Goal: Task Accomplishment & Management: Manage account settings

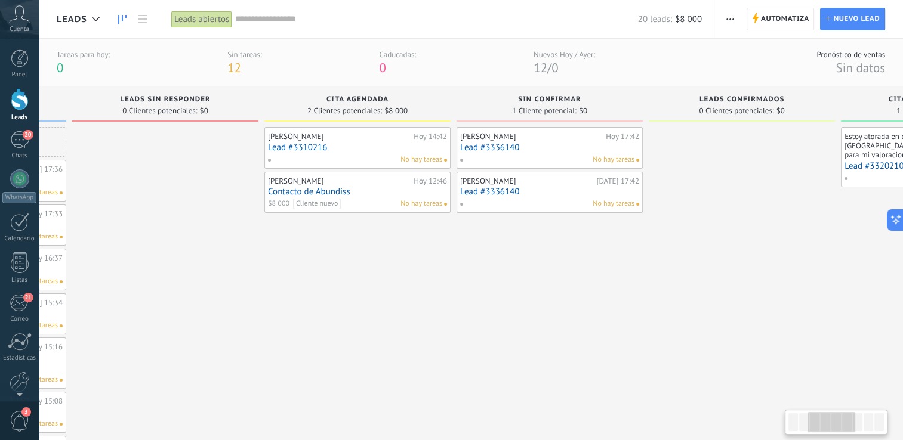
scroll to position [0, 397]
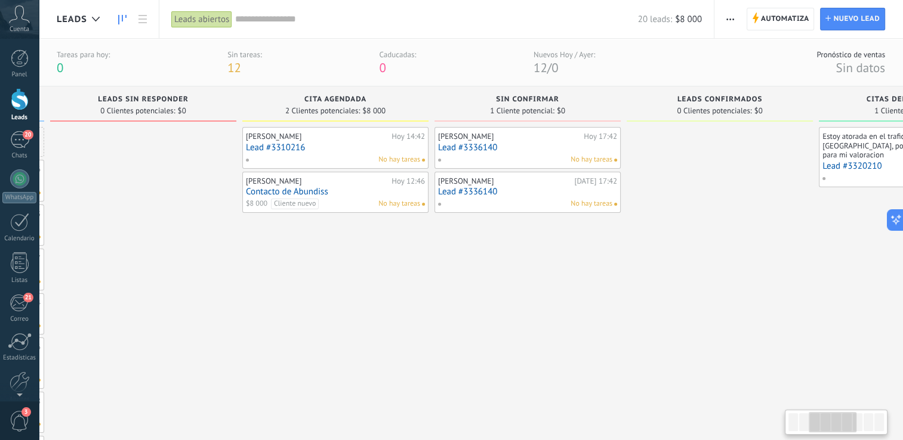
drag, startPoint x: 821, startPoint y: 417, endPoint x: 842, endPoint y: 432, distance: 26.2
click at [842, 432] on div at bounding box center [833, 422] width 48 height 20
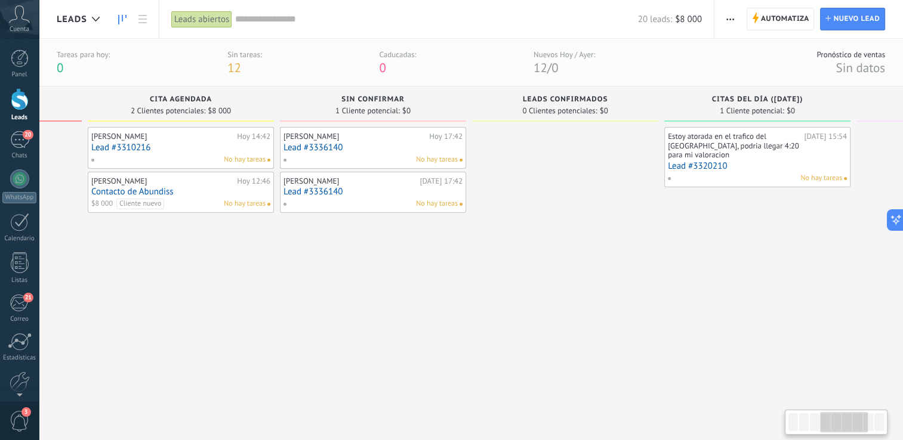
scroll to position [0, 606]
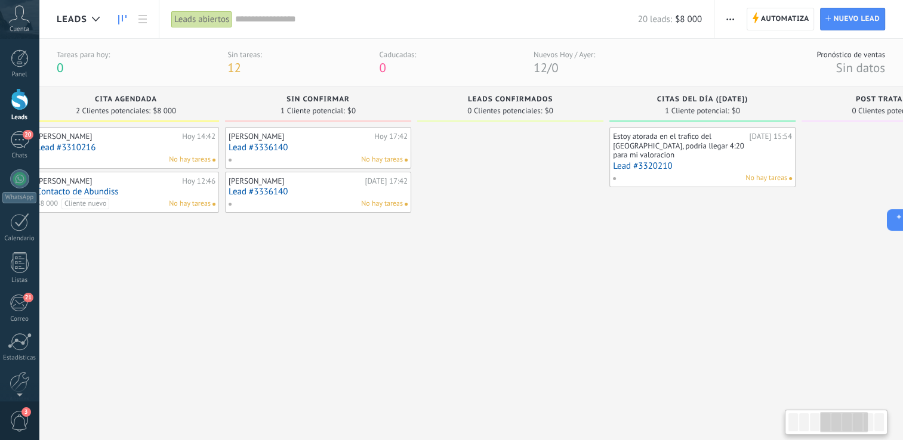
drag, startPoint x: 842, startPoint y: 432, endPoint x: 853, endPoint y: 438, distance: 12.8
click at [853, 438] on body ".abccls-1,.abccls-2{fill-rule:evenodd}.abccls-2{fill:#fff} .abfcls-1{fill:none}…" at bounding box center [451, 220] width 903 height 440
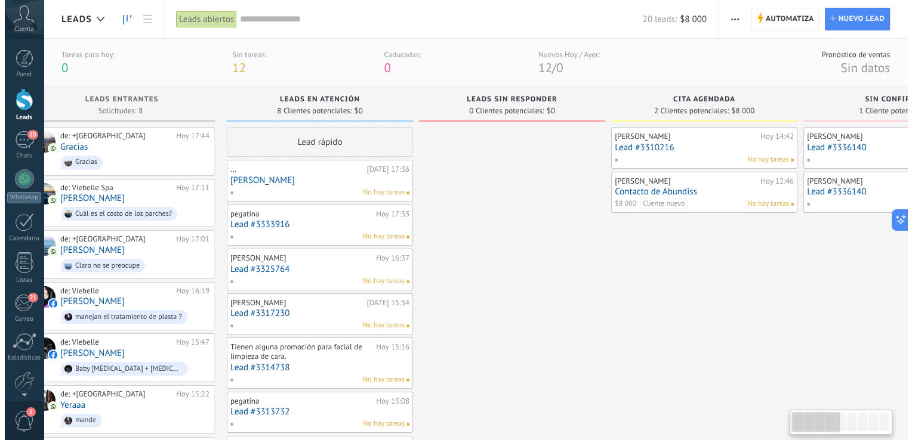
scroll to position [0, 8]
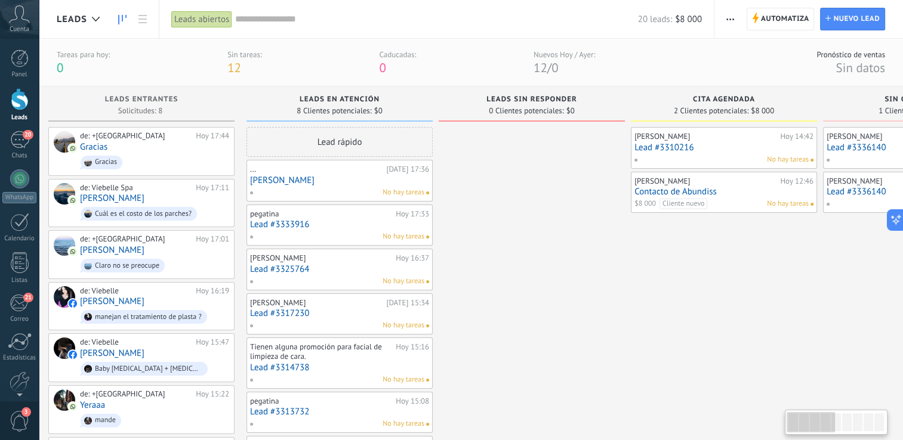
drag, startPoint x: 837, startPoint y: 426, endPoint x: 767, endPoint y: 433, distance: 70.2
click at [767, 433] on body ".abccls-1,.abccls-2{fill-rule:evenodd}.abccls-2{fill:#fff} .abfcls-1{fill:none}…" at bounding box center [451, 220] width 903 height 440
click at [20, 102] on div at bounding box center [20, 99] width 18 height 22
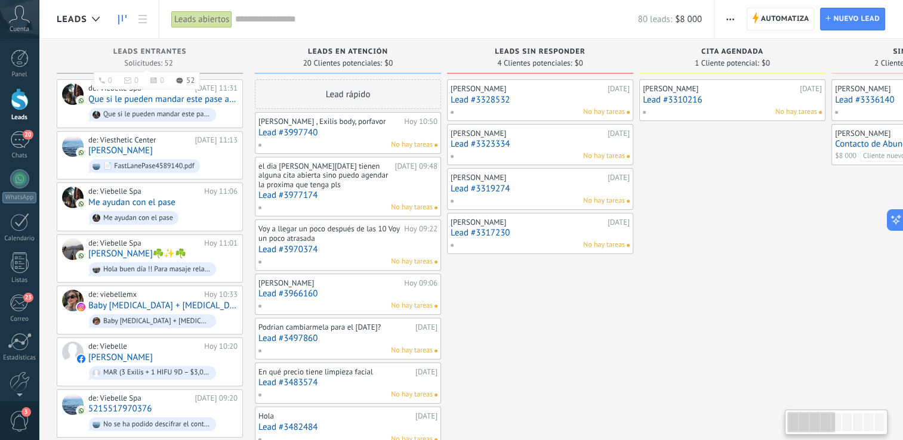
click at [223, 51] on div "Leads Entrantes" at bounding box center [150, 53] width 174 height 10
click at [19, 94] on div at bounding box center [20, 99] width 18 height 22
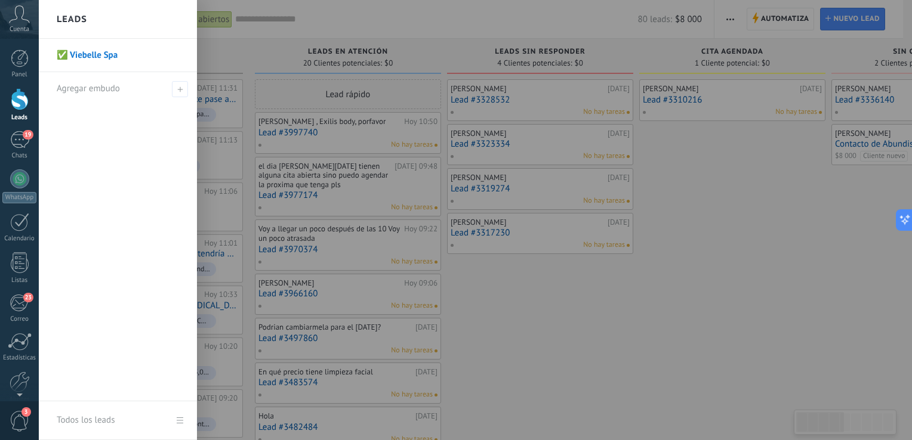
click at [124, 51] on link "✅ Viebelle Spa" at bounding box center [121, 55] width 128 height 33
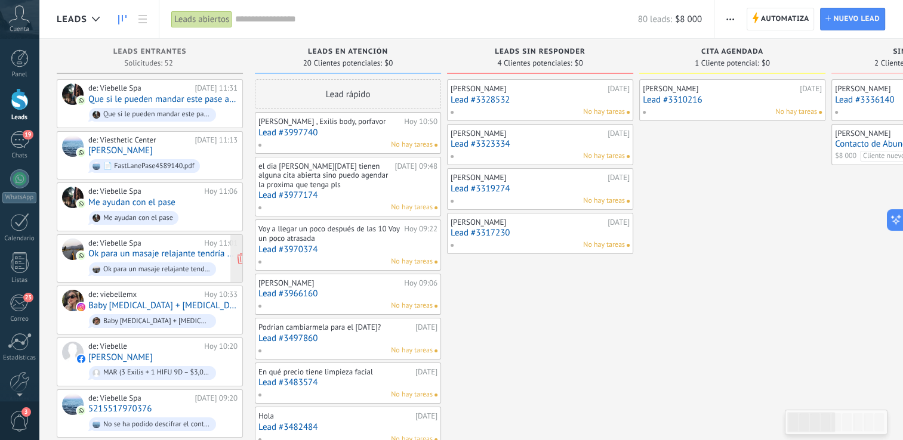
click at [190, 254] on link "Ok para un masaje relajante tendría espacio día [DATE] ?" at bounding box center [162, 254] width 149 height 10
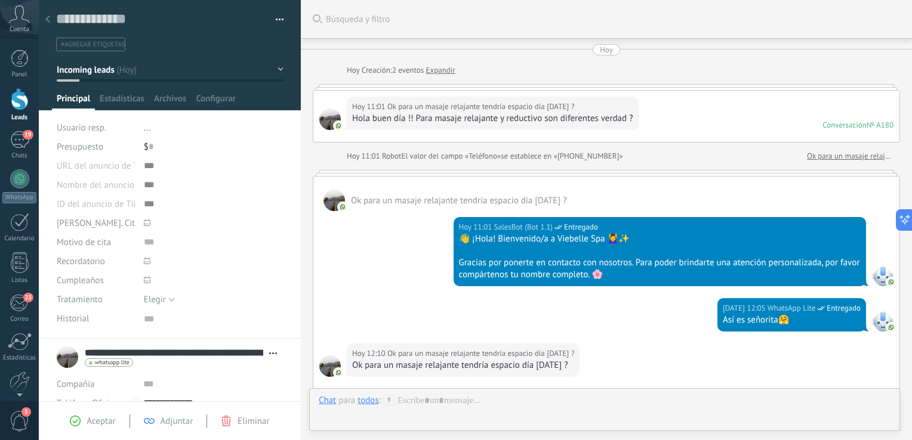
scroll to position [303, 0]
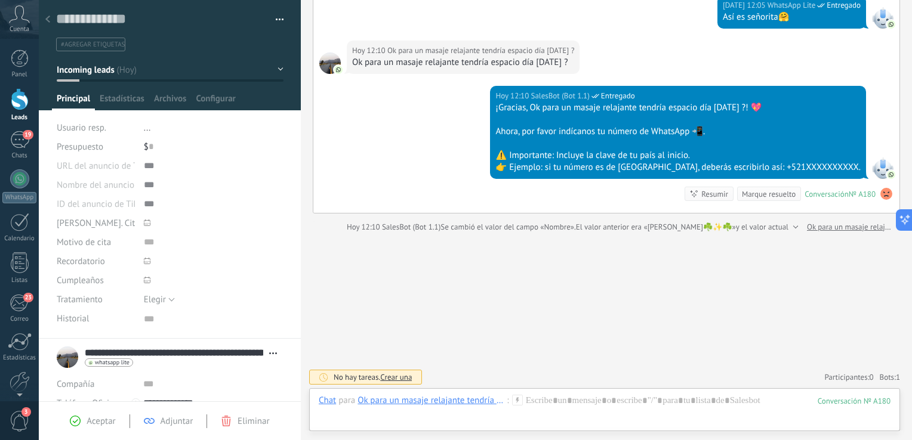
click at [883, 195] on use at bounding box center [886, 194] width 12 height 12
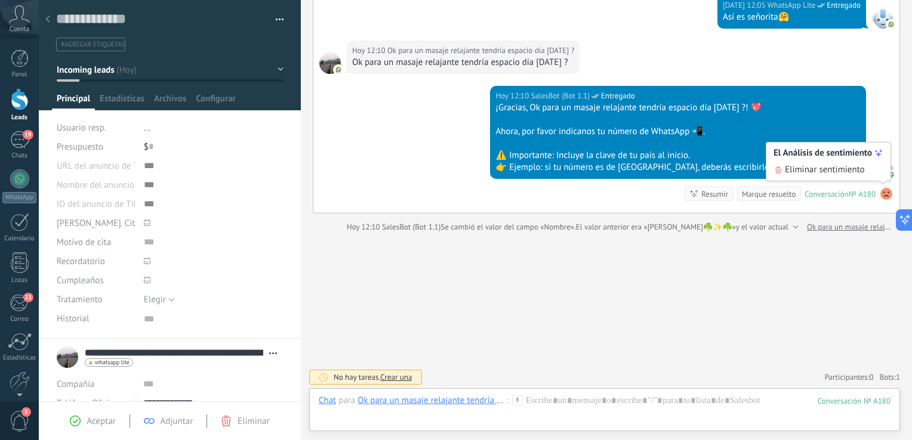
click at [862, 171] on span "Eliminar sentimiento" at bounding box center [825, 170] width 80 height 12
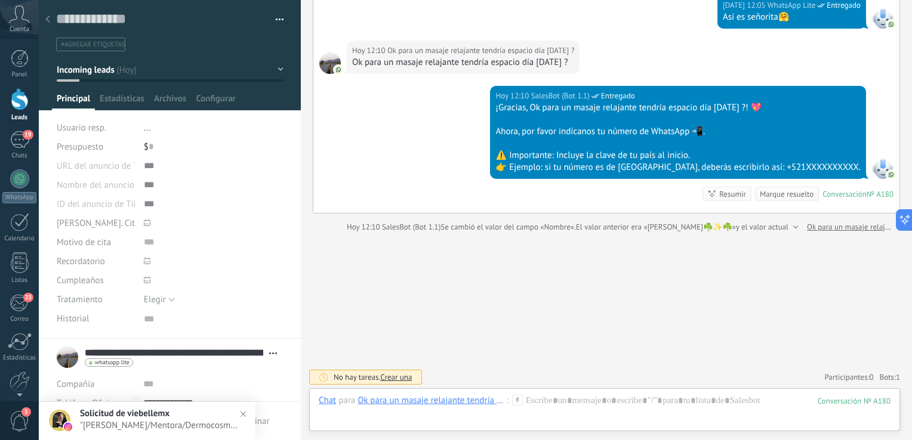
click at [760, 192] on div "Marque resuelto" at bounding box center [787, 194] width 54 height 11
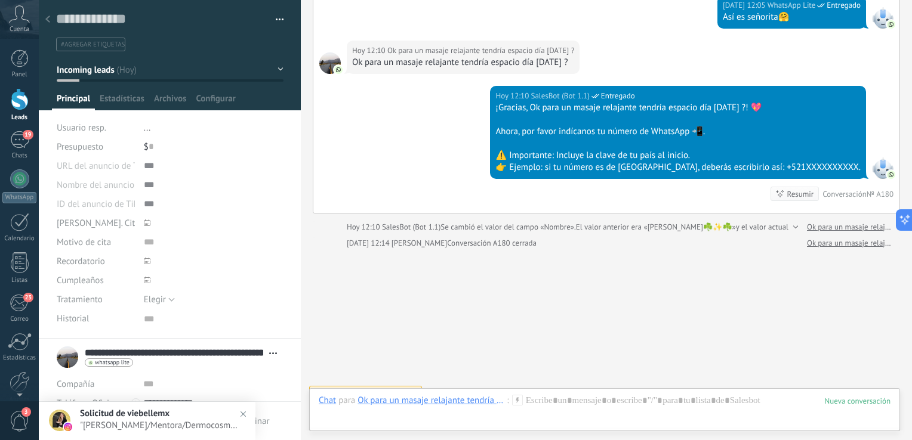
scroll to position [319, 0]
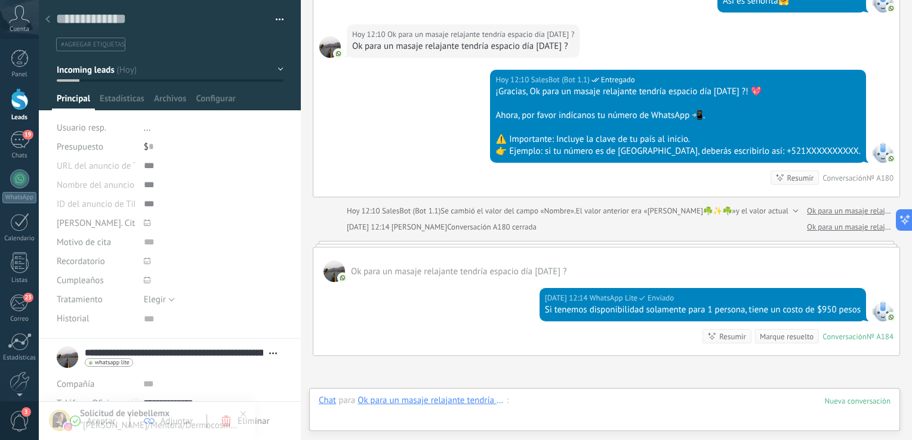
click at [566, 407] on div at bounding box center [605, 413] width 572 height 36
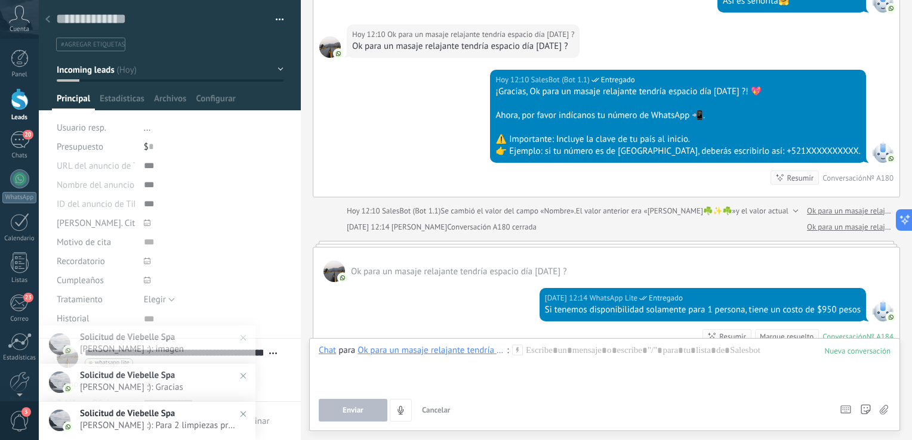
click at [243, 413] on img at bounding box center [243, 414] width 17 height 17
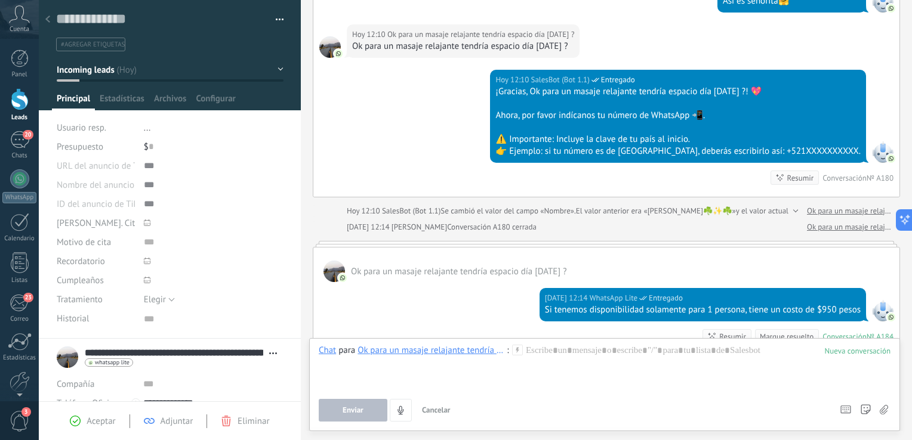
click at [86, 434] on div "Aceptar Adjuntar Eliminar" at bounding box center [170, 421] width 262 height 39
click at [82, 423] on div "Aceptar" at bounding box center [92, 421] width 45 height 11
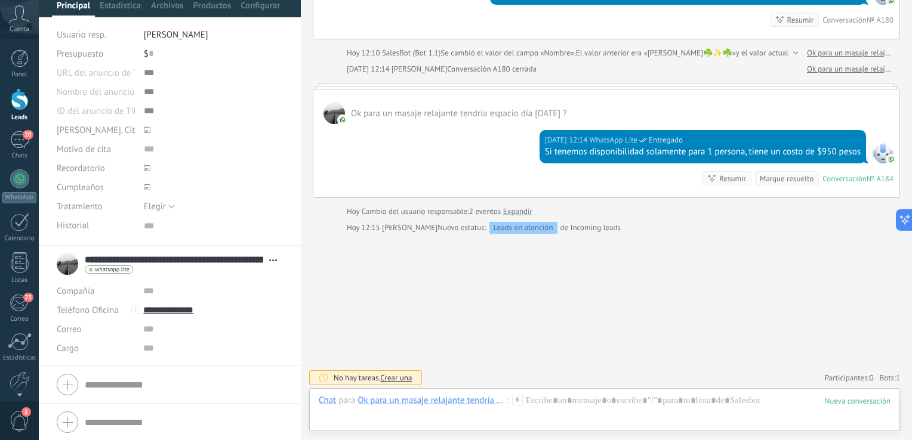
scroll to position [470, 0]
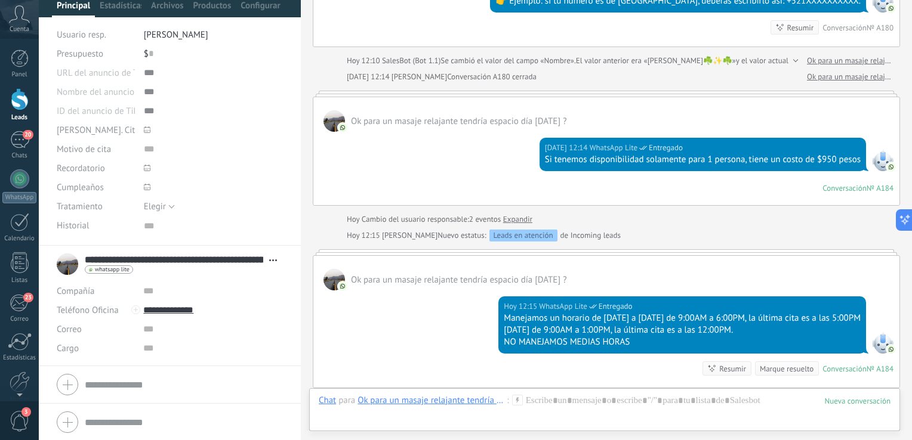
drag, startPoint x: 907, startPoint y: 234, endPoint x: 910, endPoint y: 282, distance: 48.4
click at [902, 282] on div "Buscar Búsqueda y filtro Carga más Hoy Hoy Creación: 2 eventos Expandir Hoy 11:…" at bounding box center [606, 220] width 611 height 440
drag, startPoint x: 910, startPoint y: 282, endPoint x: 749, endPoint y: 230, distance: 168.7
click at [749, 230] on div "Hoy 12:15 Isa Salaz Nuevo estatus: Leads en atención de Incoming leads" at bounding box center [620, 236] width 547 height 12
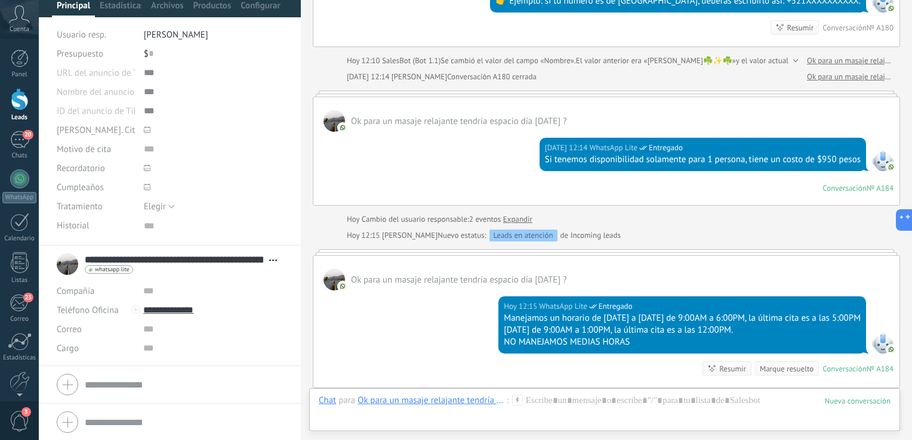
click at [29, 95] on link "Leads" at bounding box center [19, 104] width 39 height 33
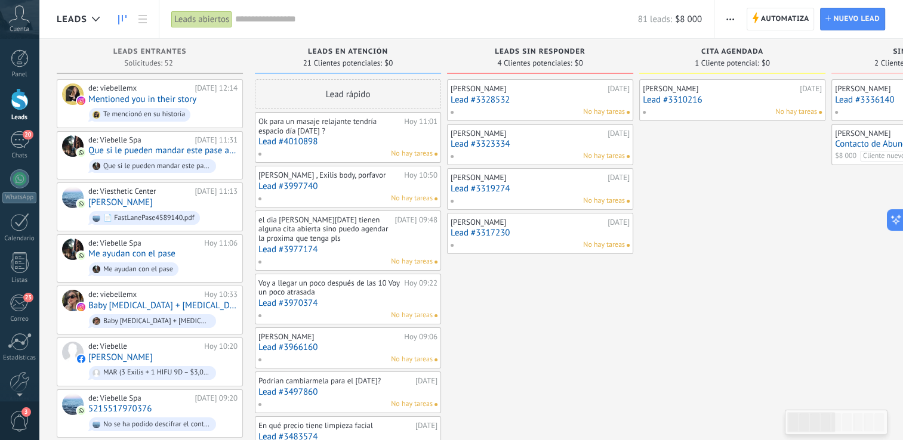
click at [366, 340] on div "[PERSON_NAME]" at bounding box center [329, 337] width 143 height 10
click at [200, 306] on div "de: viebellemx Hoy 10:33 Baby Botox + Labios $5,500 Baby Botox + Labios $5,500" at bounding box center [162, 310] width 149 height 41
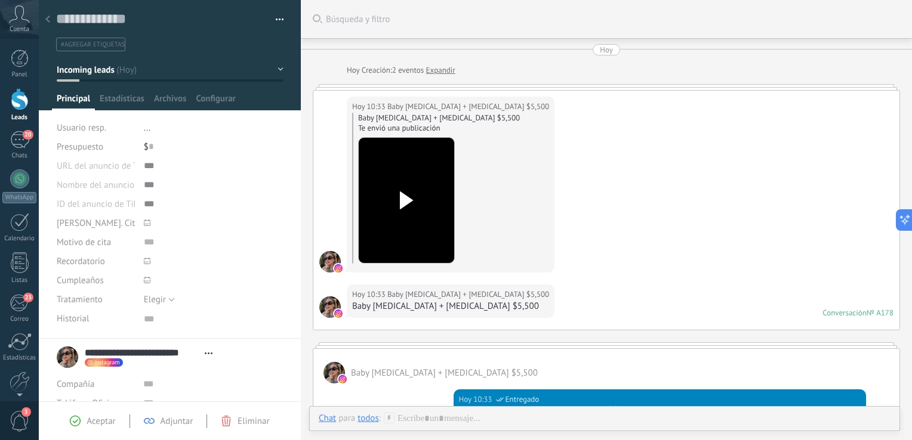
scroll to position [368, 0]
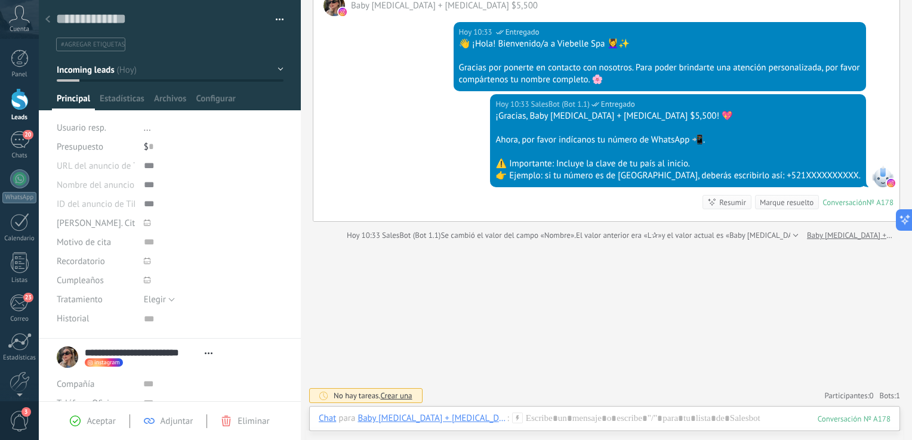
drag, startPoint x: 301, startPoint y: 229, endPoint x: 301, endPoint y: 264, distance: 35.8
click at [301, 264] on div at bounding box center [301, 220] width 0 height 440
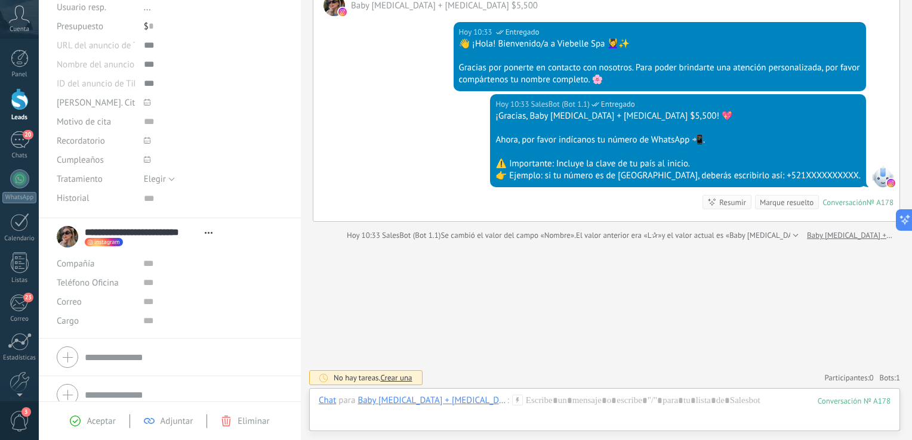
scroll to position [132, 0]
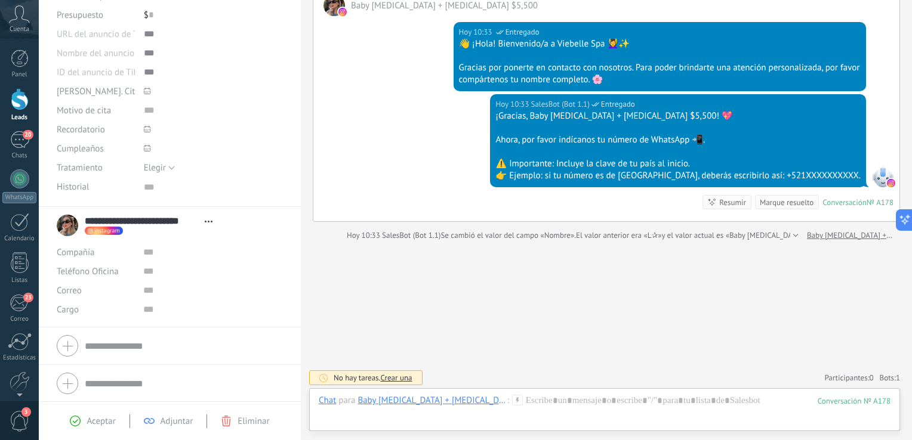
click at [84, 421] on div "Aceptar" at bounding box center [92, 421] width 45 height 11
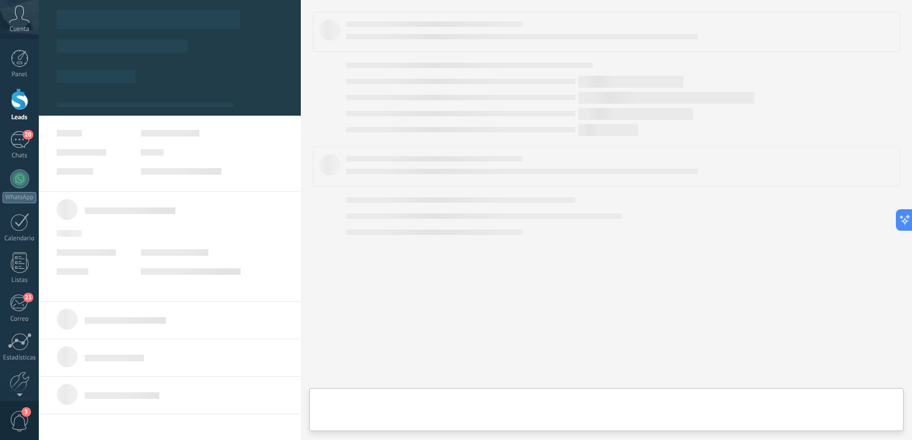
type textarea "***"
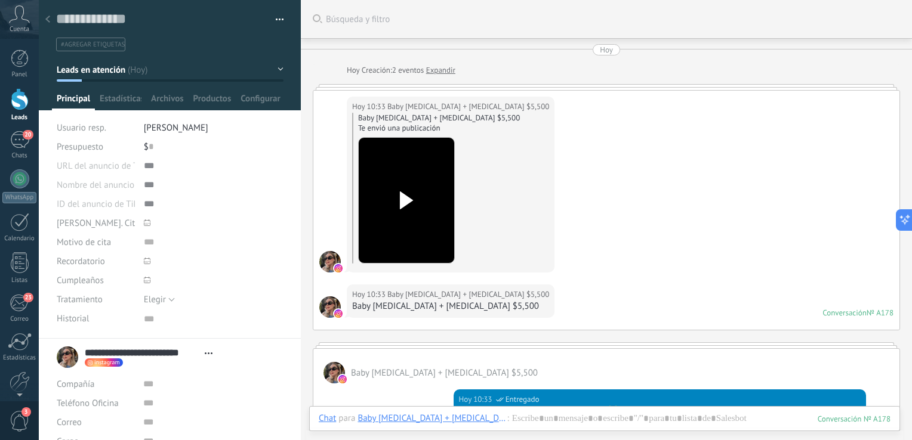
scroll to position [403, 0]
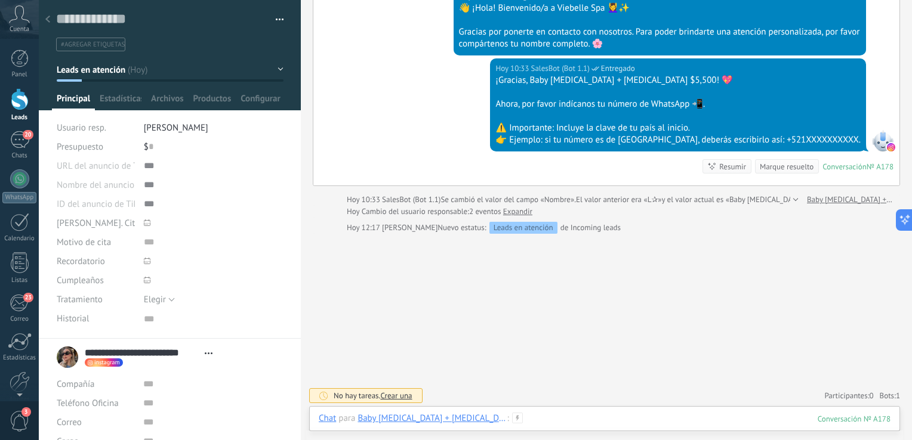
click at [549, 414] on div at bounding box center [605, 431] width 572 height 36
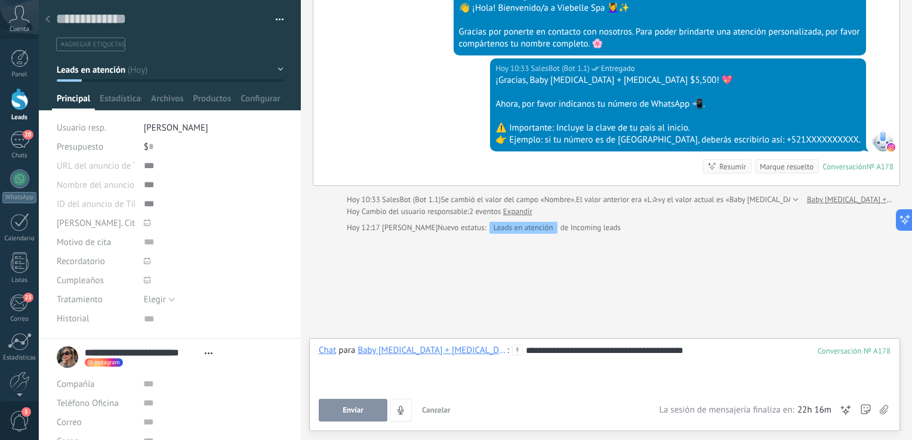
click at [560, 358] on div at bounding box center [605, 363] width 572 height 12
click at [353, 400] on button "Enviar" at bounding box center [353, 410] width 69 height 23
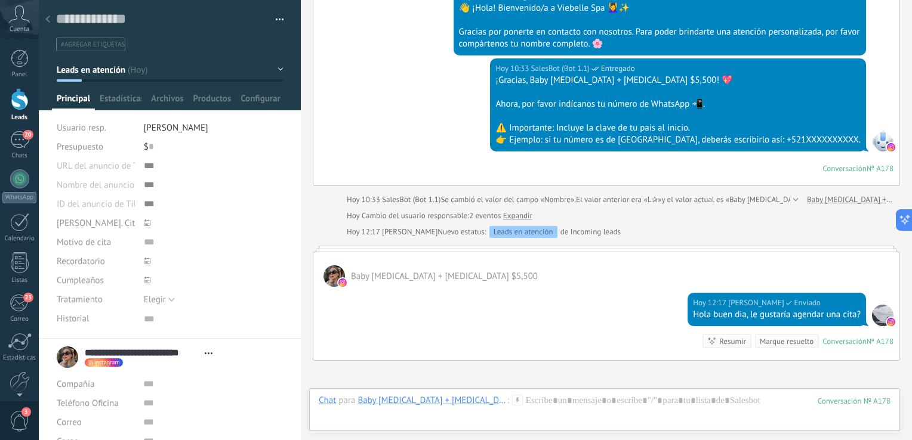
scroll to position [400, 0]
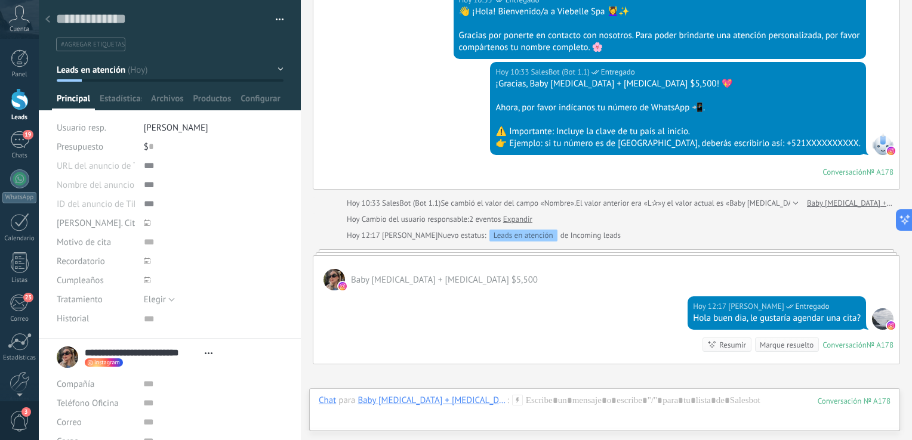
click at [15, 109] on div at bounding box center [20, 99] width 18 height 22
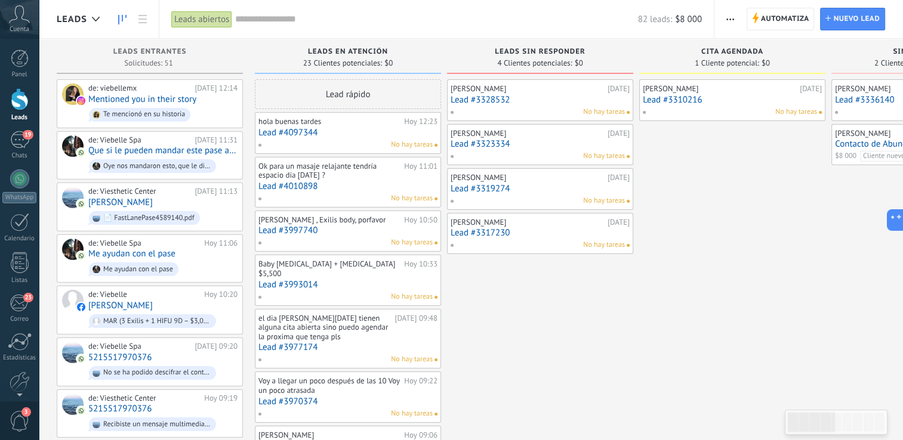
click at [334, 178] on div "Ok para un masaje relajante tendría espacio día [DATE] ?" at bounding box center [329, 171] width 143 height 19
click at [308, 169] on div "Ok para un masaje relajante tendría espacio día [DATE] ?" at bounding box center [329, 171] width 143 height 19
click at [301, 182] on link "Lead #4010898" at bounding box center [347, 186] width 179 height 10
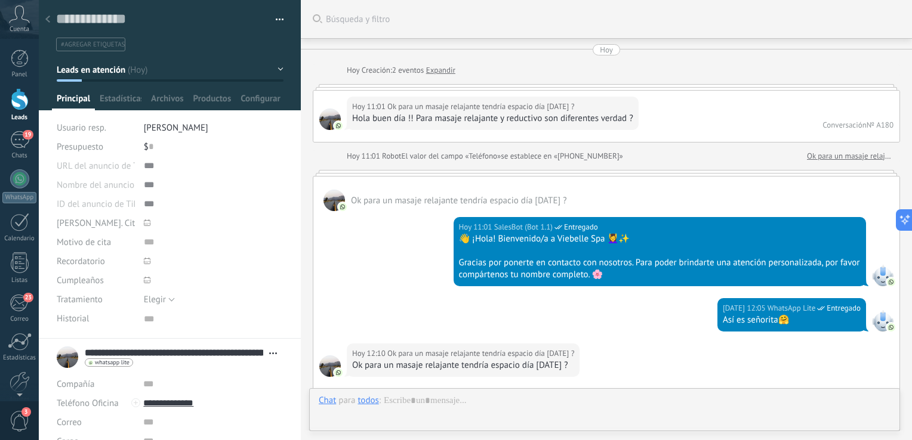
scroll to position [624, 0]
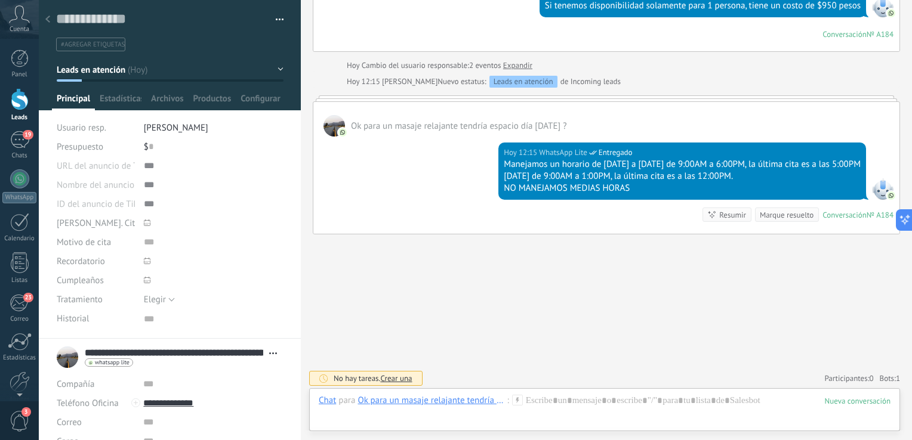
click at [272, 352] on span "Abrir detalle Copie el nombre Desatar Contacto principal" at bounding box center [273, 353] width 20 height 9
click at [241, 369] on link "Abrir detalle" at bounding box center [233, 368] width 48 height 11
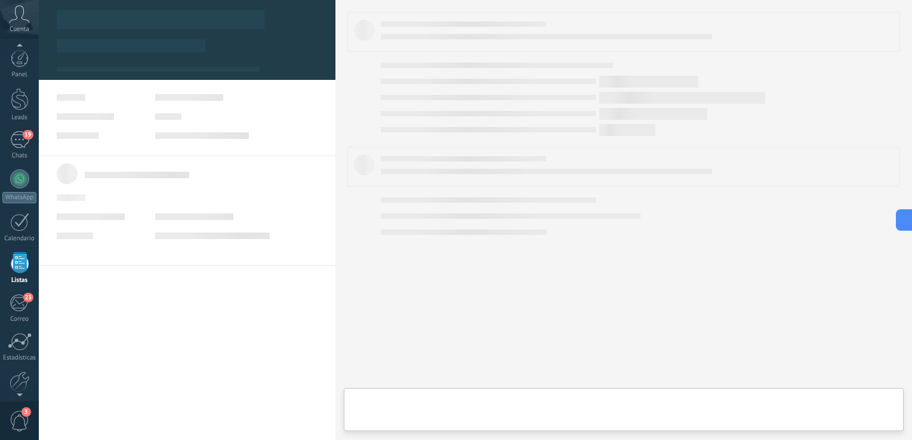
scroll to position [30, 0]
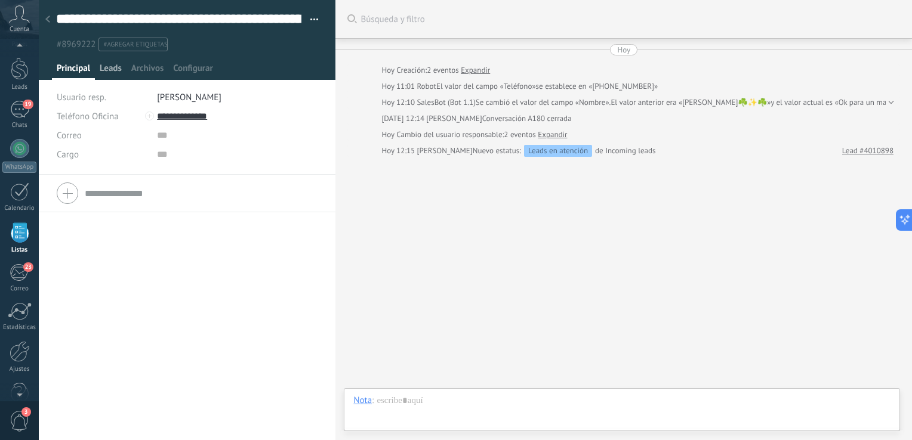
click at [111, 63] on span "Leads" at bounding box center [111, 71] width 22 height 17
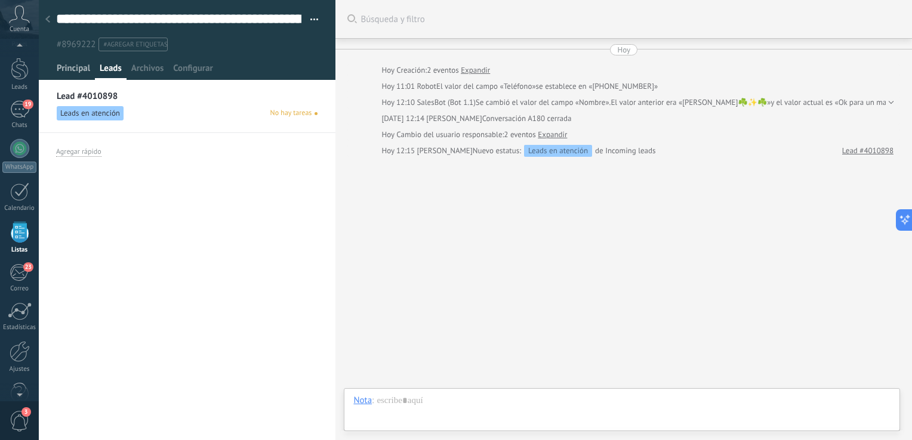
click at [60, 63] on span "Principal" at bounding box center [73, 71] width 33 height 17
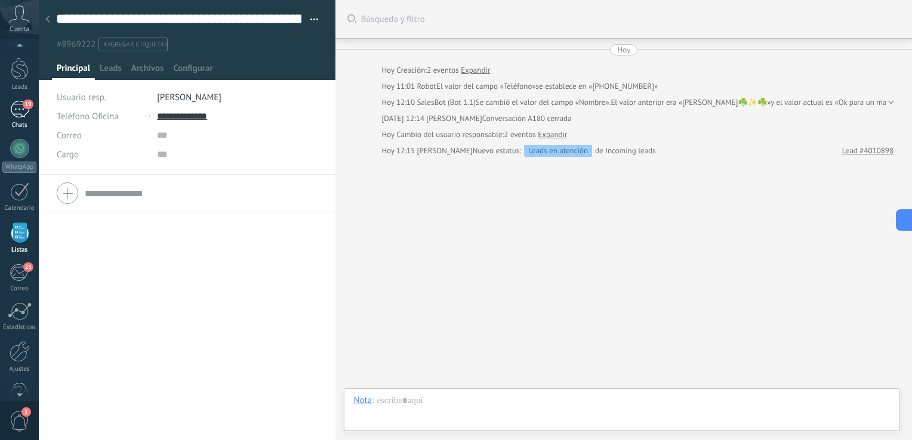
click at [22, 107] on div "19" at bounding box center [19, 109] width 19 height 17
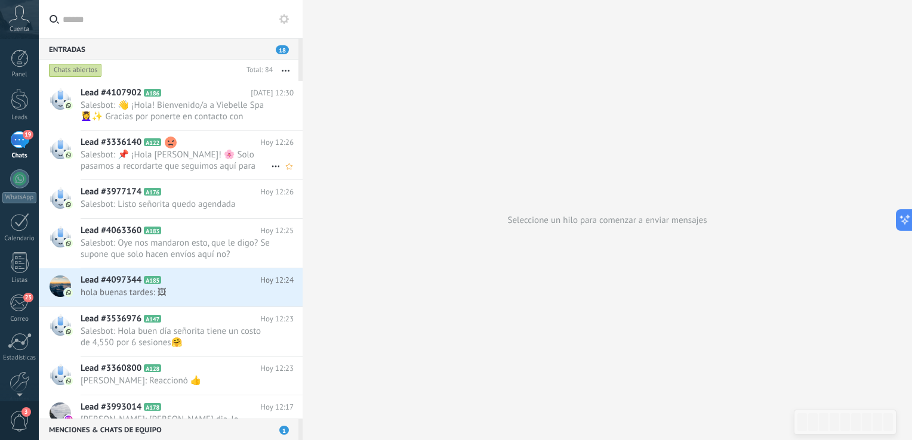
click at [164, 159] on span "Salesbot: 📌 ¡Hola Judith Moreno! 🌸 Solo pasamos a recordarte que seguimos aquí …" at bounding box center [176, 160] width 190 height 23
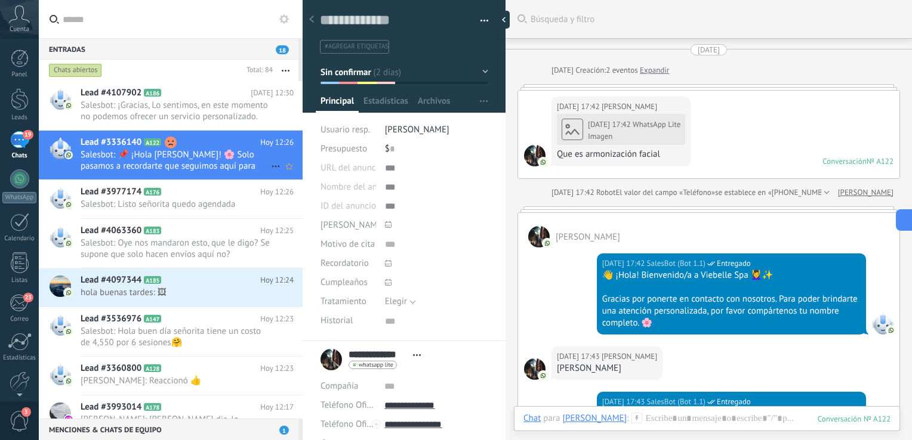
scroll to position [1586, 0]
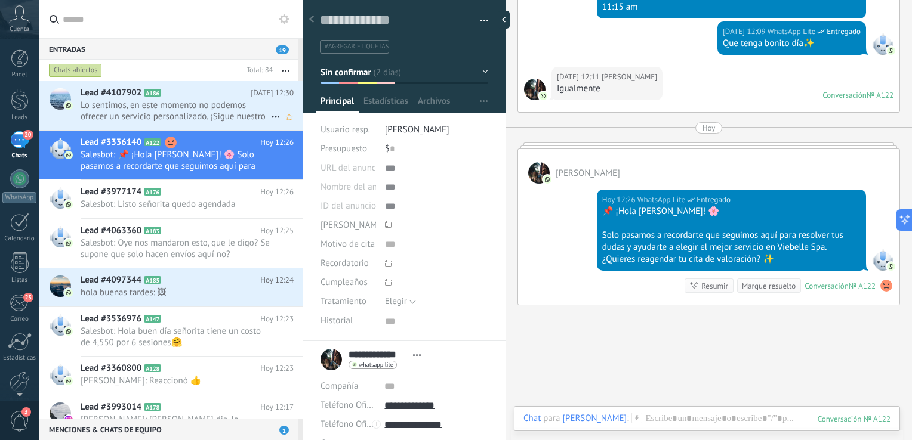
click at [219, 113] on span "Lo sentimos, en este momento no podemos ofrecer un servicio personalizado. ¡Sig…" at bounding box center [176, 111] width 190 height 23
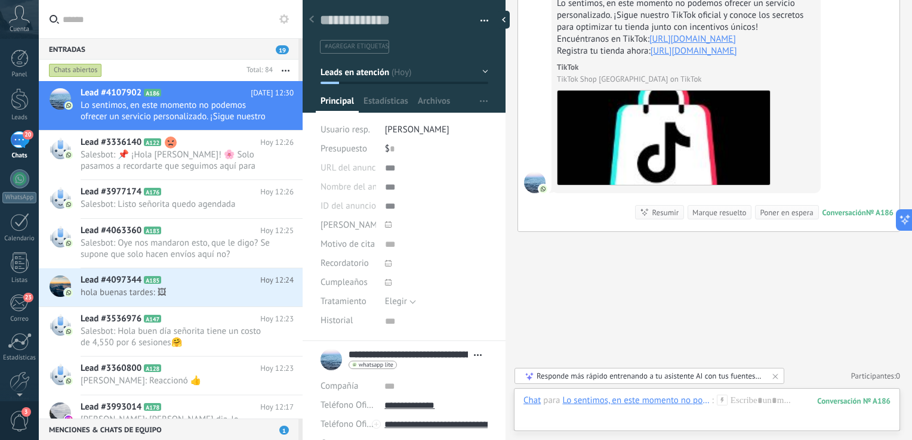
scroll to position [1419, 0]
click at [16, 97] on div at bounding box center [20, 99] width 18 height 22
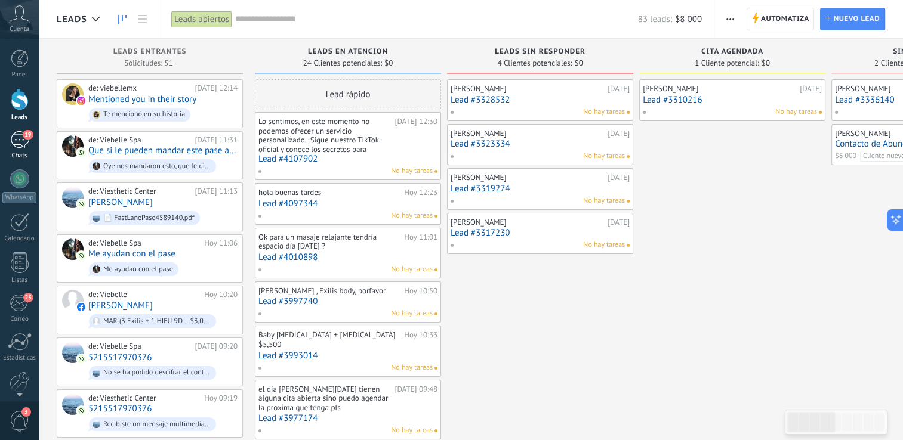
click at [25, 135] on span "19" at bounding box center [28, 135] width 10 height 10
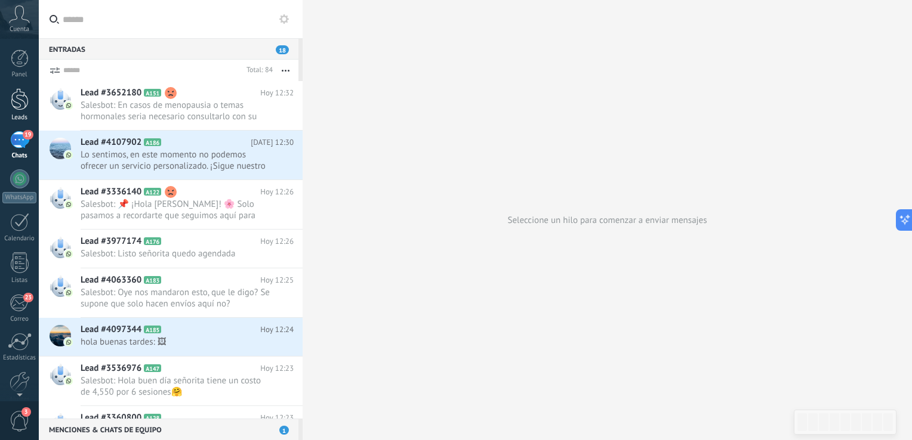
click at [16, 100] on div at bounding box center [20, 99] width 18 height 22
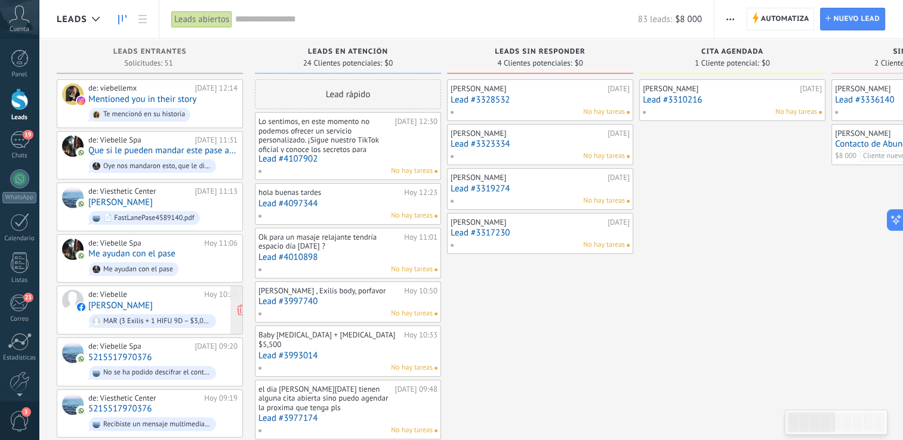
click at [173, 295] on div "de: Viebelle" at bounding box center [144, 295] width 112 height 10
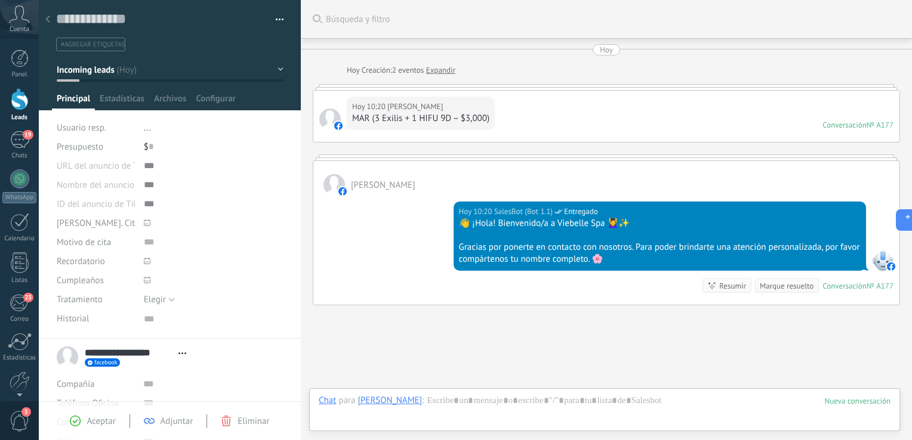
scroll to position [72, 0]
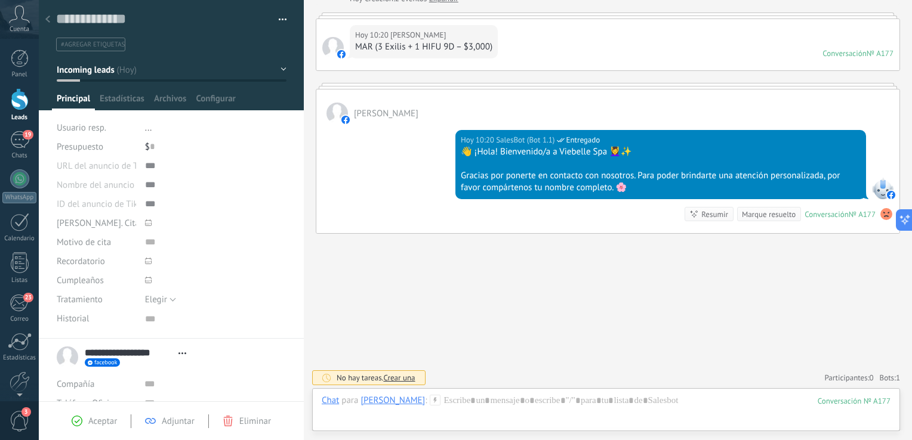
drag, startPoint x: 299, startPoint y: 221, endPoint x: 302, endPoint y: 309, distance: 87.8
click at [304, 309] on div at bounding box center [304, 220] width 0 height 440
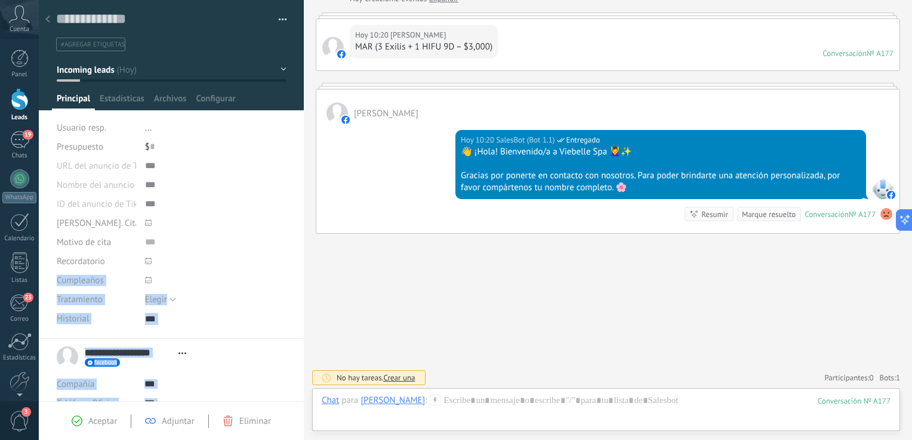
drag, startPoint x: 298, startPoint y: 266, endPoint x: 304, endPoint y: 332, distance: 65.9
click at [304, 332] on div "Guardar y crear Imprimir Administrar etiquetas" at bounding box center [475, 220] width 873 height 440
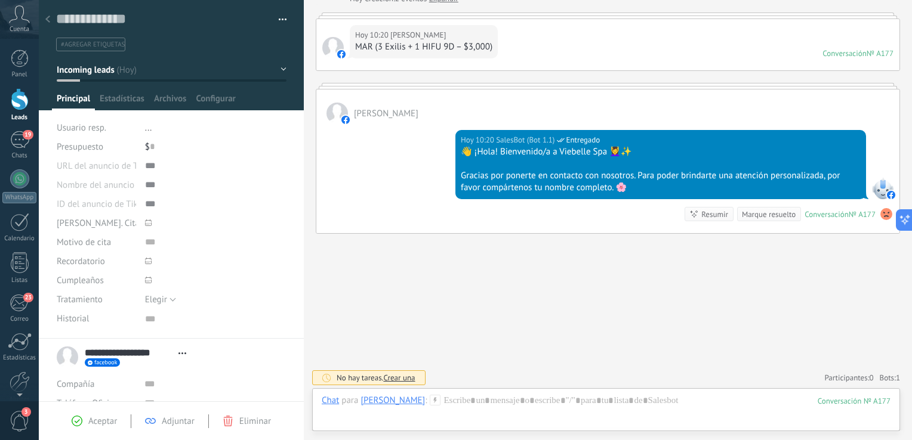
drag, startPoint x: 304, startPoint y: 332, endPoint x: 387, endPoint y: 359, distance: 87.4
click at [387, 359] on div "Buscar Búsqueda y filtro Carga más Hoy Hoy Creación: 2 eventos Expandir Hoy 10:…" at bounding box center [608, 185] width 608 height 514
click at [88, 426] on span "Aceptar" at bounding box center [102, 421] width 29 height 11
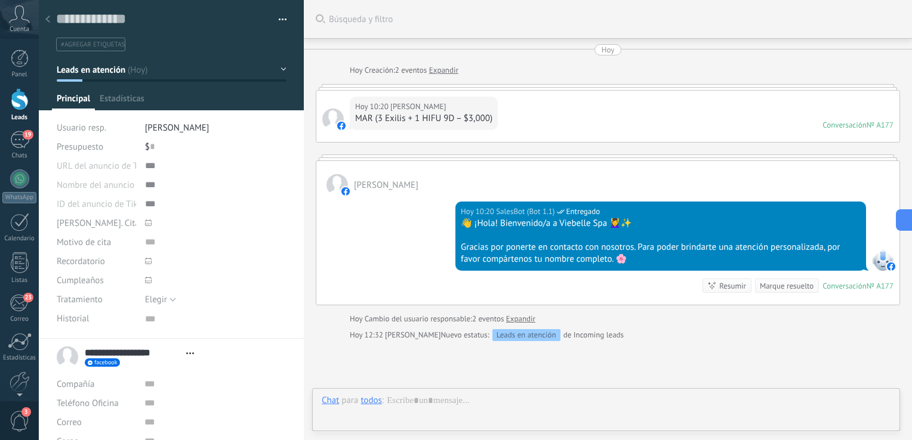
type textarea "***"
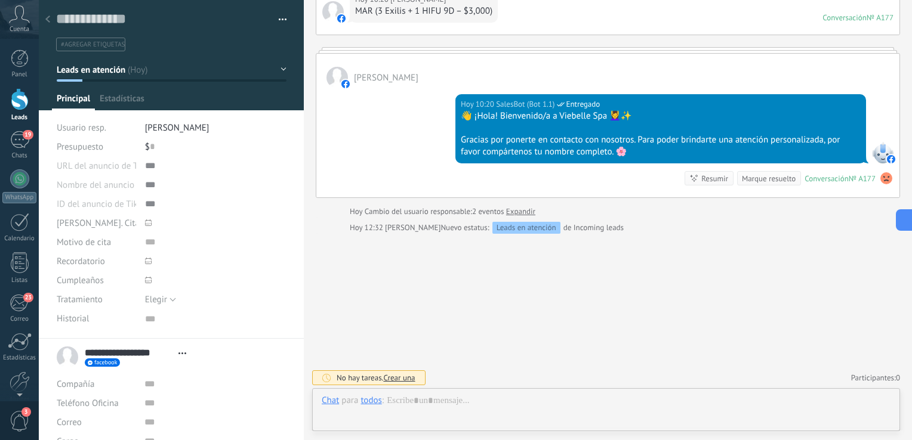
scroll to position [12, 0]
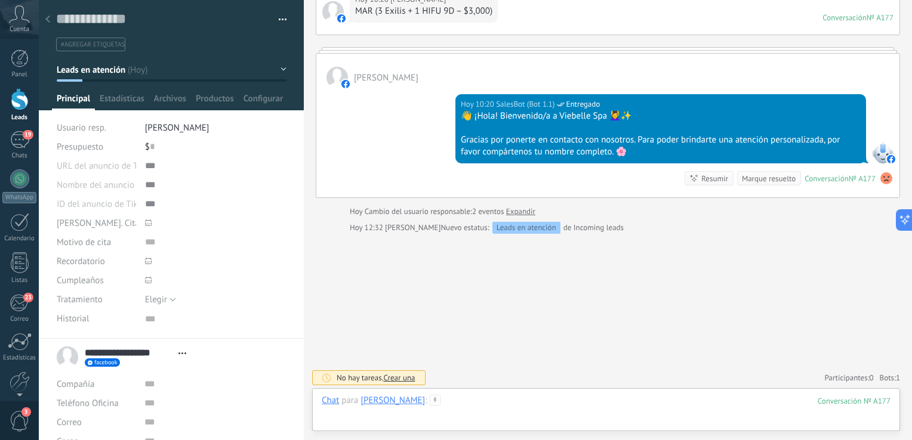
click at [491, 406] on div at bounding box center [606, 413] width 569 height 36
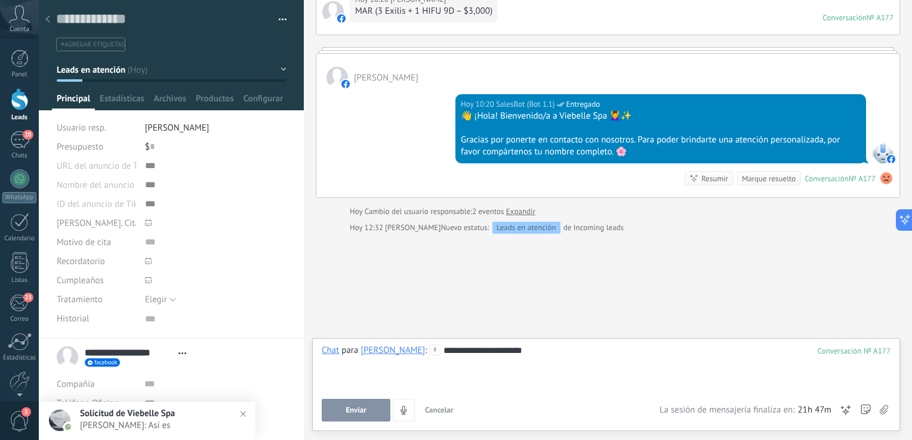
click at [575, 341] on div "**********" at bounding box center [606, 384] width 588 height 93
click at [574, 356] on div "**********" at bounding box center [606, 367] width 569 height 45
click at [350, 405] on button "Enviar" at bounding box center [356, 410] width 69 height 23
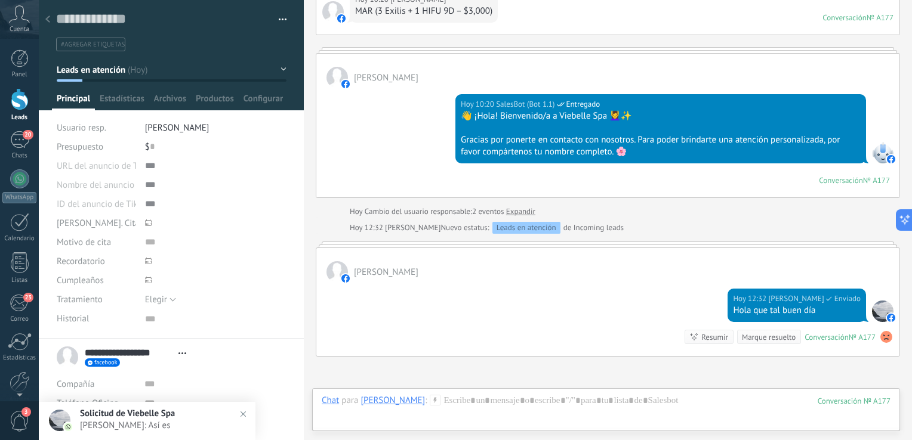
scroll to position [230, 0]
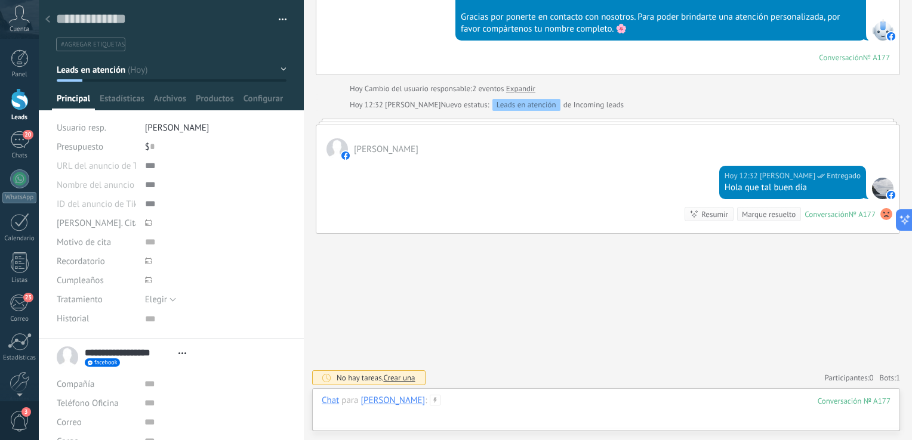
click at [500, 395] on div at bounding box center [606, 413] width 569 height 36
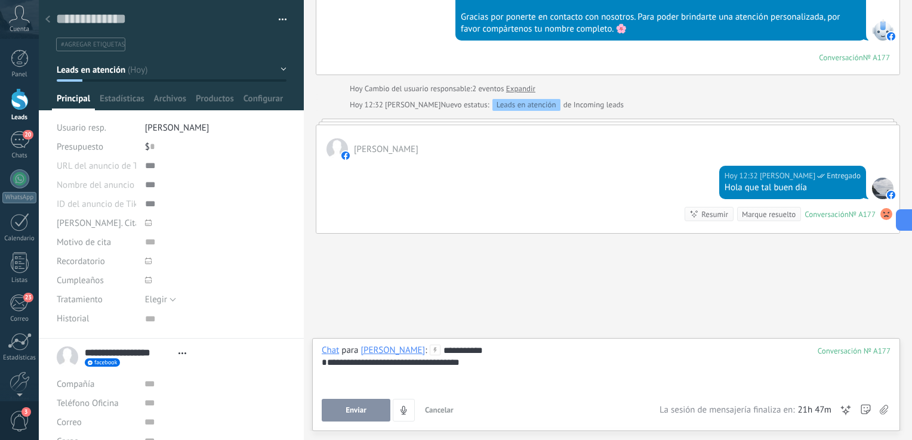
click at [381, 402] on button "Enviar" at bounding box center [356, 410] width 69 height 23
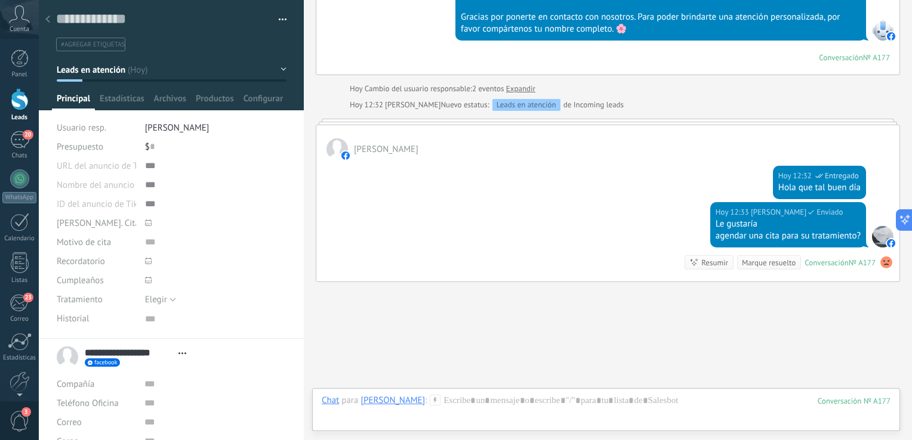
scroll to position [279, 0]
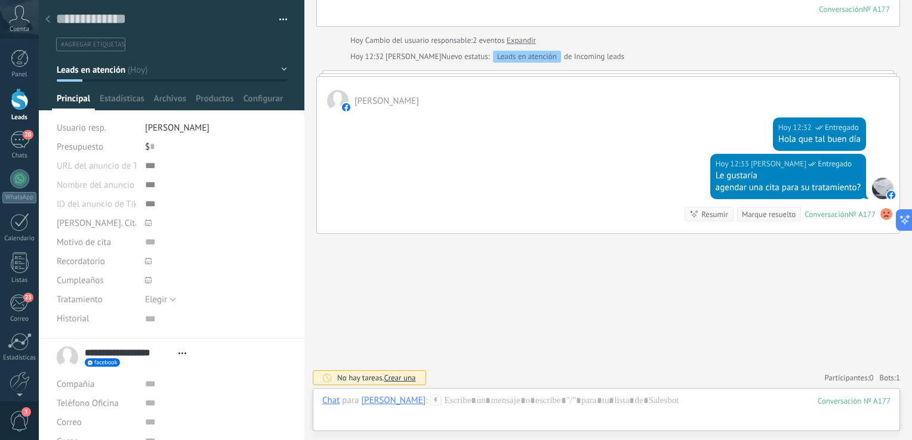
drag, startPoint x: 303, startPoint y: 231, endPoint x: 304, endPoint y: 268, distance: 37.0
click at [304, 268] on div at bounding box center [304, 220] width 0 height 440
click at [22, 137] on div "20" at bounding box center [19, 139] width 19 height 17
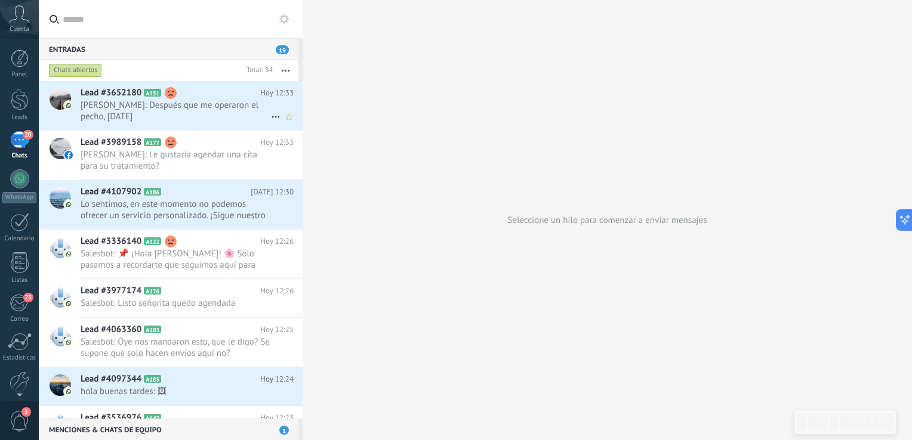
click at [134, 115] on span "Livier: Después que me operaron el pecho, 5 de sept de 2024" at bounding box center [176, 111] width 190 height 23
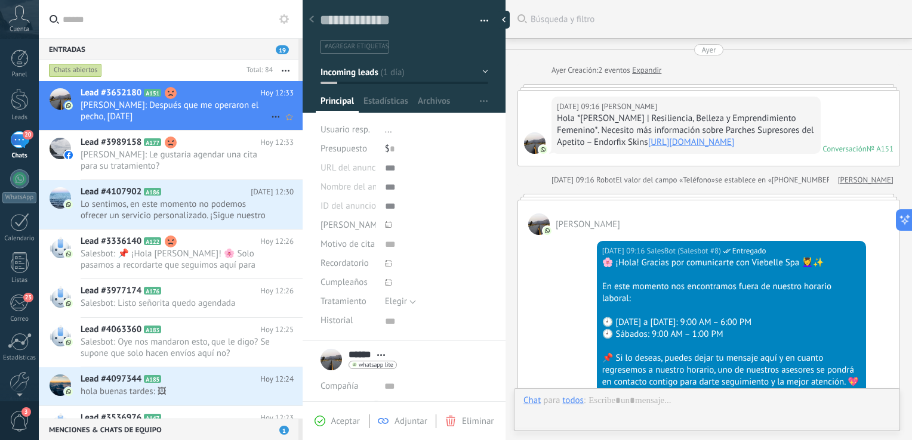
scroll to position [912, 0]
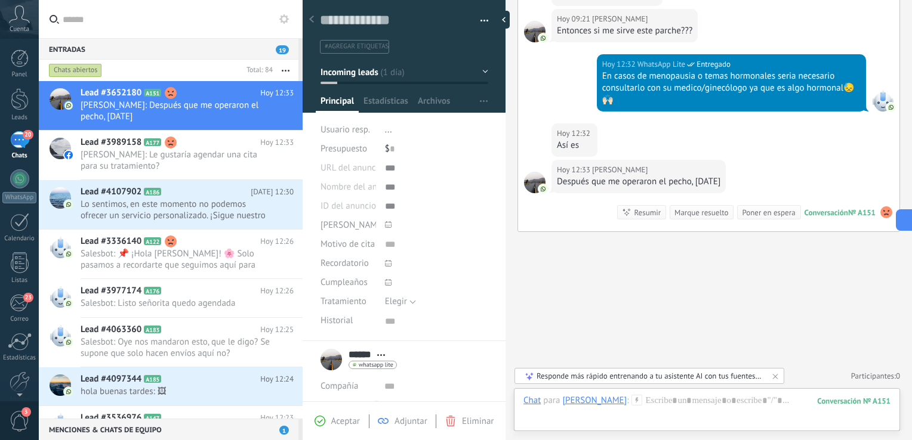
click at [337, 430] on div "Aceptar Adjuntar Eliminar" at bounding box center [404, 421] width 203 height 39
click at [337, 426] on span "Aceptar" at bounding box center [345, 421] width 29 height 11
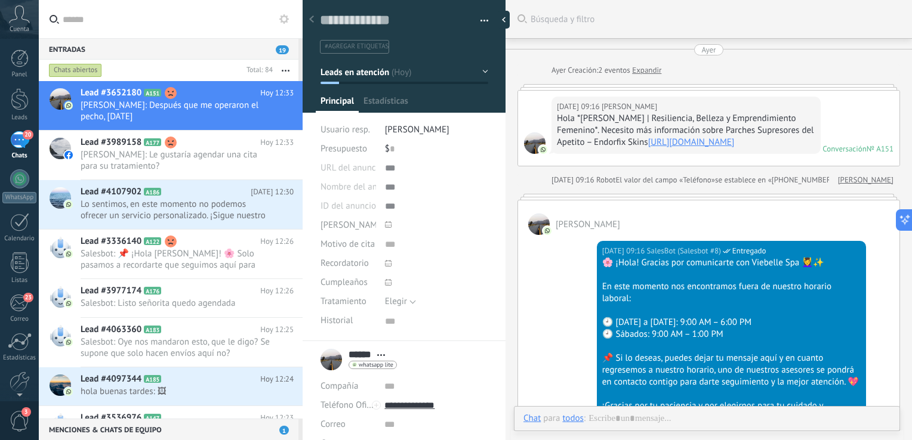
scroll to position [887, 0]
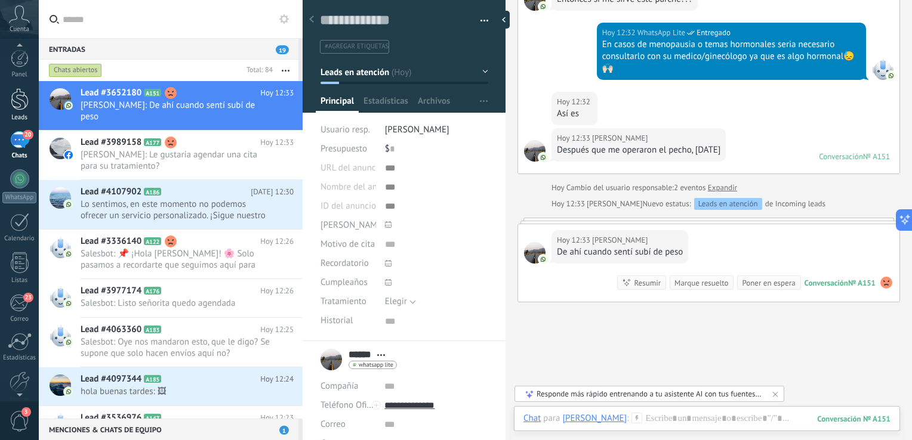
click at [20, 106] on div at bounding box center [20, 99] width 18 height 22
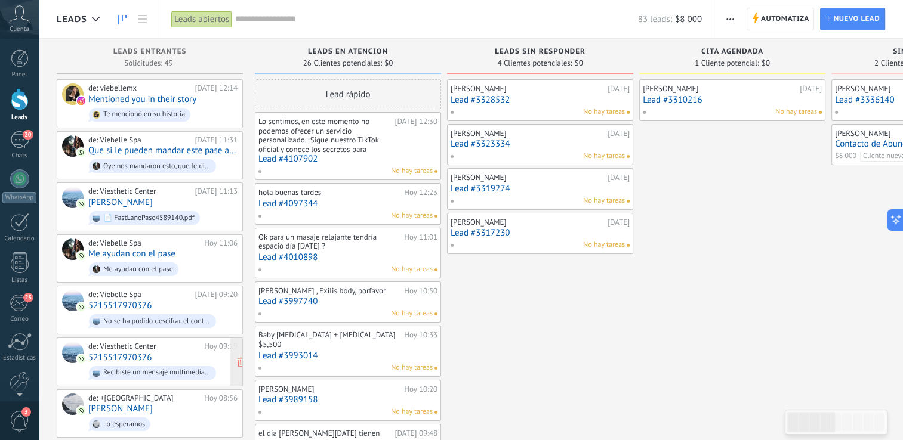
click at [159, 351] on div "de: Viesthetic Center Hoy 09:19 5215517970376 Recibiste un mensaje multimedia (…" at bounding box center [162, 362] width 149 height 41
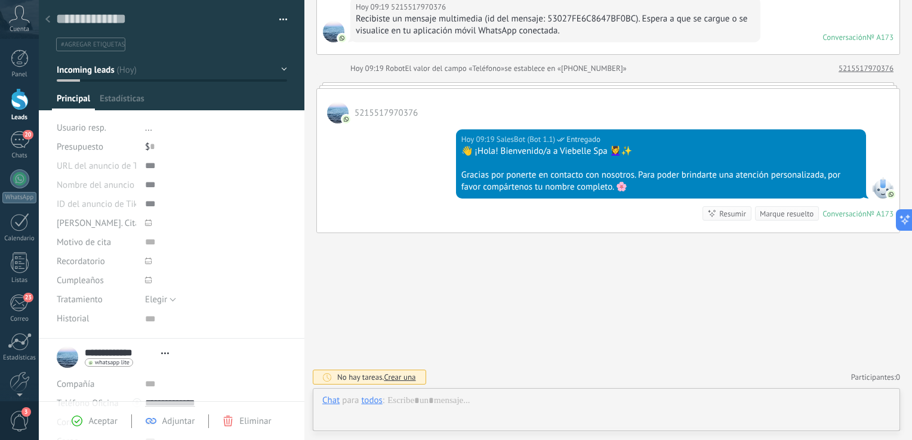
scroll to position [12, 0]
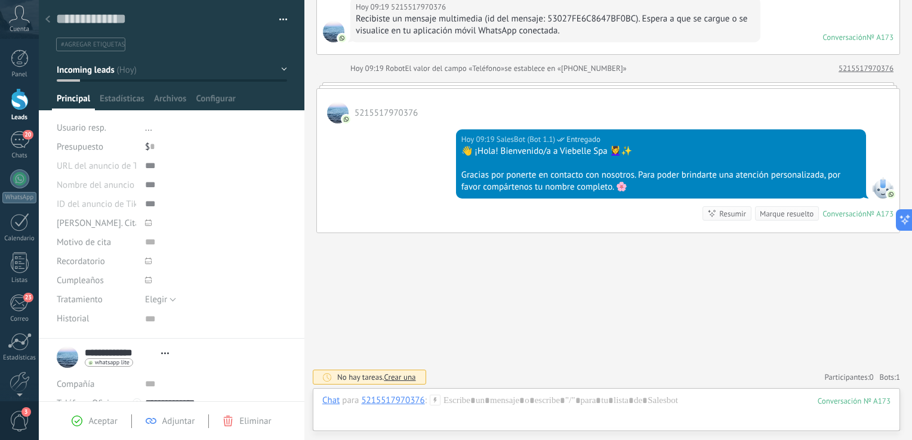
click at [16, 94] on div at bounding box center [20, 99] width 18 height 22
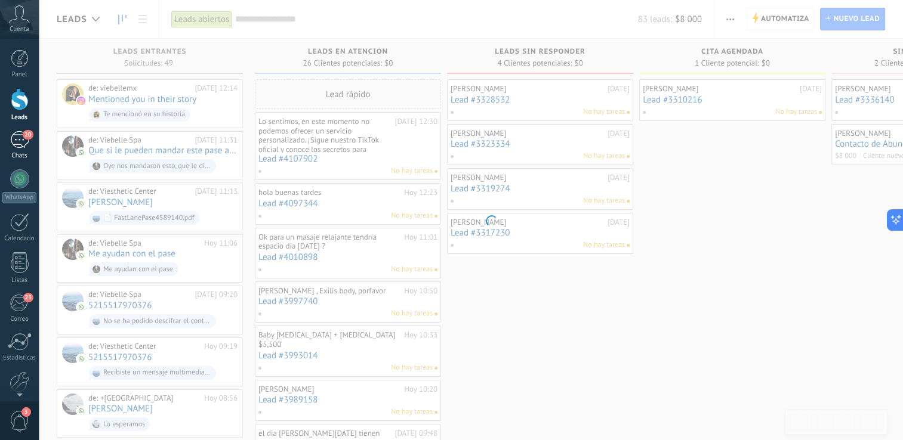
click at [19, 135] on div "20" at bounding box center [19, 139] width 19 height 17
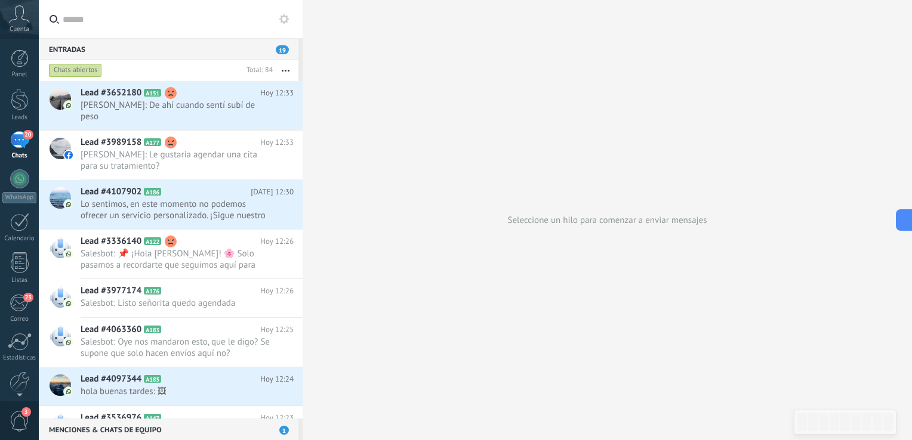
click at [303, 111] on div at bounding box center [303, 220] width 0 height 440
type textarea "***"
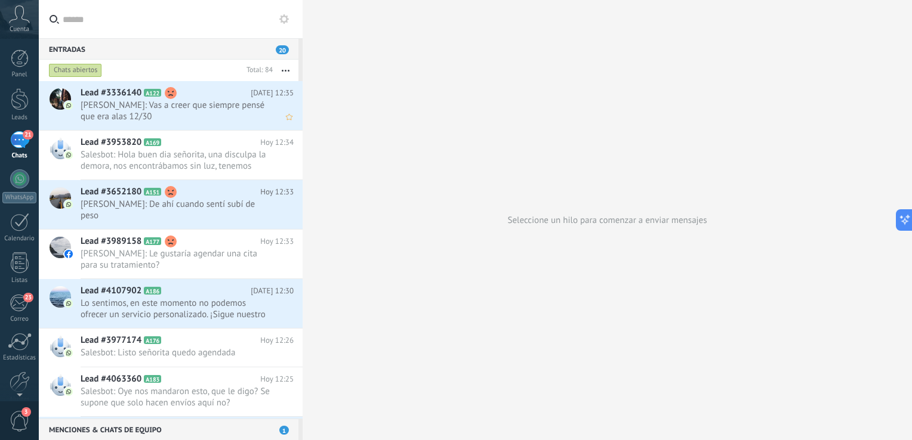
click at [174, 106] on span "Judith Moreno: Vas a creer que siempre pensé que era alas 12/30" at bounding box center [176, 111] width 190 height 23
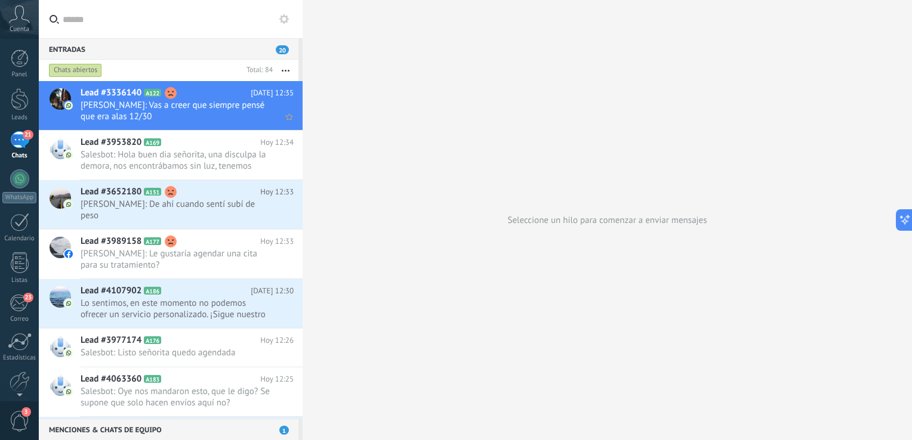
click at [197, 91] on h2 "Lead #3336140 A122" at bounding box center [166, 93] width 170 height 12
click at [125, 97] on span "Lead #3336140" at bounding box center [111, 93] width 61 height 12
click at [159, 113] on span "Judith Moreno: Vas a creer que siempre pensé que era alas 12/30" at bounding box center [176, 111] width 190 height 23
click at [217, 101] on span "Judith Moreno: Vas a creer que siempre pensé que era alas 12/30" at bounding box center [176, 111] width 190 height 23
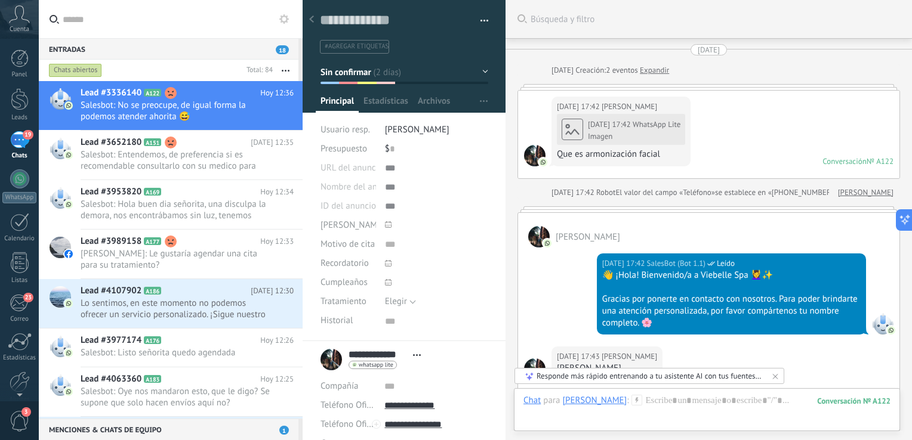
scroll to position [12, 0]
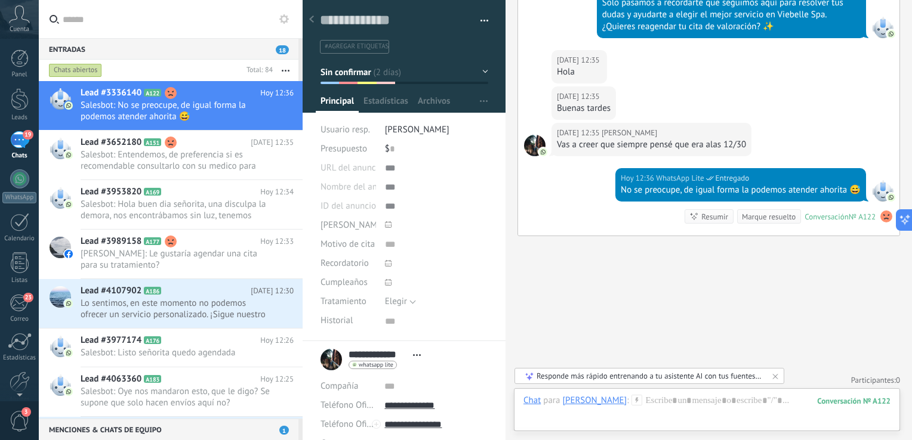
click at [172, 149] on span "Salesbot: Entendemos, de preferencia si es recomendable consultarlo con su medi…" at bounding box center [176, 160] width 190 height 23
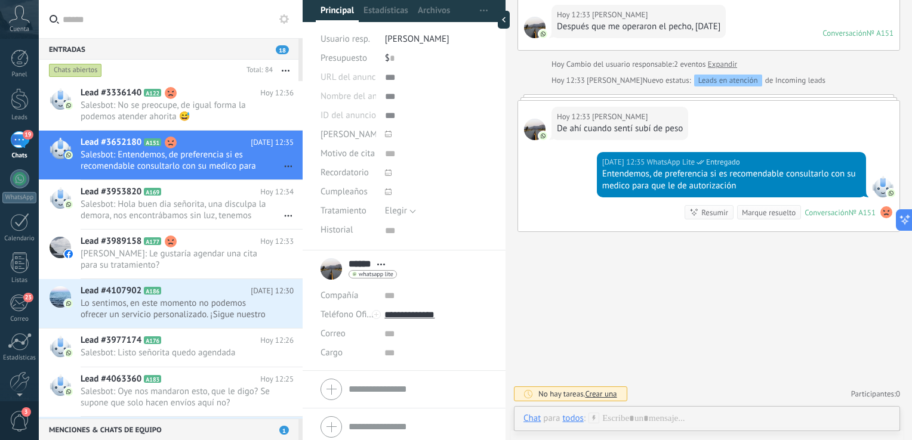
scroll to position [95, 0]
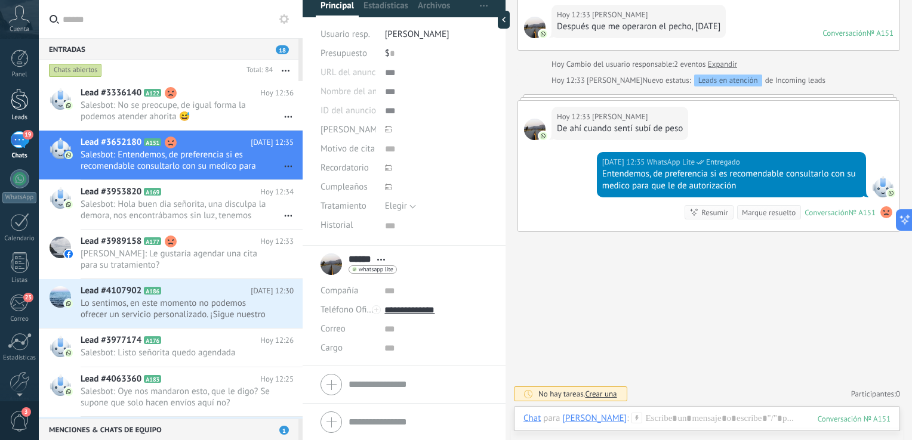
click at [24, 95] on div at bounding box center [20, 99] width 18 height 22
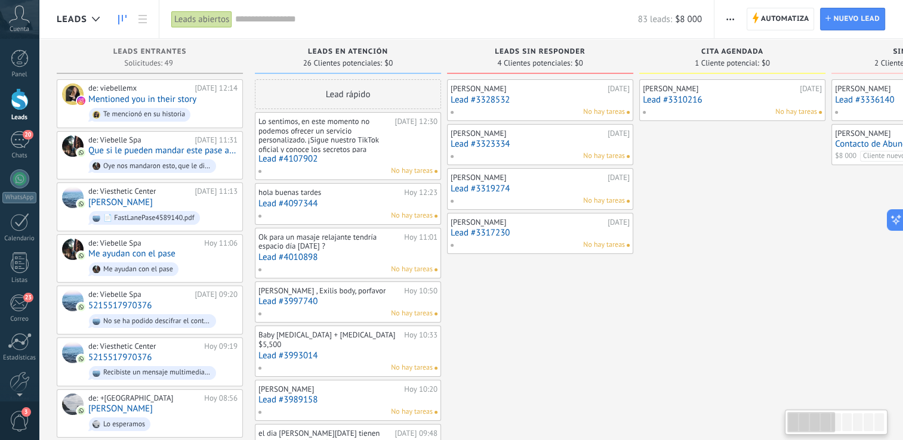
click at [24, 109] on div at bounding box center [20, 99] width 18 height 22
click at [149, 195] on div "de: Viesthetic Center [DATE] 11:13 [PERSON_NAME] 📄 FastLanePase4589140.pdf" at bounding box center [162, 207] width 149 height 41
click at [118, 199] on link "[PERSON_NAME]" at bounding box center [120, 203] width 64 height 10
click at [109, 193] on div "de: Viesthetic Center" at bounding box center [139, 192] width 102 height 10
click at [350, 205] on link "Lead #4097344" at bounding box center [347, 204] width 179 height 10
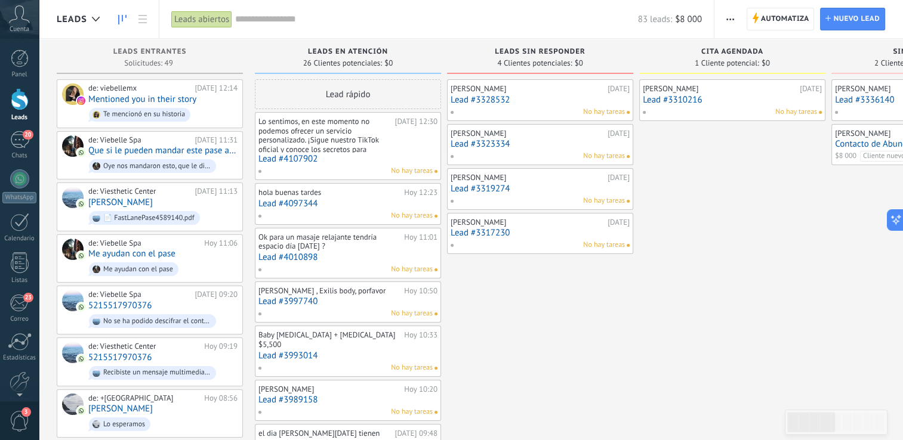
click at [306, 200] on link "Lead #4097344" at bounding box center [347, 204] width 179 height 10
click at [418, 196] on div "Hoy 12:23" at bounding box center [420, 193] width 33 height 10
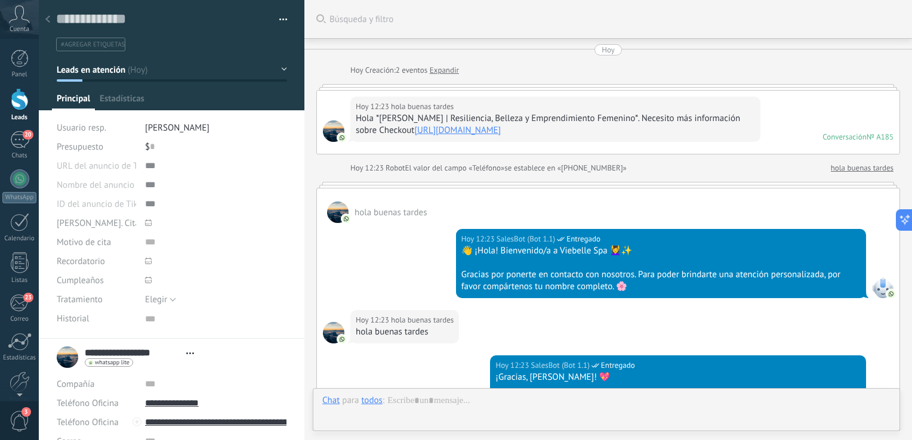
type textarea "***"
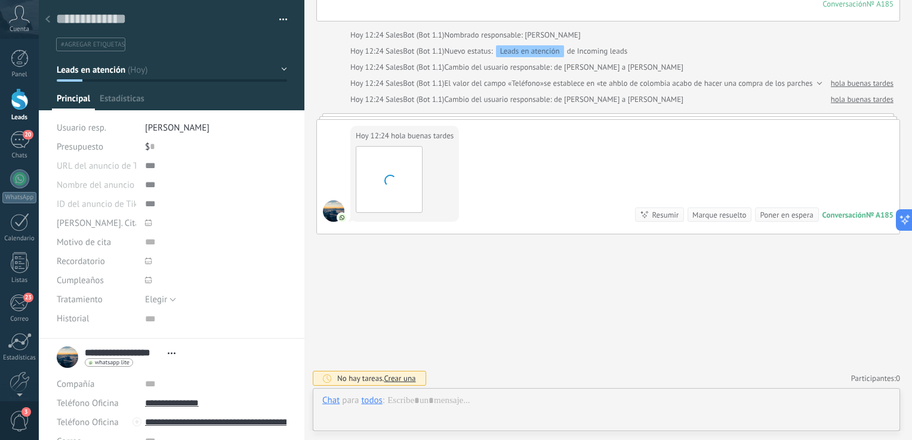
scroll to position [12, 0]
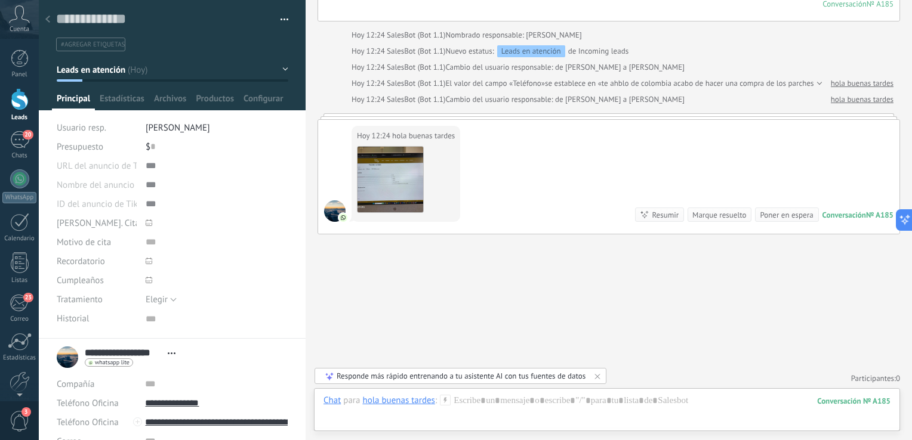
drag, startPoint x: 306, startPoint y: 285, endPoint x: 307, endPoint y: 313, distance: 28.1
click at [306, 313] on div at bounding box center [306, 220] width 0 height 440
type input "****"
drag, startPoint x: 307, startPoint y: 303, endPoint x: 304, endPoint y: 353, distance: 50.8
click at [303, 353] on div at bounding box center [303, 220] width 0 height 440
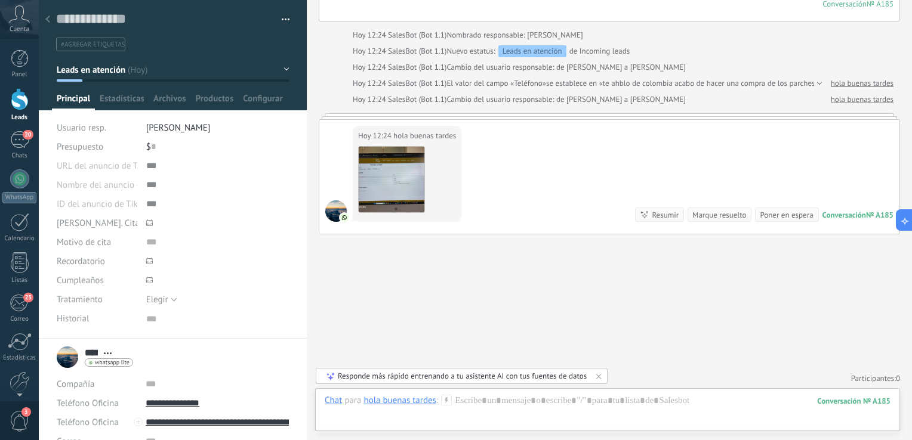
drag, startPoint x: 303, startPoint y: 291, endPoint x: 306, endPoint y: 381, distance: 90.2
click at [307, 381] on div at bounding box center [307, 220] width 0 height 440
click at [52, 19] on div at bounding box center [47, 19] width 17 height 23
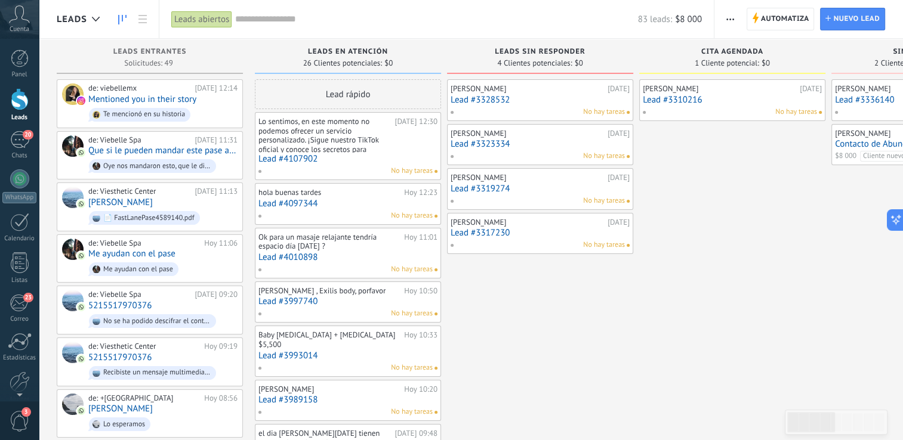
click at [21, 101] on div at bounding box center [20, 99] width 18 height 22
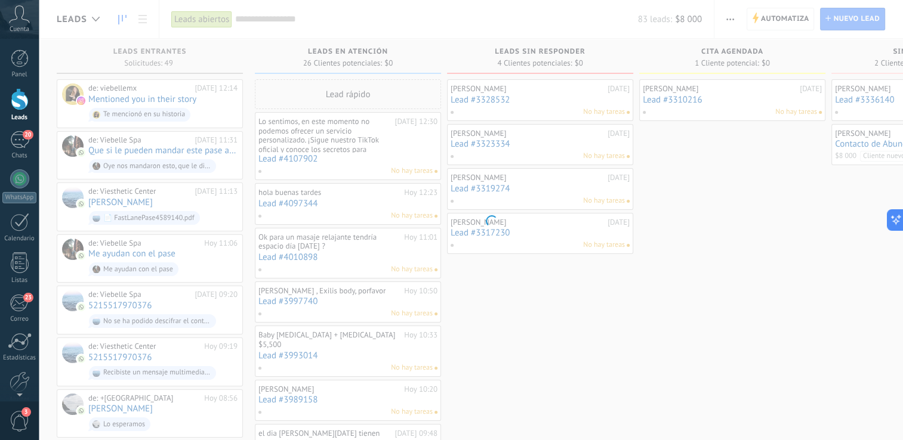
click at [22, 107] on div at bounding box center [20, 99] width 18 height 22
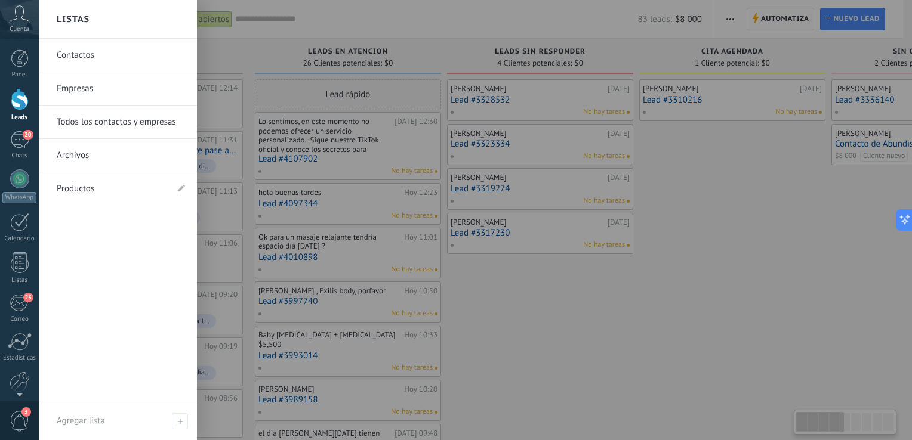
click at [397, 186] on div at bounding box center [495, 220] width 912 height 440
click at [501, 25] on div at bounding box center [495, 220] width 912 height 440
click at [29, 97] on link "Leads" at bounding box center [19, 104] width 39 height 33
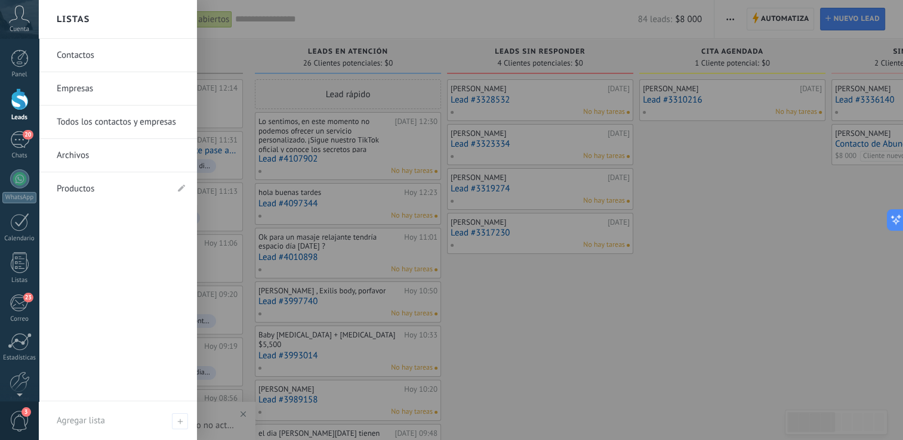
click at [304, 98] on div at bounding box center [490, 220] width 903 height 440
drag, startPoint x: 304, startPoint y: 98, endPoint x: 310, endPoint y: 98, distance: 6.6
click at [310, 98] on div at bounding box center [490, 220] width 903 height 440
click at [410, 82] on div at bounding box center [490, 220] width 903 height 440
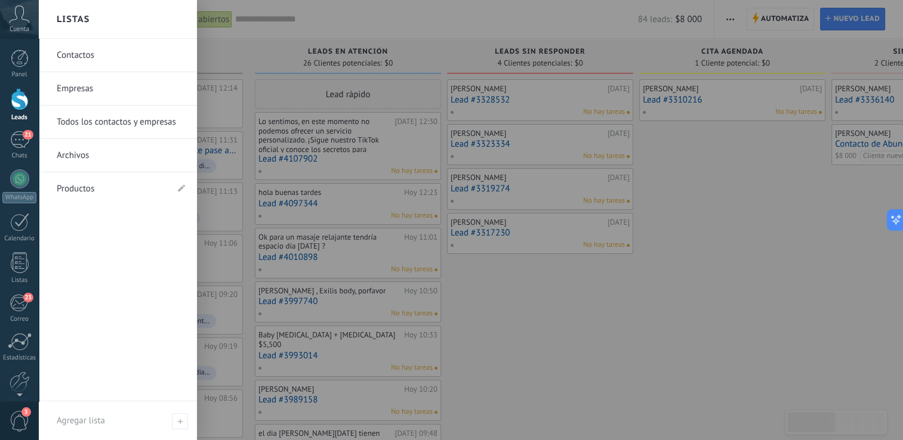
click at [33, 94] on link "Leads" at bounding box center [19, 104] width 39 height 33
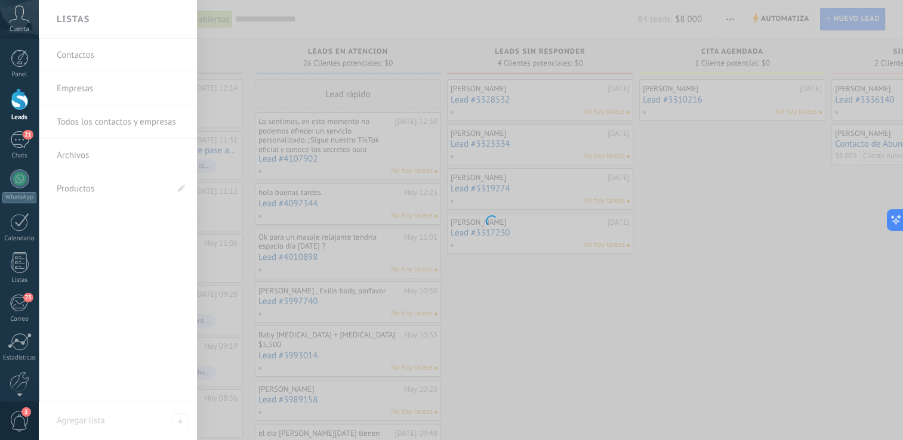
click at [254, 49] on body ".abccls-1,.abccls-2{fill-rule:evenodd}.abccls-2{fill:#fff} .abfcls-1{fill:none}…" at bounding box center [451, 220] width 903 height 440
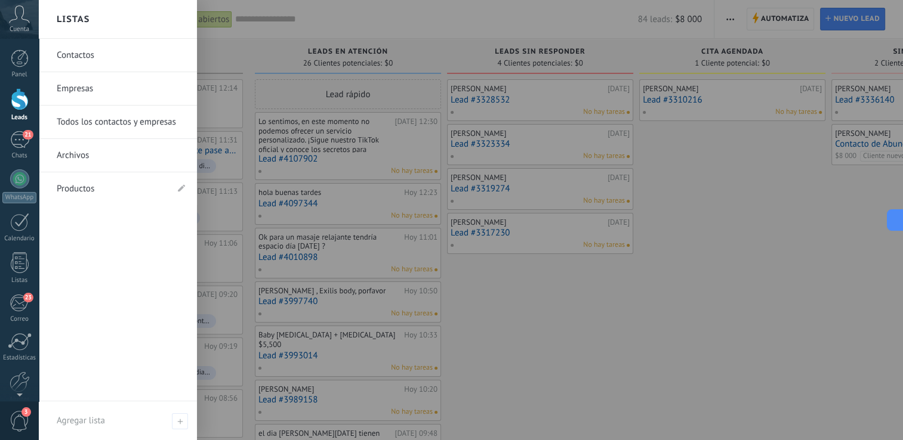
click at [304, 81] on div at bounding box center [490, 220] width 903 height 440
click at [102, 24] on div "Listas" at bounding box center [118, 19] width 158 height 39
click at [22, 27] on span "Cuenta" at bounding box center [20, 30] width 20 height 8
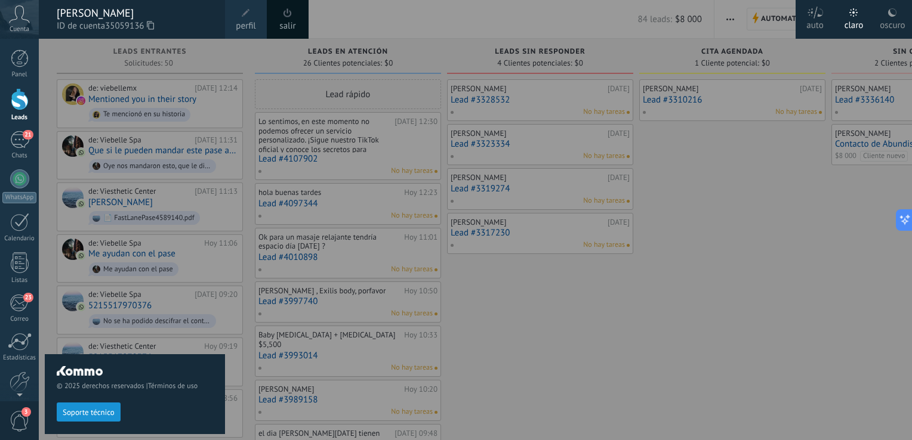
click at [64, 52] on div "© 2025 derechos reservados | Términos de uso Soporte técnico" at bounding box center [135, 240] width 180 height 402
click at [23, 58] on div at bounding box center [20, 59] width 18 height 18
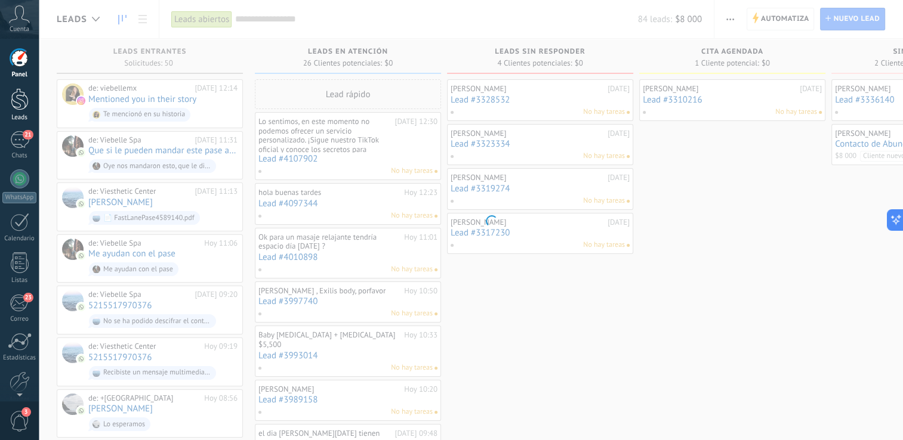
click at [18, 93] on div at bounding box center [20, 99] width 18 height 22
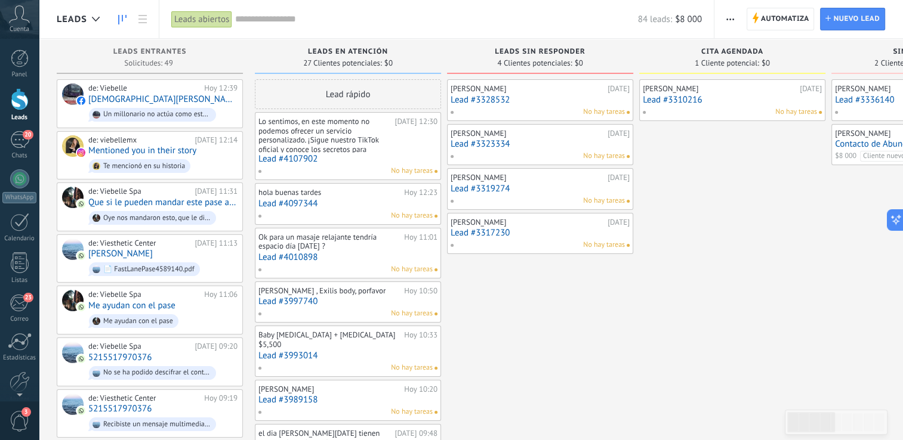
click at [357, 132] on div "Lo sentimos, en este momento no podemos ofrecer un servicio personalizado. ¡Sig…" at bounding box center [324, 135] width 133 height 36
click at [292, 195] on div "hola buenas tardes" at bounding box center [329, 193] width 143 height 10
click at [26, 108] on div at bounding box center [20, 99] width 18 height 22
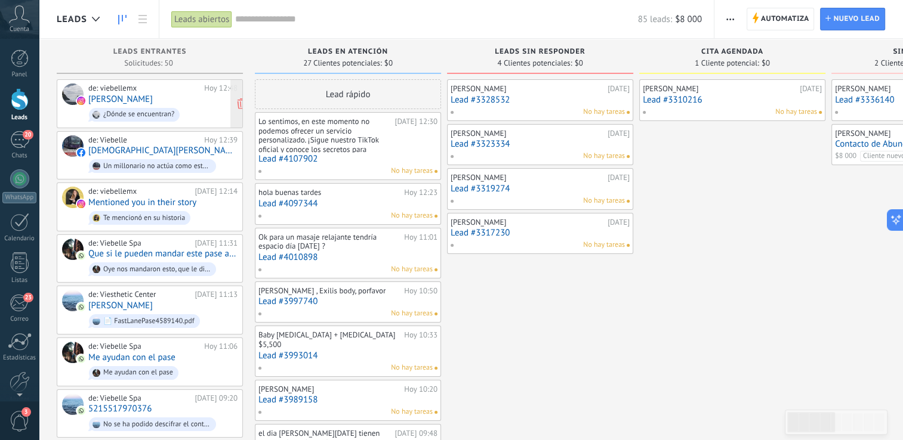
click at [191, 91] on div "de: viebellemx" at bounding box center [144, 89] width 112 height 10
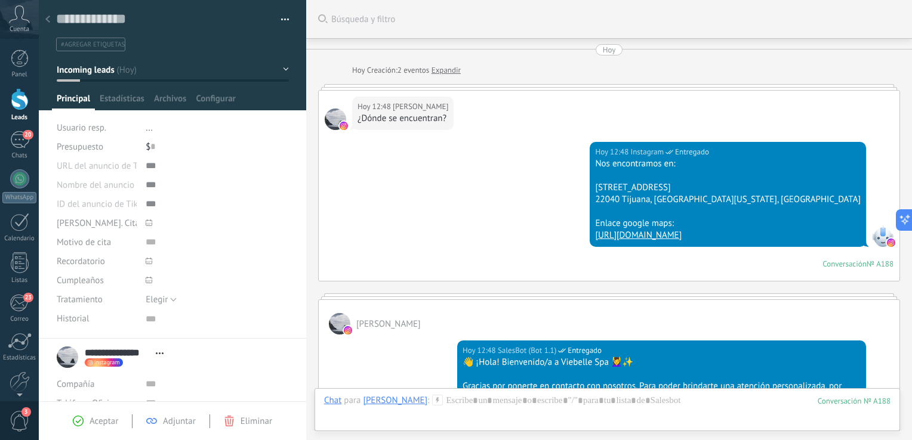
scroll to position [211, 0]
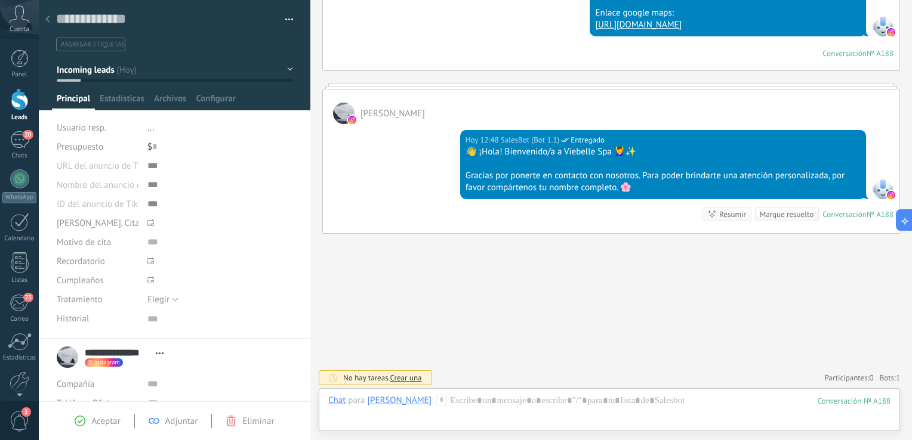
drag, startPoint x: 307, startPoint y: 144, endPoint x: 308, endPoint y: 242, distance: 97.3
click at [310, 242] on div at bounding box center [310, 220] width 0 height 440
click at [101, 421] on span "Aceptar" at bounding box center [104, 421] width 29 height 11
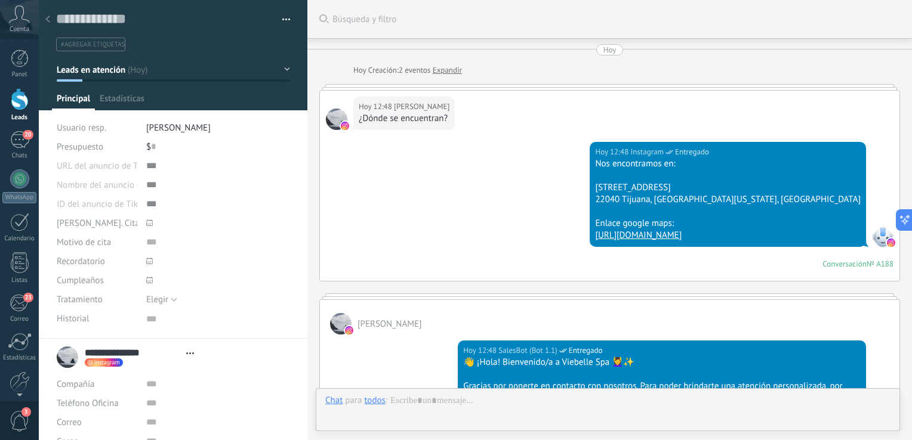
type textarea "***"
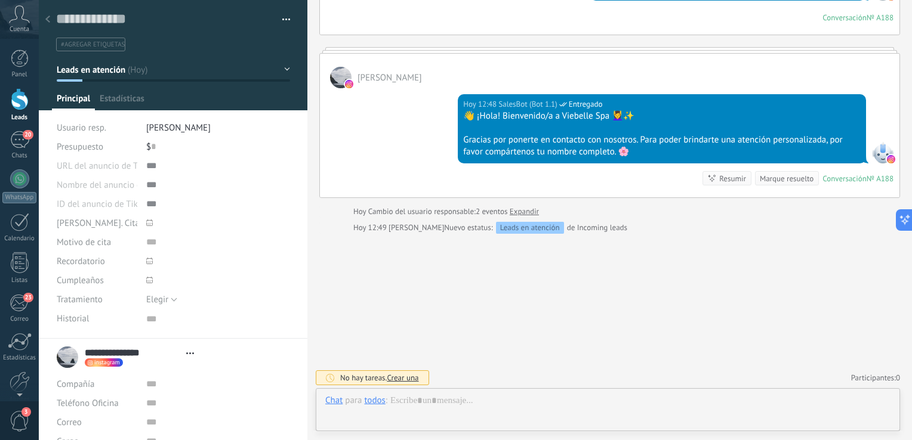
scroll to position [12, 0]
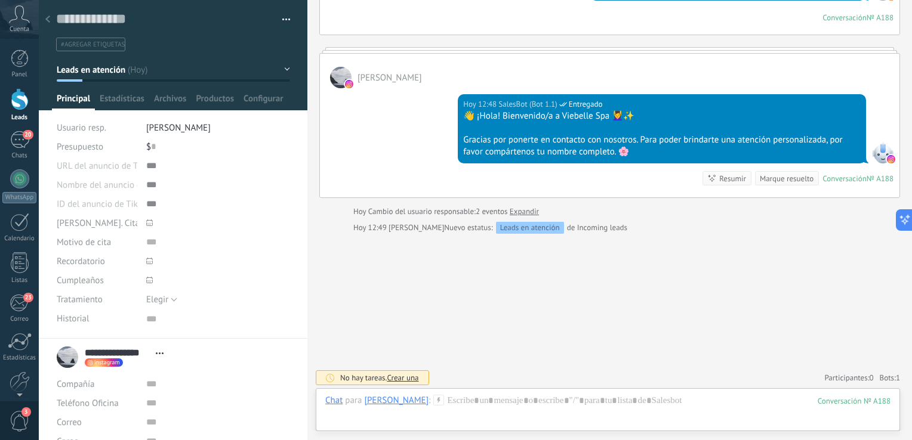
click at [496, 393] on div "Chat Correo Nota Tarea Chat para Gloria escobedo : 188 Enviar Cancelar Rastrear…" at bounding box center [608, 410] width 584 height 43
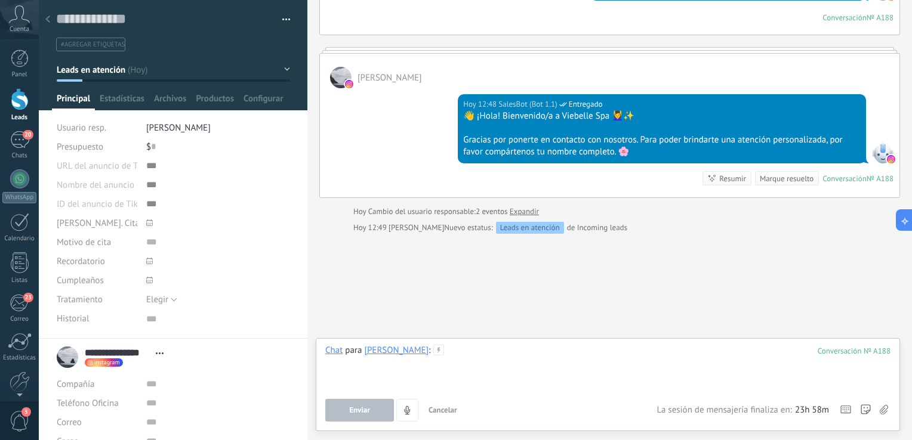
click at [475, 362] on div at bounding box center [607, 367] width 565 height 45
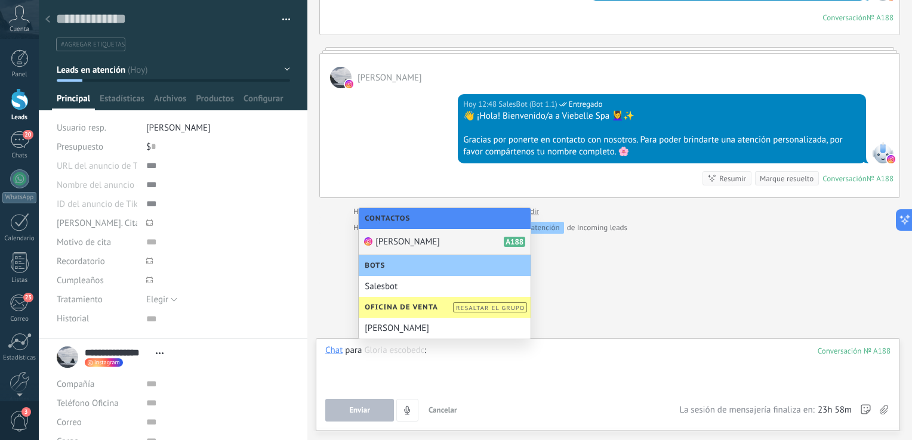
click at [662, 309] on div "Buscar Búsqueda y filtro Carga más Hoy Hoy Creación: 2 eventos Expandir Hoy 12:…" at bounding box center [609, 98] width 605 height 689
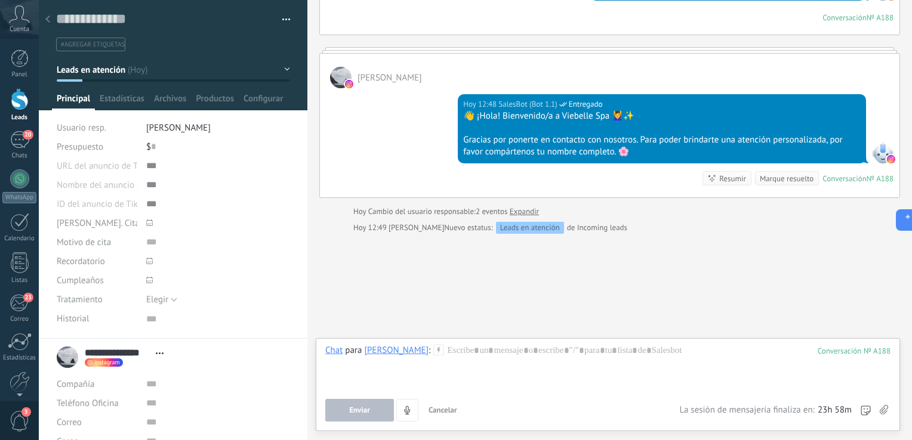
click at [878, 409] on div "Enviar Cancelar Rastrear clics en links ? Reducir links largos y rastrear clics…" at bounding box center [607, 410] width 565 height 23
click at [884, 410] on icon at bounding box center [884, 410] width 8 height 10
click at [0, 0] on input "file" at bounding box center [0, 0] width 0 height 0
drag, startPoint x: 309, startPoint y: 205, endPoint x: 310, endPoint y: 230, distance: 25.7
click at [307, 230] on div at bounding box center [307, 220] width 0 height 440
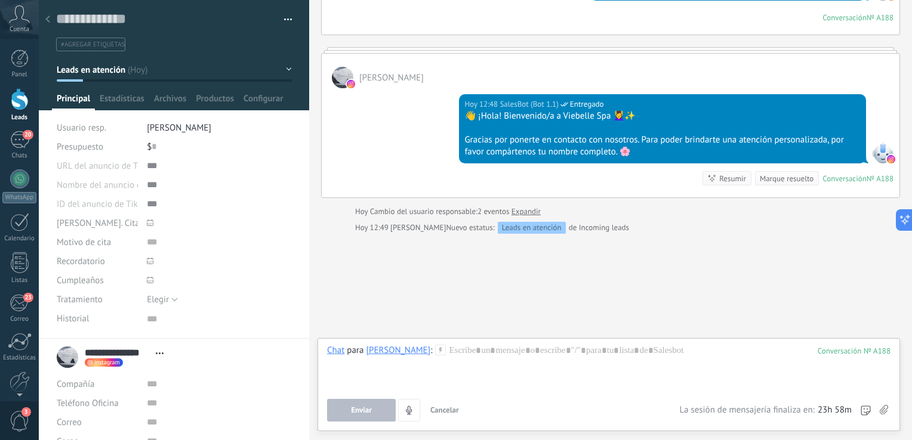
click at [14, 101] on div at bounding box center [20, 99] width 18 height 22
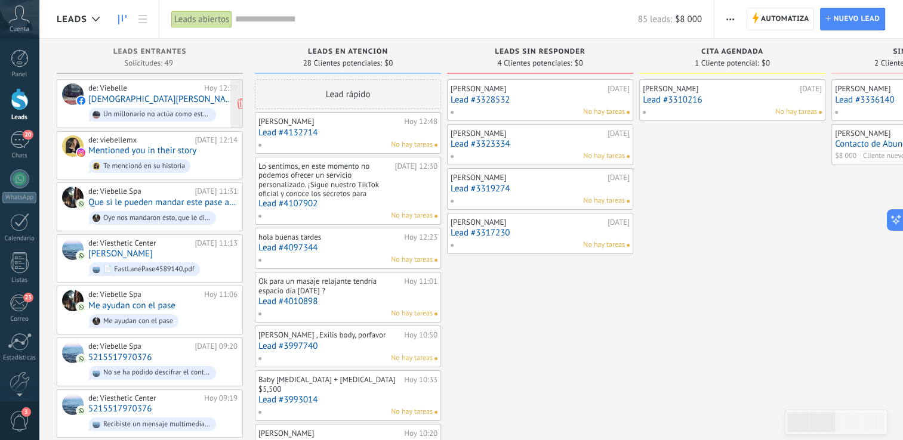
click at [160, 94] on div "de: Viebelle Hoy 12:39 Jesus Hernandez Un millonario no actúa como este tarado,…" at bounding box center [162, 104] width 149 height 41
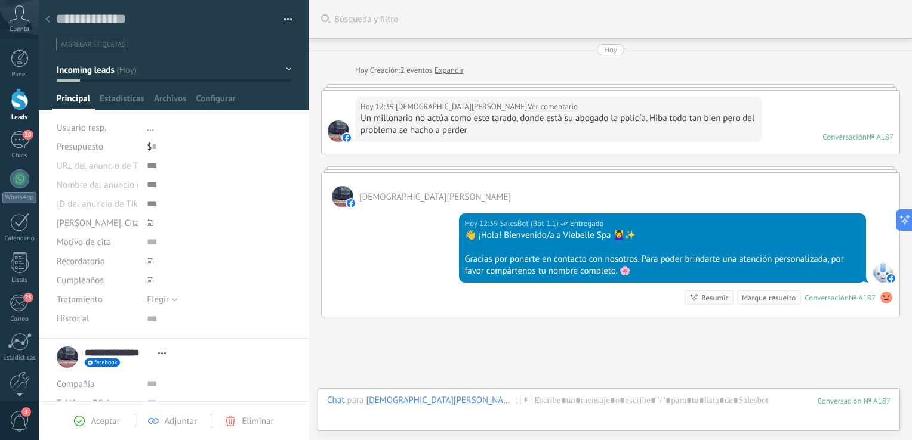
scroll to position [84, 0]
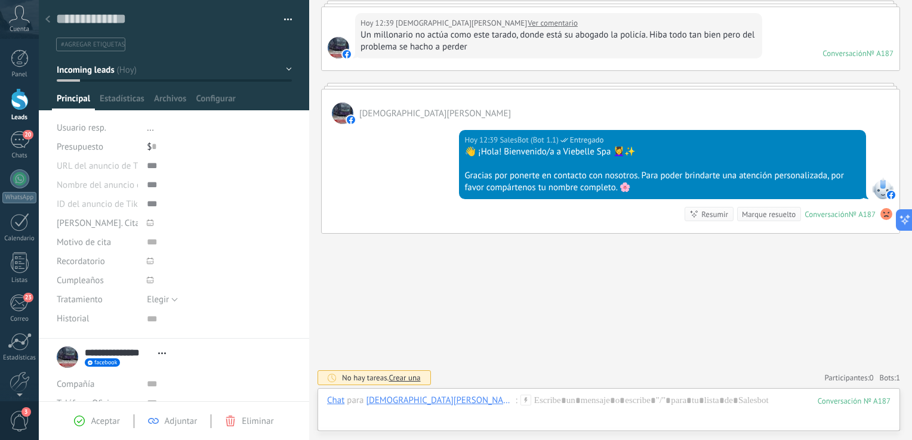
click at [95, 420] on span "Aceptar" at bounding box center [105, 421] width 29 height 11
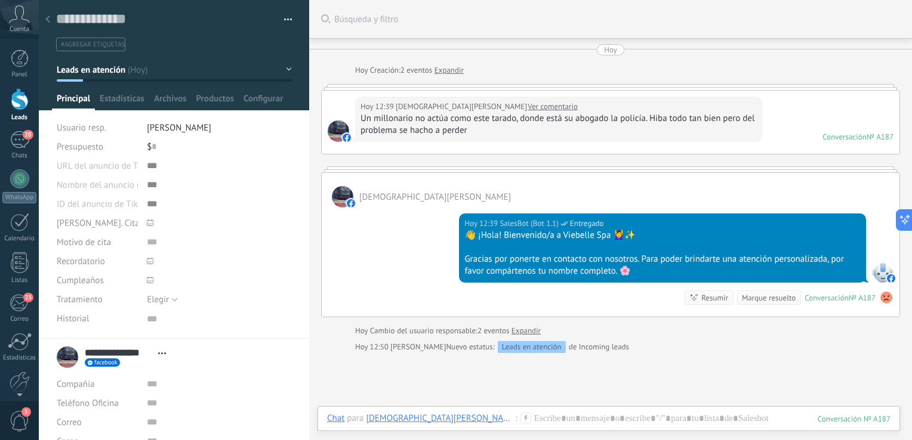
click at [48, 21] on use at bounding box center [47, 19] width 5 height 7
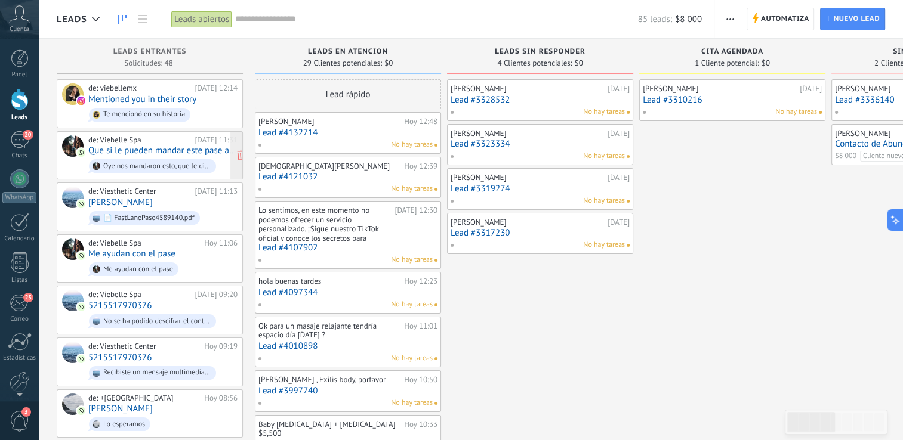
click at [153, 146] on link "Que si le pueden mandar este pase a [PERSON_NAME] por fa" at bounding box center [162, 151] width 149 height 10
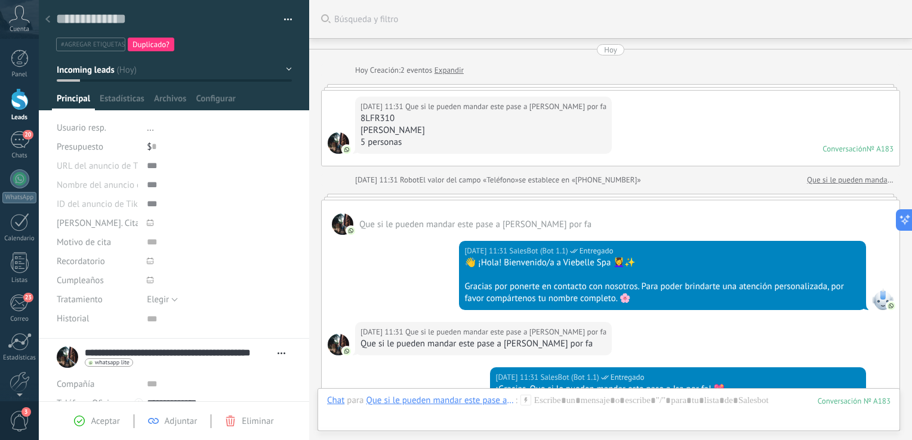
scroll to position [452, 0]
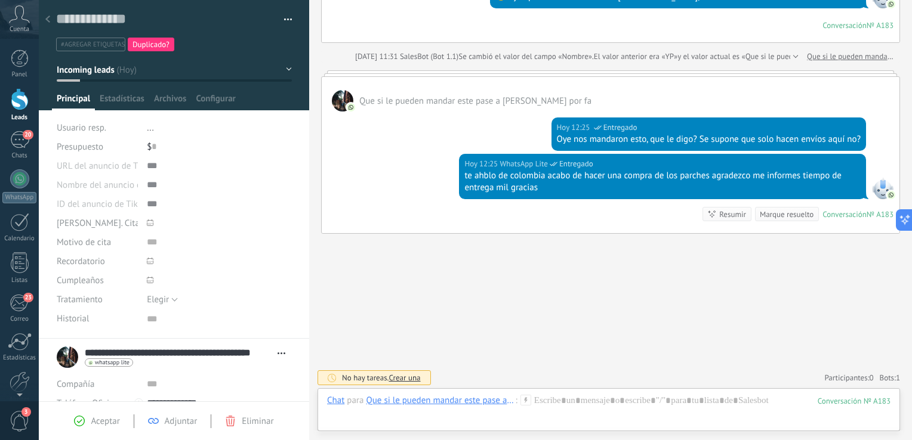
click at [12, 112] on link "Leads" at bounding box center [19, 104] width 39 height 33
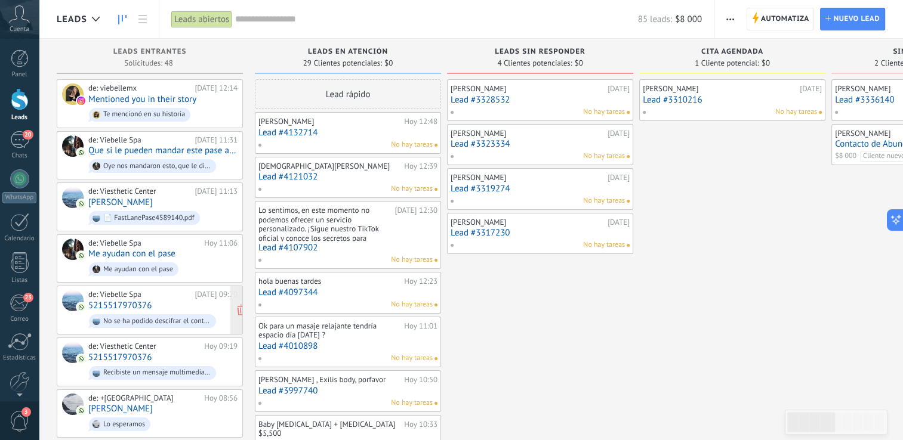
click at [168, 300] on div "de: Viebelle Spa [DATE] 09:20 5215517970376 No se ha podido descifrar el conten…" at bounding box center [162, 310] width 149 height 41
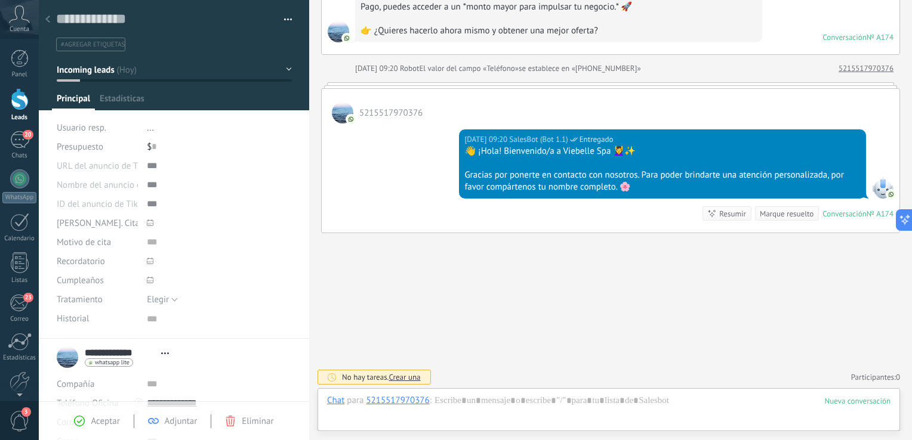
scroll to position [12, 0]
click at [48, 23] on icon at bounding box center [47, 19] width 5 height 7
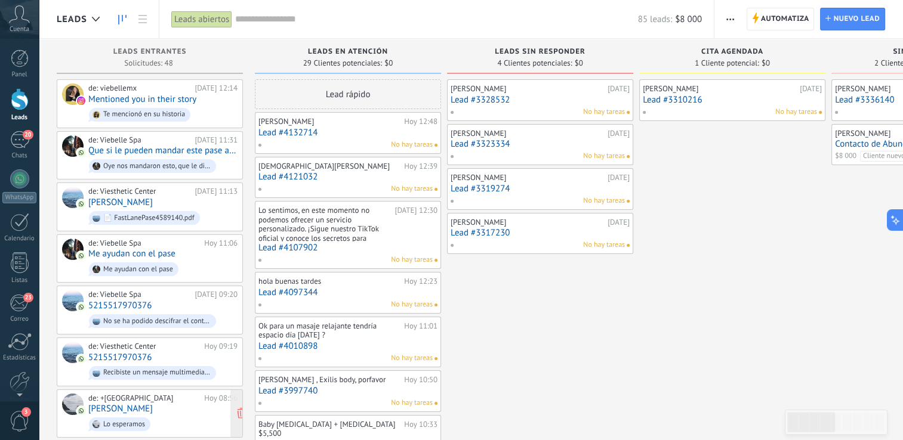
click at [182, 420] on span "Lo esperamos" at bounding box center [162, 424] width 149 height 19
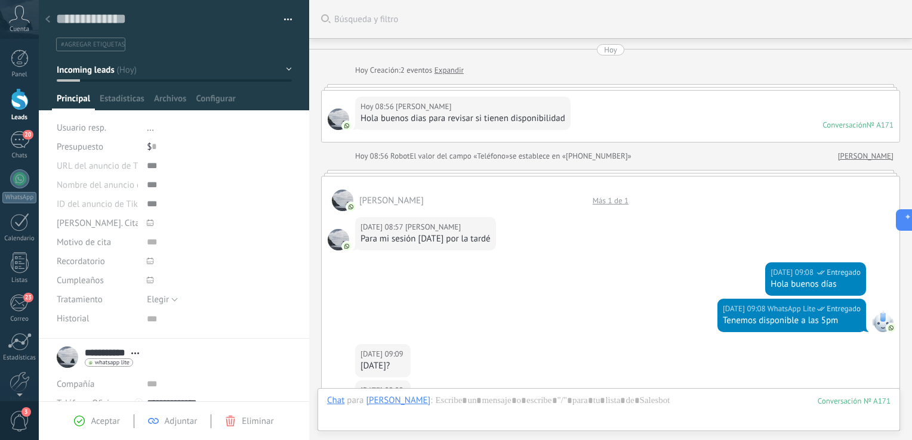
scroll to position [424, 0]
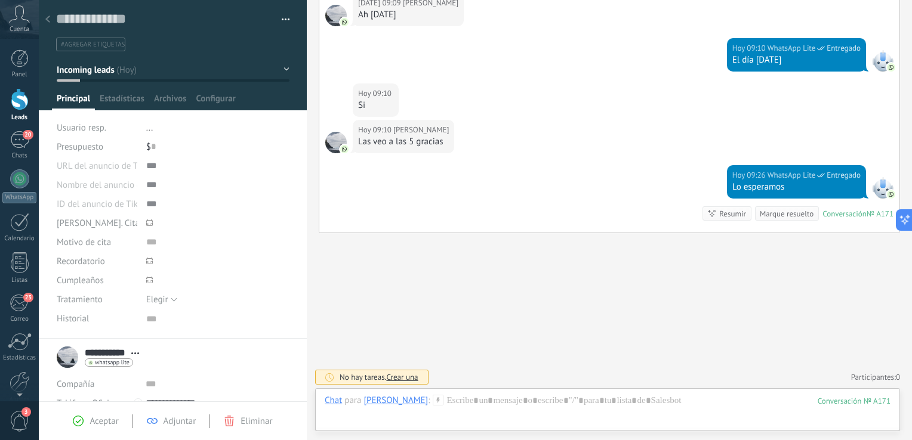
drag, startPoint x: 309, startPoint y: 193, endPoint x: 307, endPoint y: 288, distance: 94.3
click at [307, 288] on div at bounding box center [307, 220] width 0 height 440
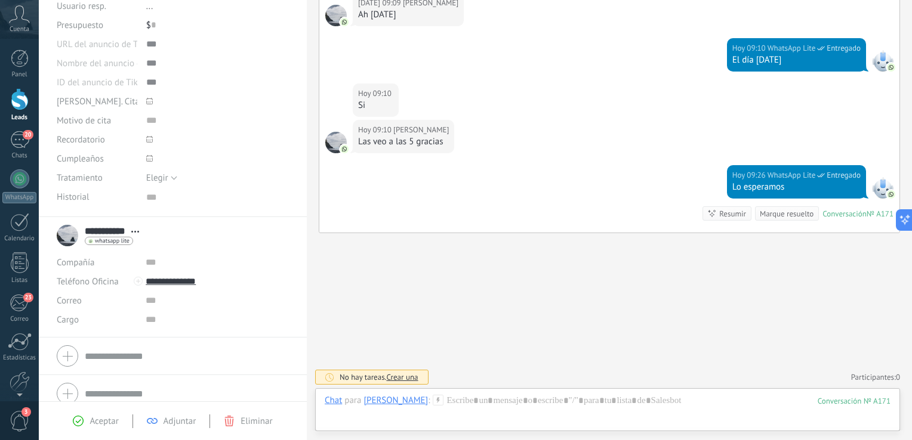
scroll to position [132, 0]
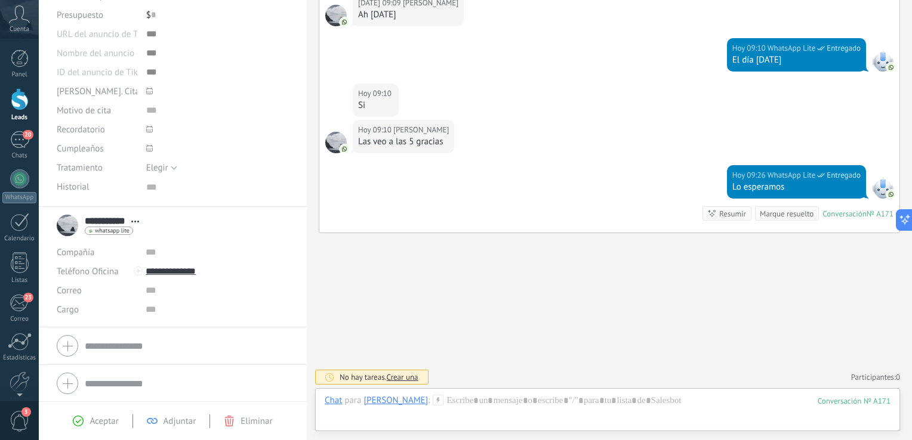
drag, startPoint x: 302, startPoint y: 309, endPoint x: 301, endPoint y: 349, distance: 39.4
click at [301, 349] on div "**********" at bounding box center [173, 305] width 268 height 196
click at [90, 426] on span "Aceptar" at bounding box center [104, 421] width 29 height 11
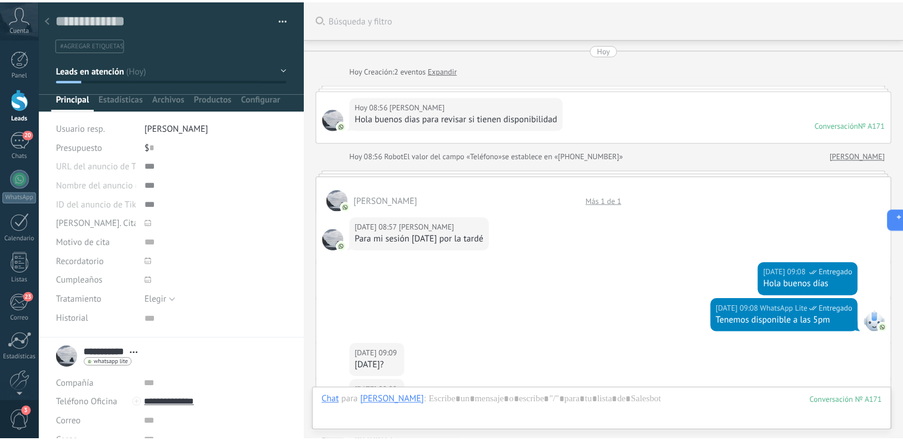
scroll to position [460, 0]
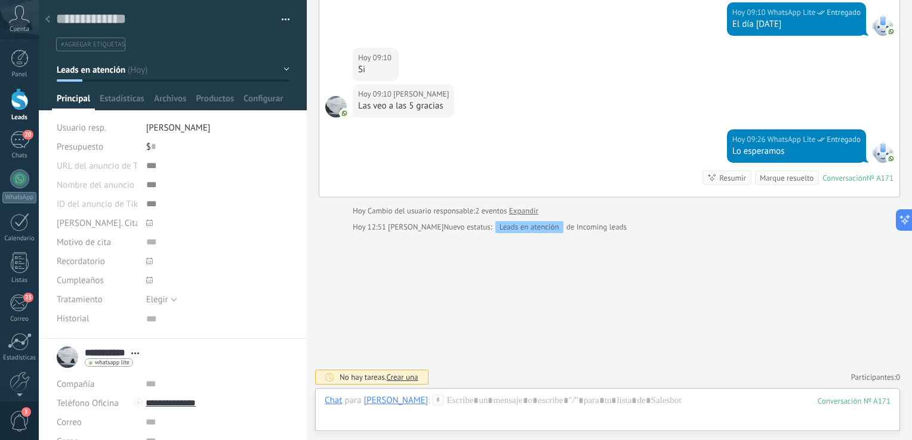
click at [115, 77] on button "Leads en atención" at bounding box center [173, 69] width 233 height 21
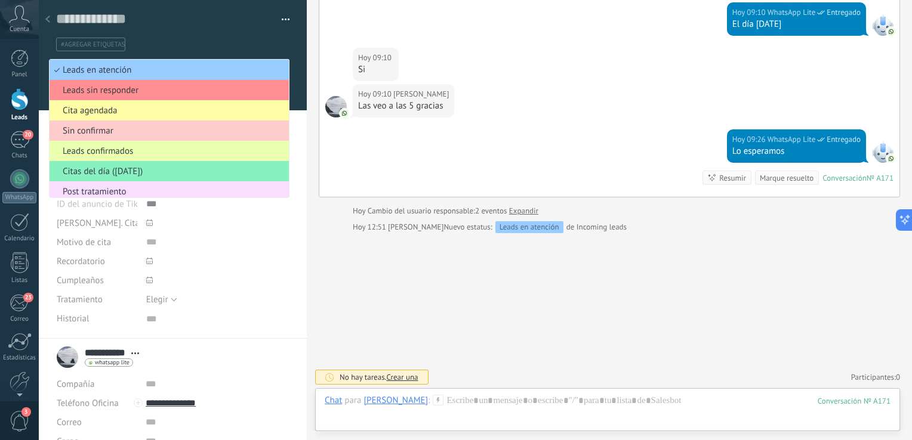
click at [140, 112] on span "Cita agendada" at bounding box center [168, 110] width 236 height 11
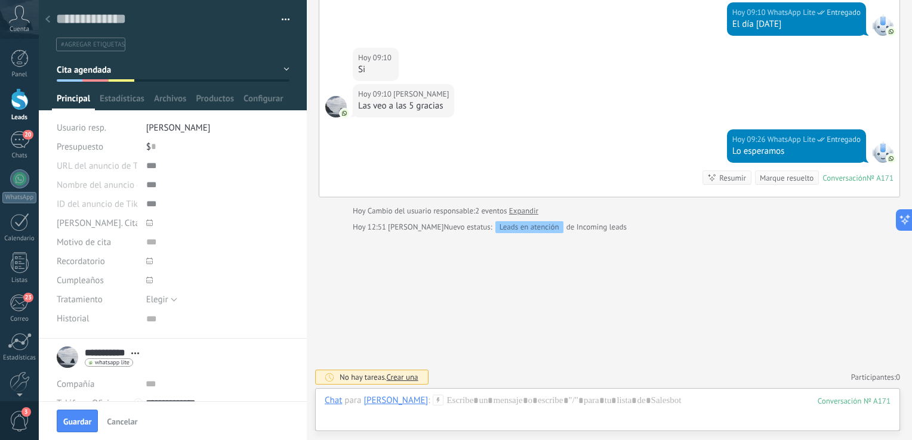
click at [53, 11] on div at bounding box center [47, 19] width 17 height 23
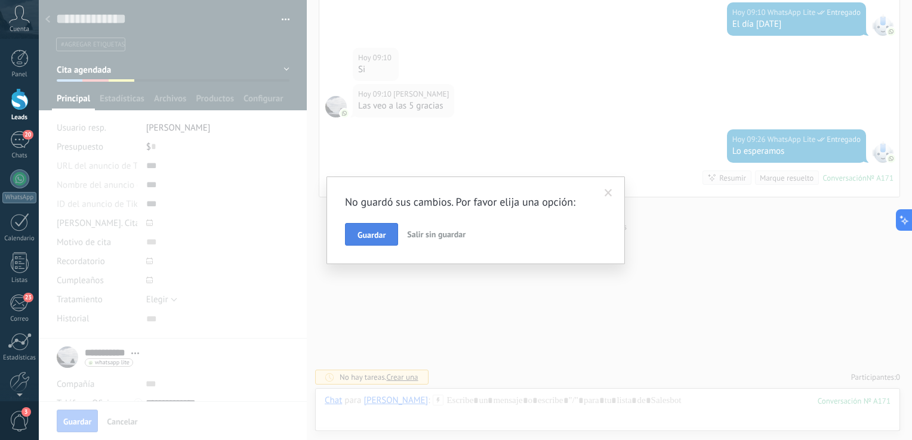
click at [375, 234] on span "Guardar" at bounding box center [371, 235] width 28 height 8
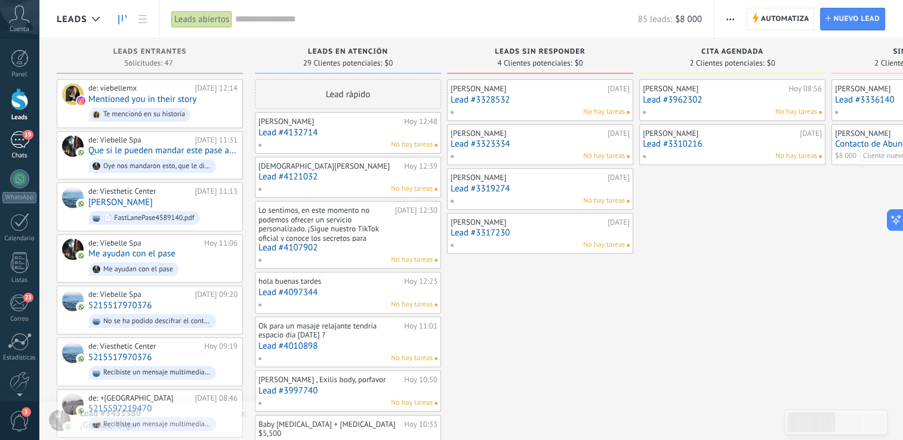
click at [33, 138] on link "19 Chats" at bounding box center [19, 145] width 39 height 29
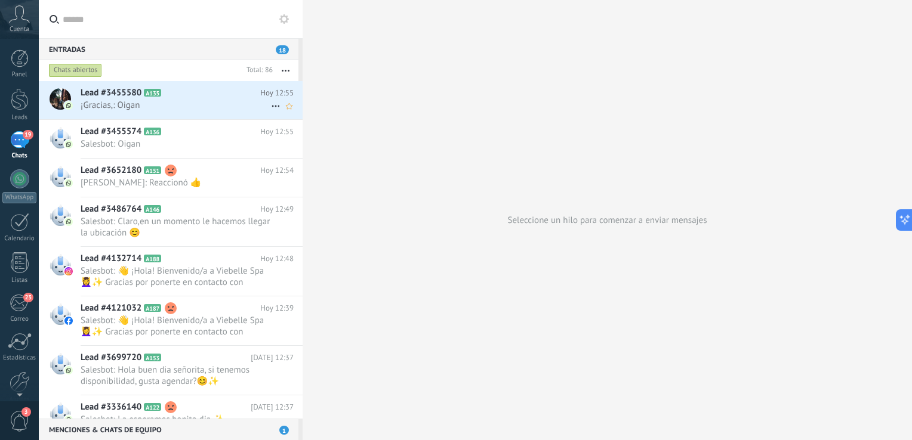
click at [176, 106] on span "¡Gracias,: Oigan" at bounding box center [176, 105] width 190 height 11
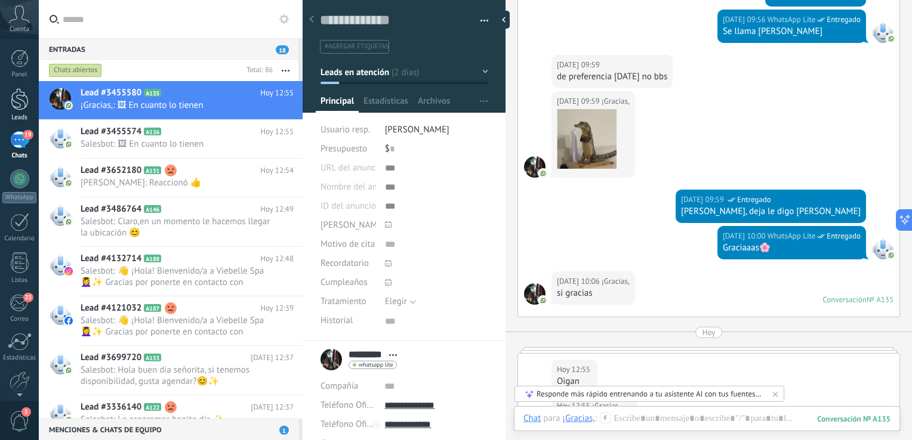
click at [21, 93] on div at bounding box center [20, 99] width 18 height 22
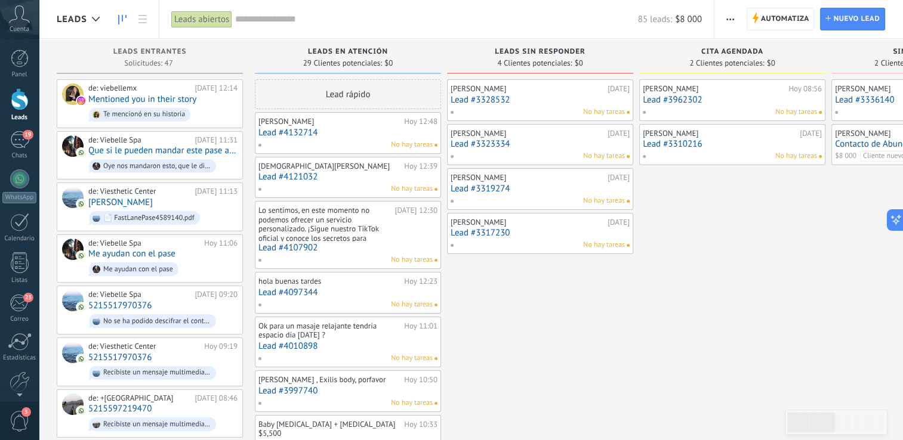
click at [346, 137] on link "Lead #4132714" at bounding box center [347, 133] width 179 height 10
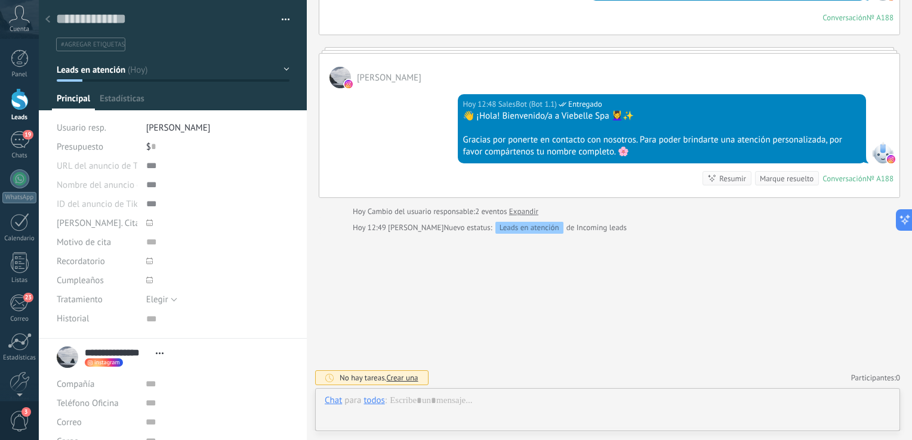
scroll to position [12, 0]
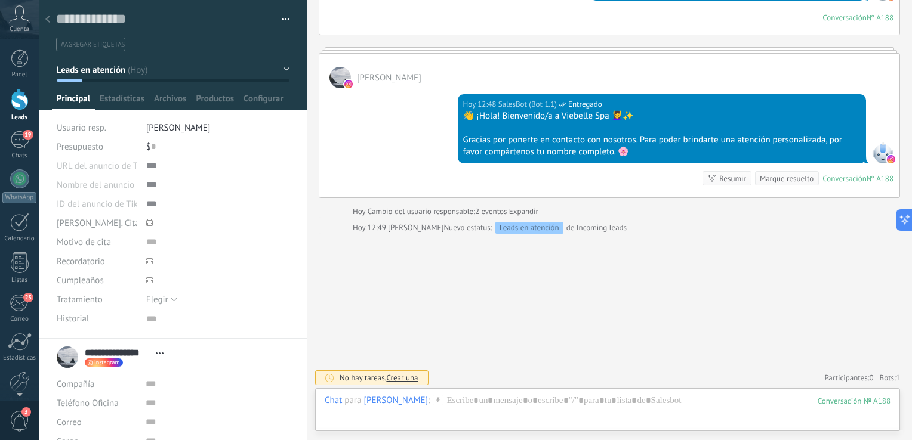
click at [227, 72] on button "Leads en atención" at bounding box center [173, 69] width 233 height 21
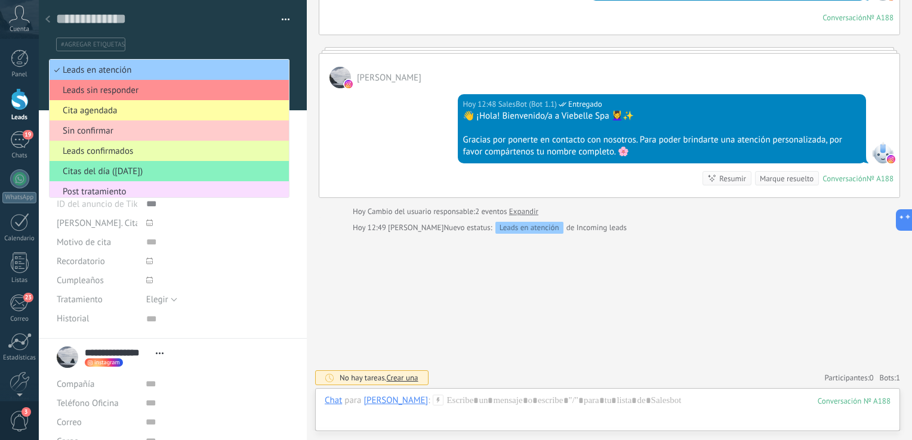
click at [153, 111] on span "Cita agendada" at bounding box center [168, 110] width 236 height 11
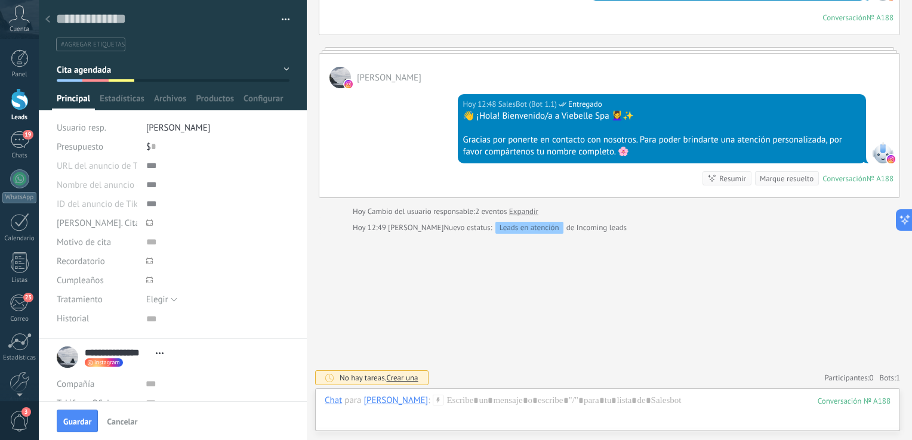
click at [48, 21] on use at bounding box center [47, 19] width 5 height 7
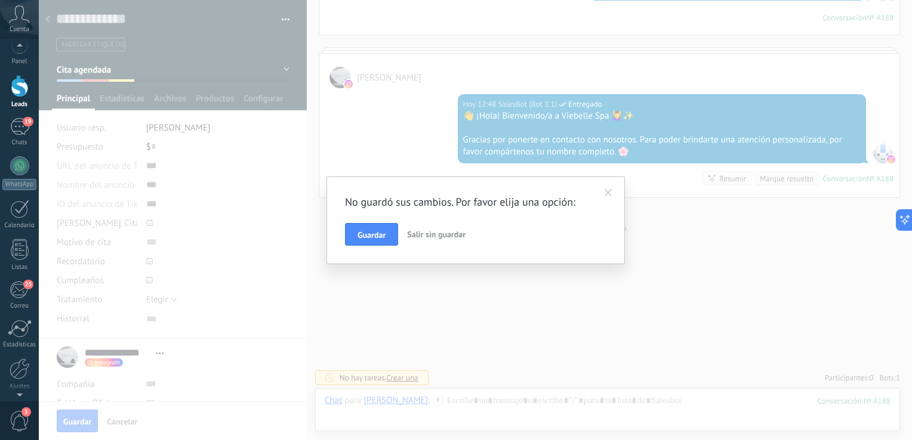
scroll to position [0, 0]
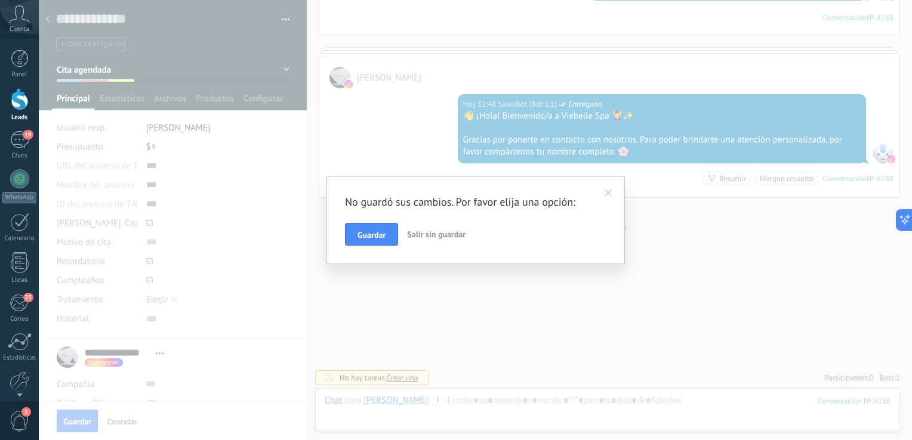
click at [399, 217] on div "No guardó sus cambios. Por favor elija una opción: Guardar Salir sin guardar" at bounding box center [475, 220] width 261 height 51
click at [377, 233] on span "Guardar" at bounding box center [371, 235] width 28 height 8
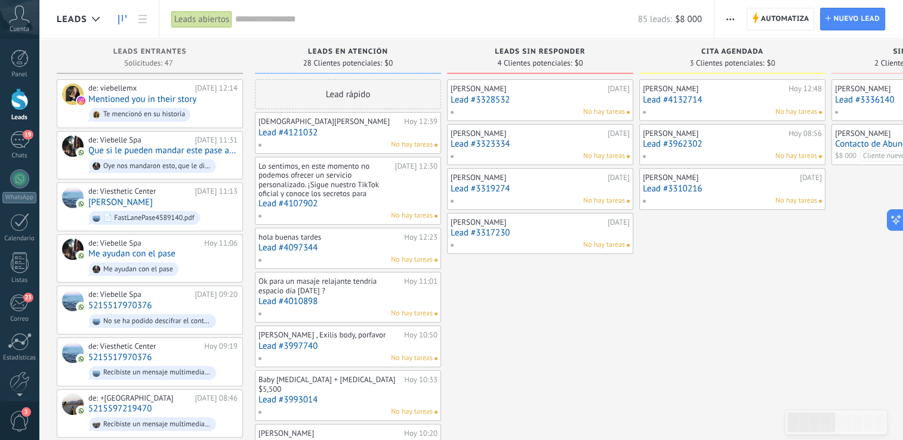
click at [508, 97] on link "Lead #3328532" at bounding box center [540, 100] width 179 height 10
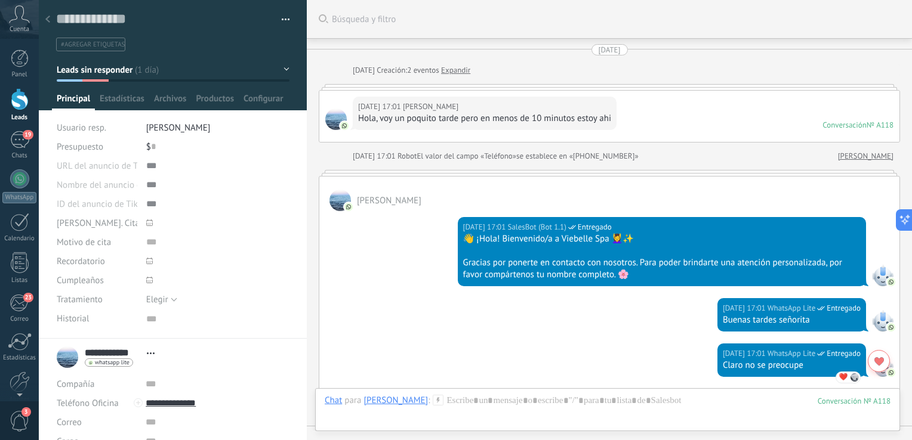
scroll to position [867, 0]
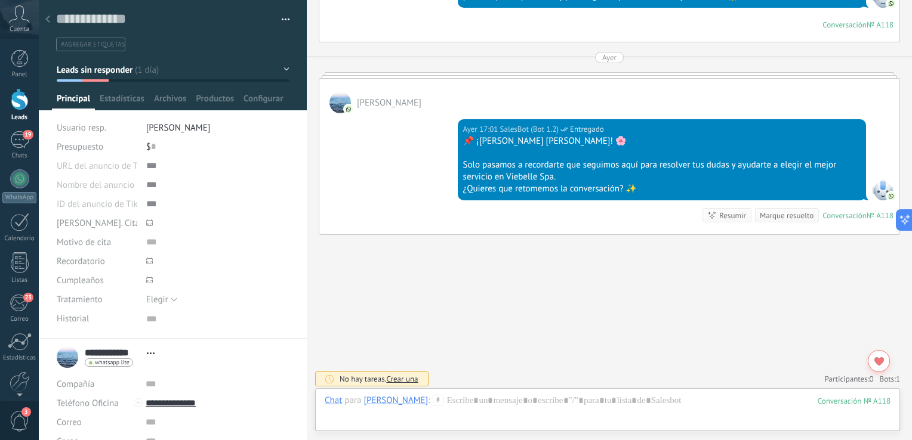
click at [45, 17] on icon at bounding box center [47, 19] width 5 height 7
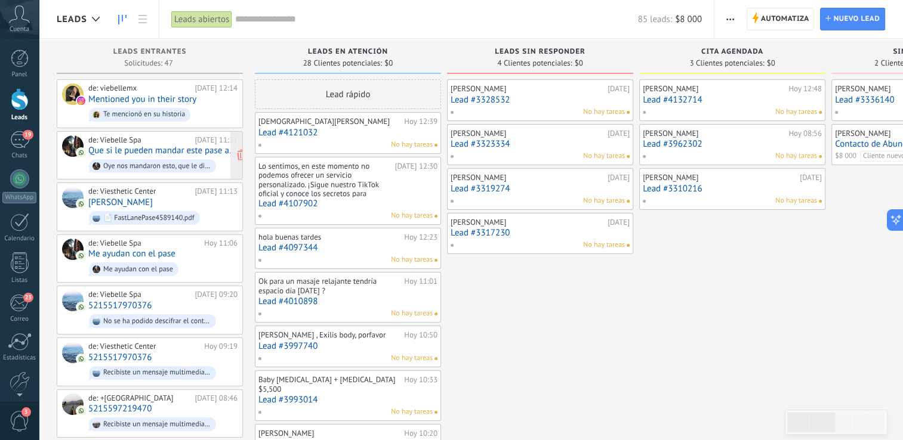
click at [180, 146] on link "Que si le pueden mandar este pase a [PERSON_NAME] por fa" at bounding box center [162, 151] width 149 height 10
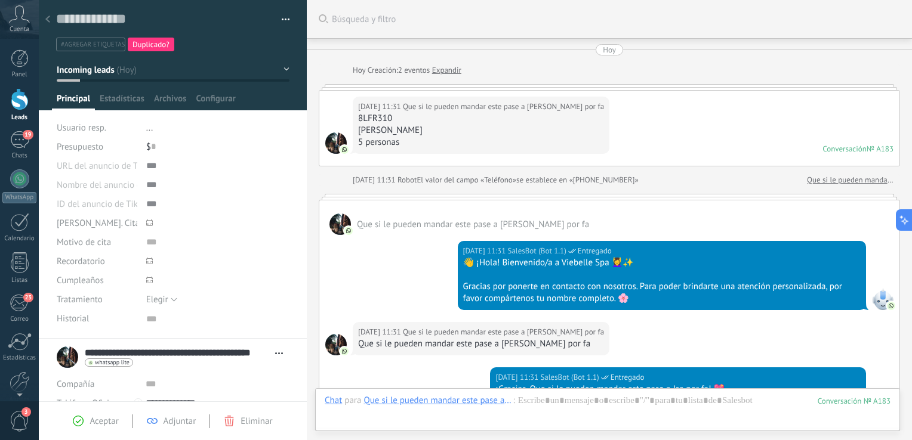
scroll to position [452, 0]
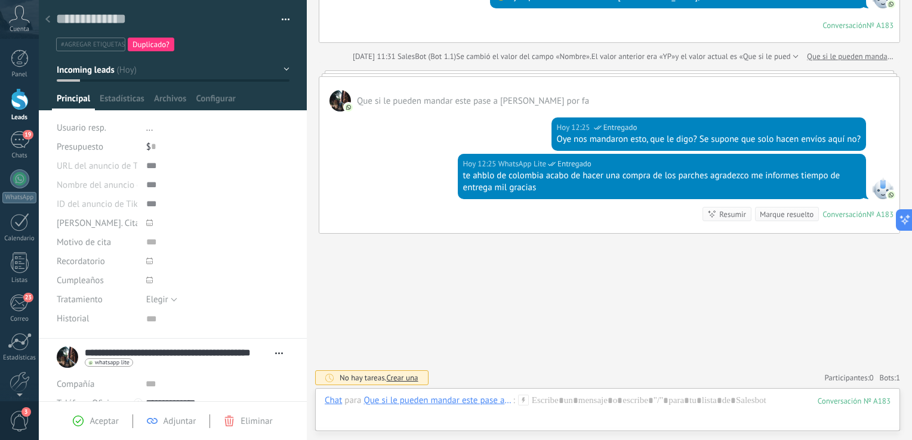
click at [111, 421] on span "Aceptar" at bounding box center [104, 421] width 29 height 11
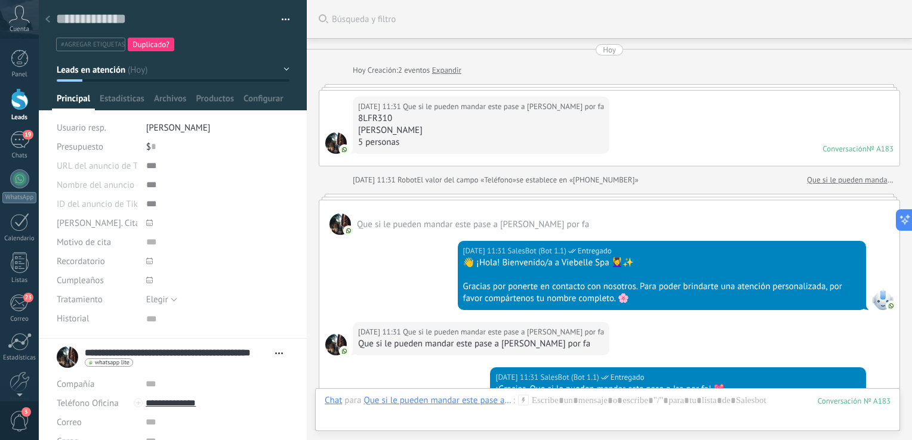
scroll to position [488, 0]
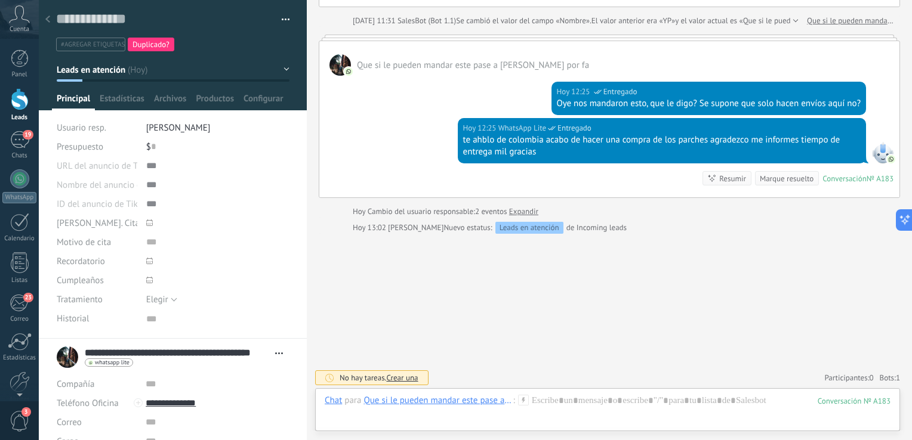
click at [275, 353] on icon at bounding box center [279, 354] width 8 height 2
click at [221, 368] on link "Abrir detalle" at bounding box center [239, 368] width 48 height 11
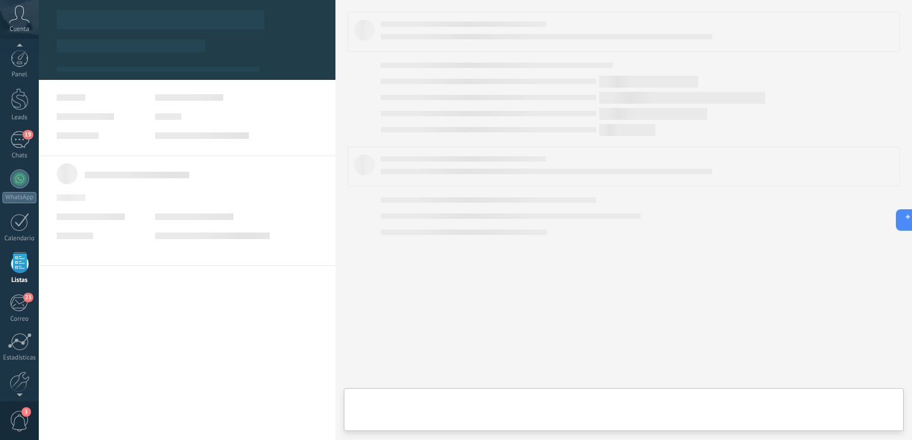
scroll to position [30, 0]
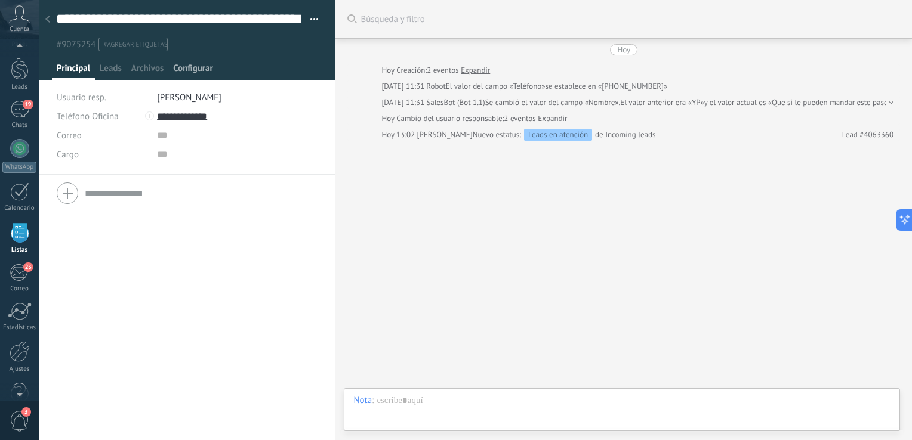
click at [190, 70] on span "Configurar" at bounding box center [192, 71] width 39 height 17
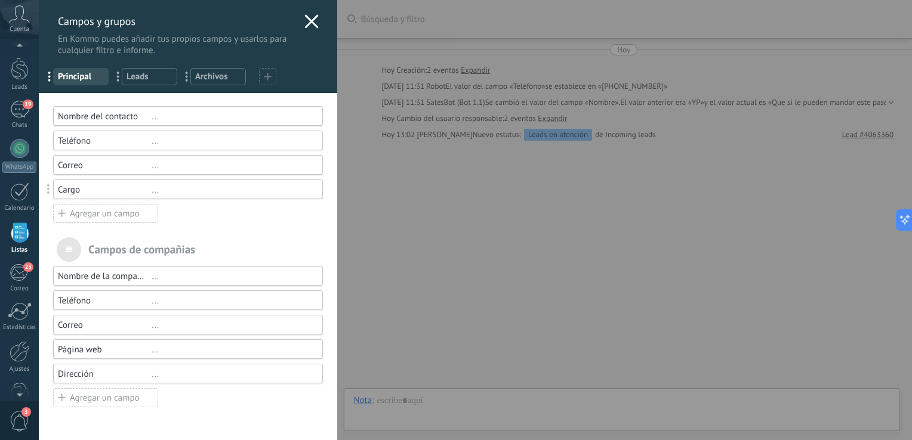
click at [179, 106] on div "Nombre del contacto ..." at bounding box center [188, 116] width 270 height 20
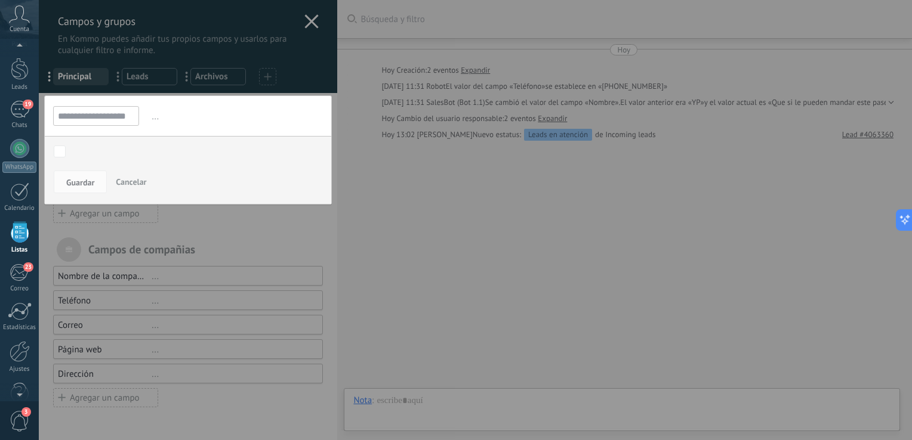
click at [116, 113] on input "**********" at bounding box center [96, 116] width 86 height 20
click at [123, 144] on div "Leads en atención Leads sin responder Cita agendada Sin confirmar Leads confirm…" at bounding box center [188, 152] width 286 height 33
click at [125, 110] on input "**********" at bounding box center [96, 116] width 86 height 20
click at [156, 122] on span "..." at bounding box center [236, 117] width 174 height 20
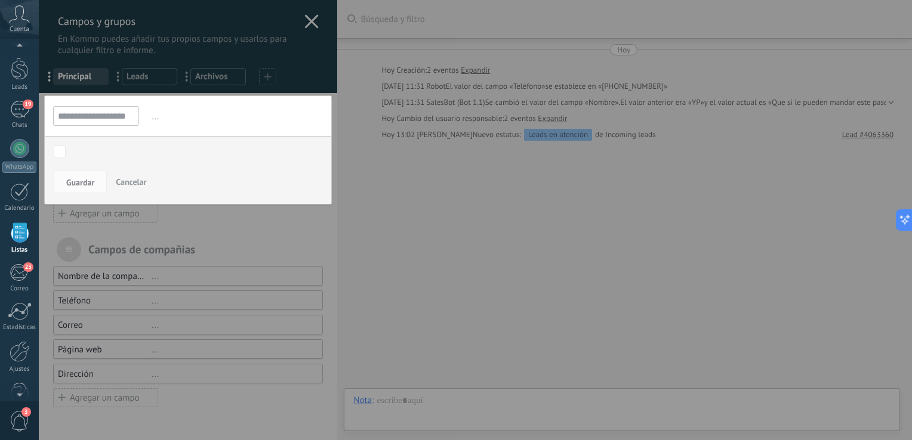
click at [303, 29] on div at bounding box center [188, 220] width 298 height 440
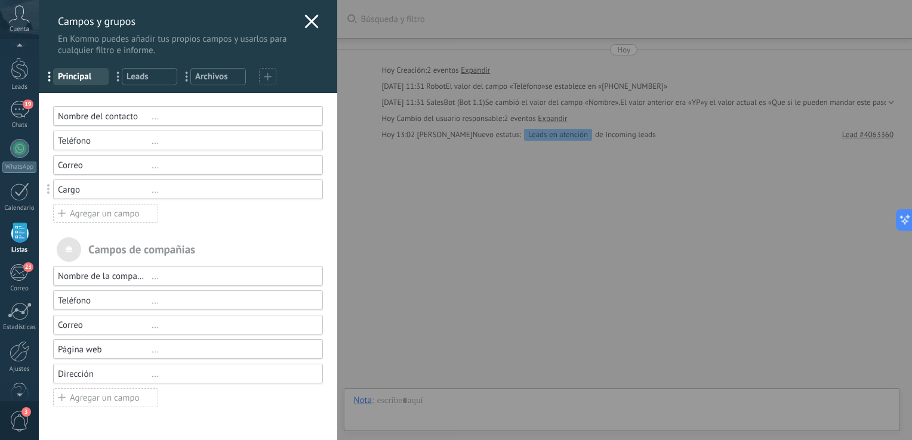
click at [309, 23] on use at bounding box center [311, 21] width 14 height 14
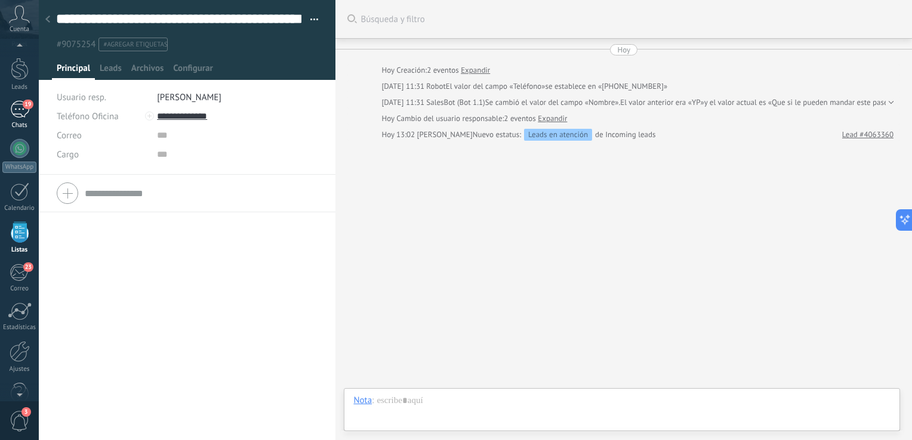
click at [21, 119] on link "19 Chats" at bounding box center [19, 115] width 39 height 29
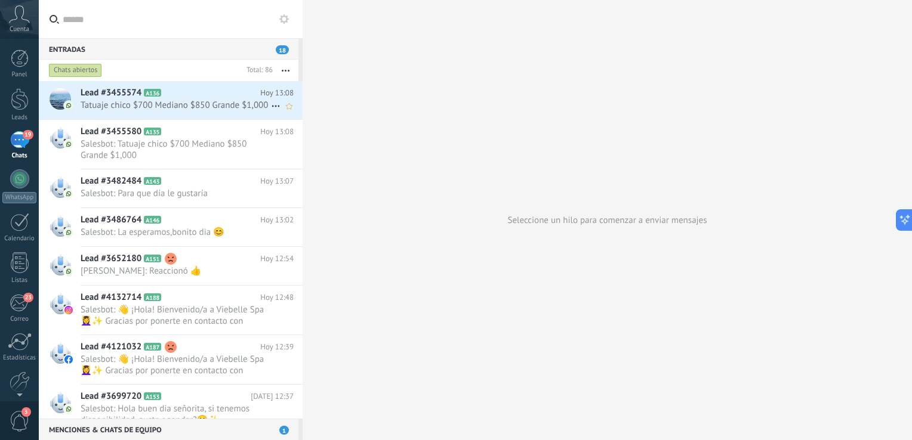
click at [97, 104] on span "Tatuaje chico $700 Mediano $850 Grande $1,000" at bounding box center [176, 105] width 190 height 11
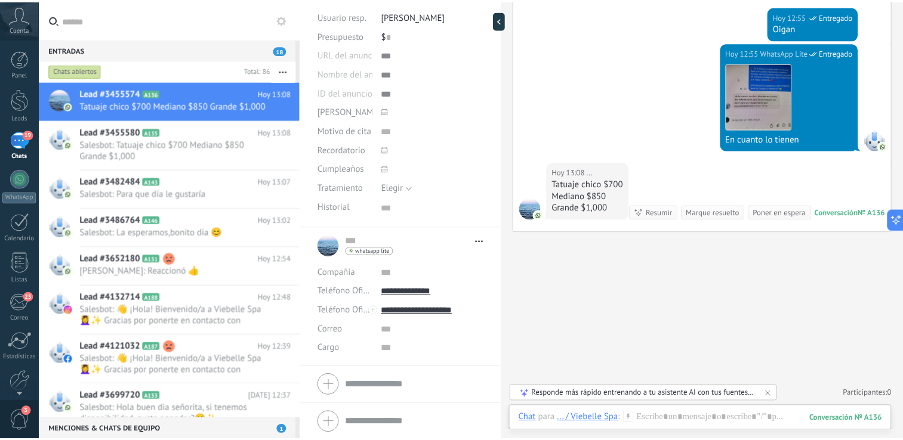
scroll to position [115, 0]
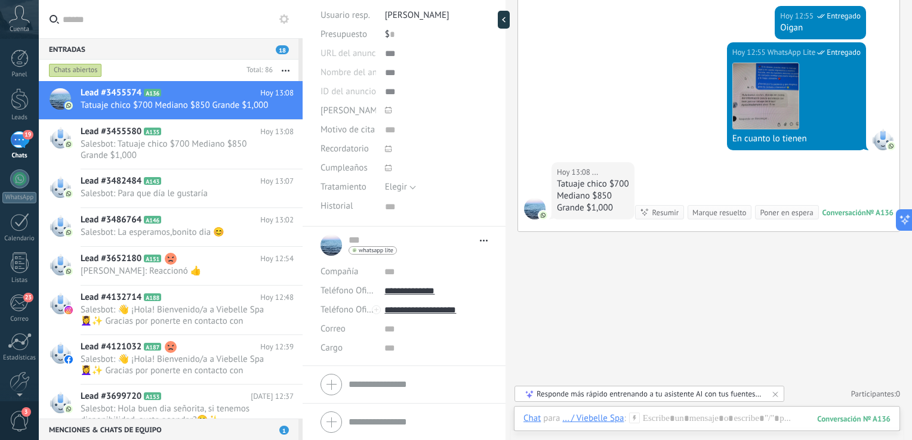
click at [29, 99] on link "Leads" at bounding box center [19, 104] width 39 height 33
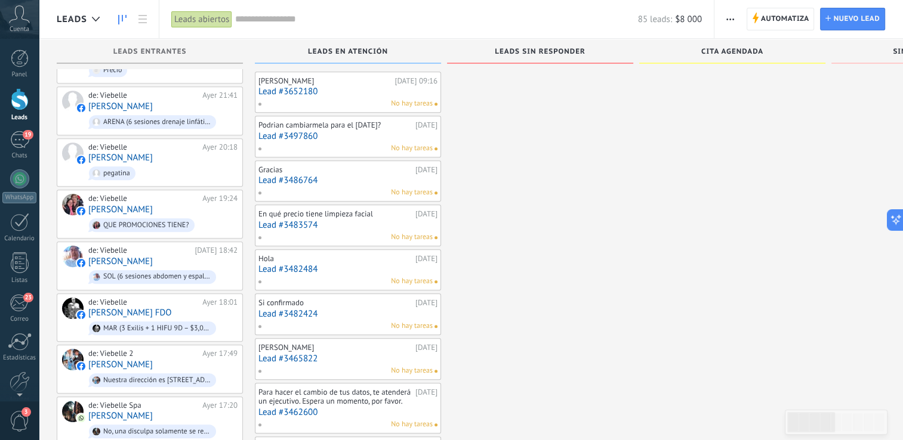
scroll to position [682, 0]
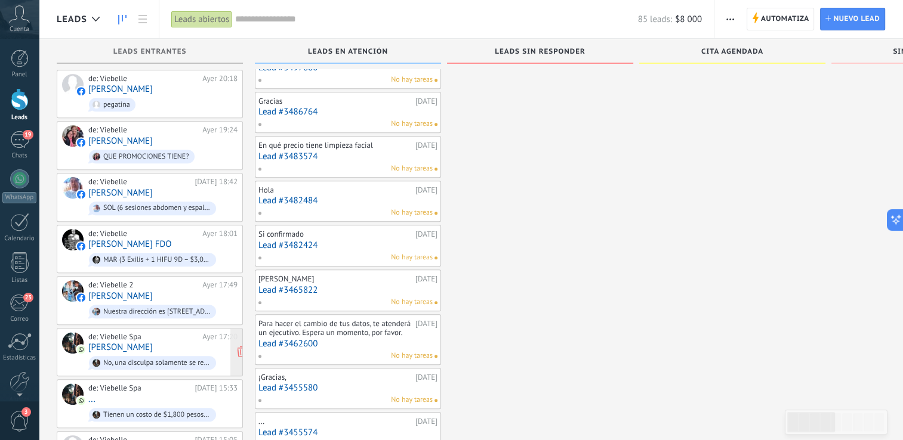
click at [155, 335] on div "de: Viebelle Spa Ayer 17:20 Felix No, una disculpa solamente se realizan envíos…" at bounding box center [162, 352] width 149 height 41
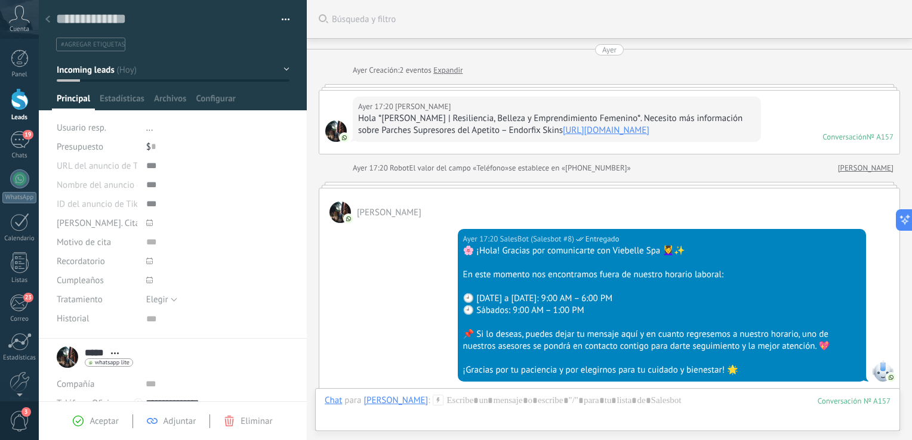
scroll to position [286, 0]
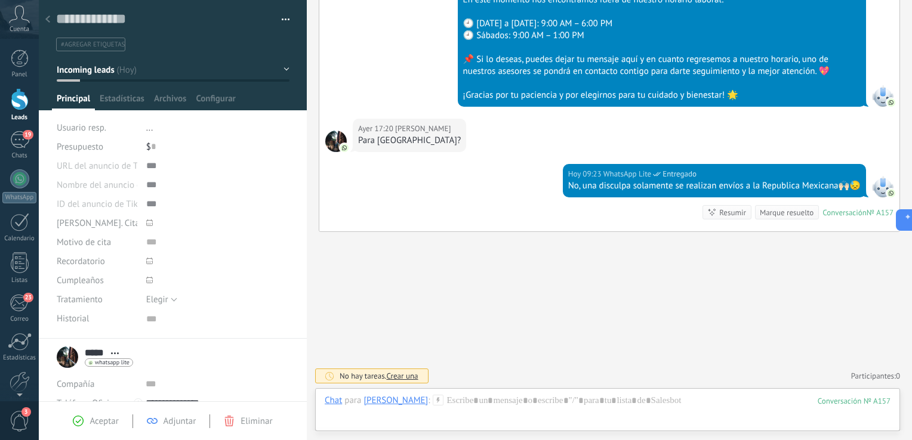
click at [95, 422] on span "Aceptar" at bounding box center [104, 421] width 29 height 11
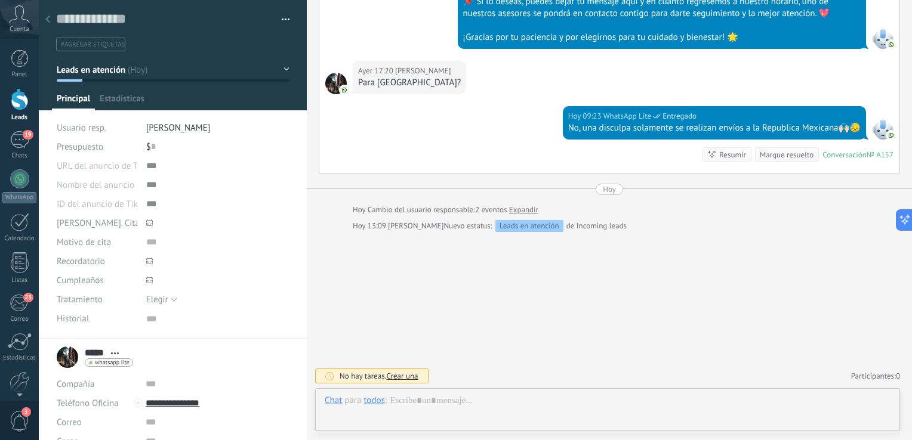
scroll to position [12, 0]
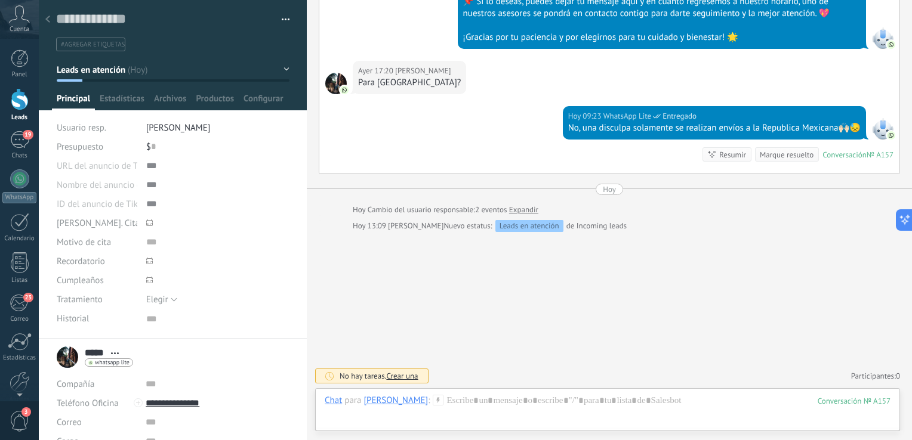
click at [29, 103] on link "Leads" at bounding box center [19, 104] width 39 height 33
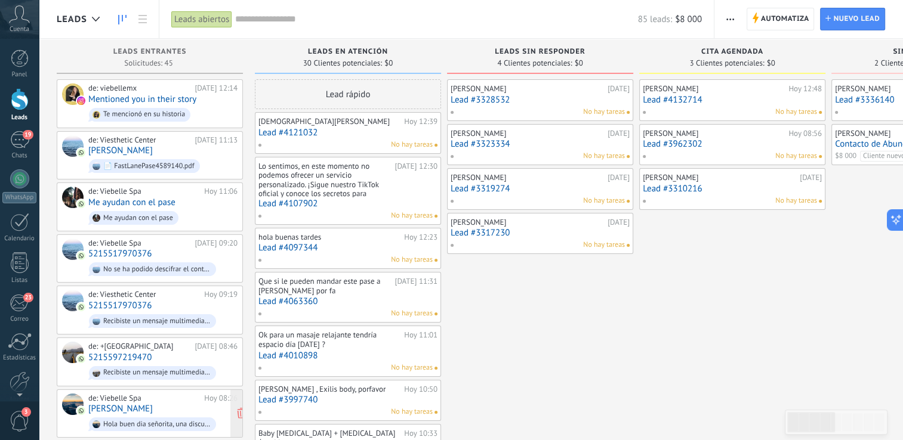
click at [172, 397] on div "de: Viebelle Spa Hoy 08:26 Marisol Hola buen dia señorita, una disculpa la demo…" at bounding box center [162, 414] width 149 height 41
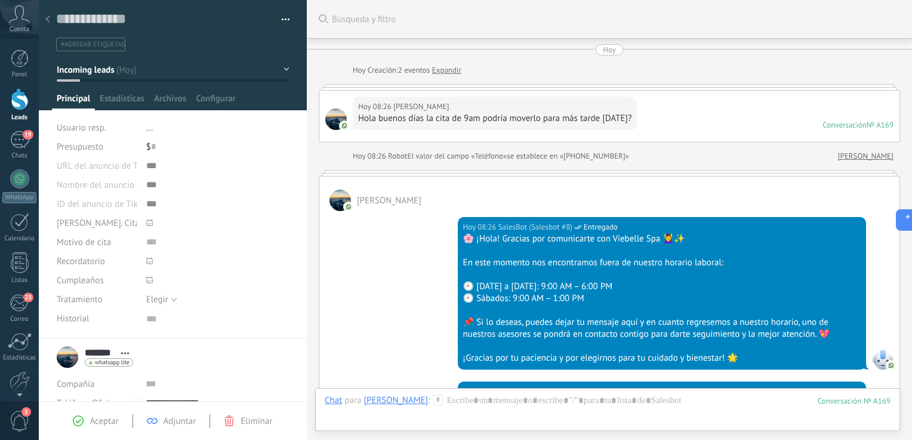
scroll to position [264, 0]
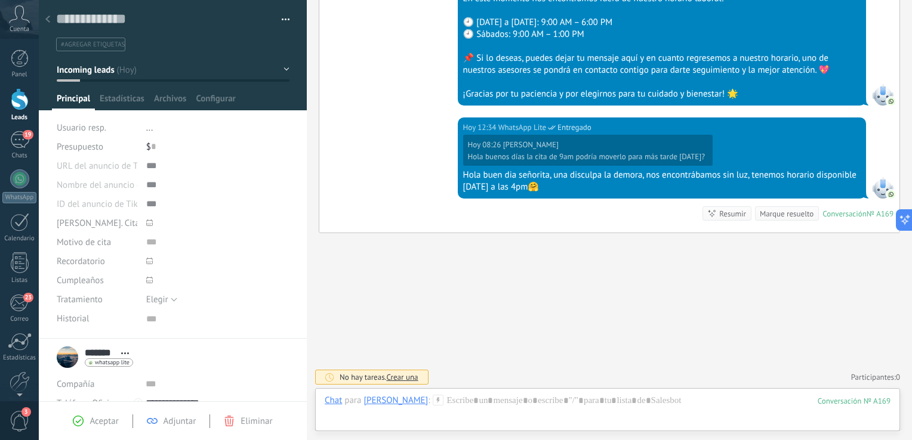
click at [106, 418] on span "Aceptar" at bounding box center [104, 421] width 29 height 11
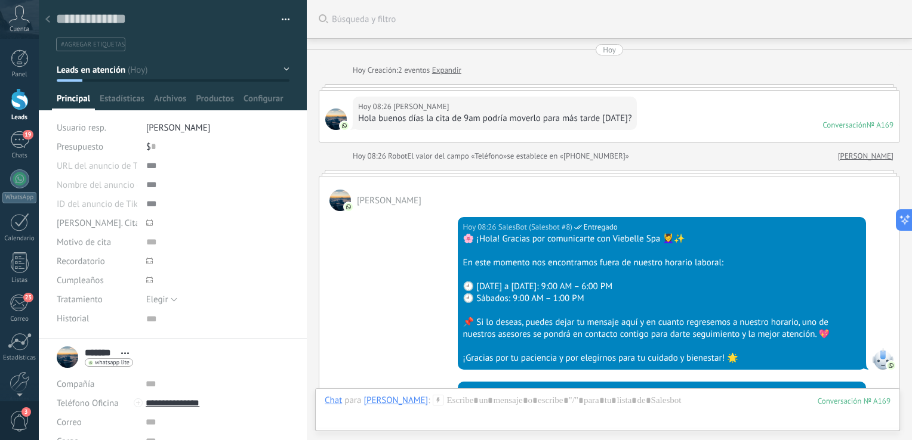
scroll to position [300, 0]
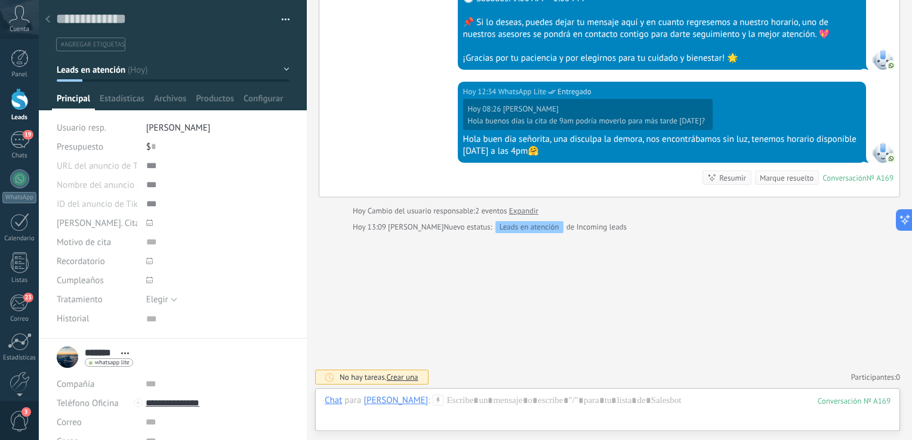
click at [21, 106] on div at bounding box center [20, 99] width 18 height 22
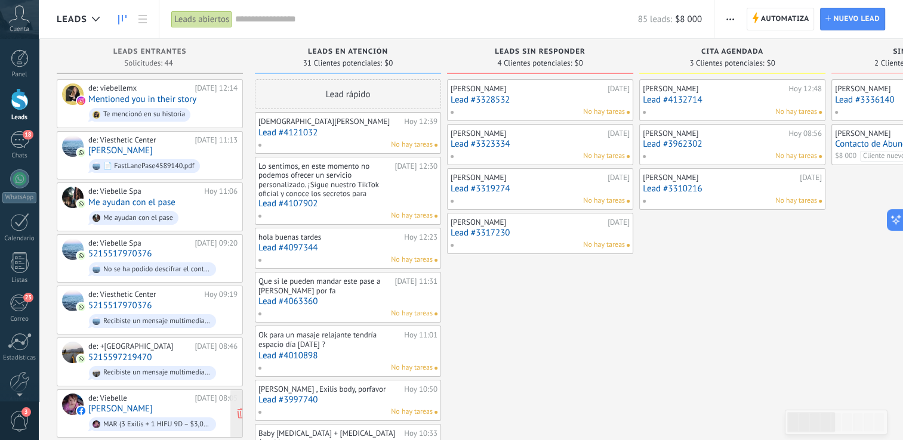
click at [165, 397] on div "de: Viebelle Hoy 08:05 Marlen Vazquez MAR (3 Exilis + 1 HIFU 9D – $3,000)" at bounding box center [162, 414] width 149 height 41
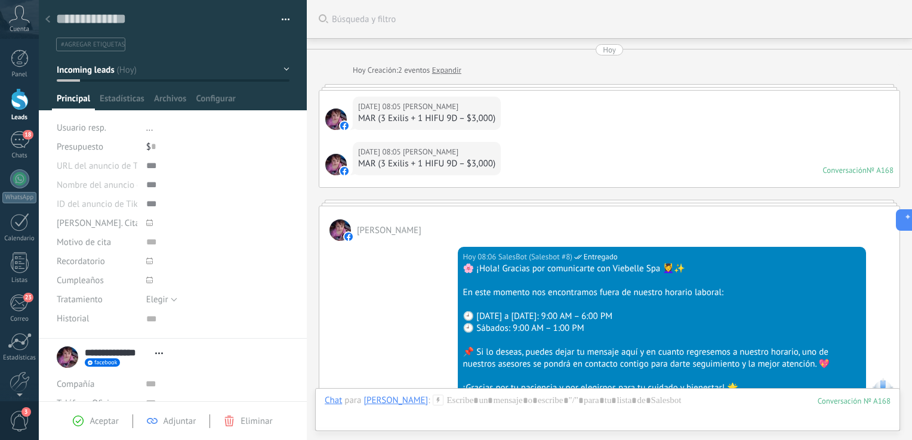
scroll to position [201, 0]
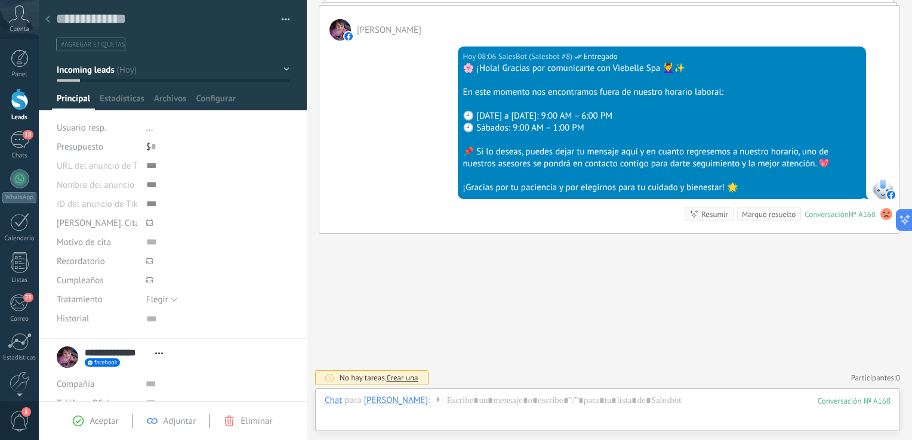
click at [101, 427] on span "Aceptar" at bounding box center [104, 421] width 29 height 11
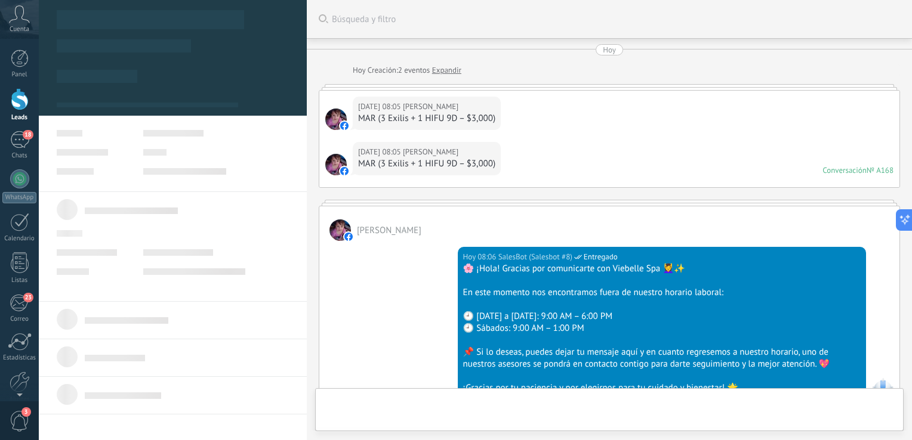
scroll to position [236, 0]
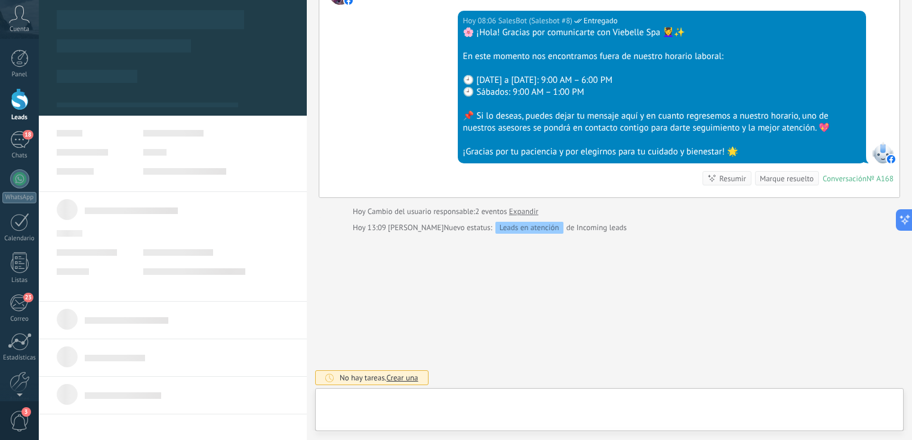
type textarea "***"
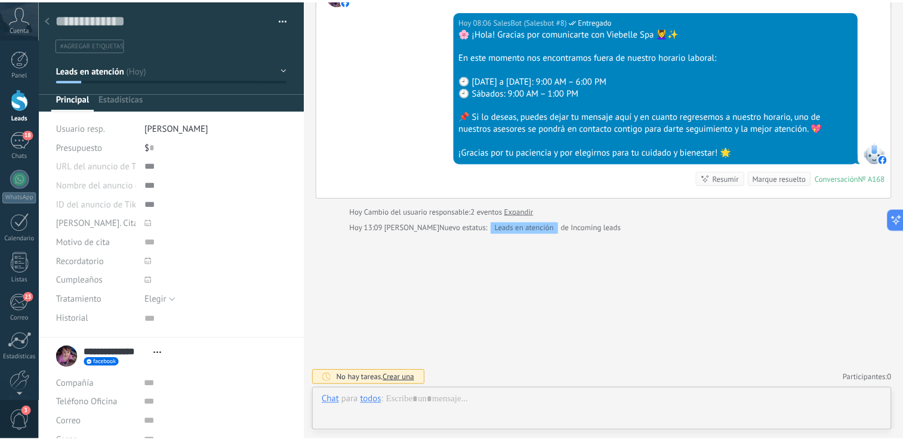
scroll to position [12, 0]
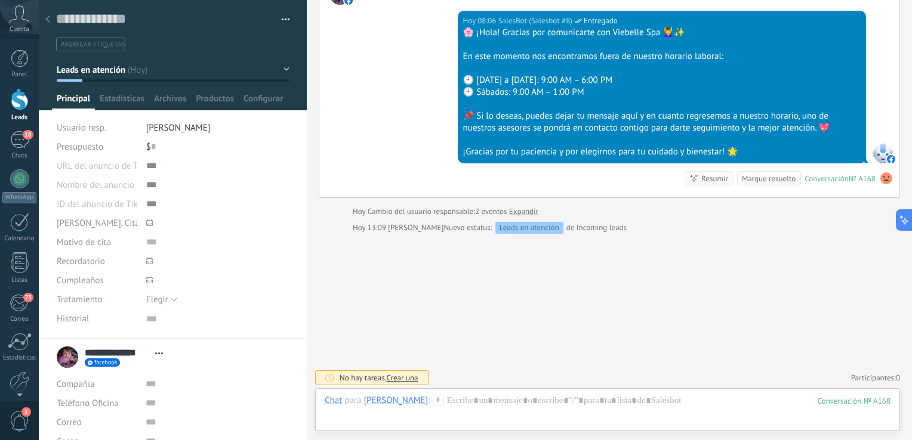
click at [23, 98] on div at bounding box center [20, 99] width 18 height 22
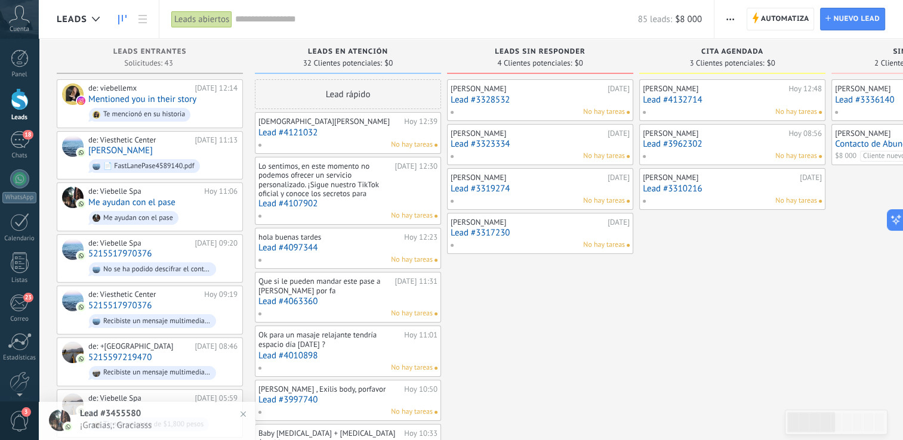
scroll to position [12, 0]
click at [154, 152] on div "de: Viesthetic Center [DATE] 11:13 [PERSON_NAME] 📄 FastLanePase4589140.pdf" at bounding box center [162, 155] width 149 height 41
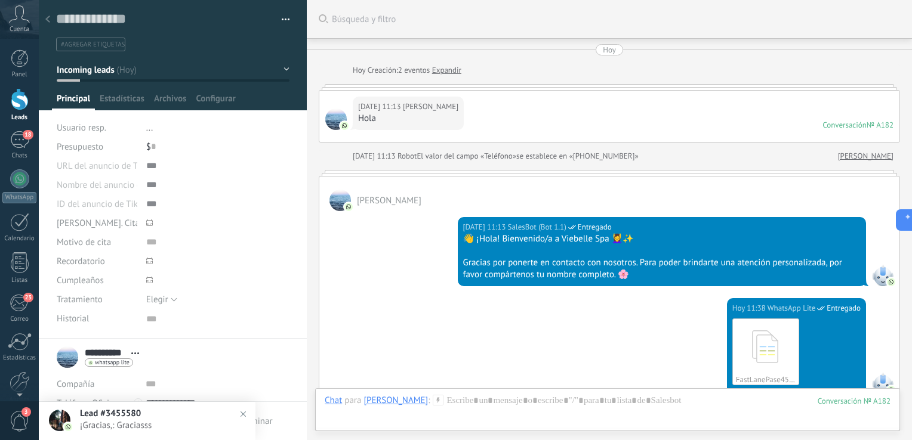
scroll to position [195, 0]
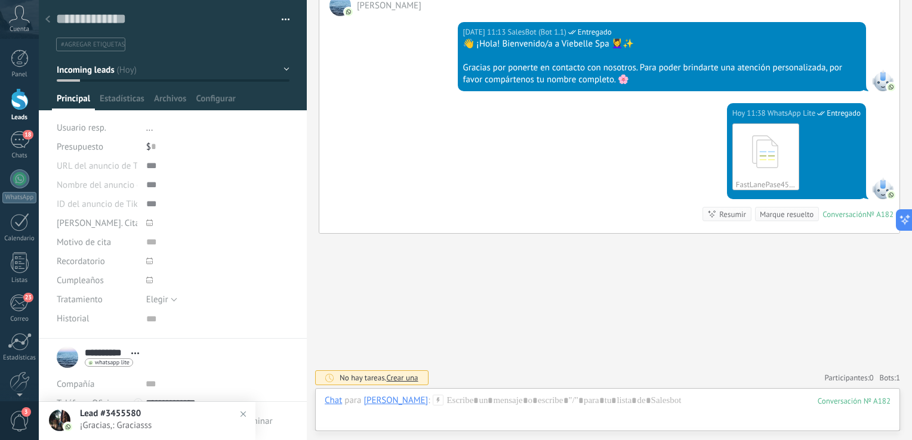
click at [50, 20] on div at bounding box center [47, 19] width 17 height 23
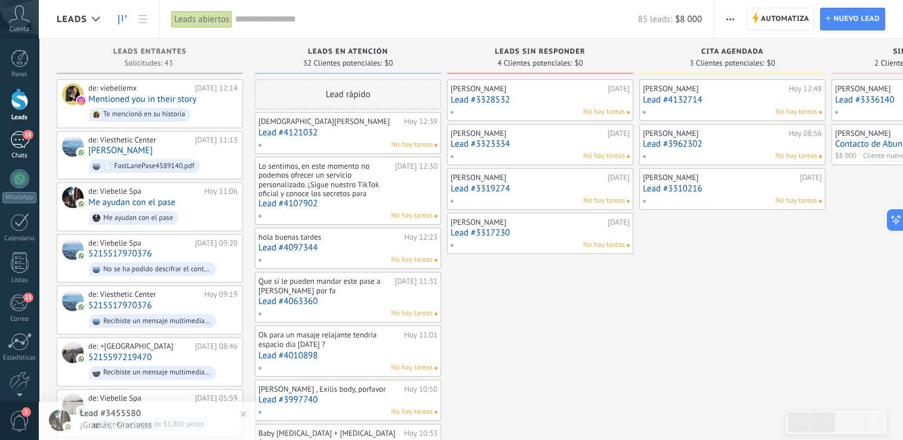
click at [23, 143] on div "18" at bounding box center [19, 139] width 19 height 17
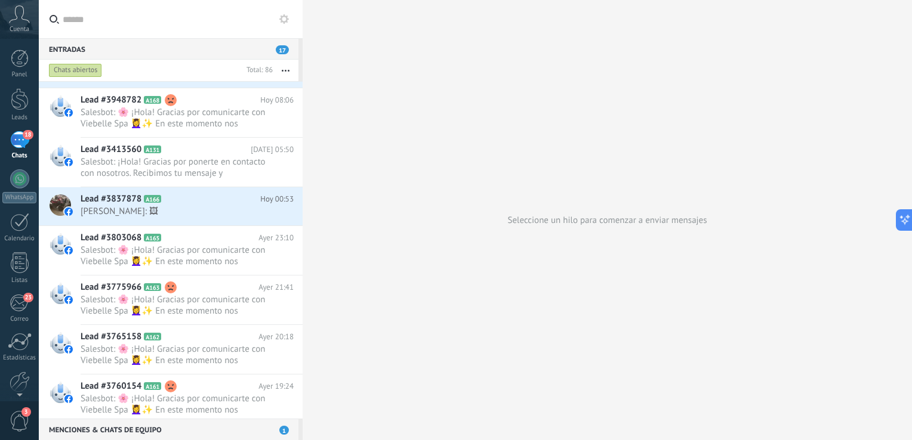
scroll to position [1753, 0]
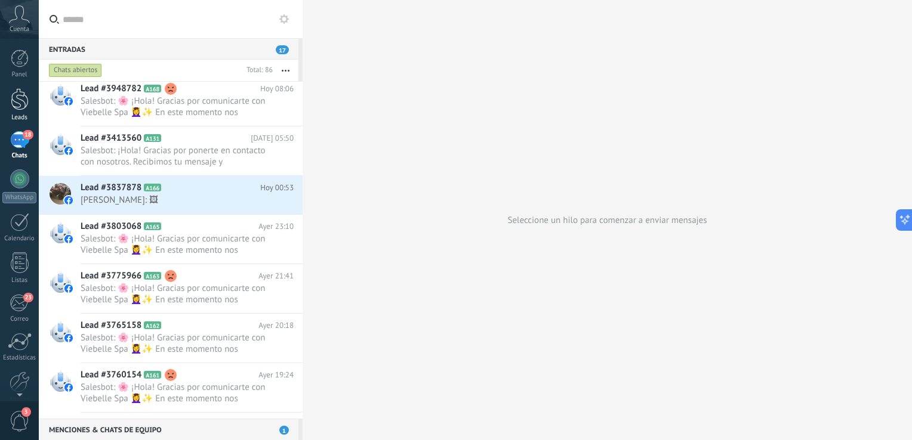
click at [20, 94] on div at bounding box center [20, 99] width 18 height 22
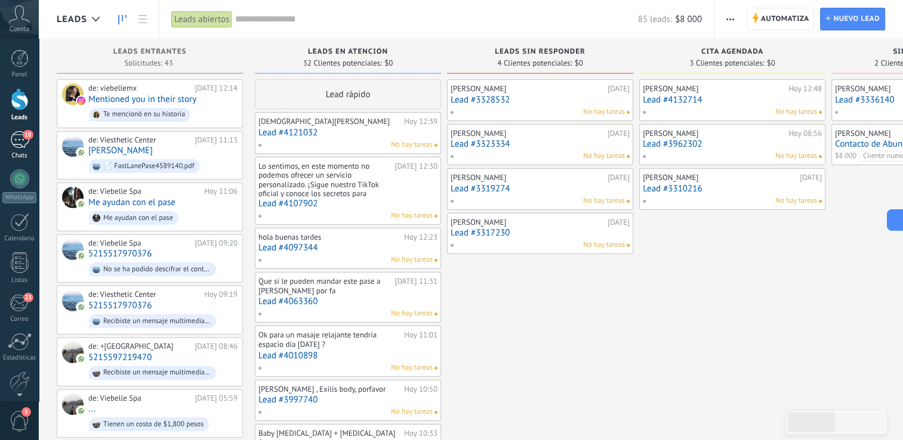
click at [24, 135] on span "18" at bounding box center [28, 135] width 10 height 10
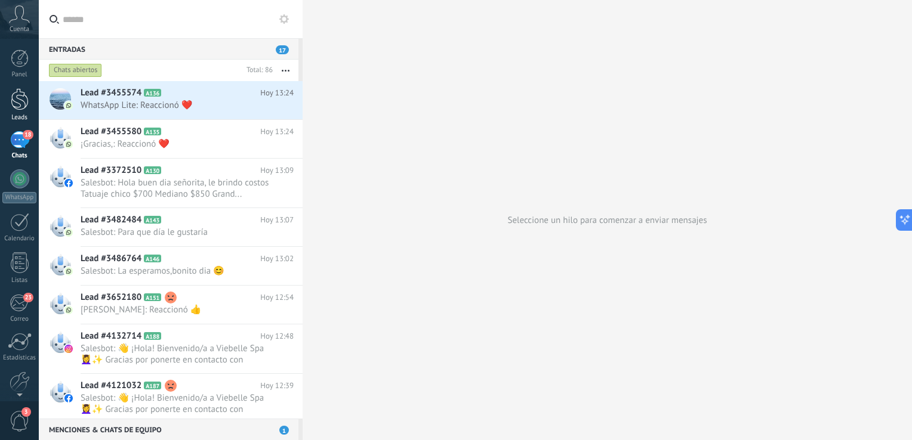
click at [19, 109] on div at bounding box center [20, 99] width 18 height 22
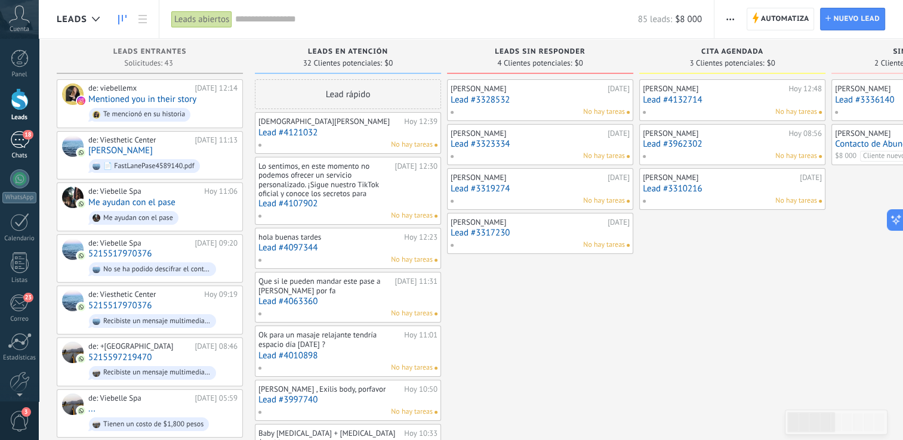
click at [18, 140] on div "18" at bounding box center [19, 139] width 19 height 17
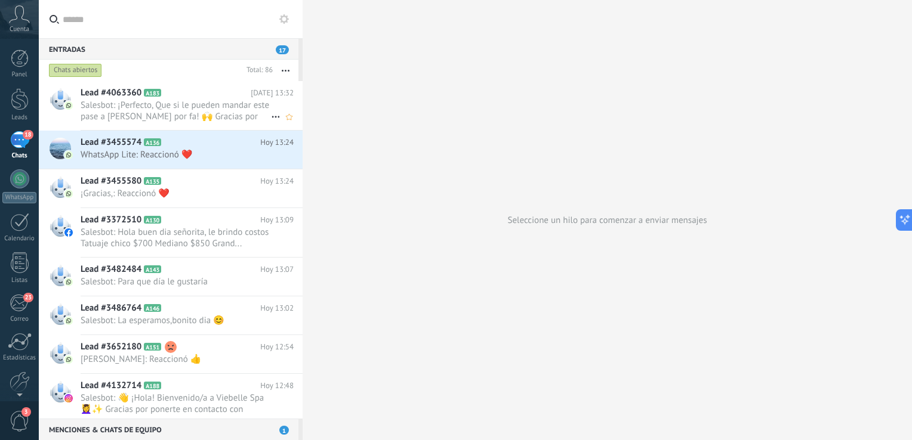
click at [166, 100] on span "Salesbot: ¡Perfecto, Que si le pueden mandar este pase a [PERSON_NAME] por fa! …" at bounding box center [176, 111] width 190 height 23
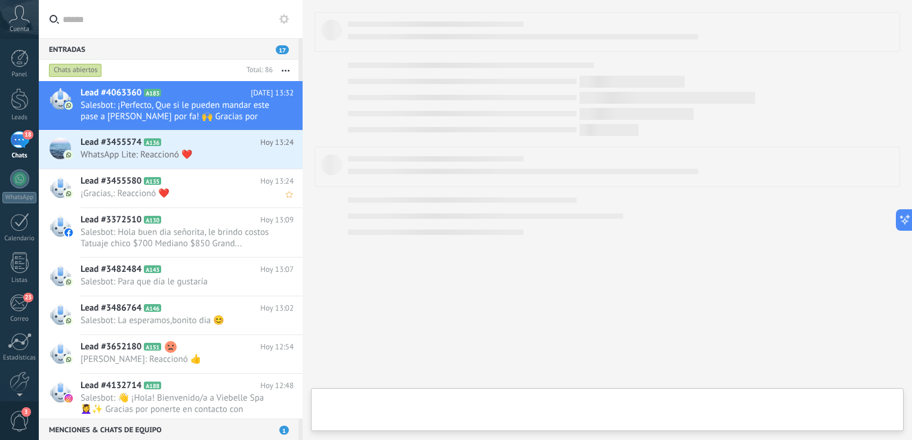
type textarea "***"
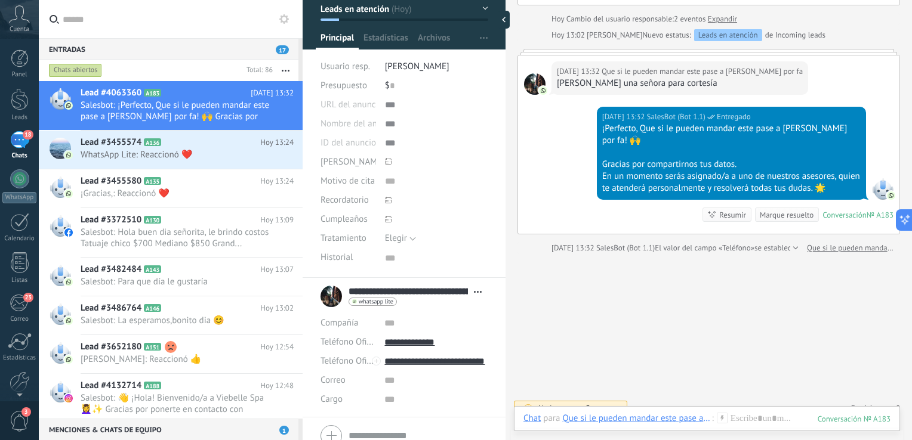
scroll to position [115, 0]
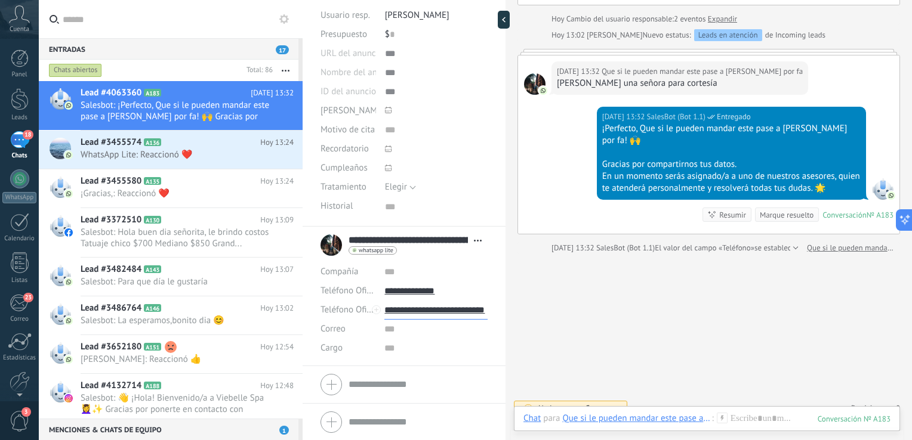
click at [444, 304] on input "**********" at bounding box center [435, 310] width 103 height 19
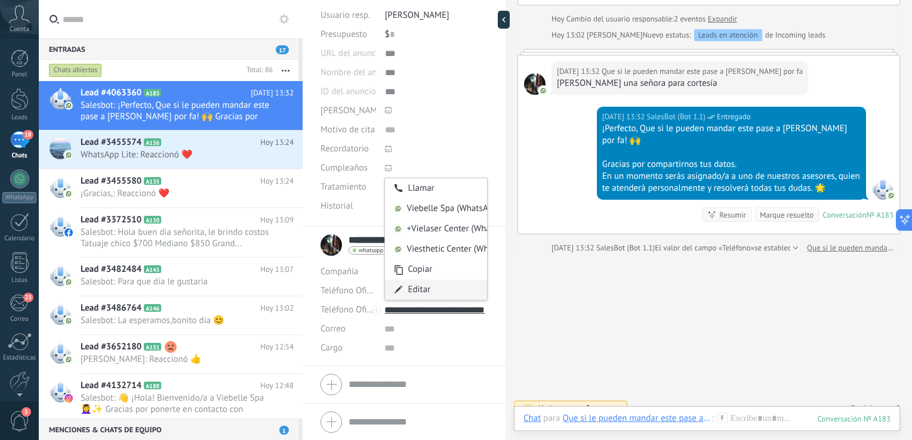
click at [437, 286] on div "Editar" at bounding box center [436, 290] width 102 height 20
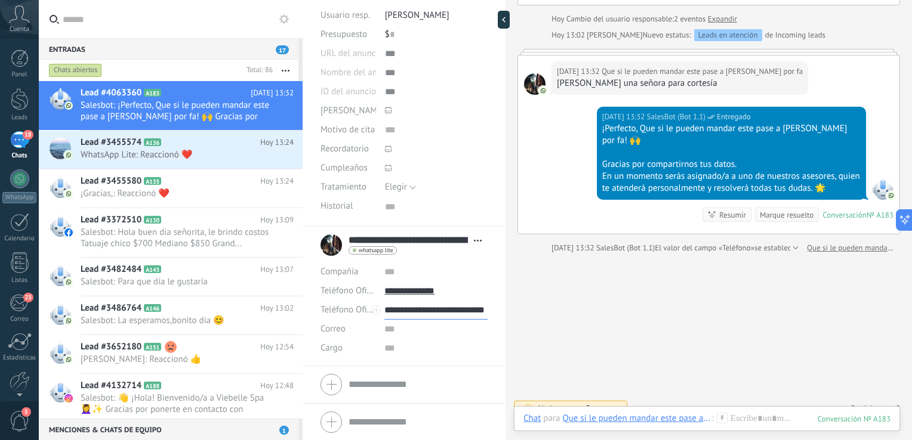
click at [432, 301] on input "**********" at bounding box center [435, 310] width 103 height 19
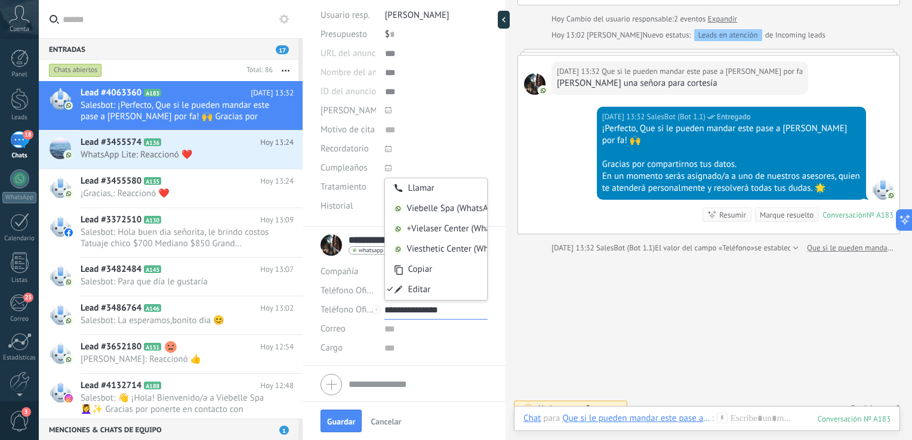
click at [460, 312] on input "**********" at bounding box center [435, 310] width 103 height 19
type input "*"
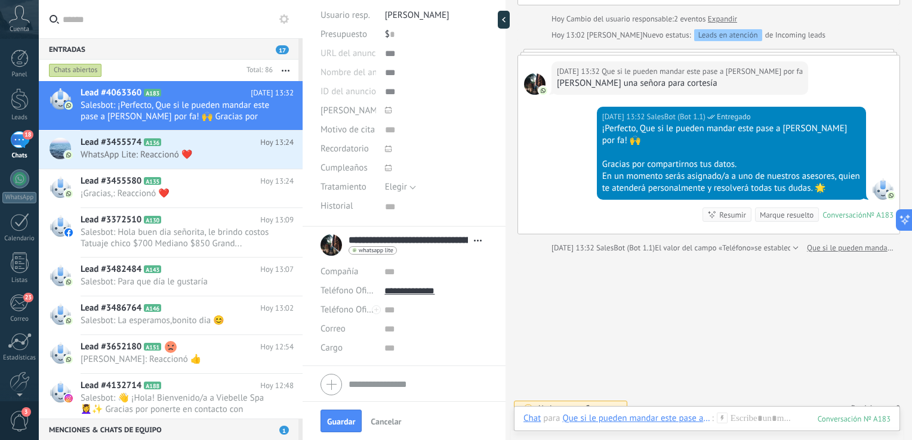
scroll to position [0, 0]
click at [468, 237] on span "Abrir detalle Copie el nombre Desatar Contacto principal" at bounding box center [478, 240] width 20 height 9
click at [427, 276] on span "Copie el nombre" at bounding box center [445, 277] width 63 height 11
drag, startPoint x: 427, startPoint y: 276, endPoint x: 471, endPoint y: 236, distance: 59.6
click at [471, 236] on div "**********" at bounding box center [418, 241] width 139 height 12
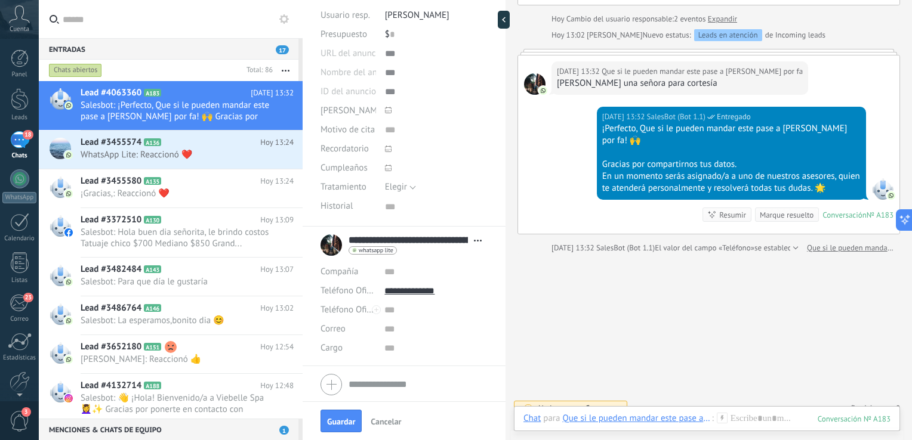
click at [471, 236] on span "Abrir detalle Copie el nombre Desatar Contacto principal" at bounding box center [478, 240] width 20 height 9
click at [427, 254] on link "Abrir detalle" at bounding box center [438, 256] width 48 height 11
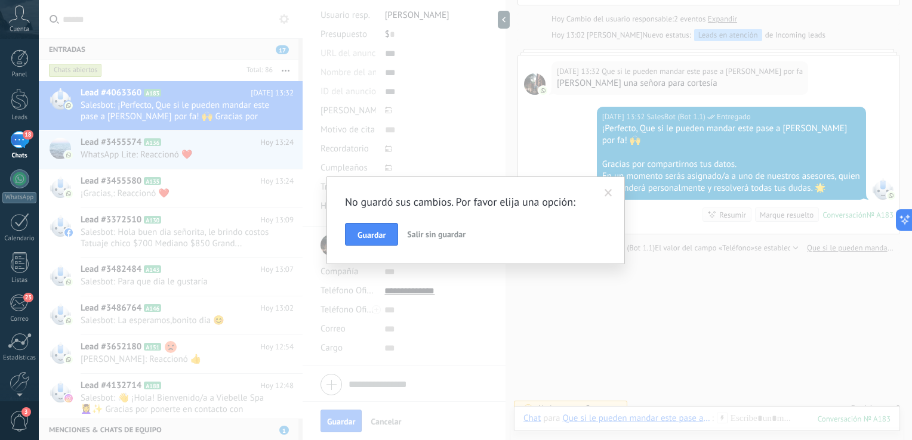
click at [409, 230] on span "Salir sin guardar" at bounding box center [436, 234] width 58 height 11
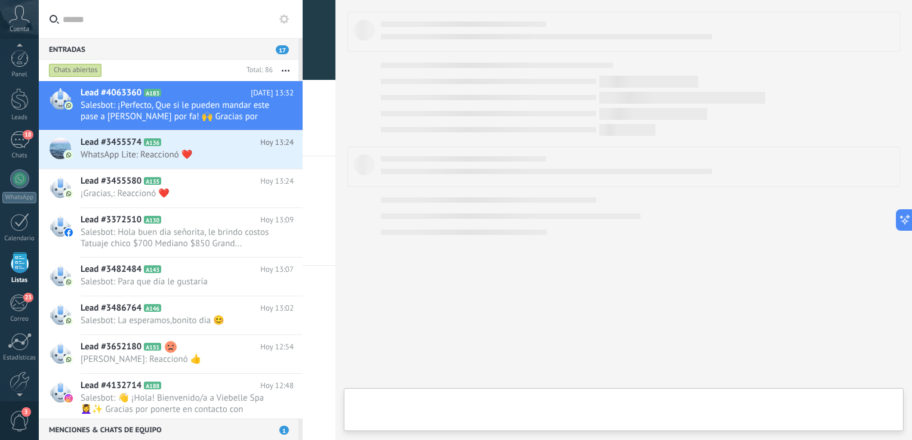
scroll to position [30, 0]
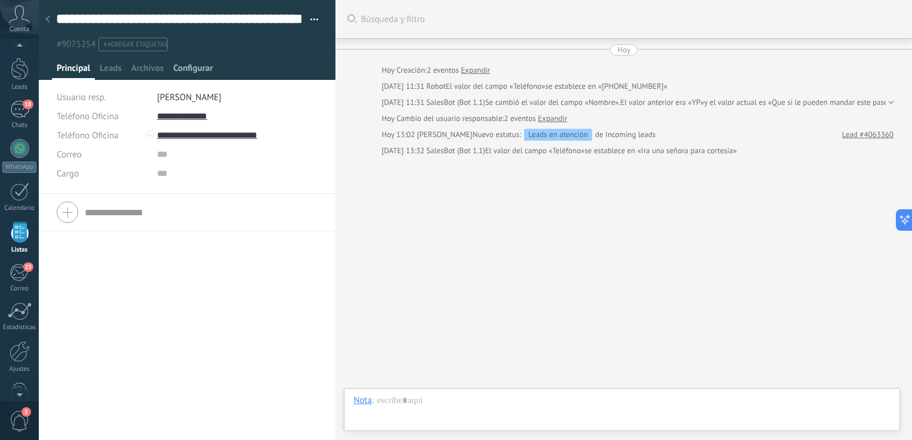
click at [192, 66] on span "Configurar" at bounding box center [192, 71] width 39 height 17
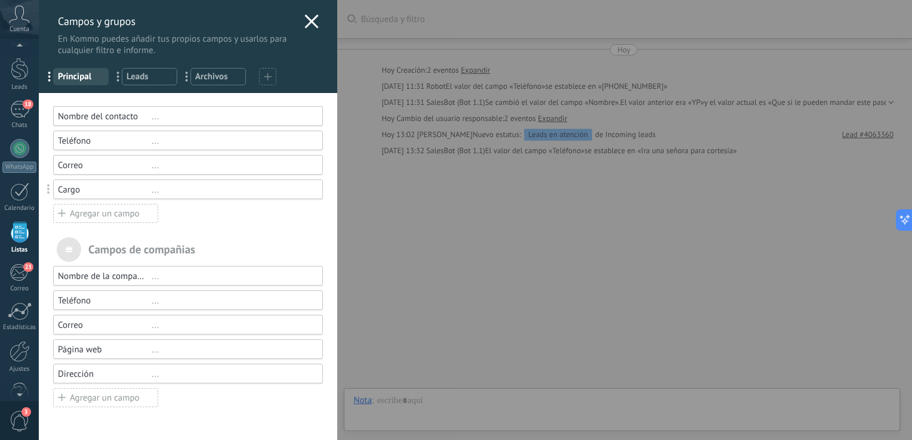
click at [169, 116] on div "..." at bounding box center [232, 116] width 161 height 11
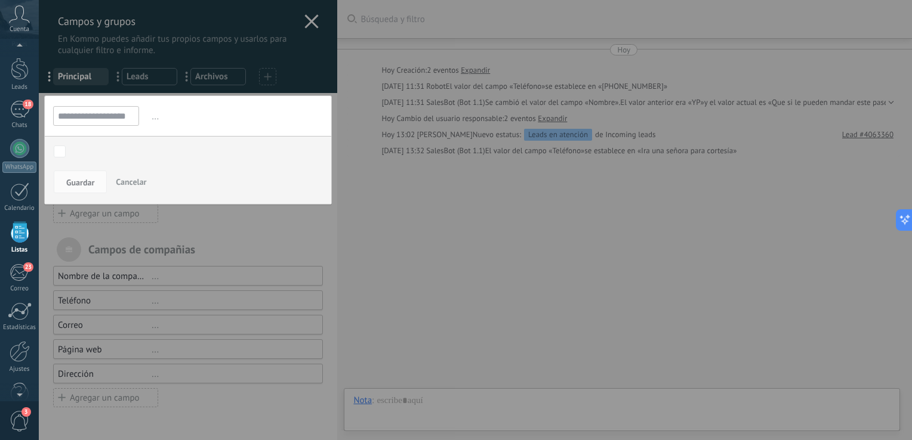
click at [91, 123] on input "**********" at bounding box center [96, 116] width 86 height 20
drag, startPoint x: 91, startPoint y: 123, endPoint x: 93, endPoint y: 110, distance: 13.2
click at [93, 110] on input "**********" at bounding box center [96, 116] width 86 height 20
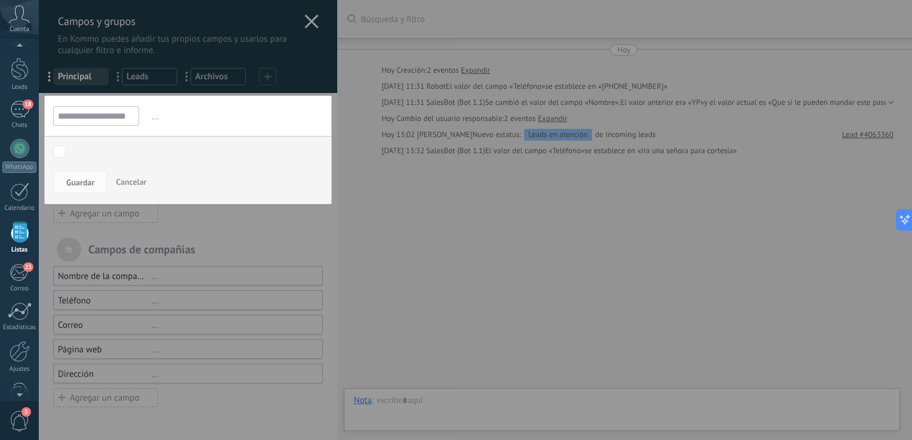
click at [93, 110] on input "**********" at bounding box center [96, 116] width 86 height 20
drag, startPoint x: 93, startPoint y: 110, endPoint x: 322, endPoint y: 21, distance: 246.2
click at [322, 21] on div at bounding box center [188, 220] width 298 height 440
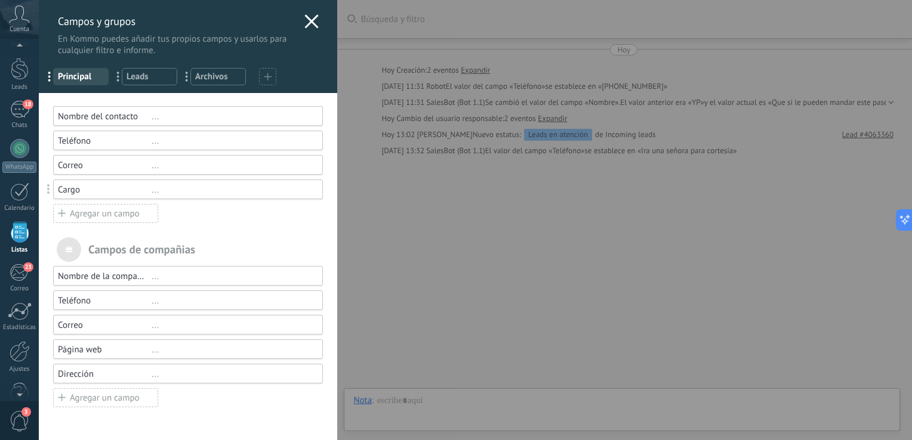
click at [313, 20] on icon at bounding box center [311, 21] width 14 height 14
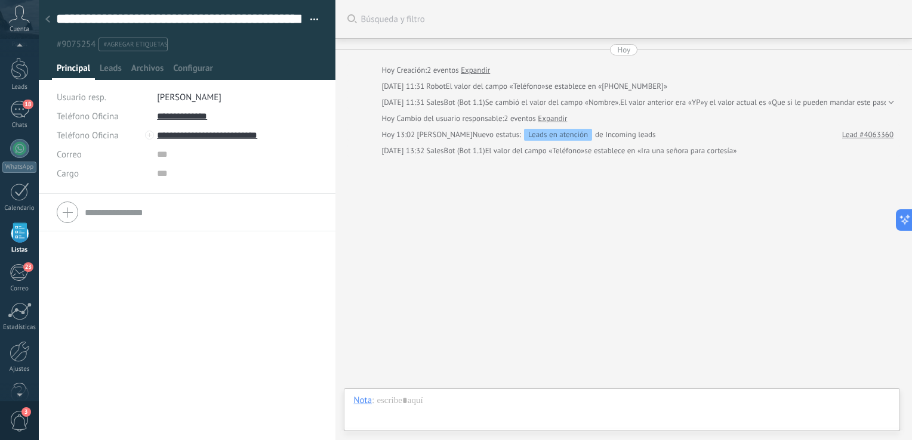
click at [45, 22] on icon at bounding box center [47, 19] width 5 height 7
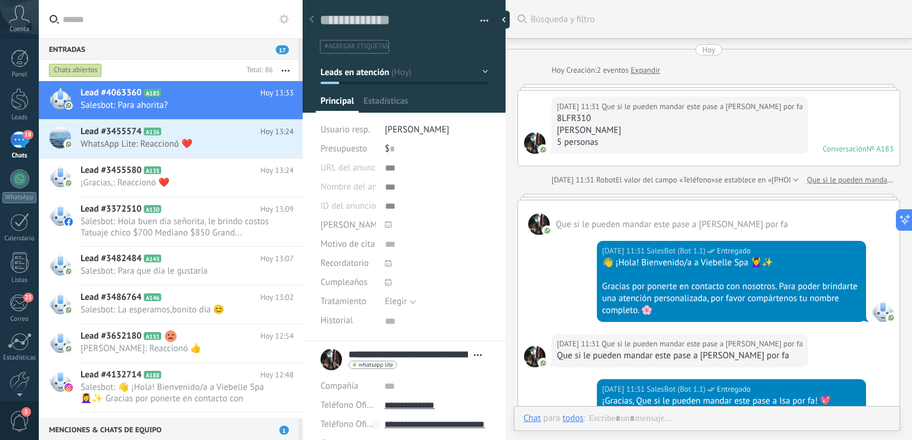
scroll to position [828, 0]
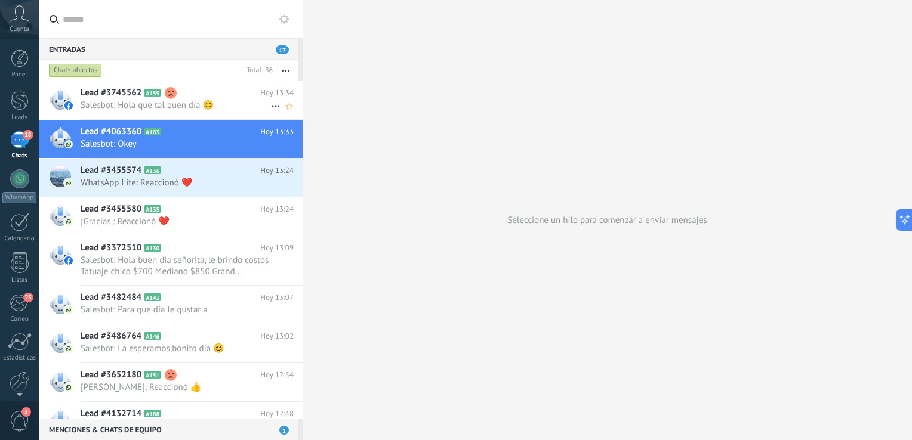
click at [144, 95] on span "A159" at bounding box center [152, 93] width 17 height 8
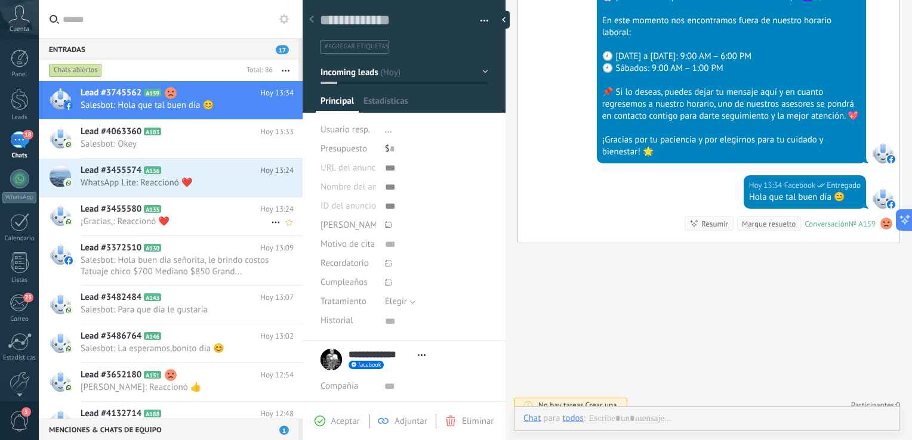
scroll to position [227, 0]
click at [344, 423] on span "Aceptar" at bounding box center [345, 421] width 29 height 11
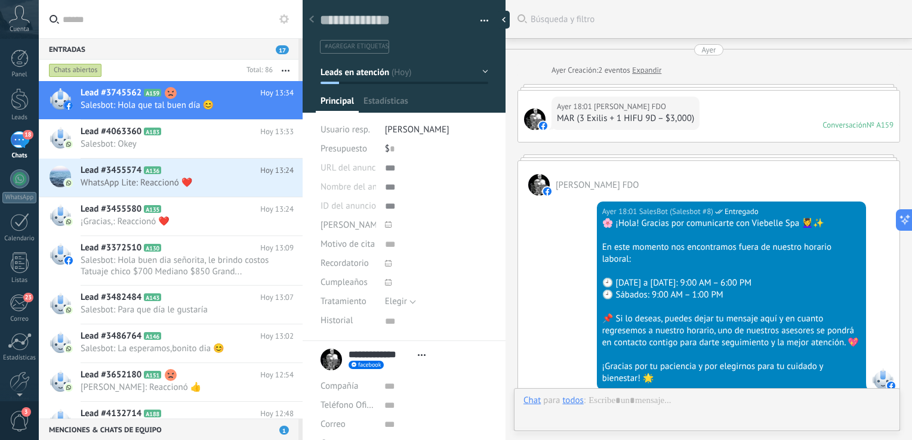
scroll to position [322, 0]
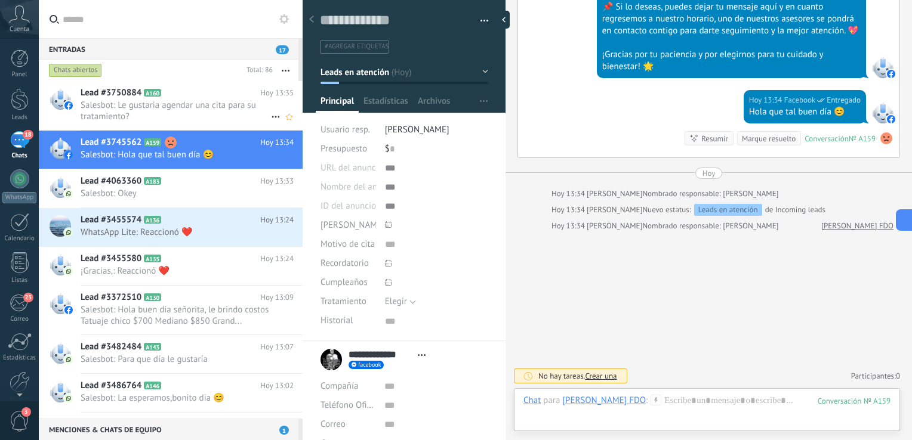
click at [211, 104] on span "Salesbot: Le gustaria agendar una cita para su tratamiento?" at bounding box center [176, 111] width 190 height 23
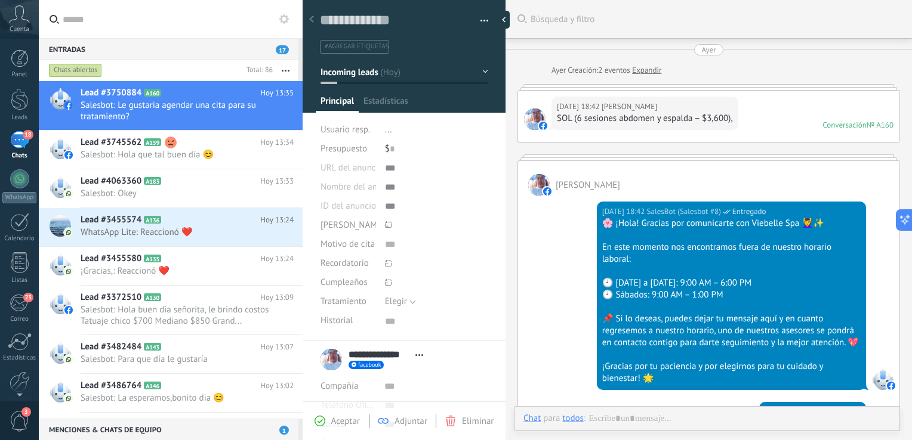
scroll to position [263, 0]
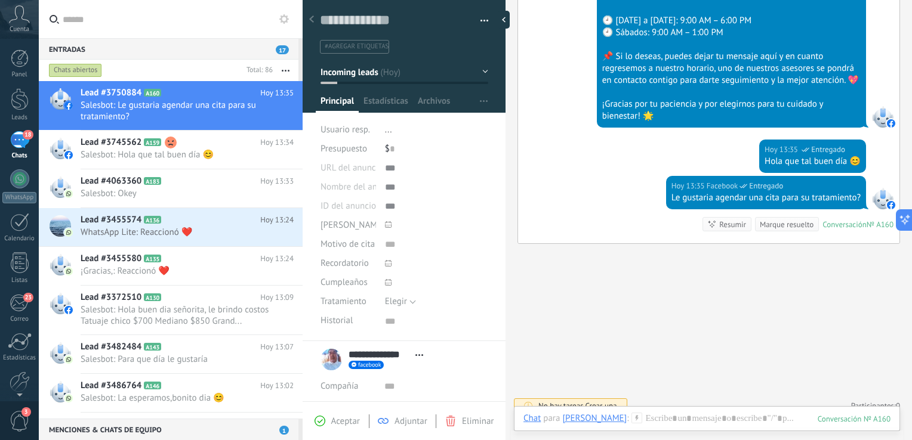
click at [347, 420] on span "Aceptar" at bounding box center [345, 421] width 29 height 11
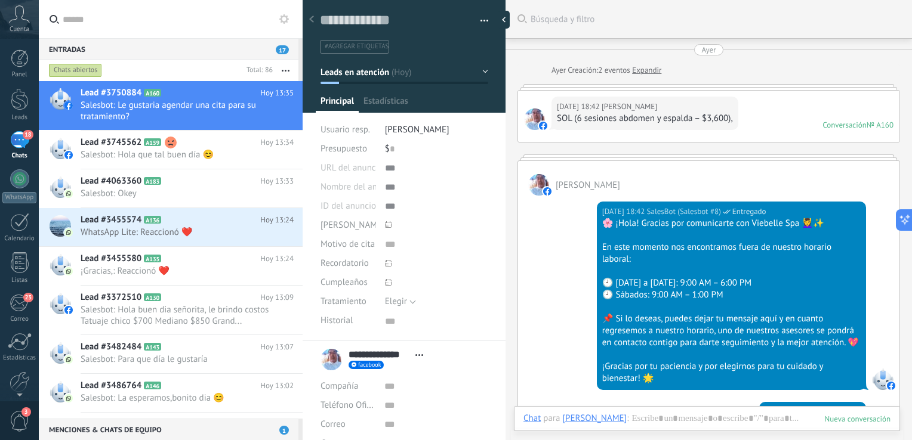
scroll to position [263, 0]
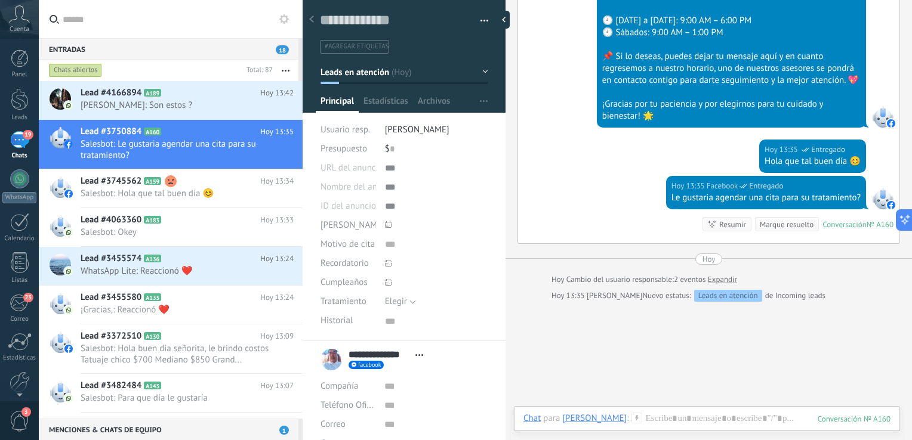
click at [575, 207] on div "[DATE] 13:35 Facebook Entregado Le gustaria agendar una cita para su tratamient…" at bounding box center [708, 209] width 381 height 67
click at [513, 21] on div at bounding box center [507, 20] width 18 height 18
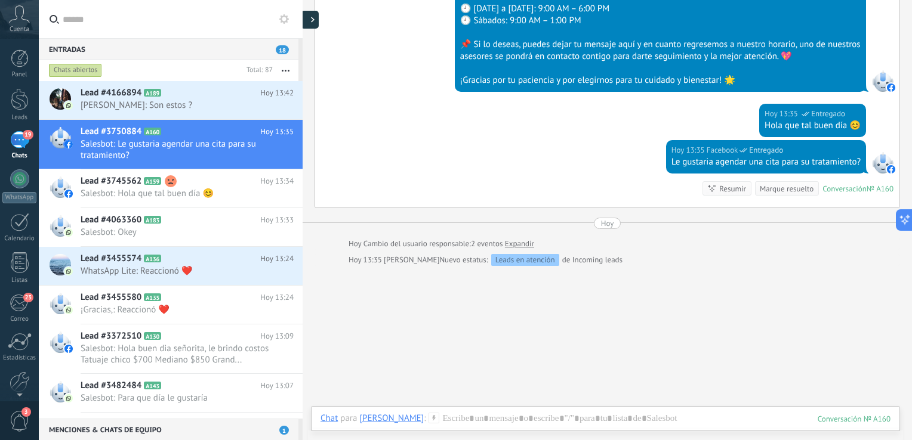
scroll to position [11, 0]
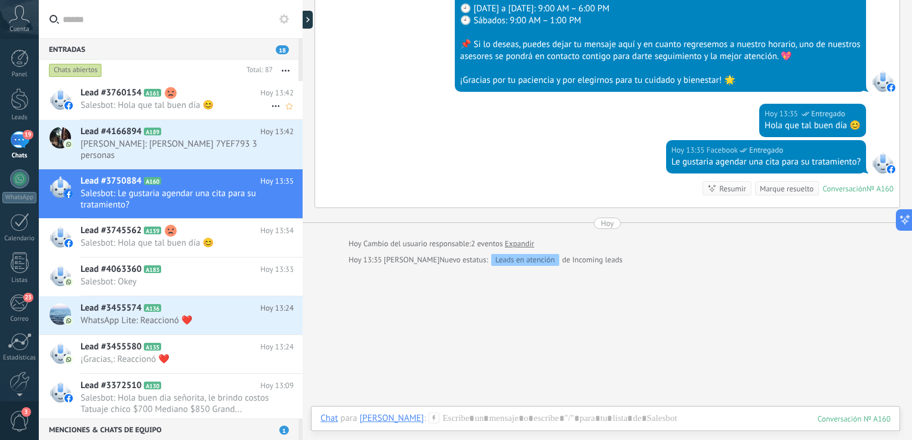
click at [181, 94] on h2 "Lead #3760154 A161" at bounding box center [171, 93] width 180 height 12
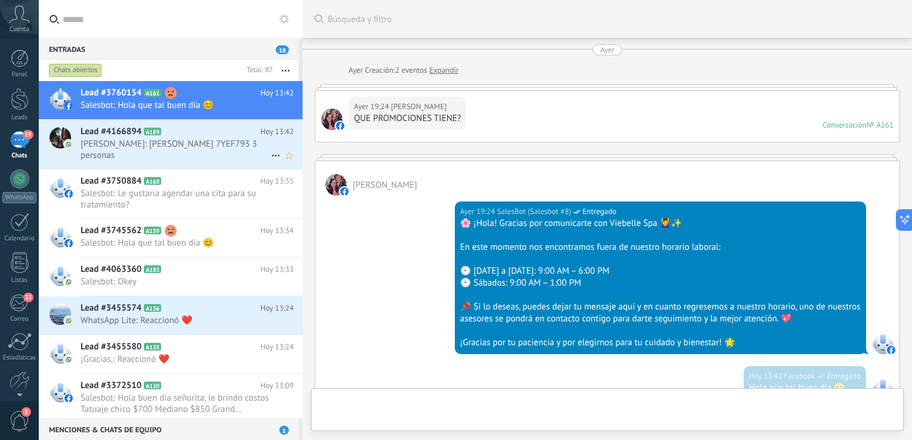
scroll to position [201, 0]
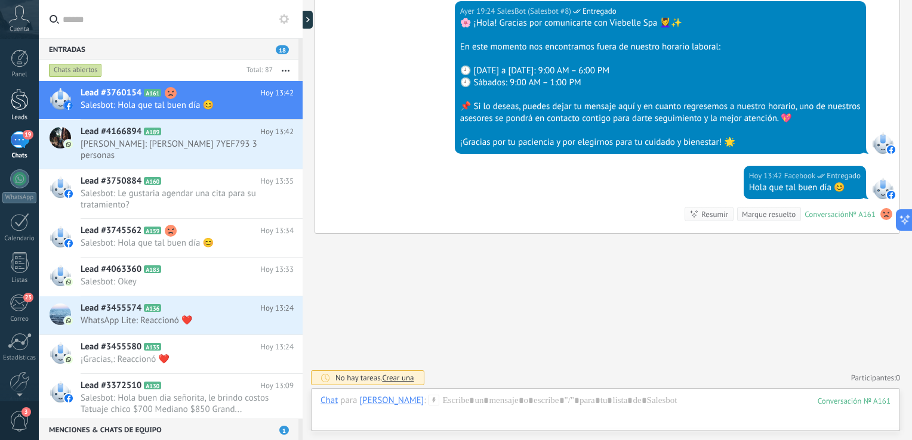
click at [27, 99] on div at bounding box center [20, 99] width 18 height 22
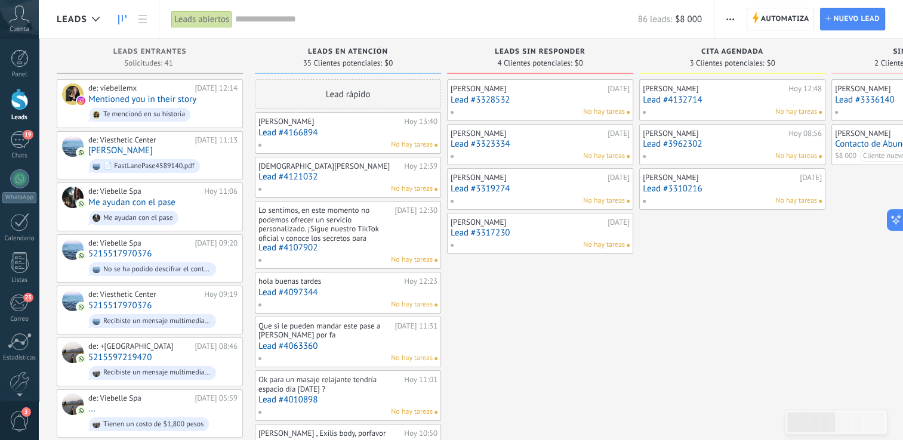
click at [17, 107] on div at bounding box center [20, 99] width 18 height 22
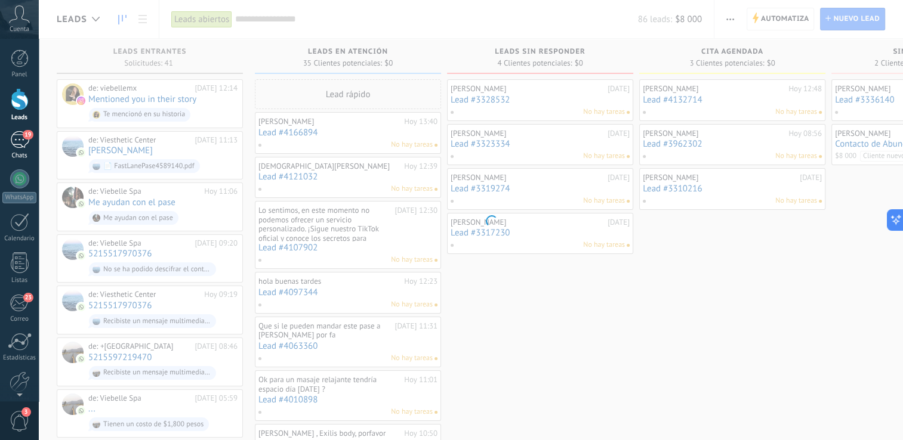
click at [20, 144] on div "19" at bounding box center [19, 139] width 19 height 17
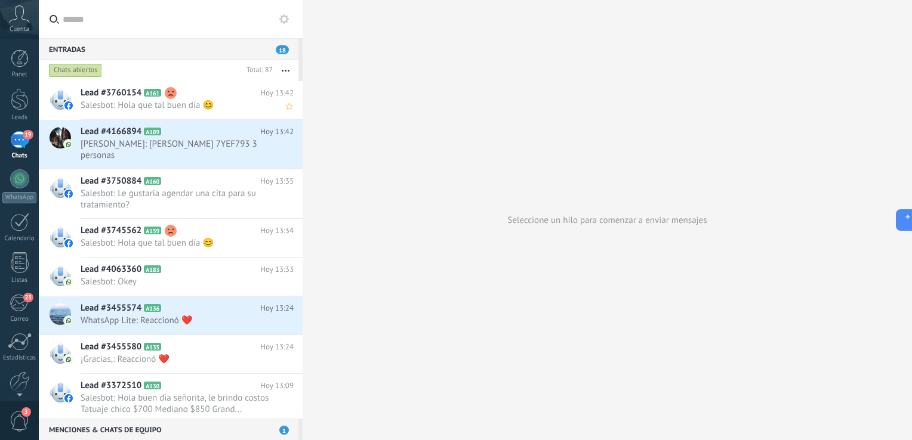
click at [230, 108] on span "Salesbot: Hola que tal buen día 😊" at bounding box center [176, 105] width 190 height 11
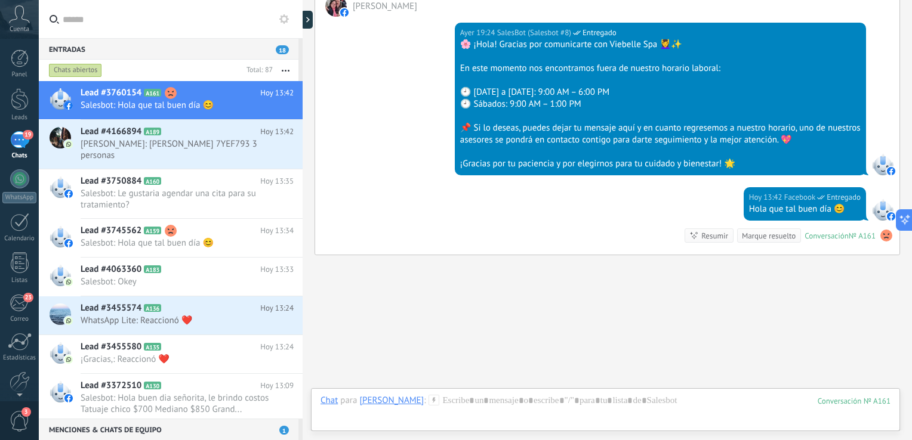
scroll to position [201, 0]
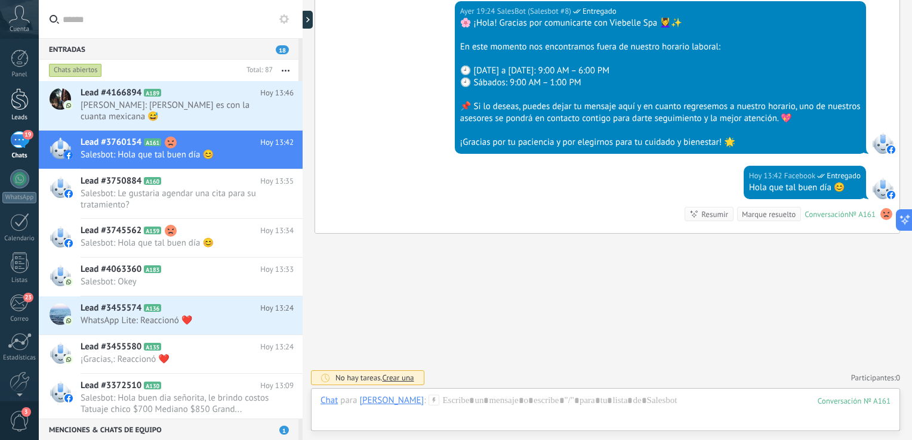
click at [19, 94] on div at bounding box center [20, 99] width 18 height 22
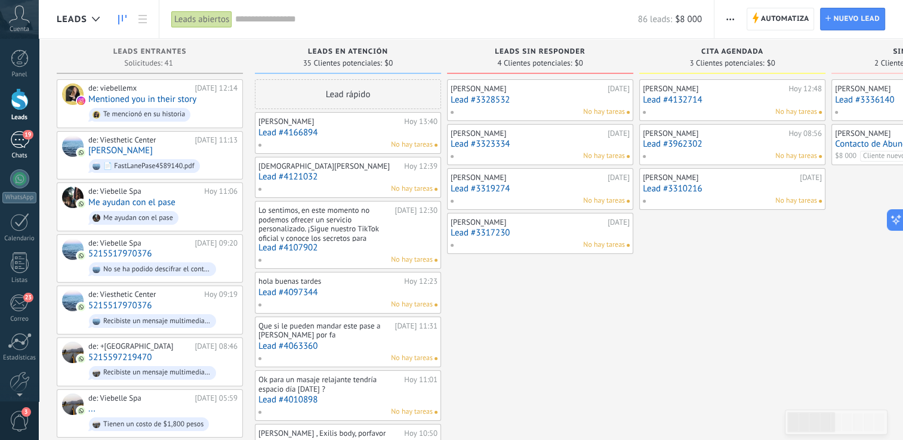
click at [23, 134] on span "19" at bounding box center [28, 135] width 10 height 10
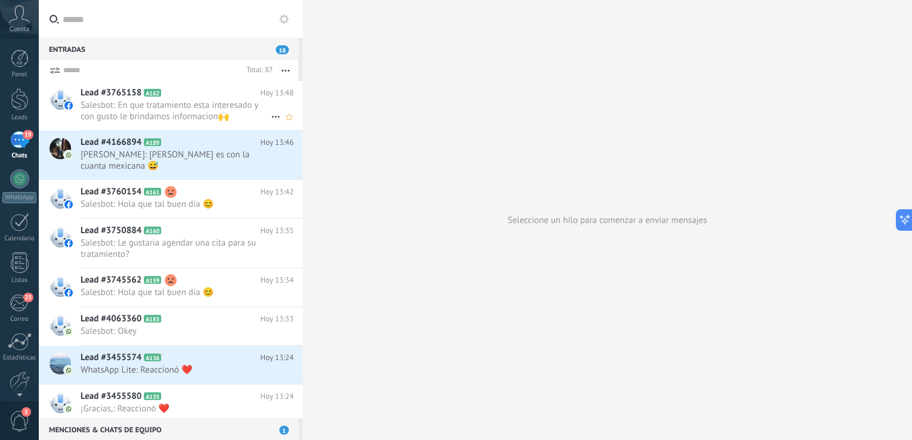
click at [153, 104] on span "Salesbot: En que tratamiento esta interesado y con gusto le brindamos informaci…" at bounding box center [176, 111] width 190 height 23
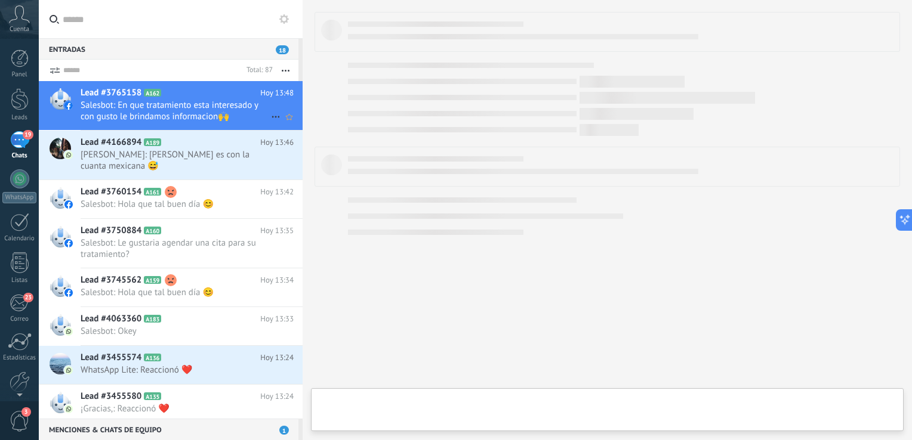
click at [153, 104] on span "Salesbot: En que tratamiento esta interesado y con gusto le brindamos informaci…" at bounding box center [176, 111] width 190 height 23
click at [273, 116] on icon at bounding box center [276, 117] width 14 height 14
click at [284, 95] on div at bounding box center [456, 220] width 912 height 440
click at [289, 75] on button "button" at bounding box center [286, 70] width 26 height 21
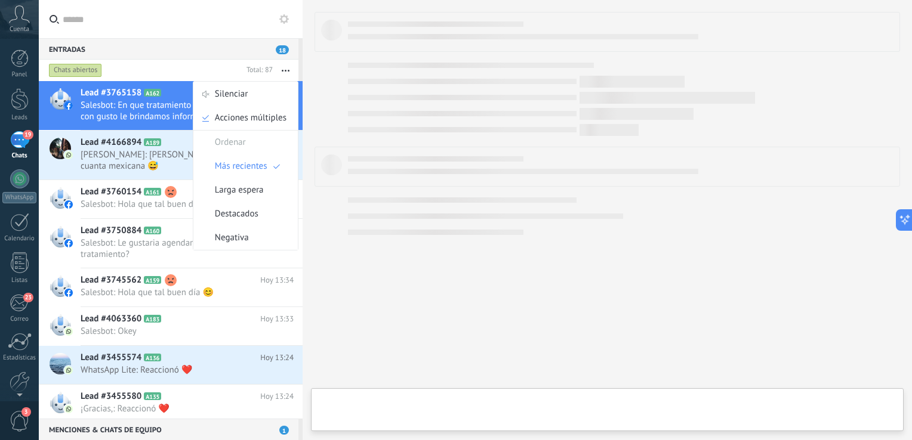
click at [165, 90] on icon at bounding box center [171, 93] width 12 height 12
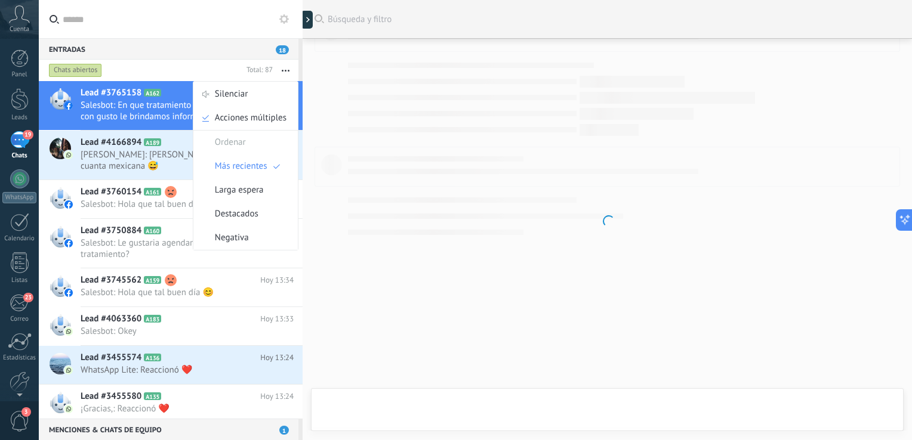
click at [182, 21] on input "text" at bounding box center [178, 19] width 230 height 38
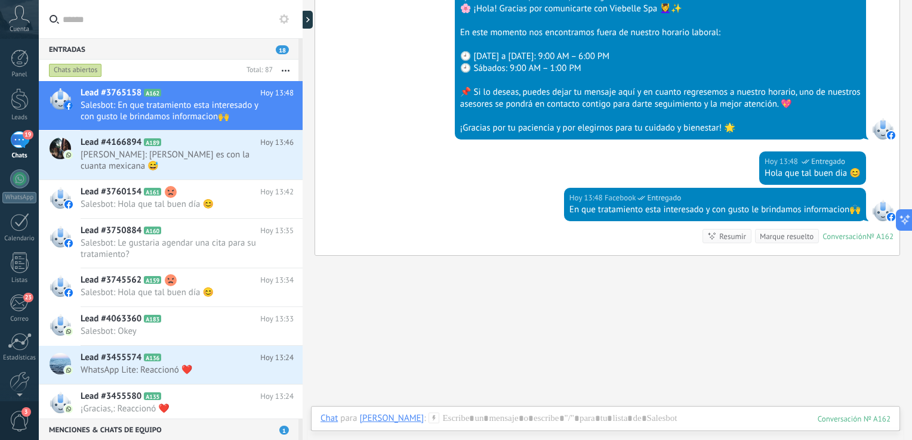
scroll to position [252, 0]
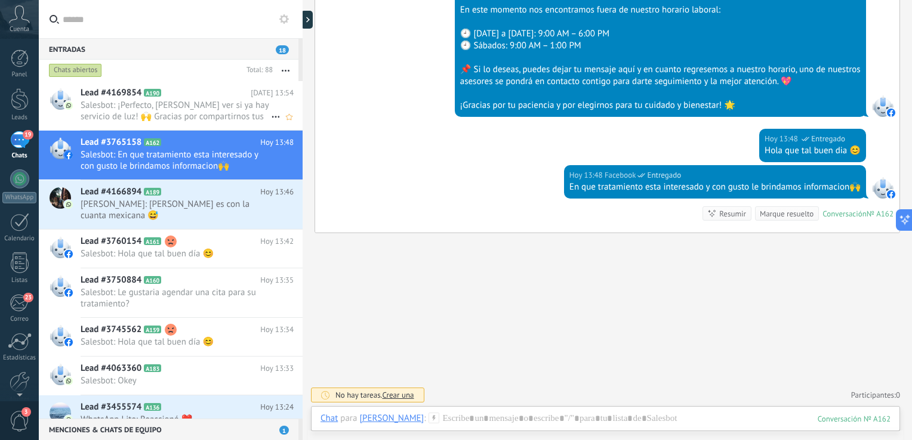
click at [146, 104] on span "Salesbot: ¡Perfecto, [PERSON_NAME] ver si ya hay servicio de luz! 🙌 Gracias por…" at bounding box center [176, 111] width 190 height 23
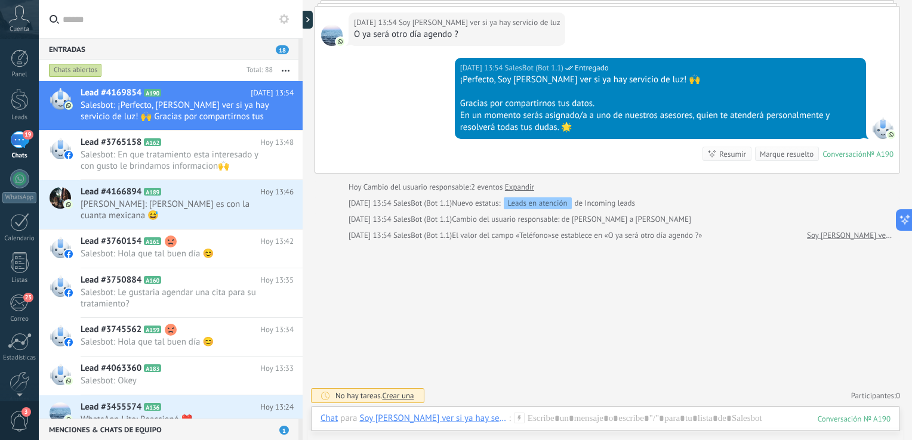
scroll to position [471, 0]
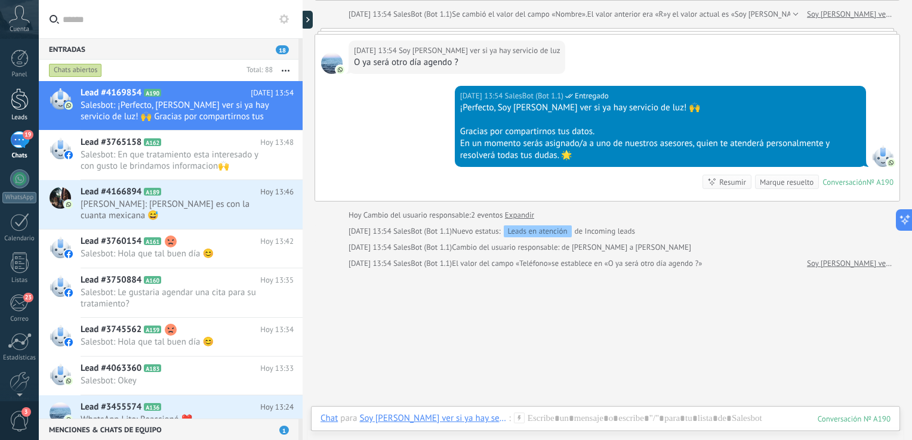
drag, startPoint x: 911, startPoint y: 246, endPoint x: 17, endPoint y: 101, distance: 906.2
click at [17, 101] on div at bounding box center [20, 99] width 18 height 22
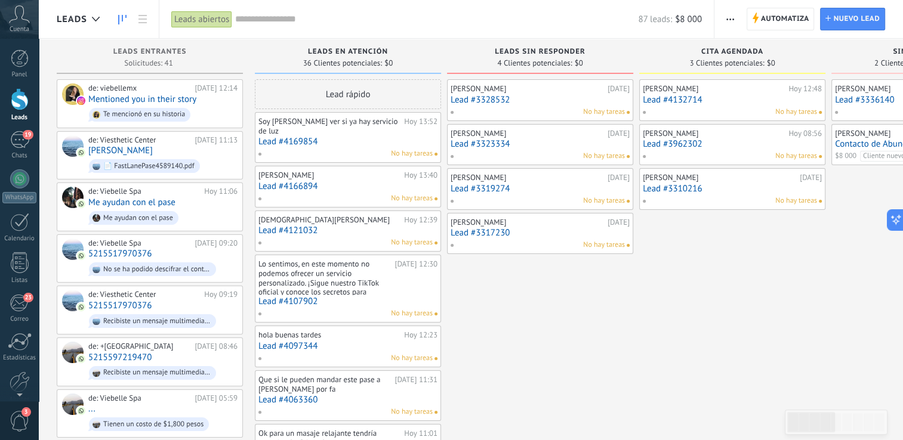
click at [295, 128] on div "Soy [PERSON_NAME] ver si ya hay servicio de luz" at bounding box center [329, 126] width 143 height 19
click at [299, 143] on link "Lead #4169854" at bounding box center [347, 142] width 179 height 10
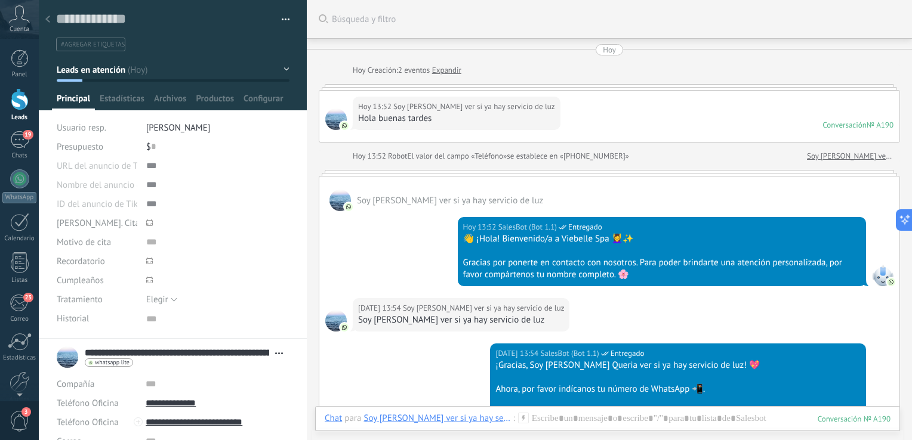
scroll to position [499, 0]
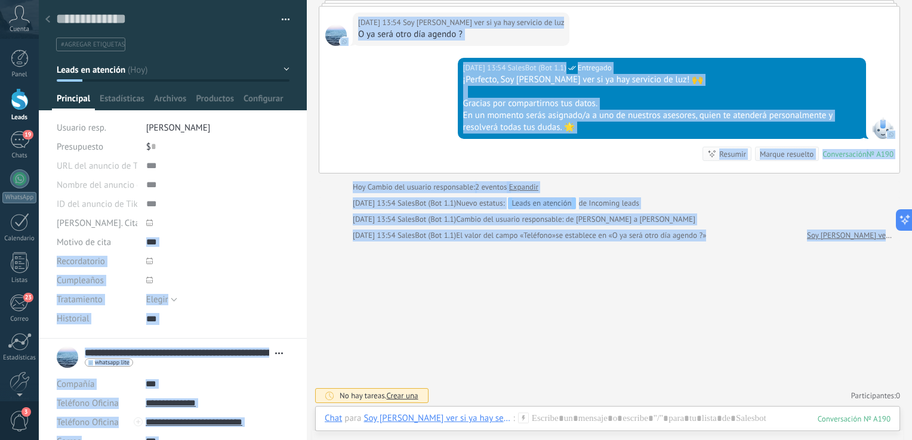
drag, startPoint x: 302, startPoint y: 247, endPoint x: 313, endPoint y: 312, distance: 65.9
click at [313, 312] on div "Guardar y crear Imprimir Administrar etiquetas" at bounding box center [475, 220] width 873 height 440
click at [296, 275] on div "Guardar y crear Imprimir Administrar etiquetas Exportar a excel" at bounding box center [173, 169] width 269 height 339
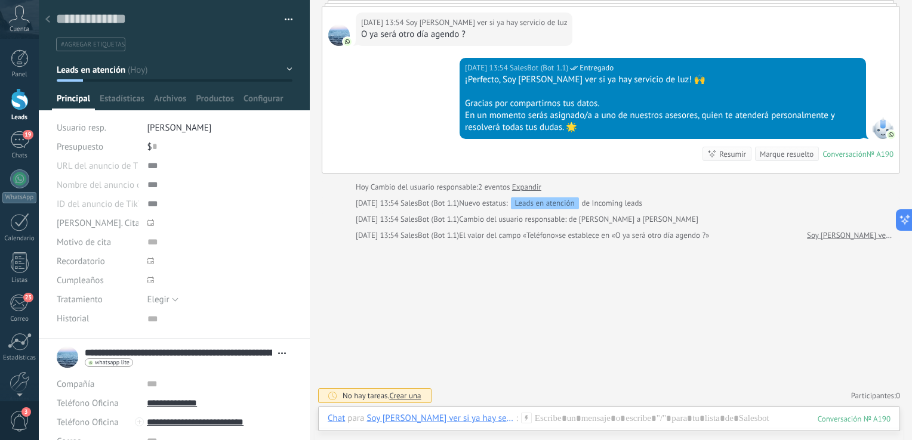
drag, startPoint x: 306, startPoint y: 278, endPoint x: 310, endPoint y: 375, distance: 96.8
click at [310, 375] on div at bounding box center [310, 220] width 0 height 440
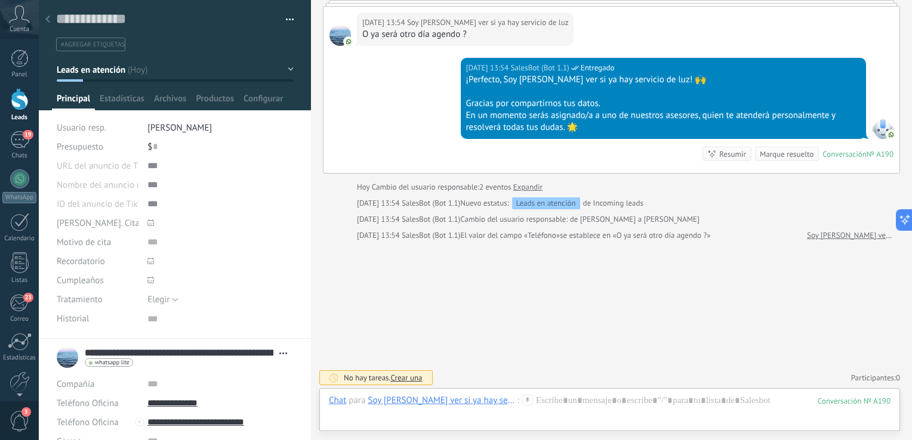
type textarea "***"
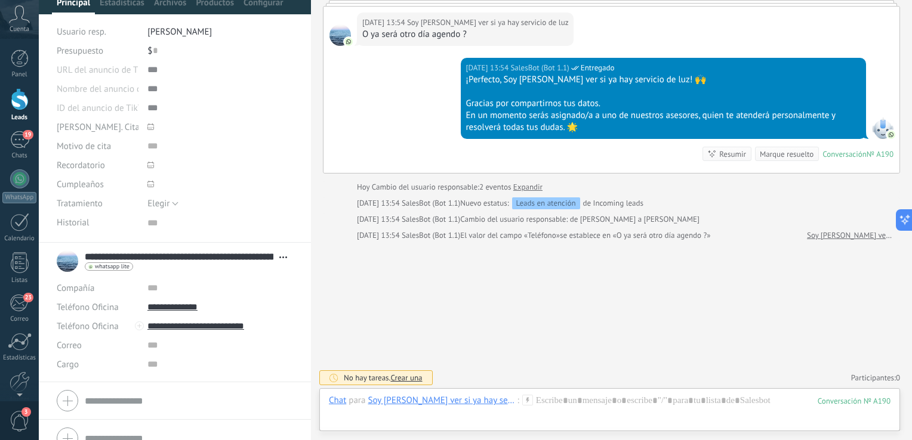
scroll to position [112, 0]
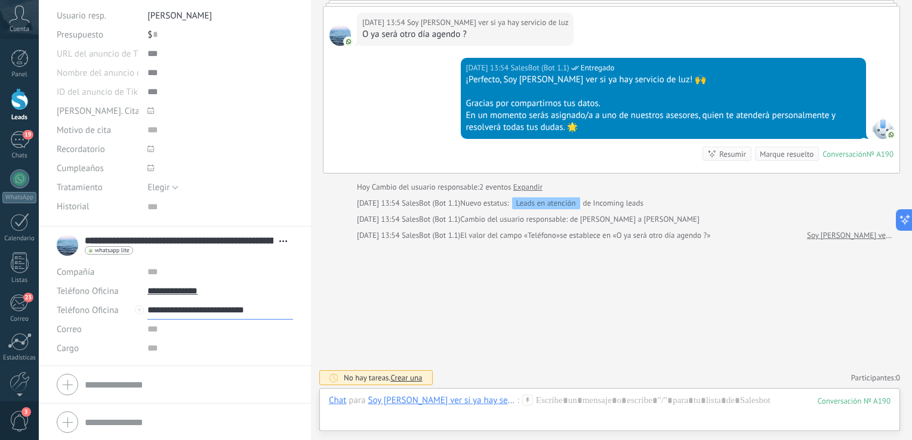
click at [241, 313] on input "**********" at bounding box center [220, 310] width 146 height 19
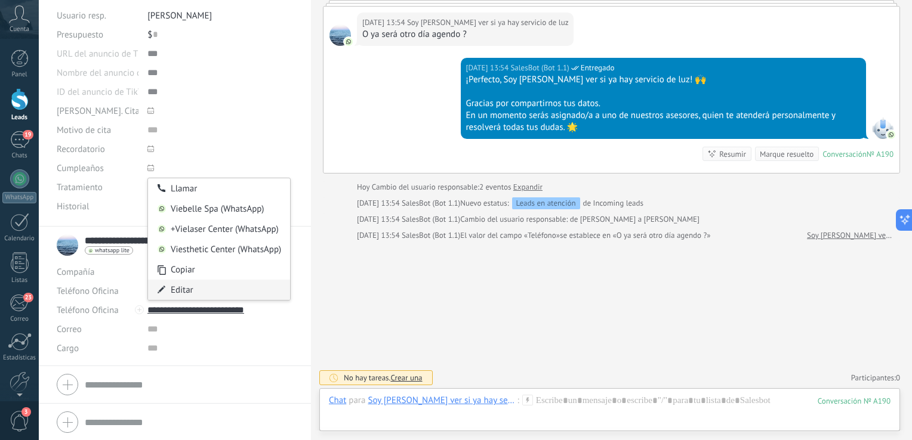
click at [197, 290] on div "Editar" at bounding box center [219, 290] width 142 height 20
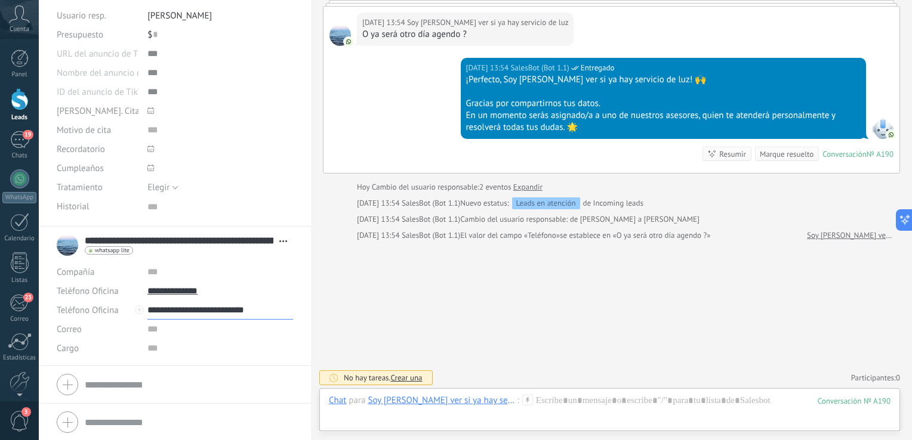
drag, startPoint x: 260, startPoint y: 304, endPoint x: 143, endPoint y: 296, distance: 116.6
click at [143, 296] on div "**********" at bounding box center [175, 301] width 236 height 38
type input "**********"
click at [78, 419] on span "Guardar" at bounding box center [77, 422] width 28 height 8
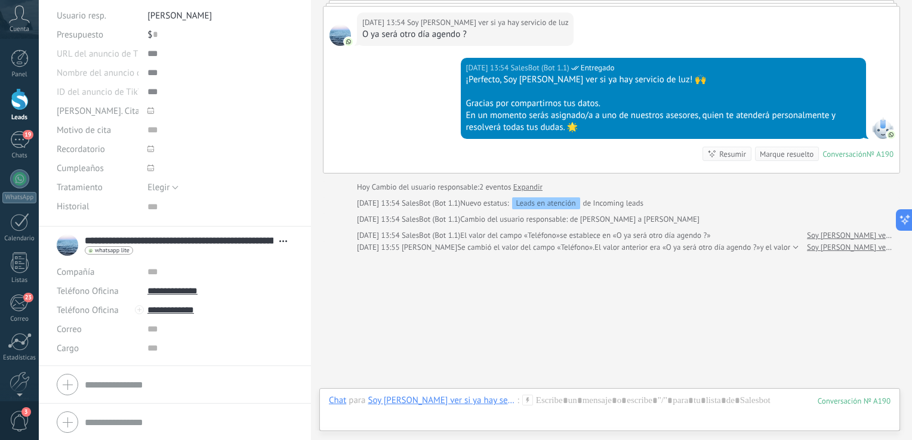
scroll to position [518, 0]
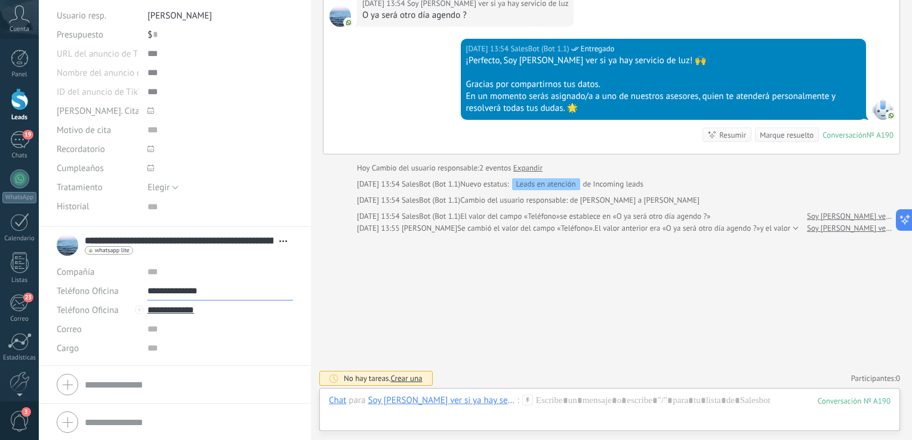
click at [275, 287] on input "**********" at bounding box center [220, 291] width 146 height 19
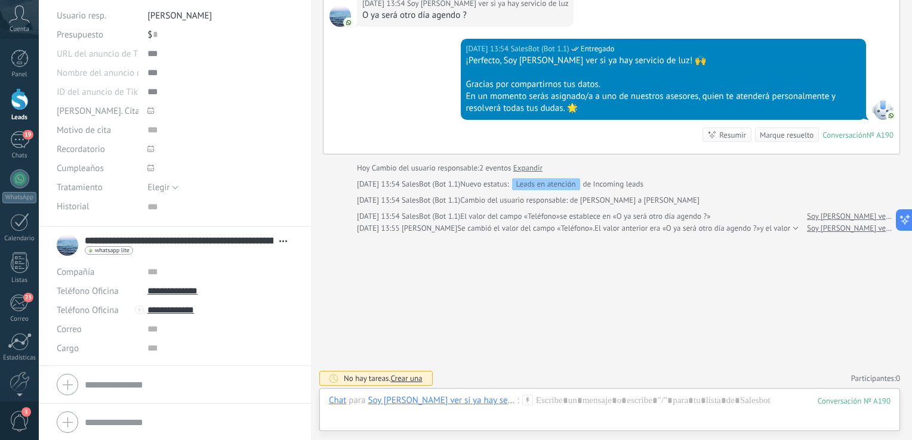
click at [273, 243] on span "Abrir detalle Copie el nombre Desatar Contacto principal" at bounding box center [283, 241] width 20 height 9
click at [259, 258] on link "Abrir detalle" at bounding box center [243, 256] width 48 height 11
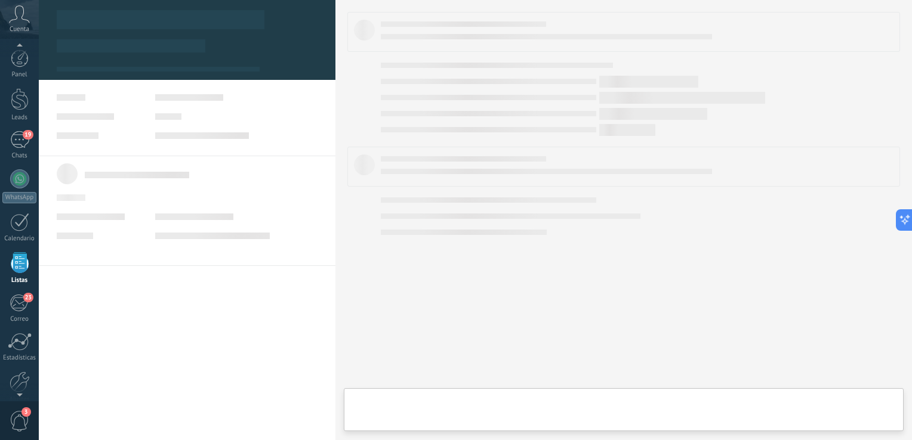
scroll to position [30, 0]
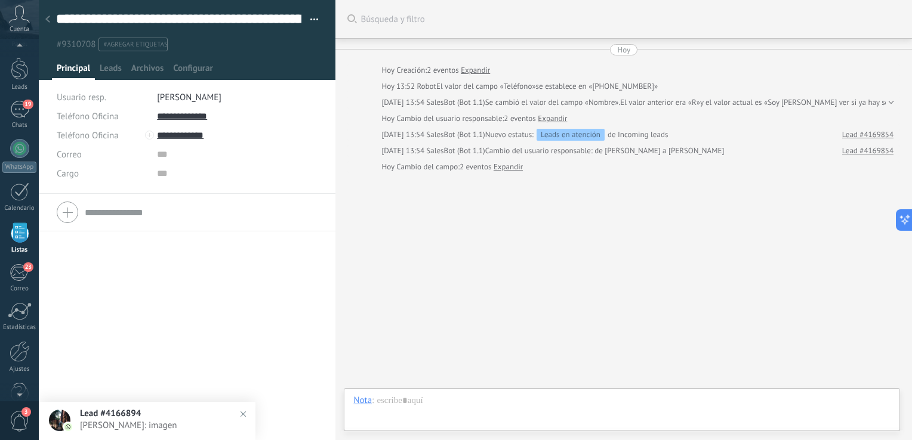
click at [54, 16] on div at bounding box center [47, 19] width 17 height 23
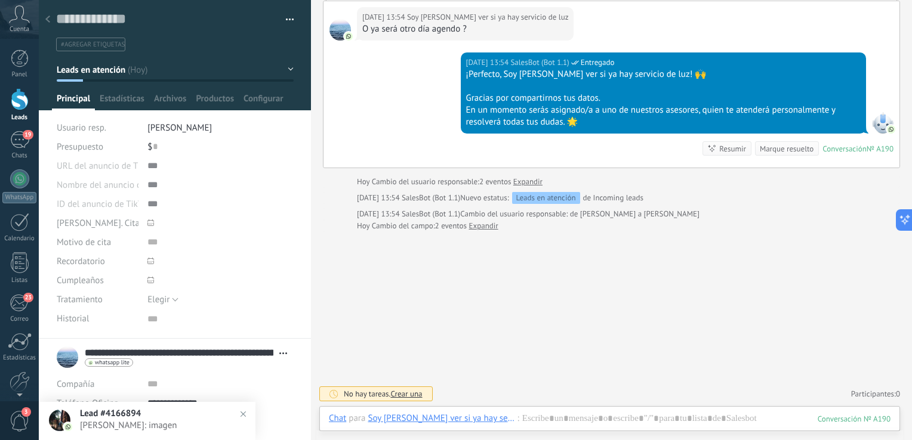
scroll to position [503, 0]
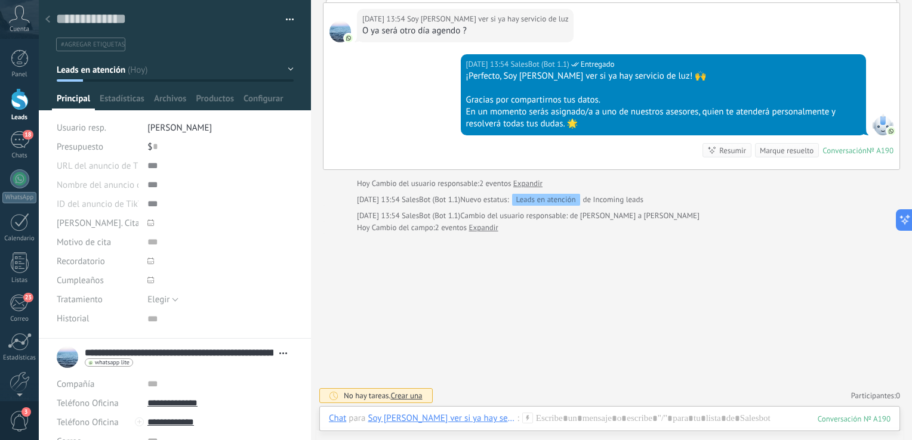
click at [48, 20] on icon at bounding box center [47, 19] width 5 height 7
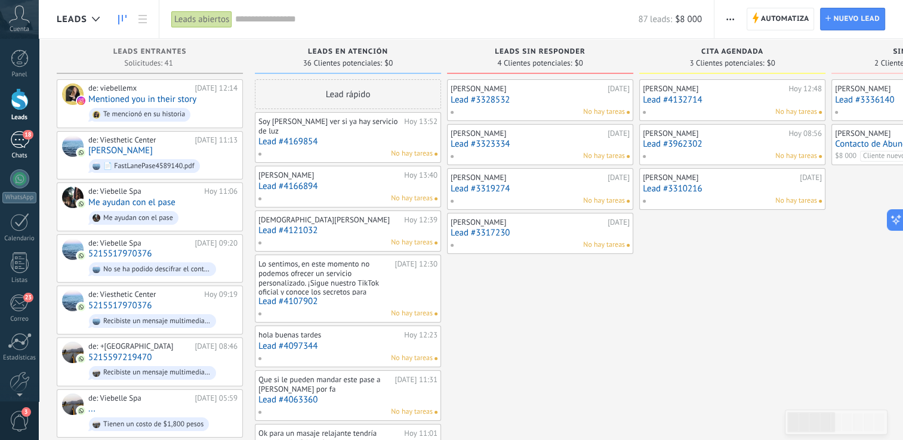
click at [21, 152] on div "Chats" at bounding box center [19, 156] width 35 height 8
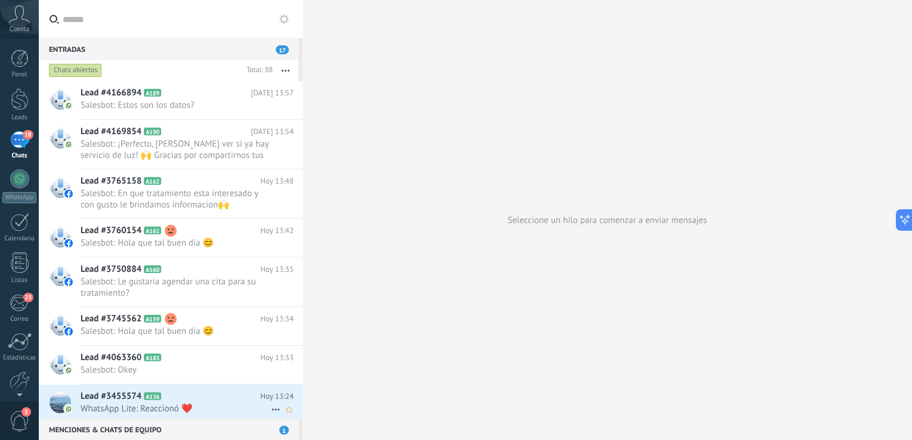
click at [197, 408] on span "WhatsApp Lite: Reaccionó ❤️" at bounding box center [176, 408] width 190 height 11
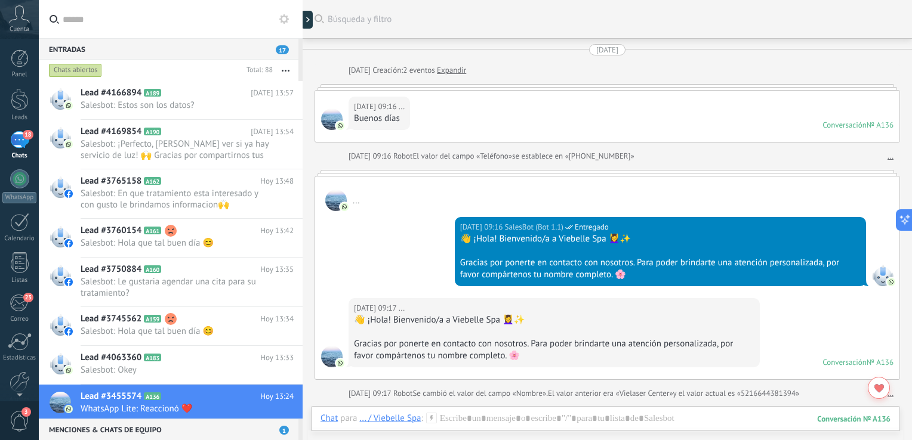
scroll to position [1724, 0]
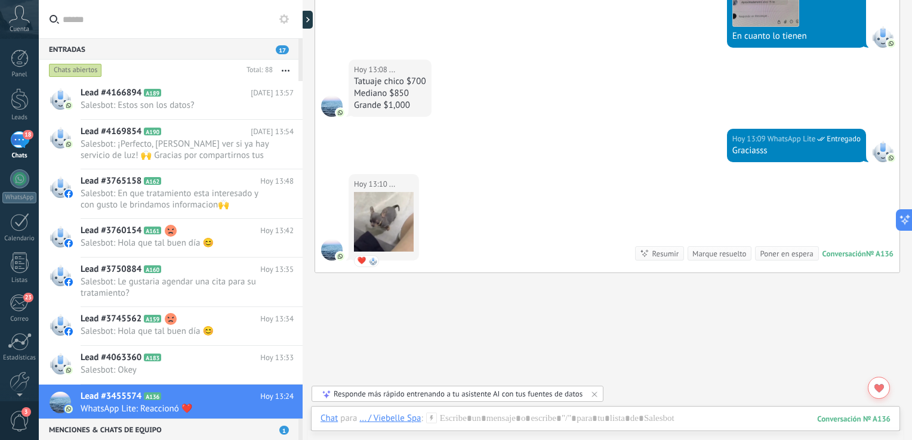
click at [25, 143] on div "18" at bounding box center [19, 139] width 19 height 17
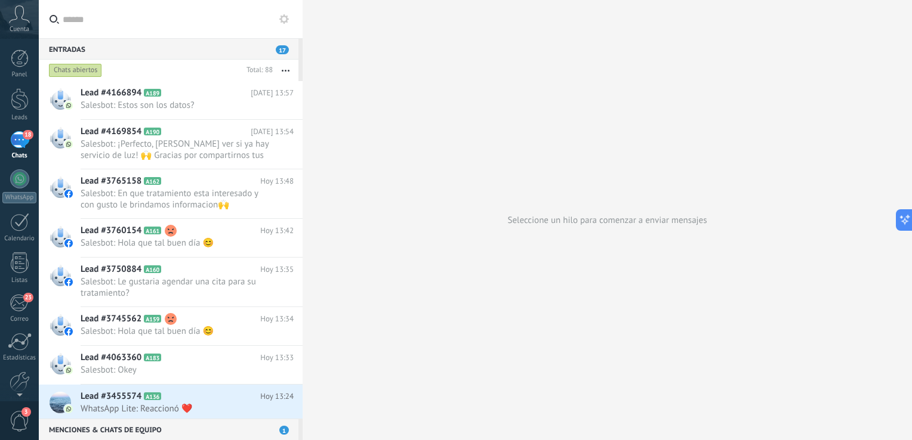
click at [279, 50] on span "17" at bounding box center [282, 49] width 13 height 9
click at [24, 105] on div at bounding box center [20, 99] width 18 height 22
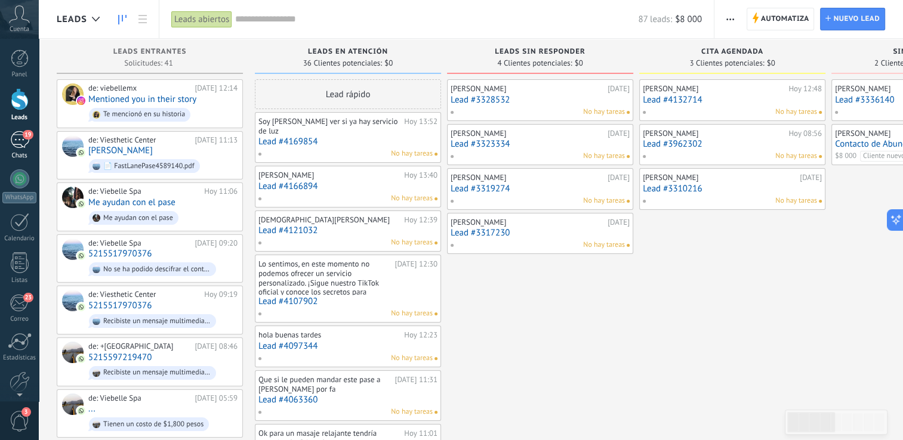
click at [21, 132] on div "19" at bounding box center [19, 139] width 19 height 17
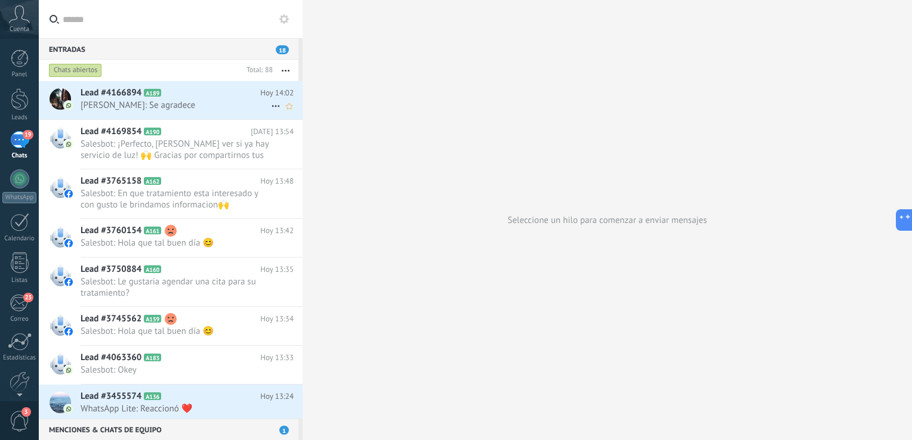
click at [165, 100] on span "[PERSON_NAME]: Se agradece" at bounding box center [176, 105] width 190 height 11
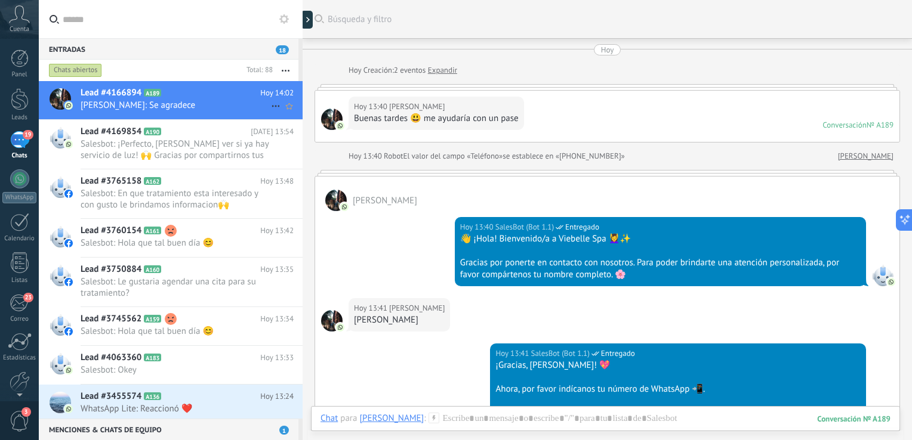
scroll to position [1224, 0]
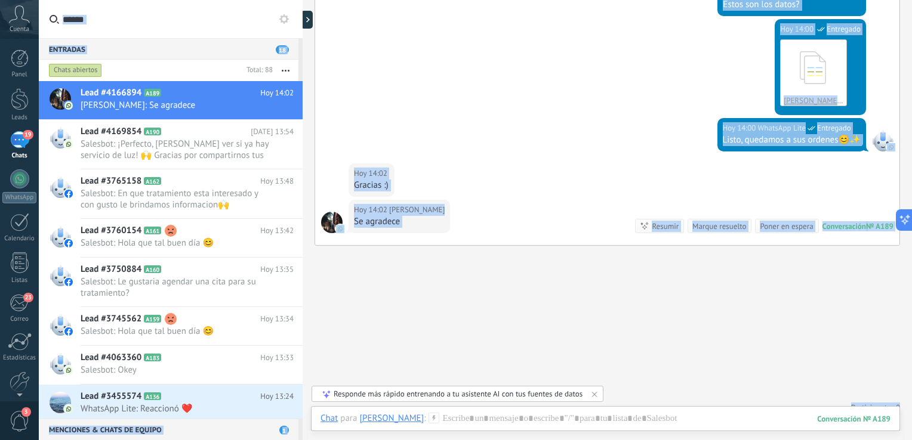
drag, startPoint x: 904, startPoint y: 374, endPoint x: 911, endPoint y: 340, distance: 34.9
click at [902, 340] on div "Buscar Búsqueda y filtro Carga más [DATE] [DATE] Creación: 2 eventos Expandir […" at bounding box center [607, 220] width 609 height 440
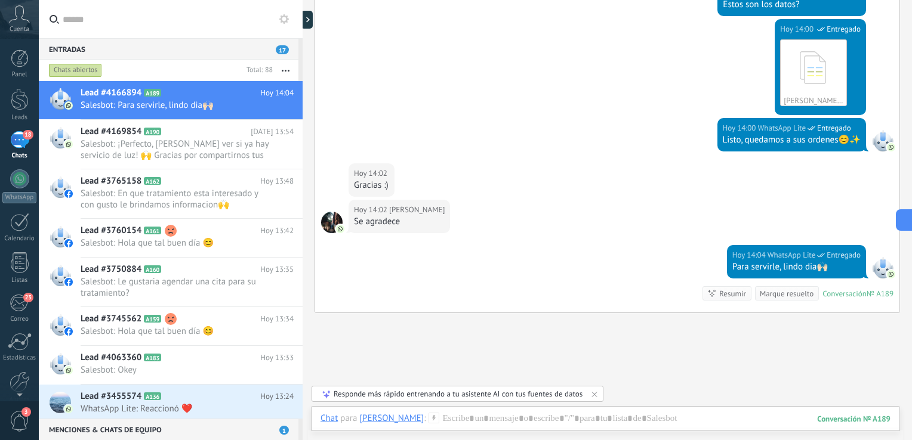
scroll to position [1294, 0]
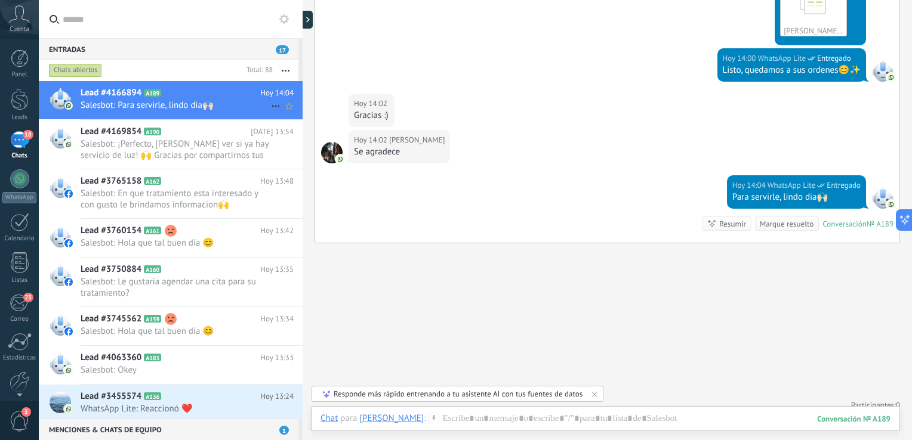
click at [183, 109] on span "Salesbot: Para servirle, lindo dia🙌🏻" at bounding box center [176, 105] width 190 height 11
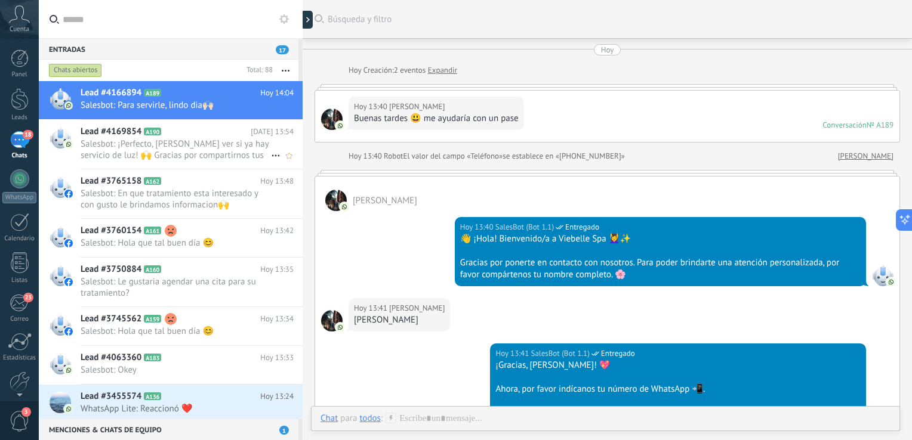
scroll to position [1244, 0]
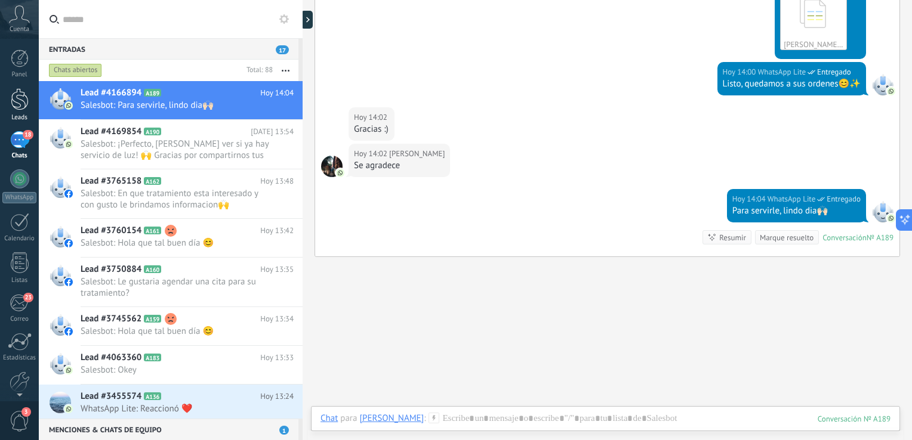
click at [24, 102] on div at bounding box center [20, 99] width 18 height 22
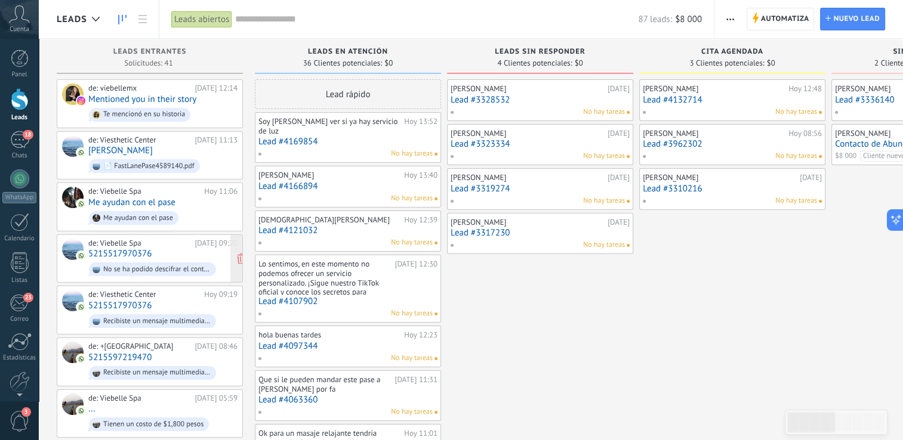
click at [153, 254] on div "de: Viebelle Spa [DATE] 09:20 5215517970376 No se ha podido descifrar el conten…" at bounding box center [162, 259] width 149 height 41
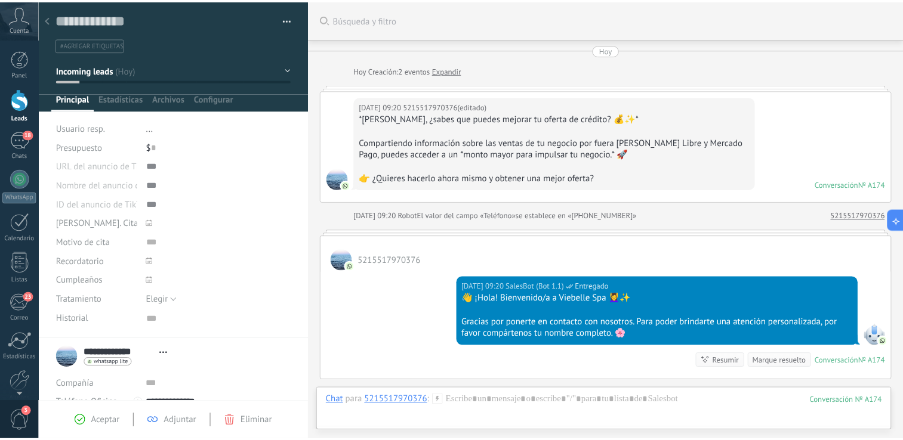
scroll to position [147, 0]
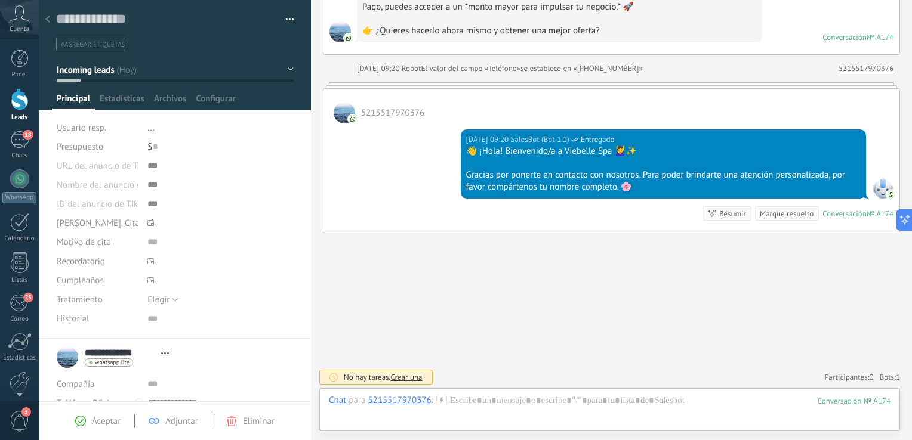
click at [20, 101] on div at bounding box center [20, 99] width 18 height 22
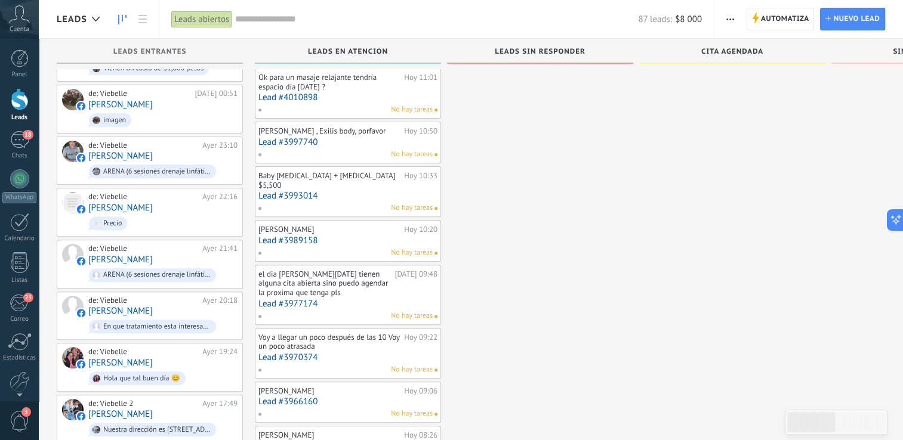
scroll to position [351, 0]
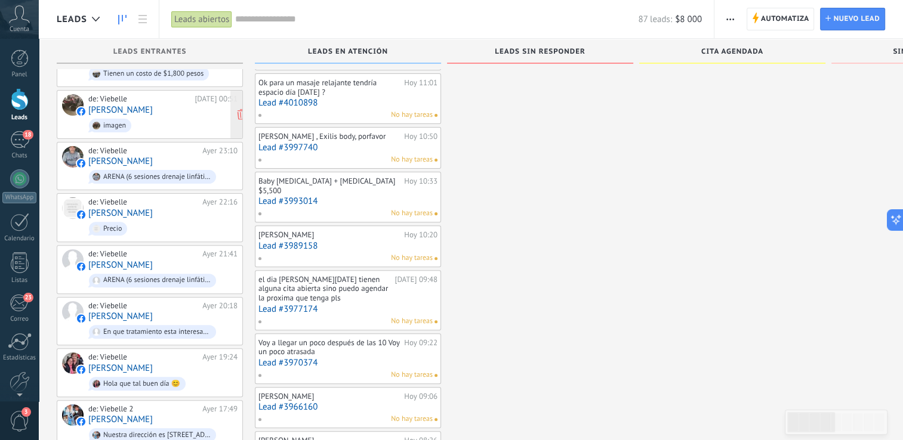
click at [174, 120] on span "imagen" at bounding box center [162, 125] width 149 height 19
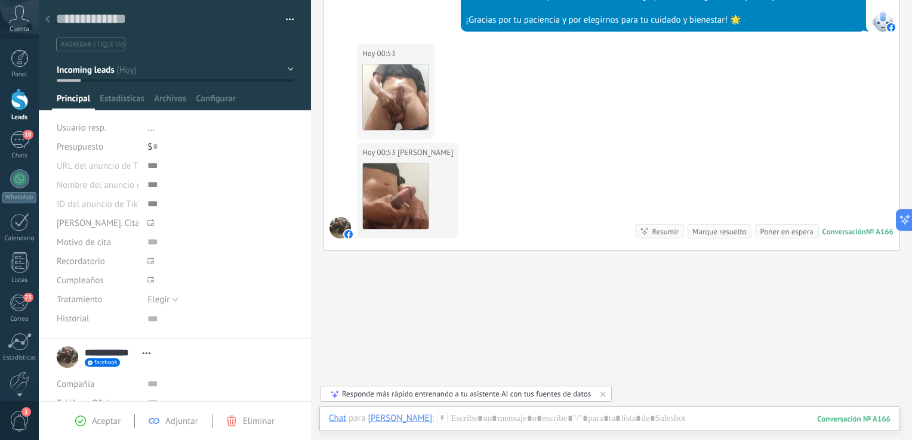
scroll to position [355, 0]
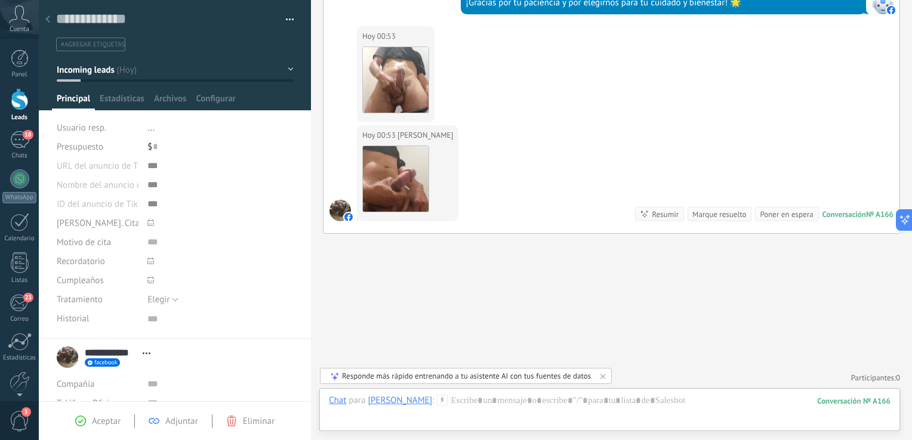
click at [48, 14] on div at bounding box center [47, 19] width 17 height 23
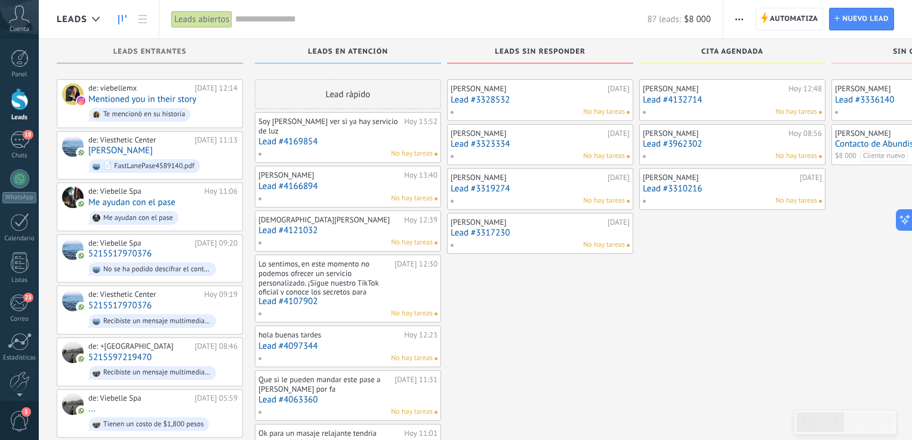
scroll to position [351, 0]
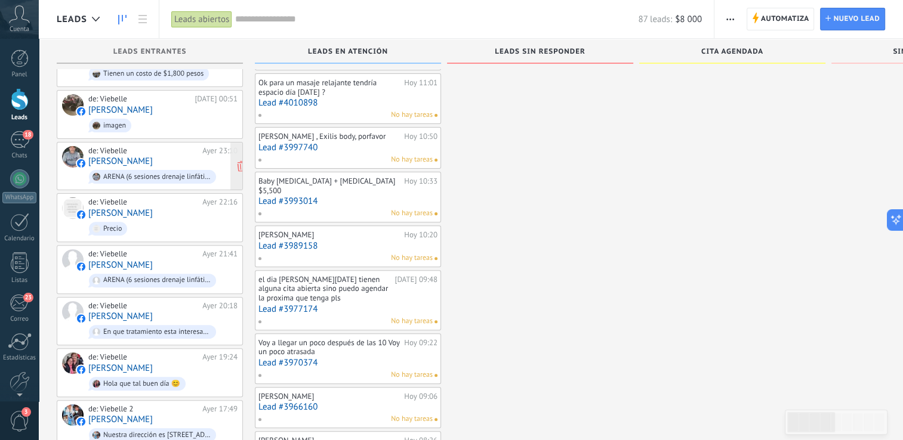
click at [186, 156] on div "de: [PERSON_NAME][DATE] 23:10 [PERSON_NAME] ARENA (6 sesiones drenaje linfático…" at bounding box center [162, 166] width 149 height 41
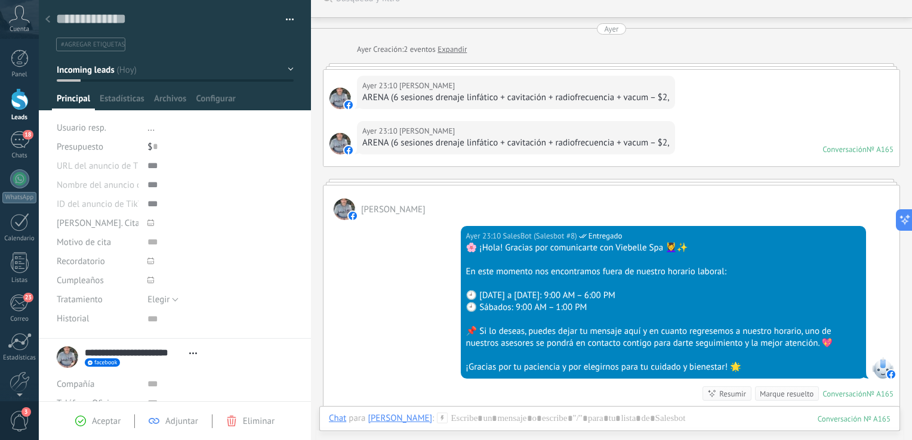
scroll to position [34, 0]
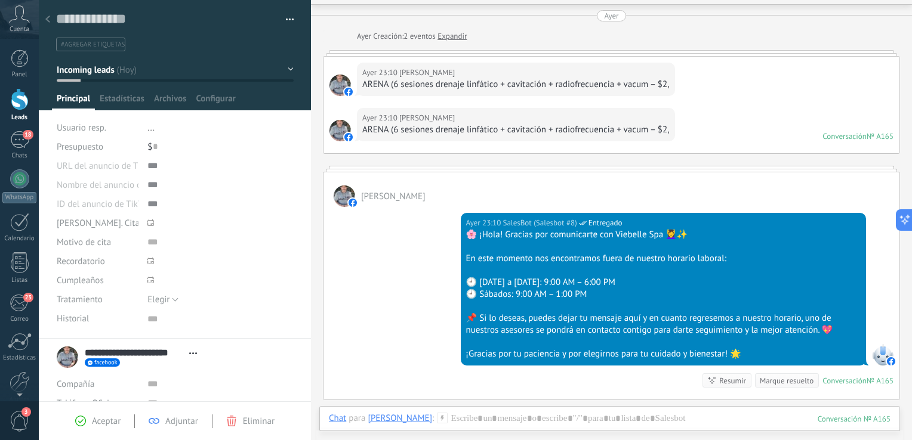
click at [85, 427] on div "Aceptar Adjuntar Eliminar" at bounding box center [174, 422] width 227 height 14
click at [84, 417] on use at bounding box center [80, 421] width 11 height 11
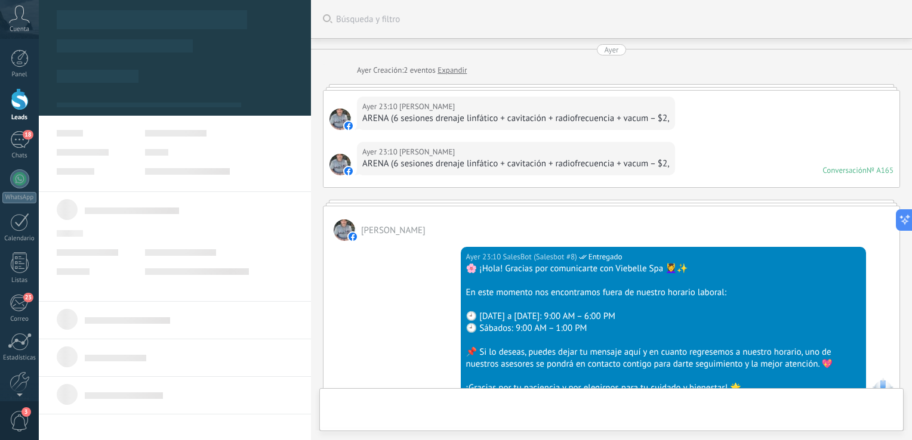
type textarea "***"
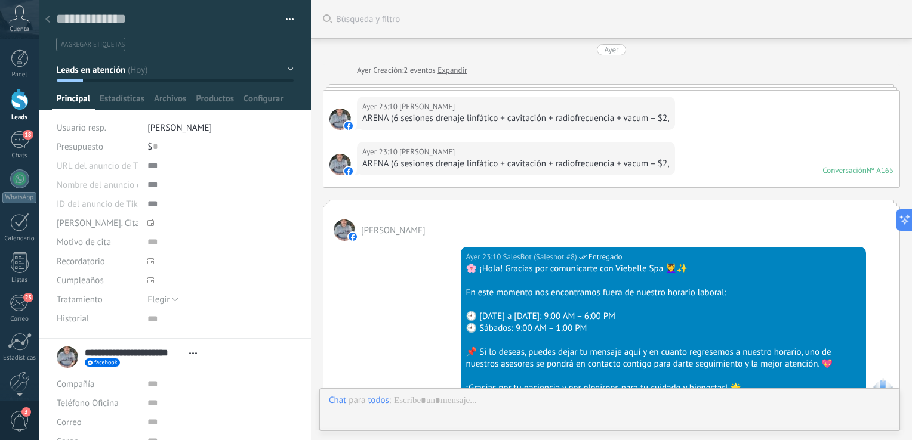
scroll to position [258, 0]
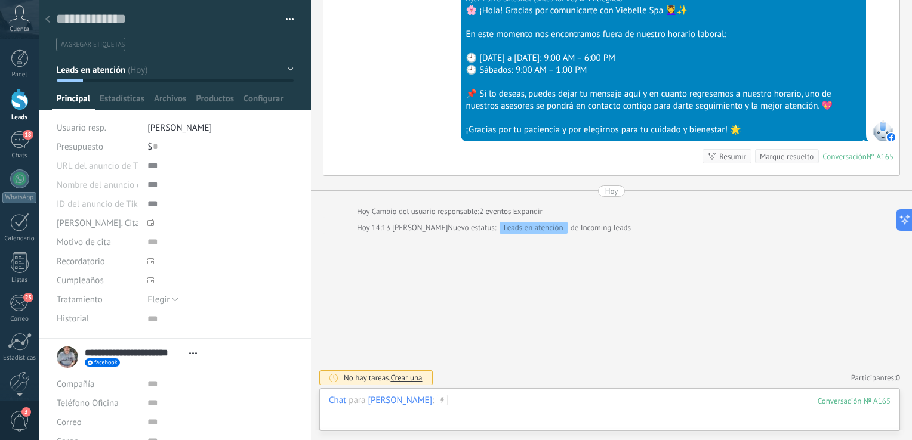
click at [568, 404] on div at bounding box center [610, 413] width 562 height 36
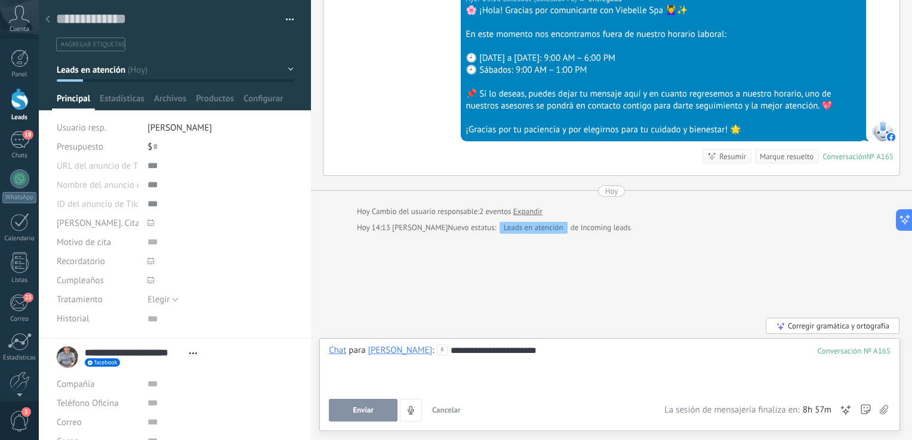
click at [345, 410] on button "Enviar" at bounding box center [363, 410] width 69 height 23
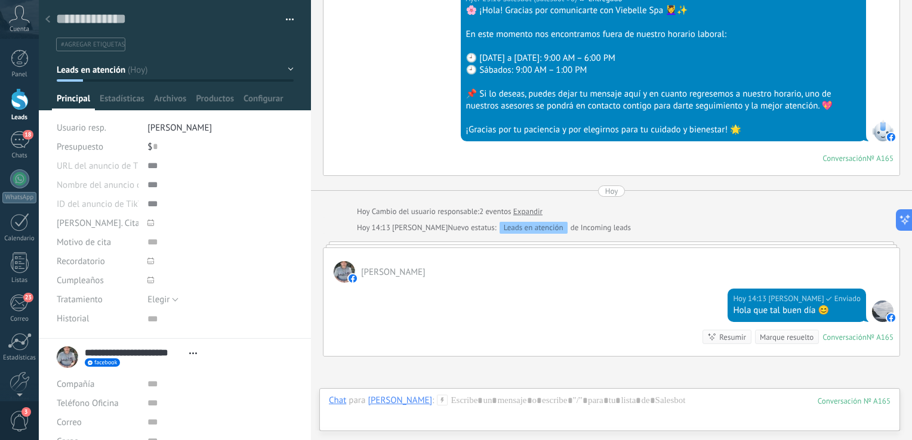
scroll to position [251, 0]
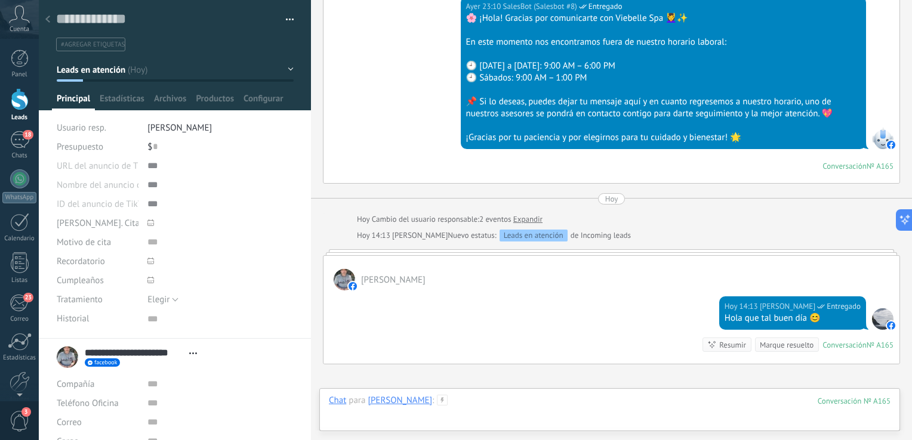
click at [525, 405] on div at bounding box center [610, 413] width 562 height 36
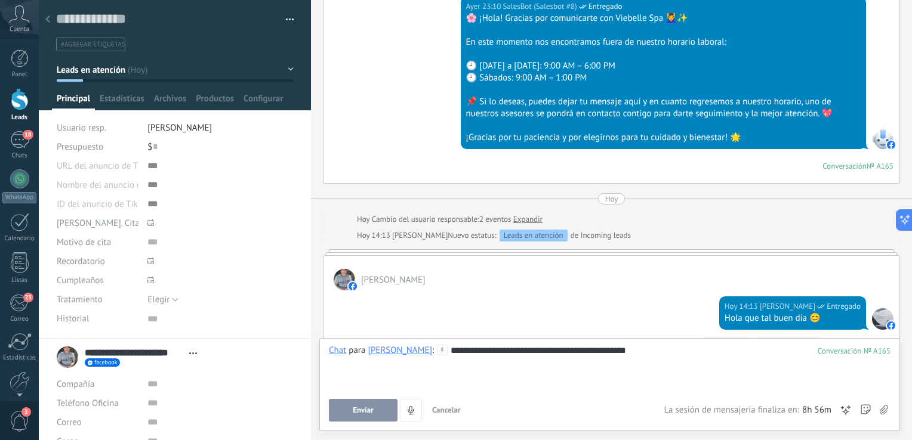
click at [500, 342] on div "**********" at bounding box center [609, 384] width 581 height 93
click at [693, 350] on div "**********" at bounding box center [610, 367] width 562 height 45
click at [353, 413] on span "Enviar" at bounding box center [363, 410] width 21 height 8
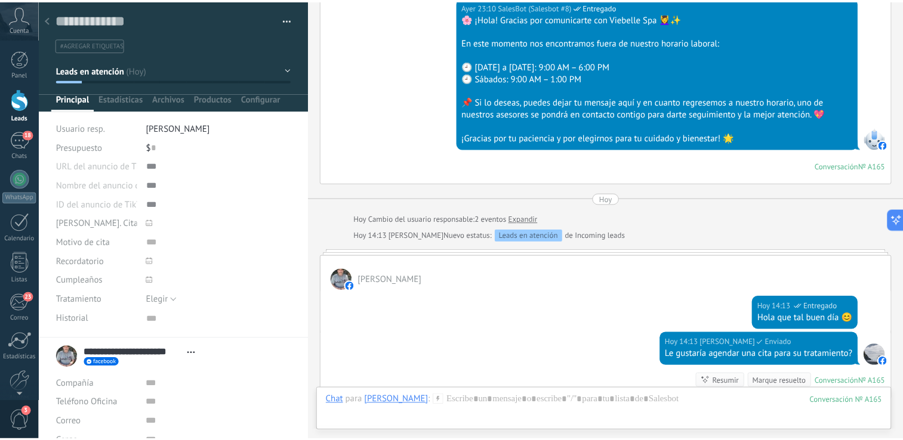
scroll to position [418, 0]
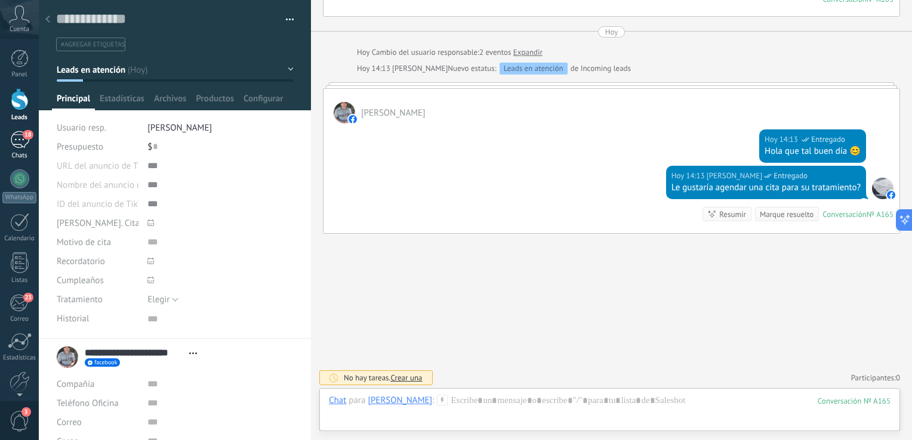
click at [20, 153] on div "Chats" at bounding box center [19, 156] width 35 height 8
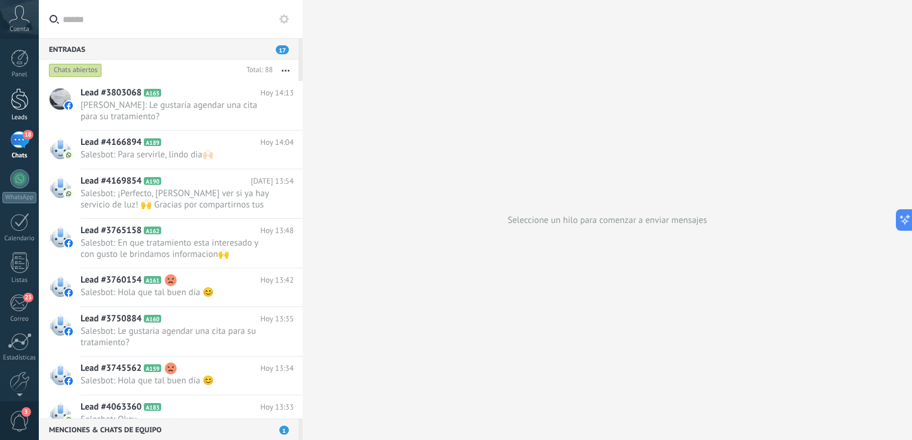
click at [19, 103] on div at bounding box center [20, 99] width 18 height 22
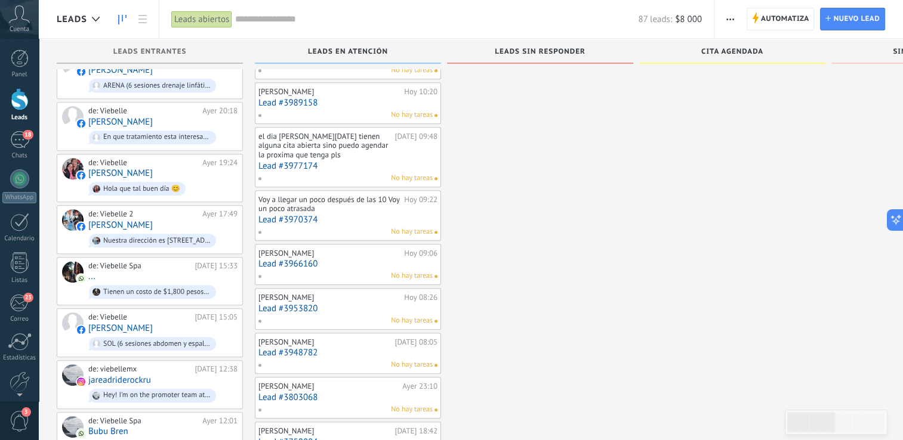
scroll to position [432, 0]
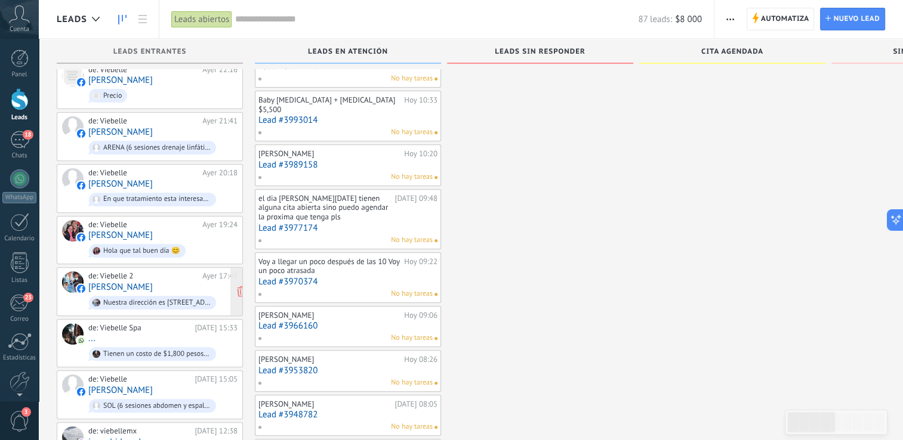
click at [178, 272] on div "de: Viebelle 2 Ayer 17:49 Eliza Rflores Nuestra dirección es Fresnillo 18, Col.…" at bounding box center [162, 292] width 149 height 41
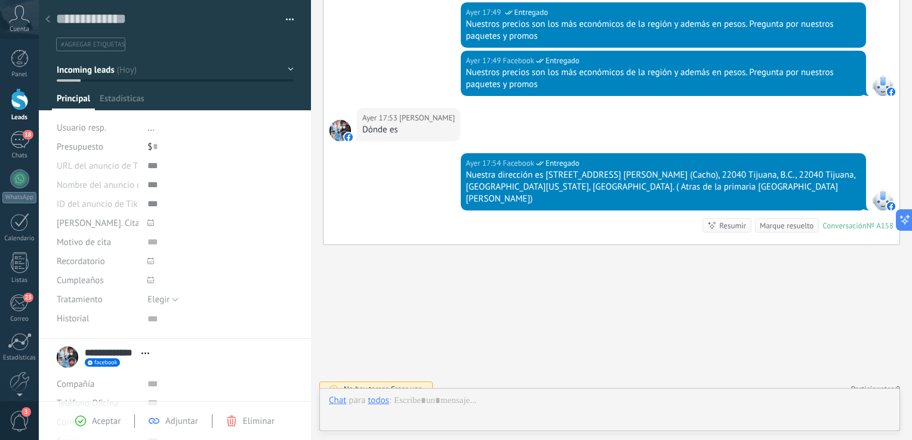
scroll to position [12, 0]
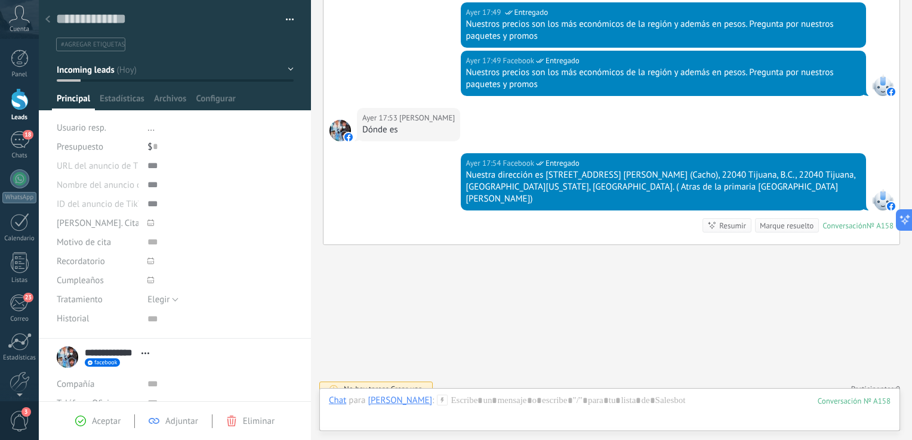
click at [90, 417] on div "Aceptar" at bounding box center [97, 421] width 45 height 11
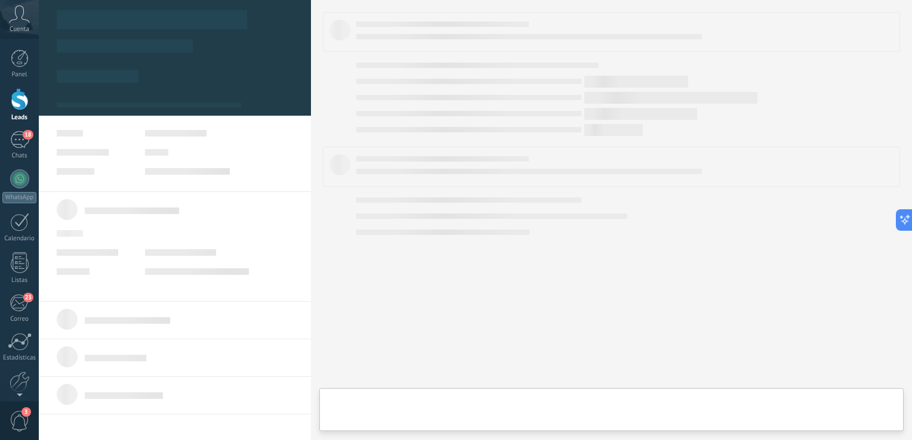
type textarea "***"
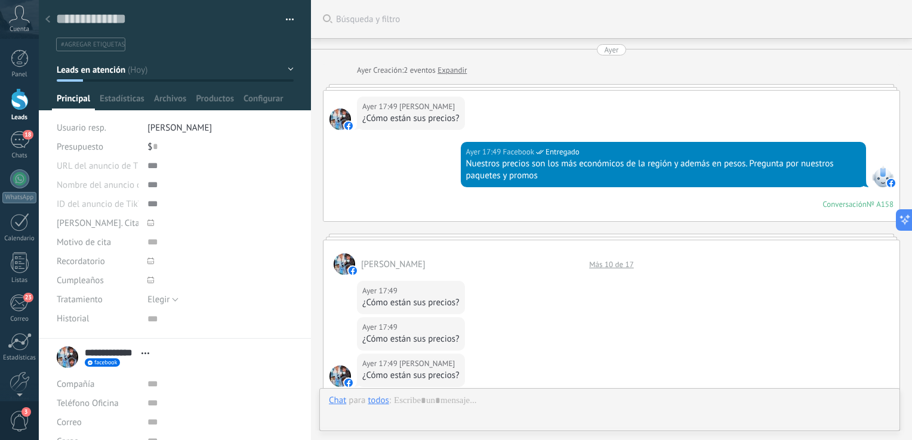
scroll to position [599, 0]
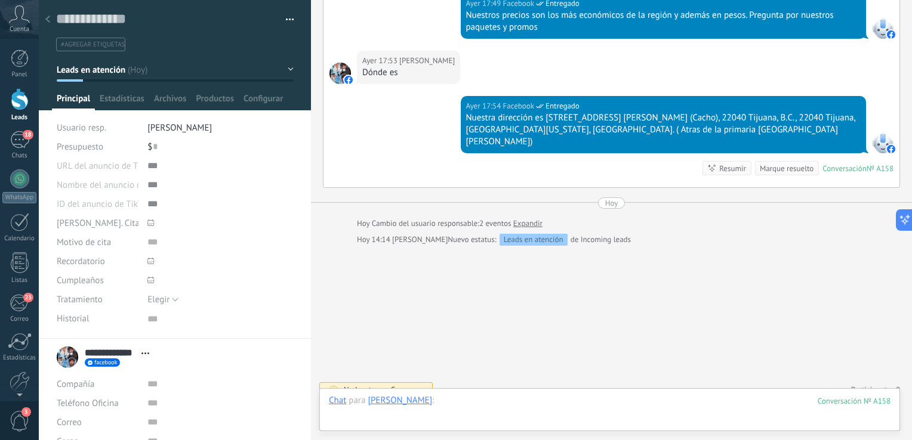
click at [524, 405] on div at bounding box center [610, 413] width 562 height 36
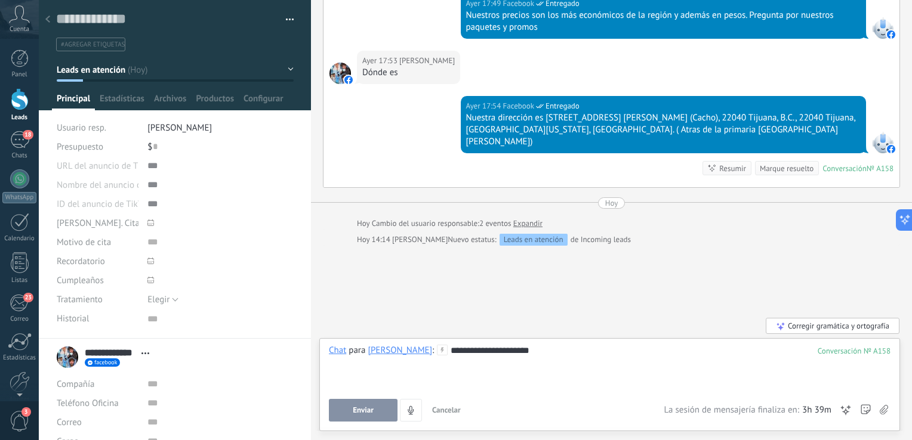
drag, startPoint x: 507, startPoint y: 359, endPoint x: 508, endPoint y: 371, distance: 12.6
click at [508, 371] on div "**********" at bounding box center [610, 367] width 562 height 45
click at [531, 353] on div "**********" at bounding box center [610, 367] width 562 height 45
click at [368, 414] on span "Enviar" at bounding box center [363, 410] width 21 height 8
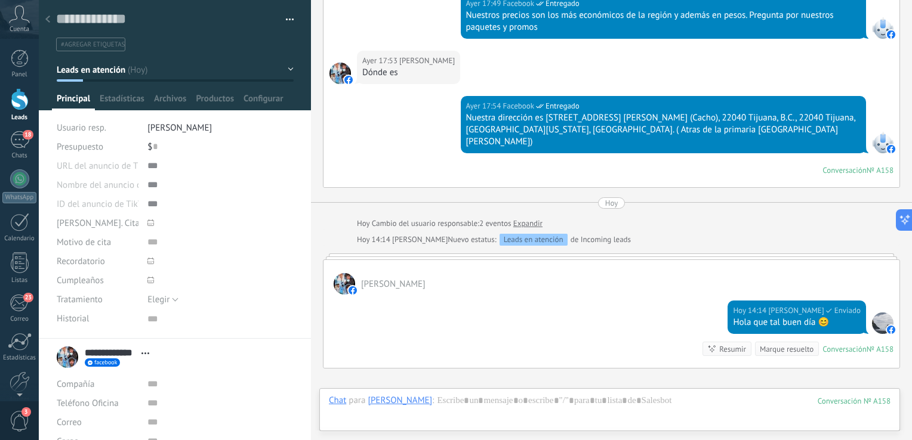
scroll to position [592, 0]
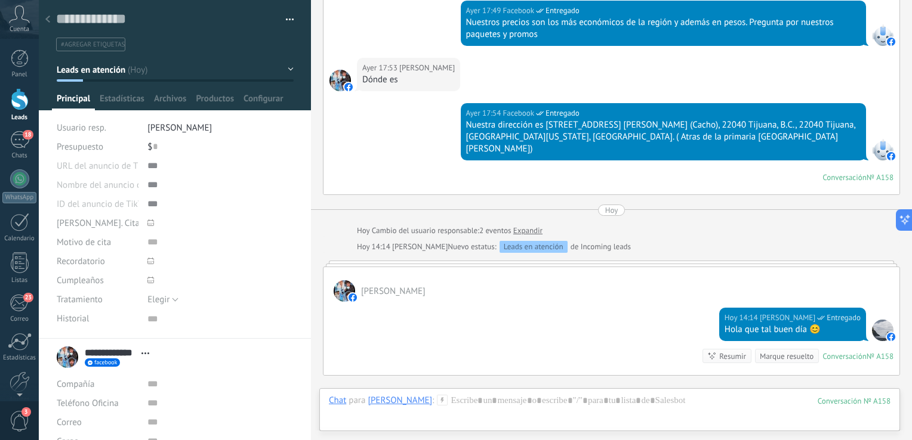
click at [20, 110] on div at bounding box center [20, 99] width 18 height 22
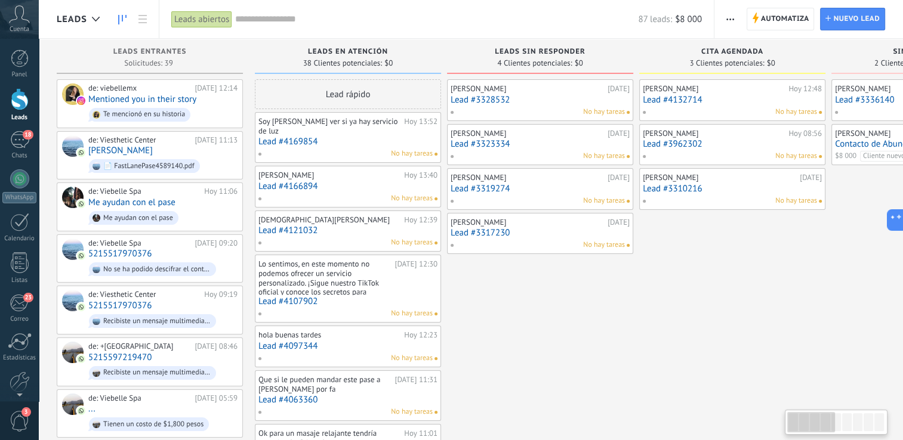
click at [260, 39] on div "Leads en atención 38 Clientes potenciales: $0" at bounding box center [348, 56] width 186 height 35
click at [23, 132] on div "18" at bounding box center [19, 139] width 19 height 17
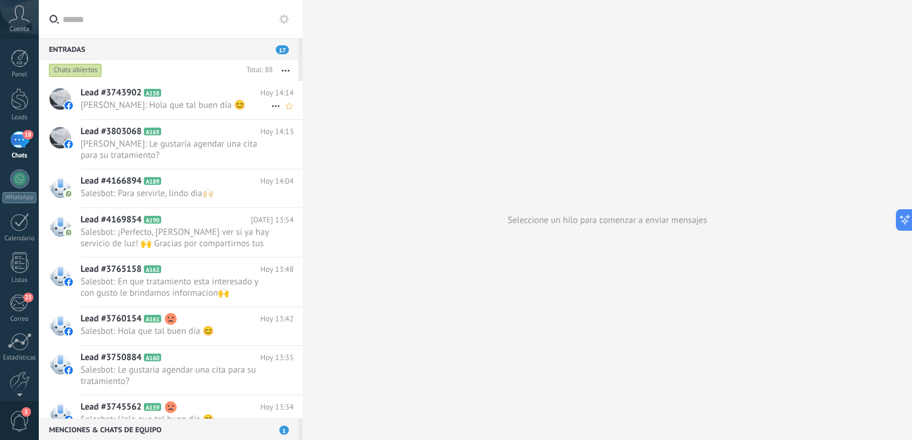
click at [122, 109] on span "Isa Salaz: Hola que tal buen día 😊" at bounding box center [176, 105] width 190 height 11
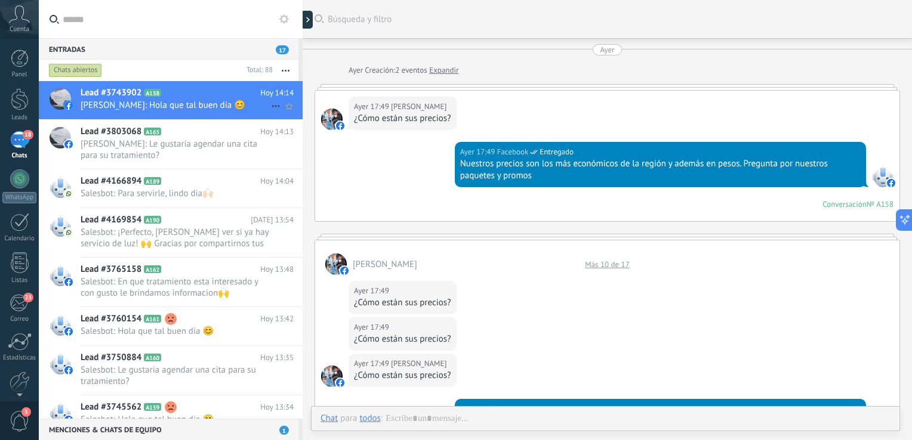
scroll to position [677, 0]
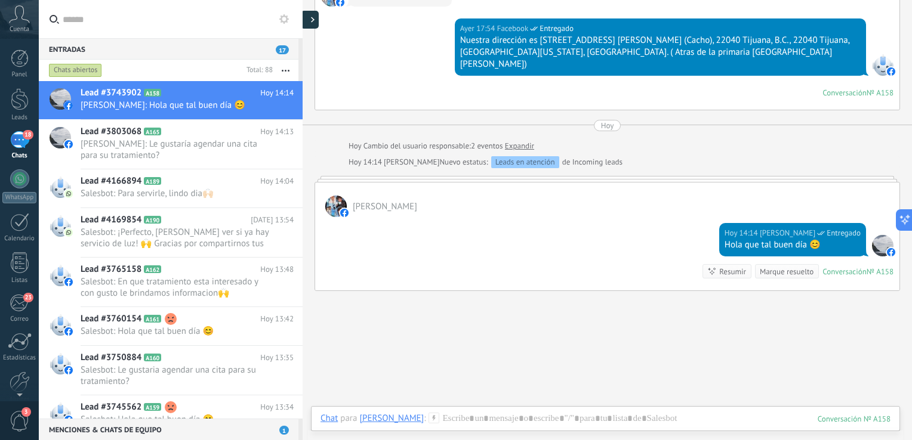
click at [312, 20] on icon at bounding box center [313, 20] width 4 height 6
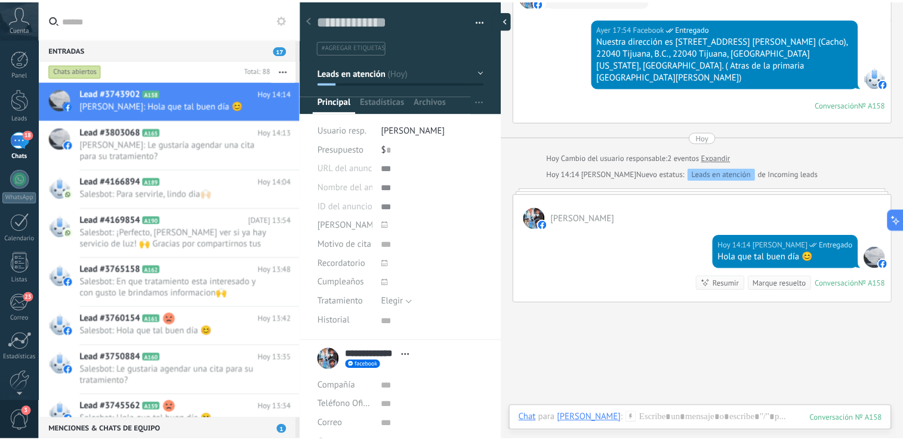
scroll to position [11, 0]
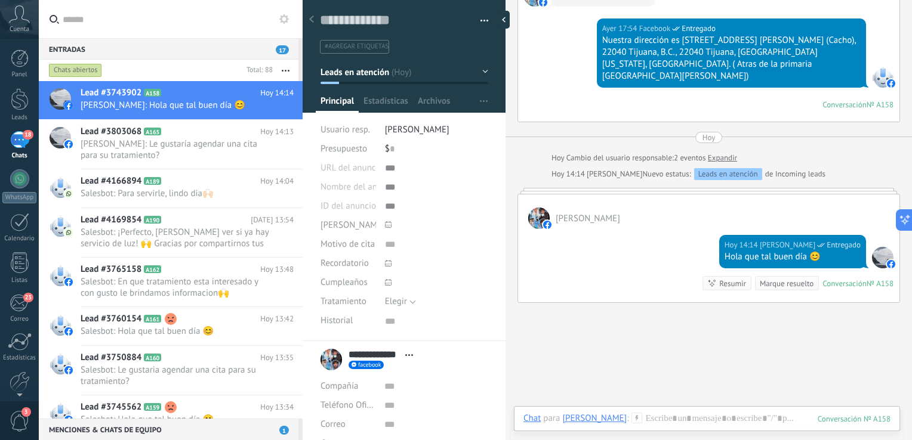
click at [480, 74] on button "Leads en atención" at bounding box center [404, 71] width 168 height 21
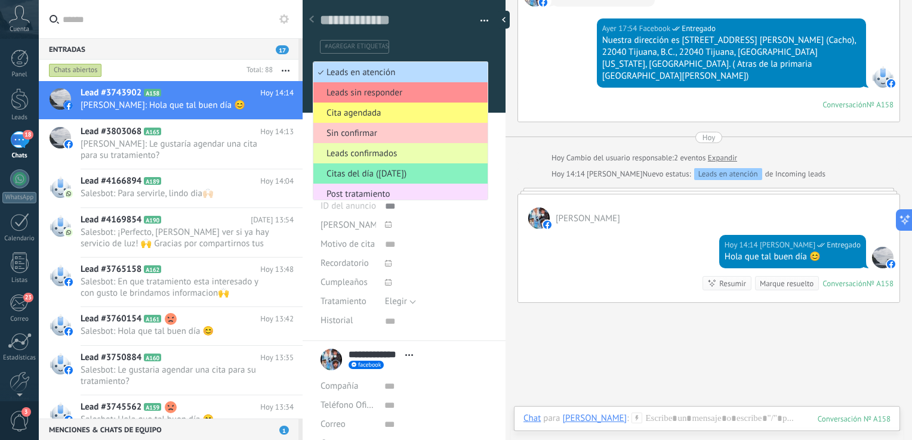
click at [381, 69] on span "Leads en atención" at bounding box center [398, 72] width 171 height 11
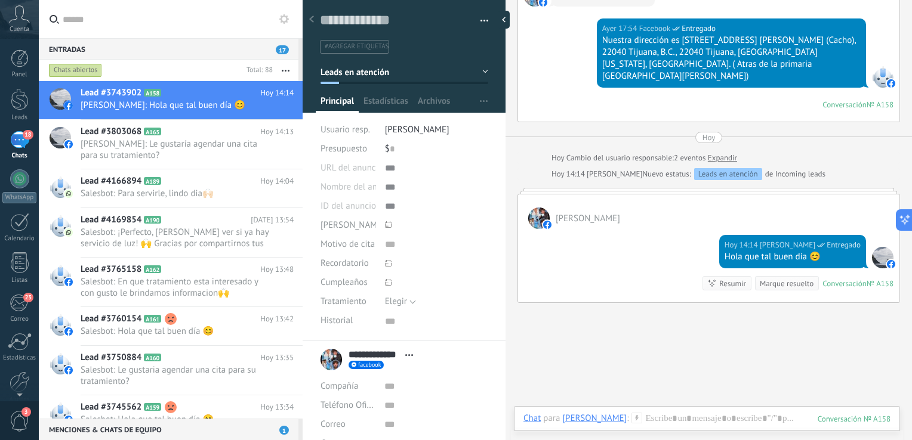
click at [313, 18] on icon at bounding box center [311, 19] width 5 height 7
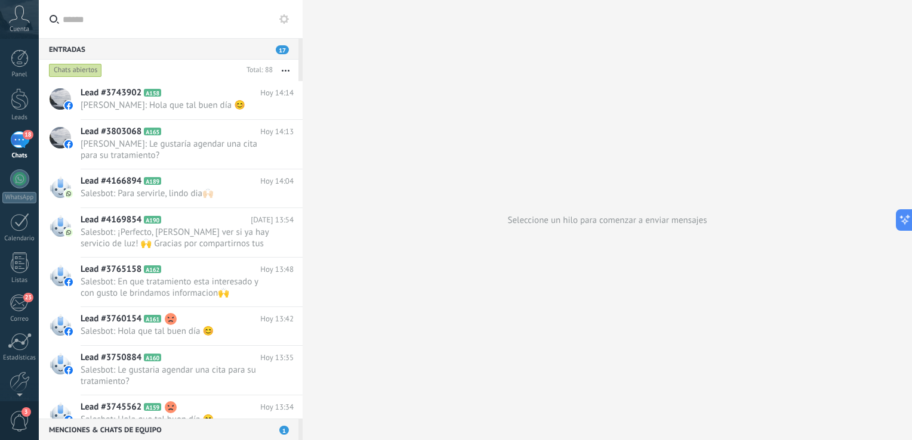
click at [31, 86] on div "Panel Leads 18 Chats WhatsApp Clientes" at bounding box center [19, 254] width 39 height 408
click at [28, 95] on div at bounding box center [20, 99] width 18 height 22
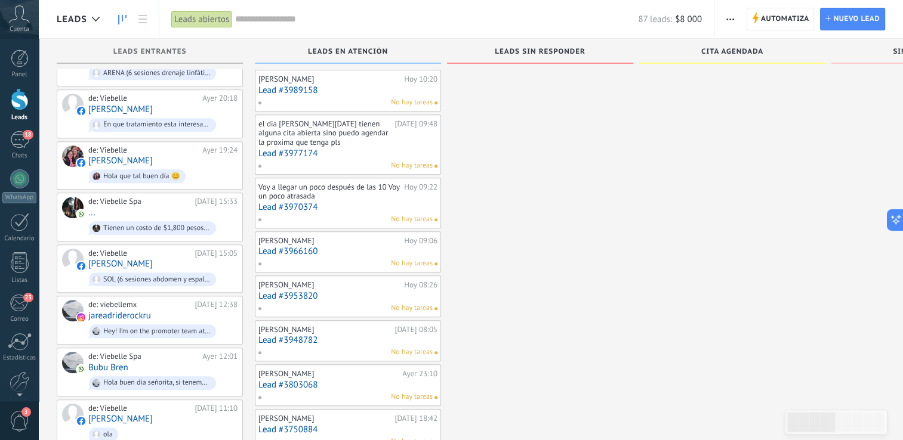
scroll to position [682, 0]
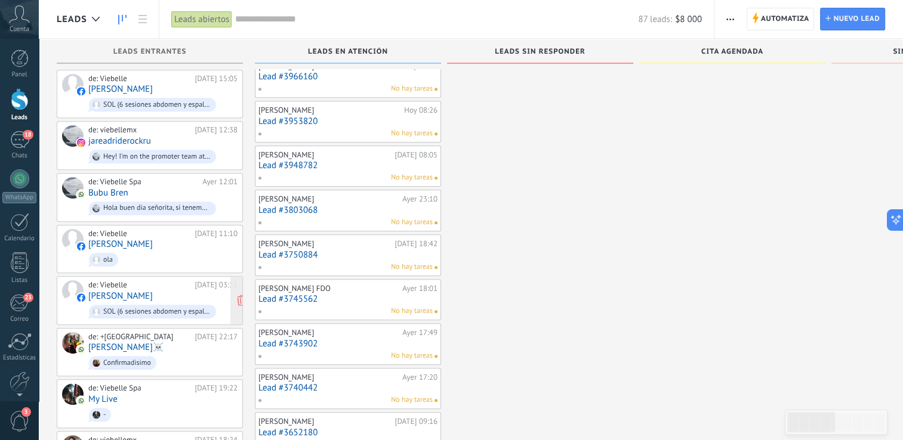
click at [154, 286] on div "de: Viebelle Ayer 03:11 Jose Osorio SOL (6 sesiones abdomen y espalda – $3,600)," at bounding box center [162, 300] width 149 height 41
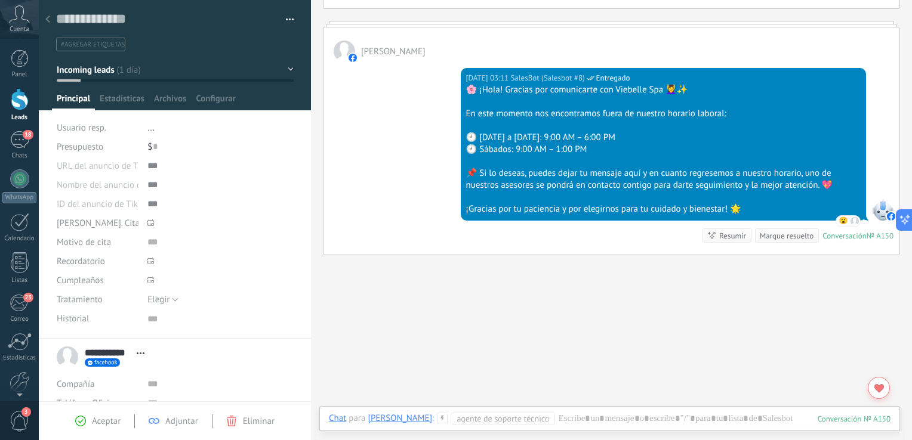
scroll to position [155, 0]
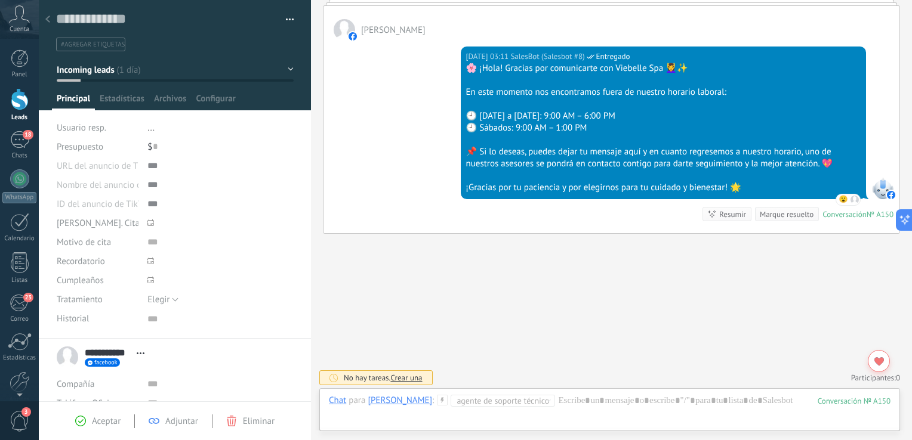
click at [102, 415] on div "Aceptar Adjuntar Eliminar" at bounding box center [174, 422] width 227 height 14
click at [84, 424] on icon at bounding box center [80, 421] width 11 height 11
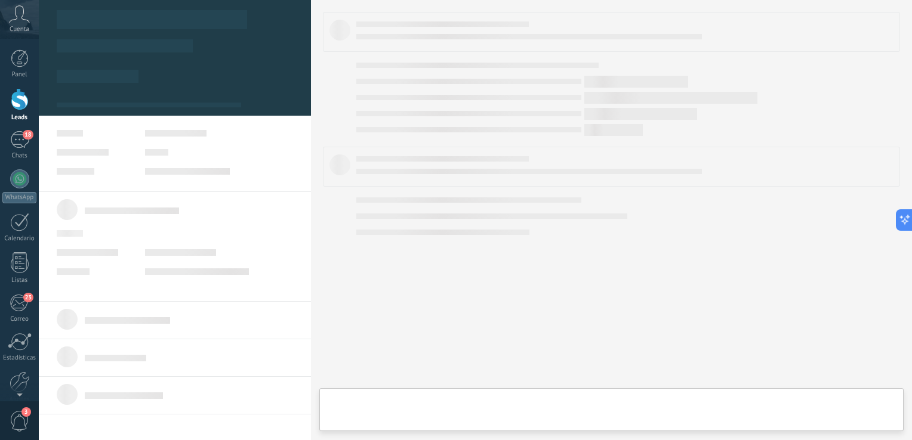
type textarea "***"
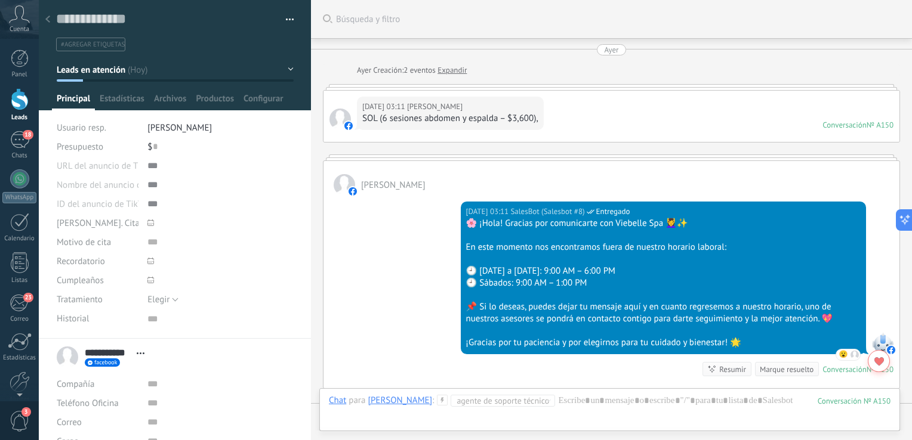
scroll to position [213, 0]
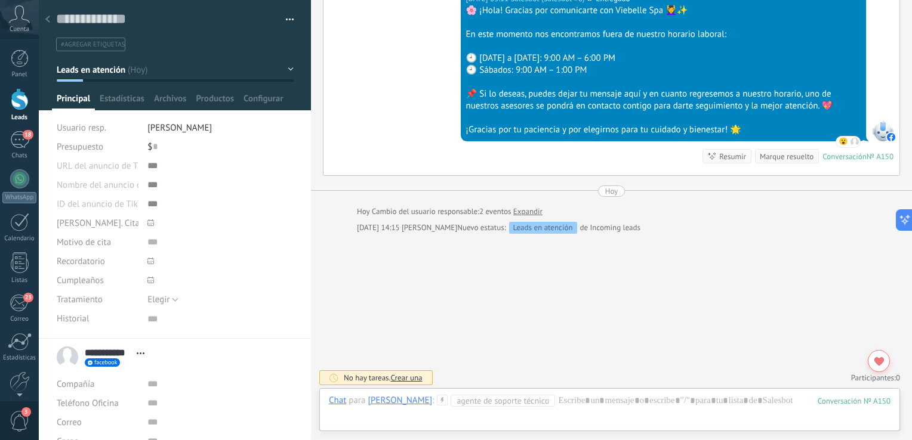
click at [506, 400] on span "Agente de soporte técnico" at bounding box center [500, 401] width 86 height 12
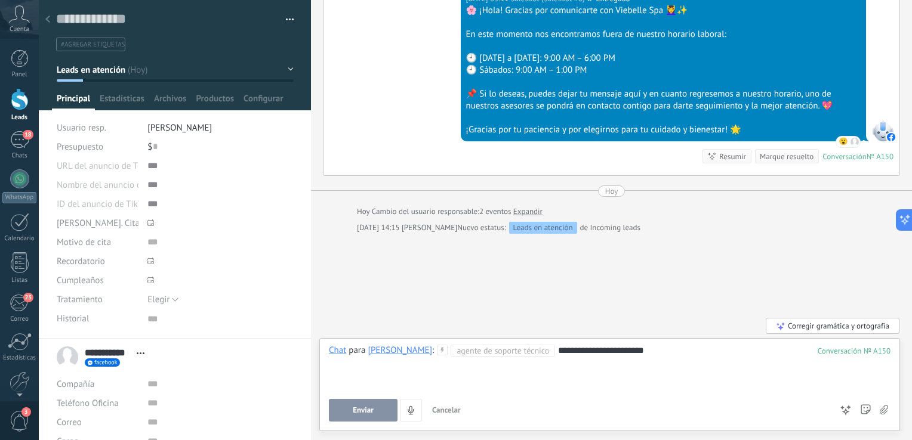
click at [349, 394] on div "**********" at bounding box center [610, 383] width 562 height 77
click at [356, 417] on button "Enviar" at bounding box center [363, 410] width 69 height 23
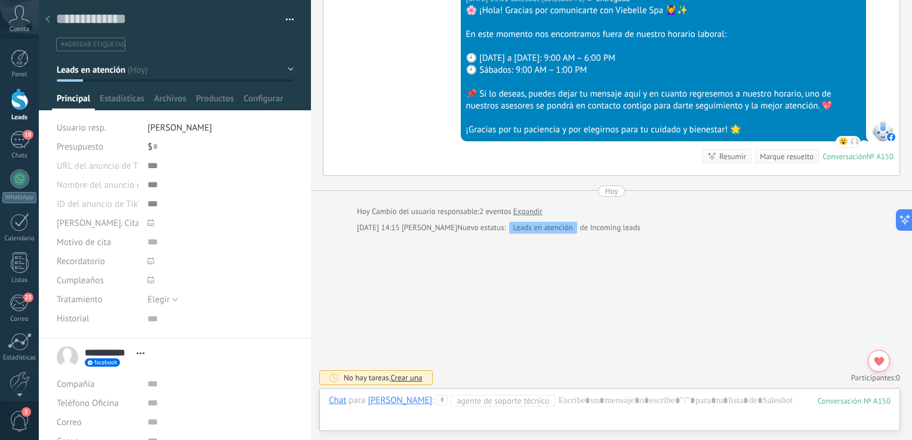
scroll to position [205, 0]
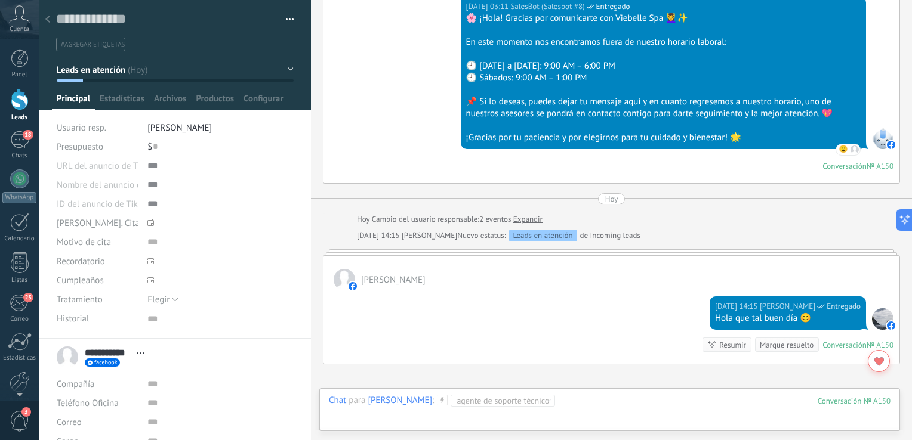
click at [580, 403] on div at bounding box center [610, 413] width 562 height 36
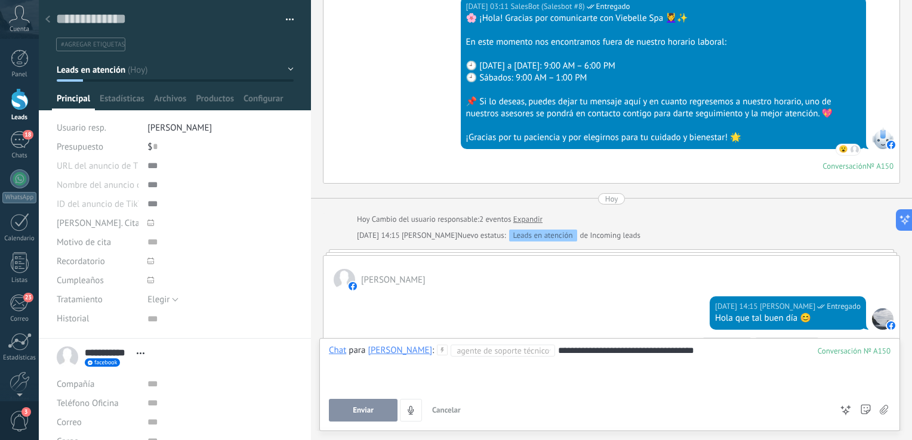
click at [364, 409] on span "Enviar" at bounding box center [363, 410] width 21 height 8
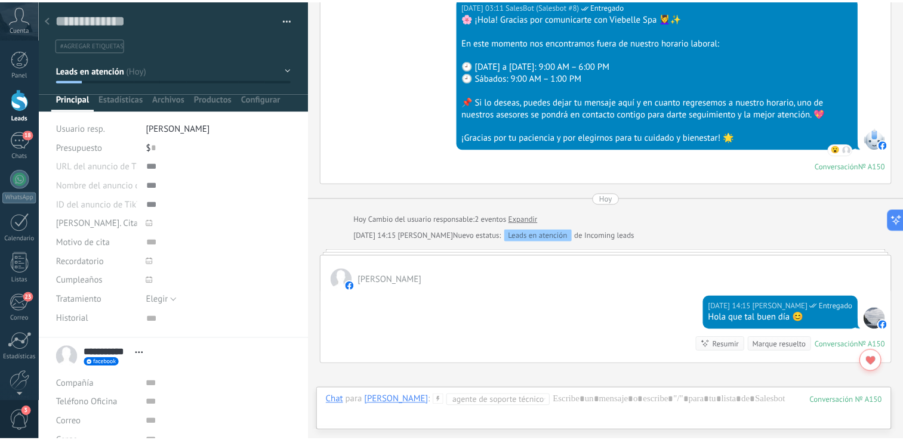
scroll to position [372, 0]
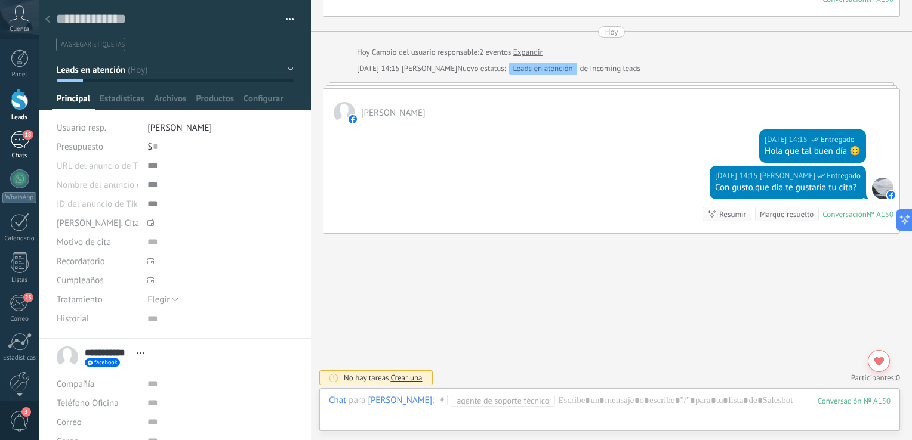
click at [21, 138] on div "18" at bounding box center [19, 139] width 19 height 17
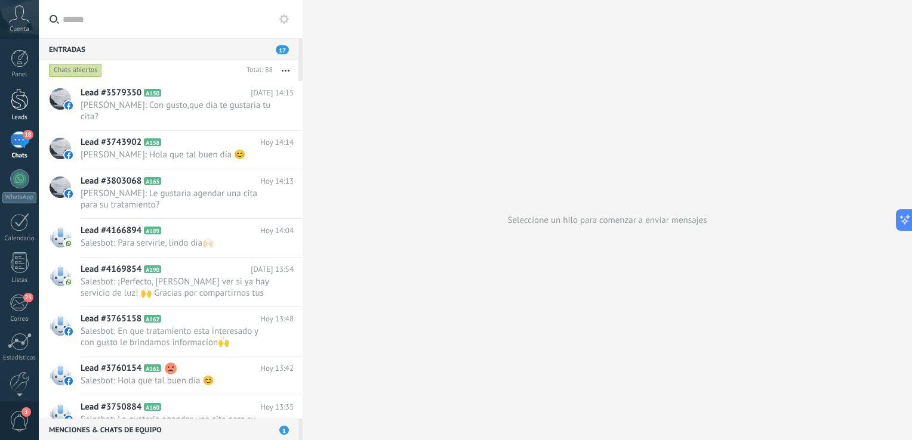
click at [23, 97] on div at bounding box center [20, 99] width 18 height 22
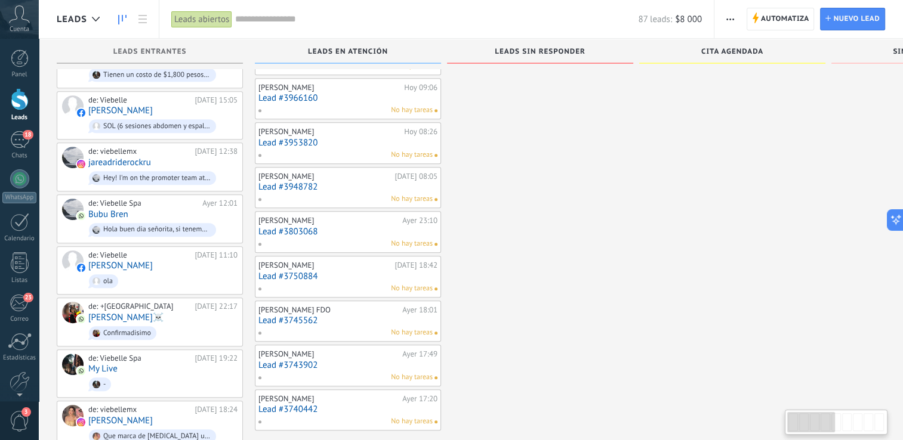
scroll to position [669, 0]
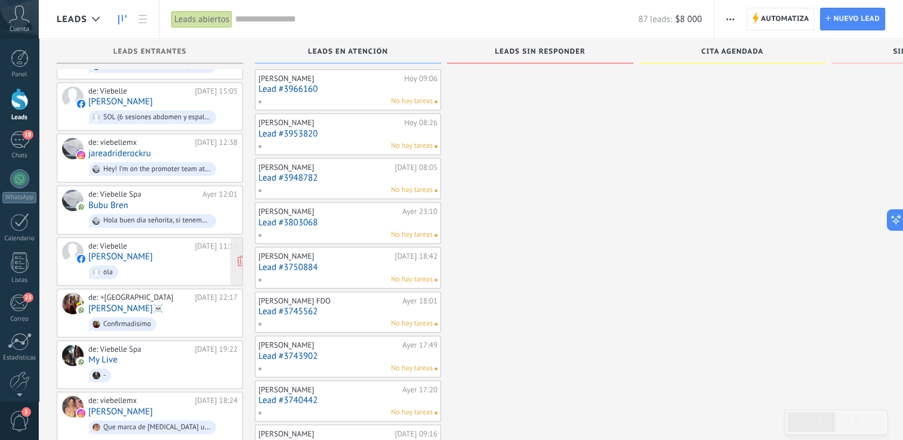
click at [173, 242] on div "de: Viebelle" at bounding box center [139, 247] width 102 height 10
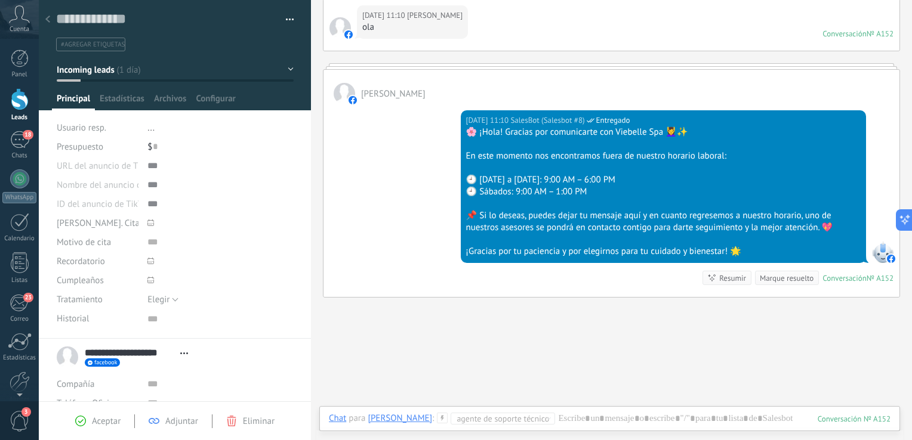
scroll to position [155, 0]
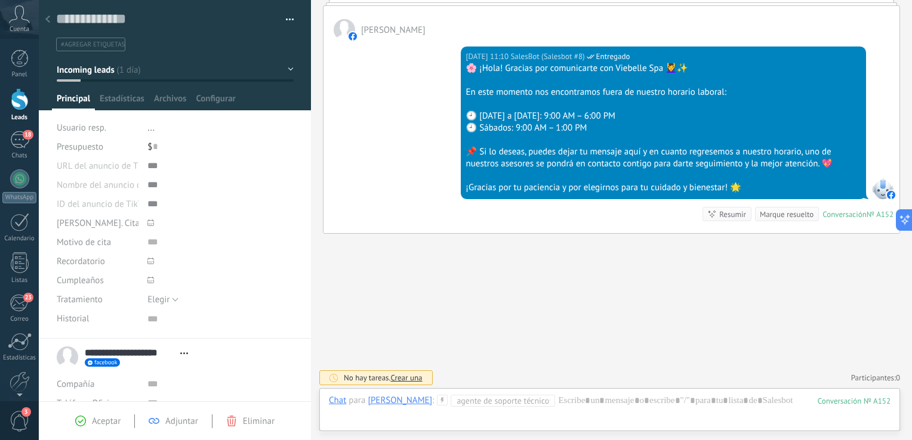
click at [85, 424] on icon at bounding box center [80, 421] width 11 height 11
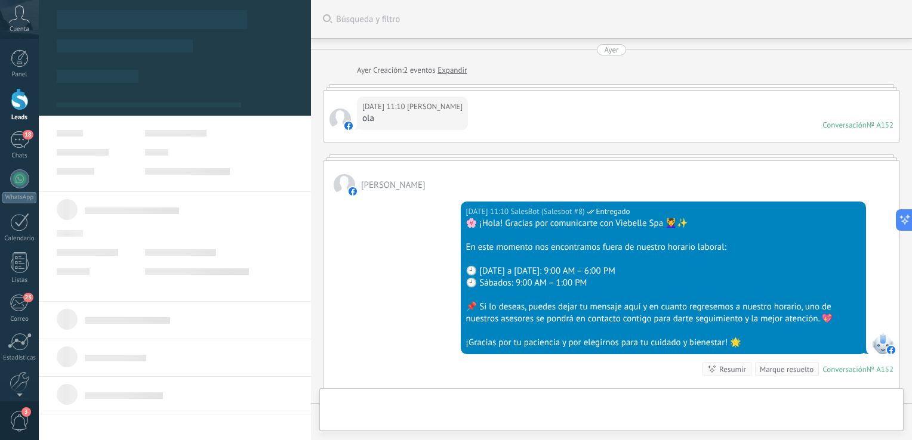
type textarea "***"
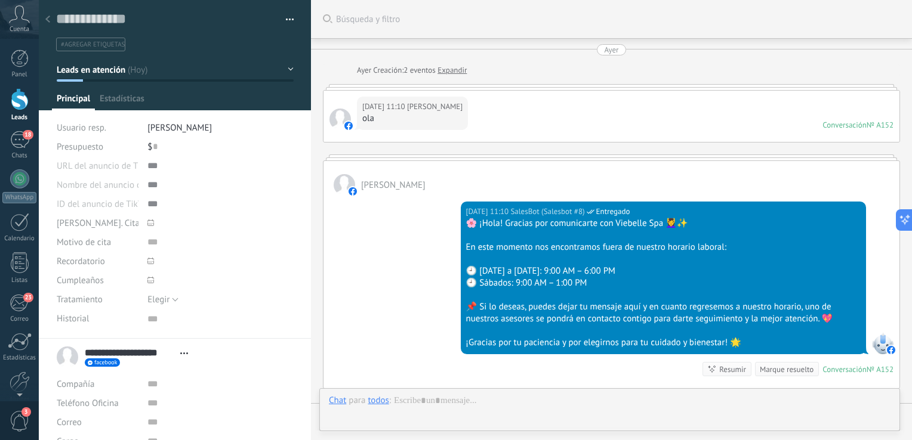
scroll to position [12, 0]
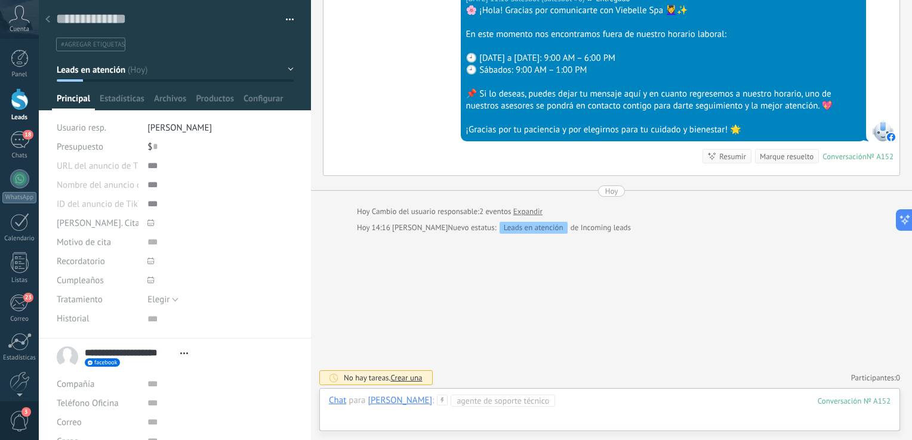
click at [604, 400] on div at bounding box center [610, 413] width 562 height 36
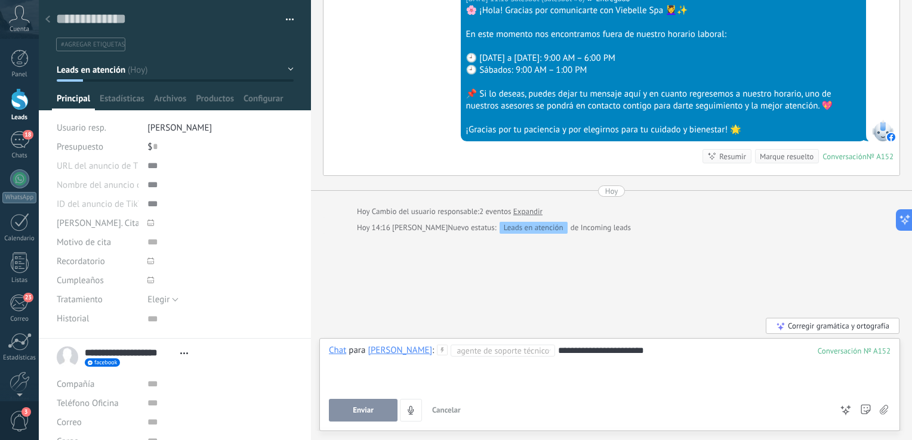
click at [358, 402] on button "Enviar" at bounding box center [363, 410] width 69 height 23
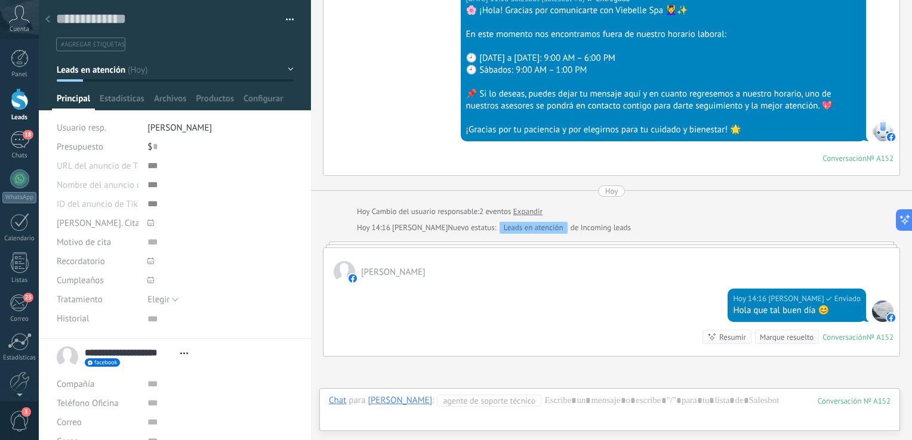
scroll to position [205, 0]
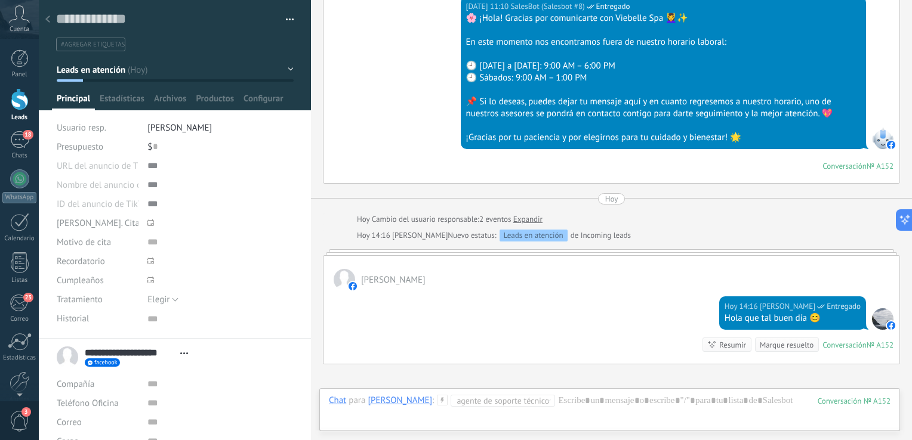
click at [733, 387] on div "Buscar Búsqueda y filtro Carga más Ayer Ayer Creación: 2 eventos Expandir Ayer …" at bounding box center [611, 184] width 601 height 778
click at [731, 390] on div "Chat Correo Nota Tarea Chat para Olivo Lopez Migangos : Agente de soporte técni…" at bounding box center [609, 410] width 581 height 43
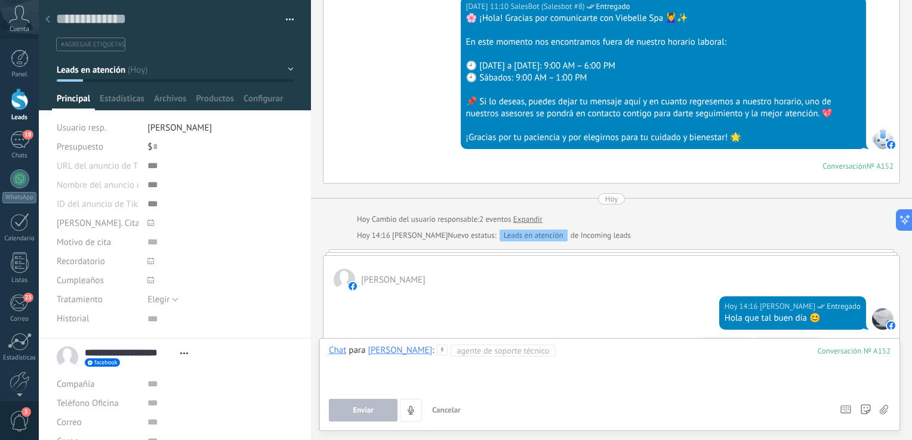
click at [608, 355] on div at bounding box center [610, 367] width 562 height 45
click at [359, 405] on button "Enviar" at bounding box center [363, 410] width 69 height 23
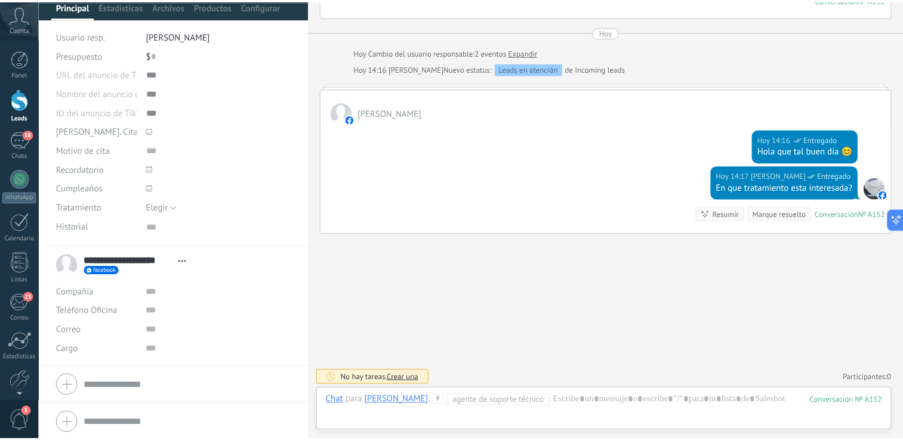
scroll to position [93, 0]
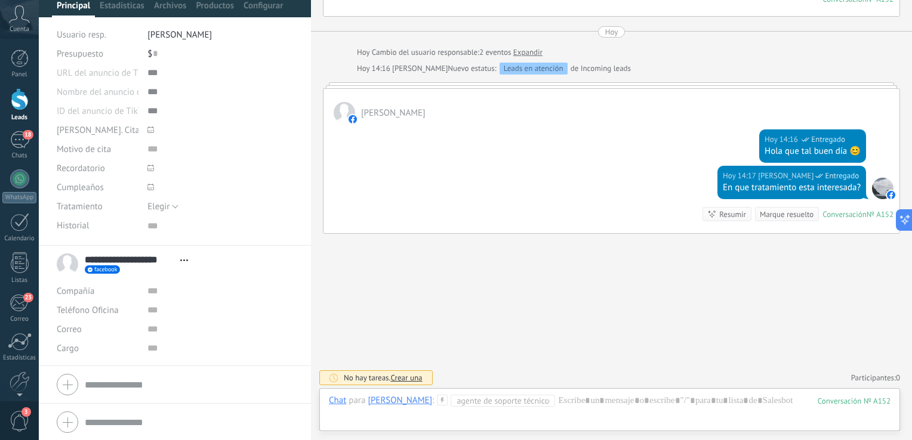
click at [32, 109] on link "Leads" at bounding box center [19, 104] width 39 height 33
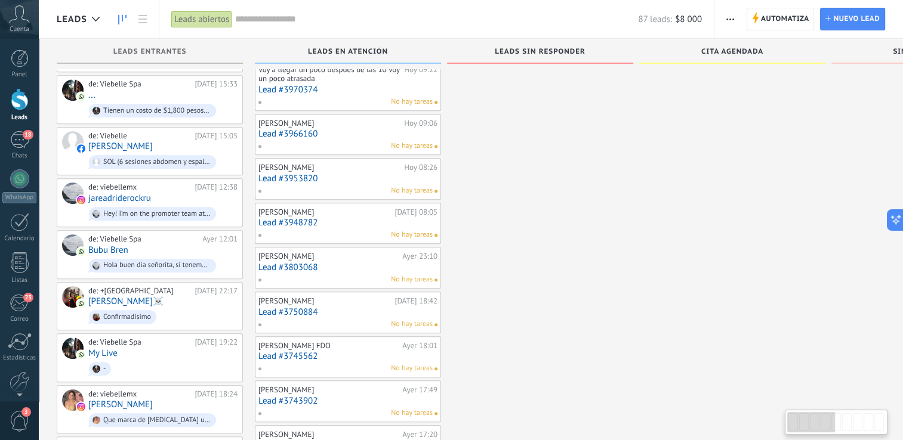
scroll to position [648, 0]
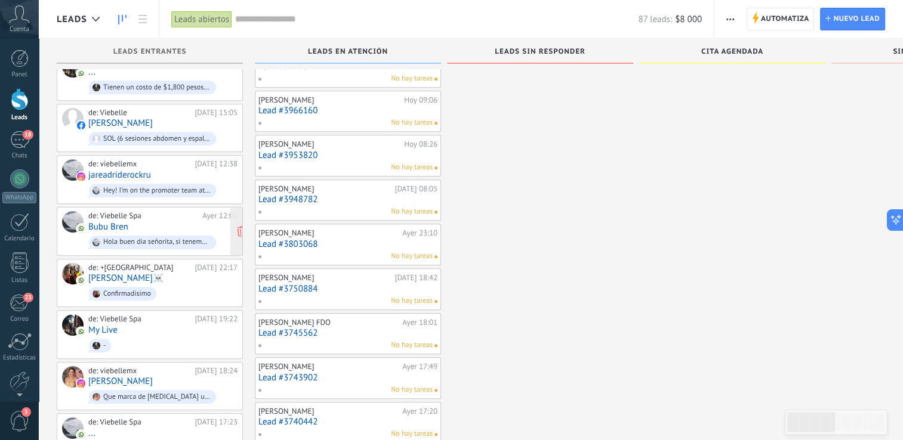
click at [139, 211] on div "de: Viebelle Spa Ayer 12:01 Bubu Bren Hola buen dia señorita, si tenemos dispon…" at bounding box center [162, 231] width 149 height 41
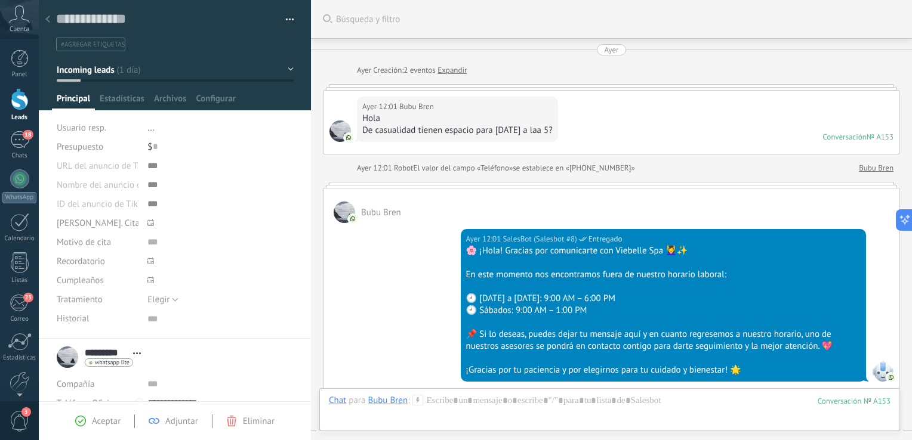
scroll to position [327, 0]
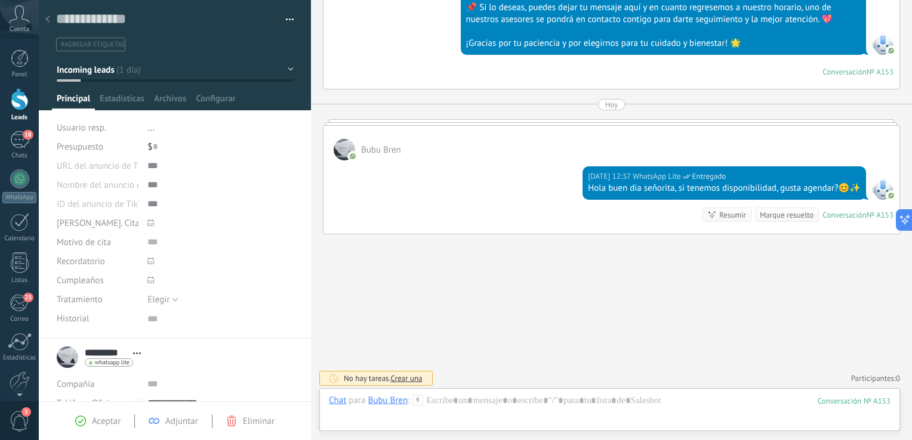
click at [25, 96] on div at bounding box center [20, 99] width 18 height 22
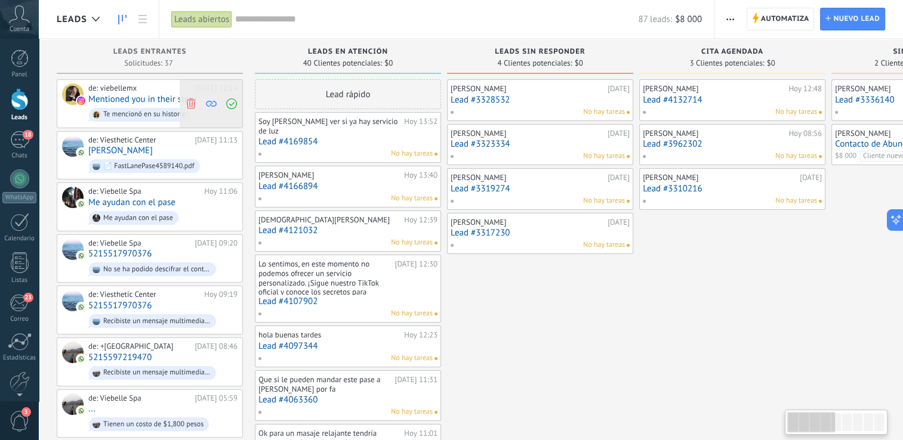
click at [241, 113] on div at bounding box center [211, 104] width 63 height 48
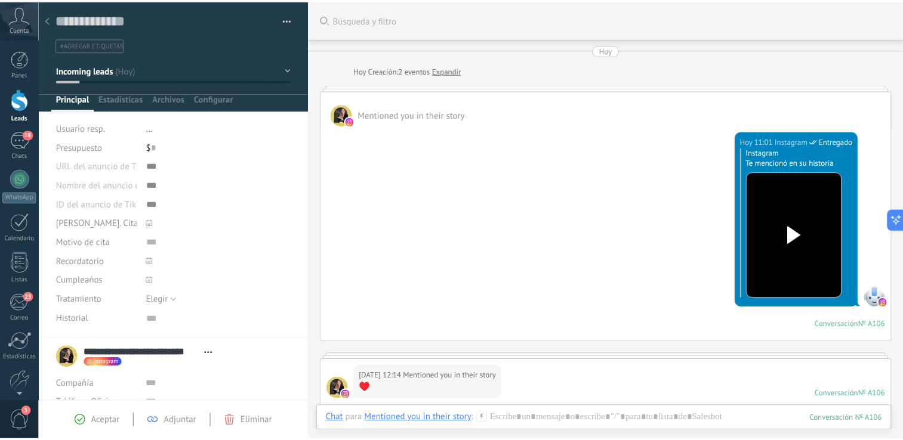
scroll to position [645, 0]
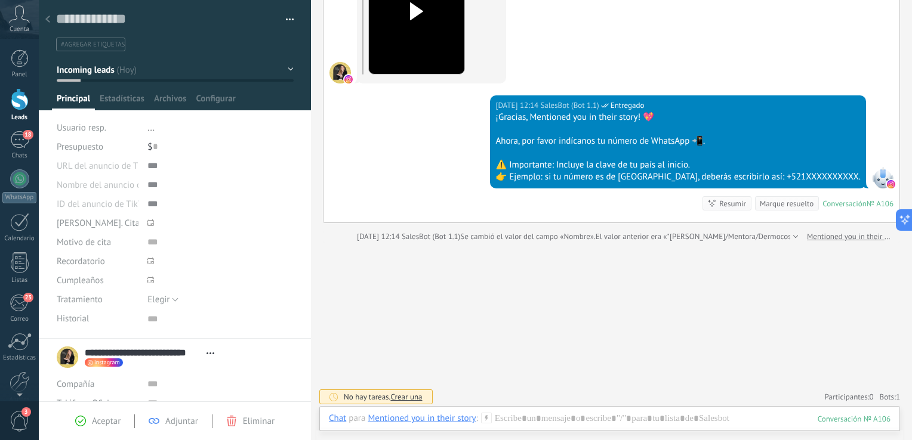
click at [50, 19] on icon at bounding box center [47, 19] width 5 height 7
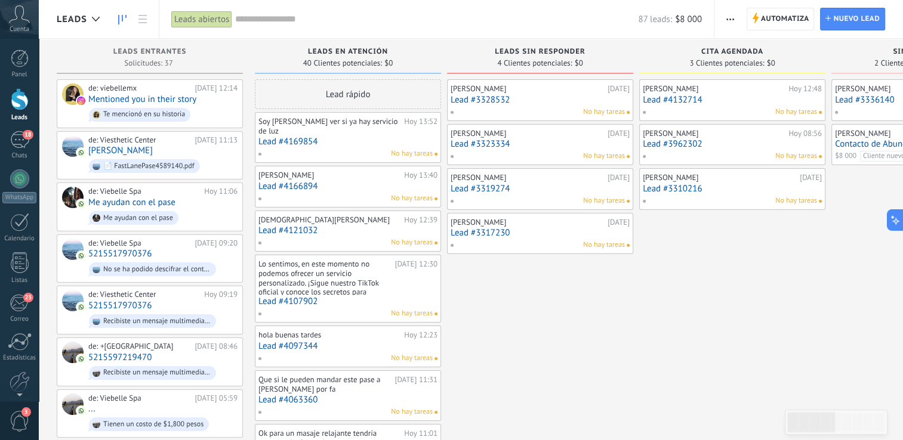
click at [29, 101] on link "Leads" at bounding box center [19, 104] width 39 height 33
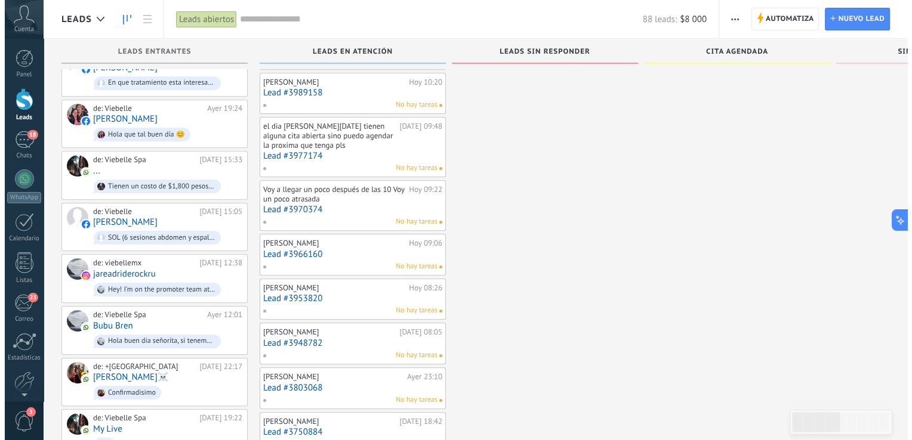
scroll to position [590, 0]
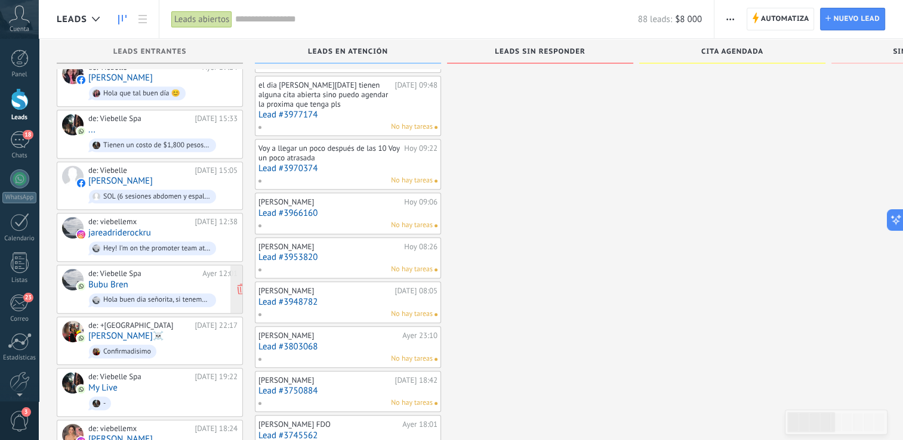
click at [205, 270] on div "de: Viebelle Spa Ayer 12:01 Bubu Bren Hola buen dia señorita, si tenemos dispon…" at bounding box center [162, 289] width 149 height 41
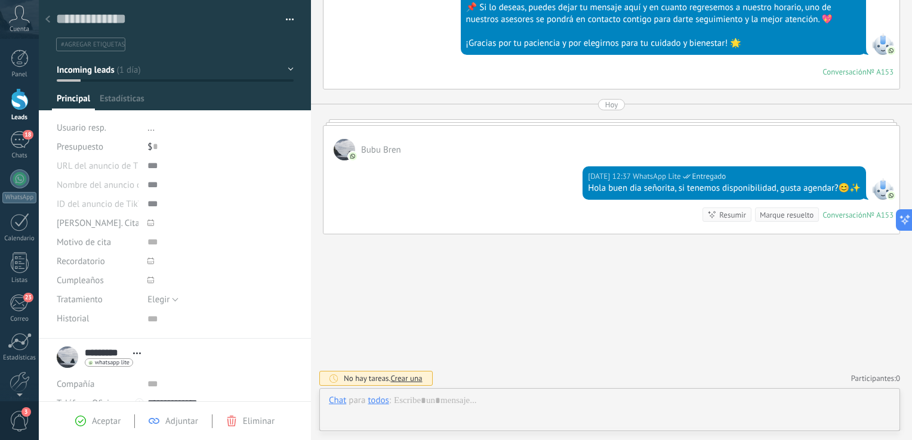
scroll to position [12, 0]
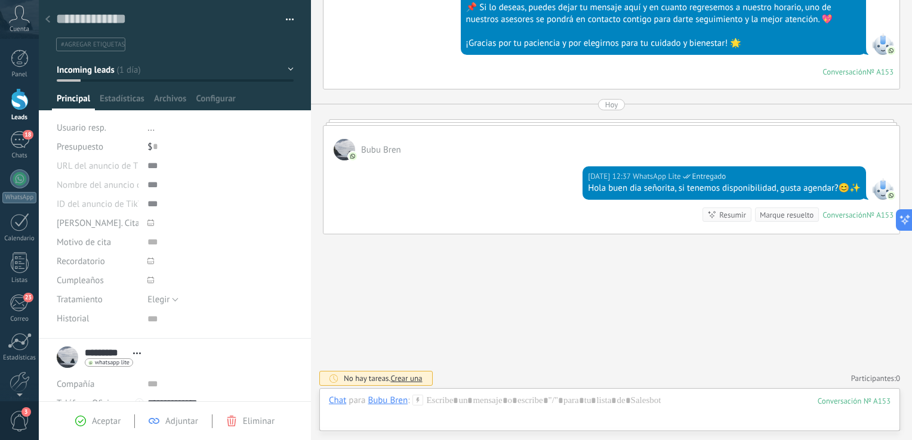
click at [50, 20] on div at bounding box center [47, 19] width 17 height 23
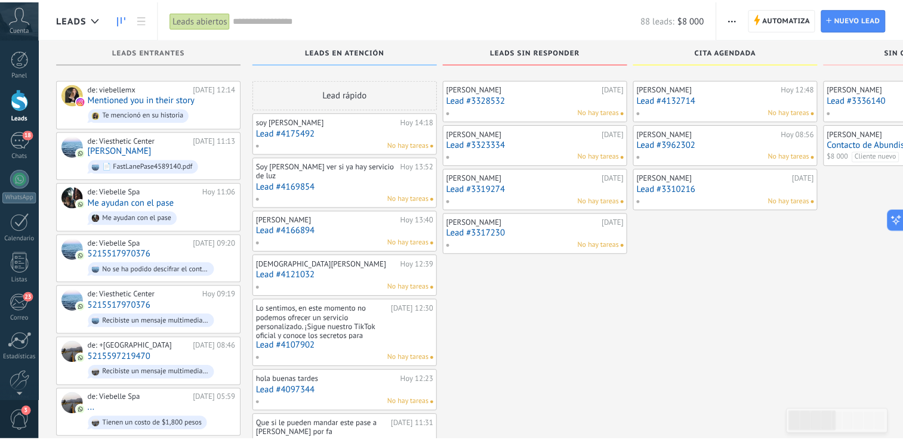
scroll to position [590, 0]
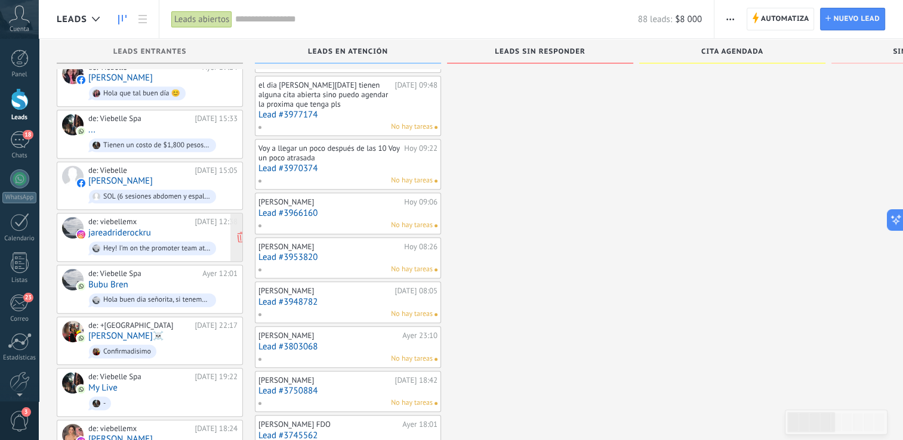
click at [164, 223] on div "de: viebellemx Ayer 12:38 jareadriderockru Hey! I'm on the promoter team at Har…" at bounding box center [162, 237] width 149 height 41
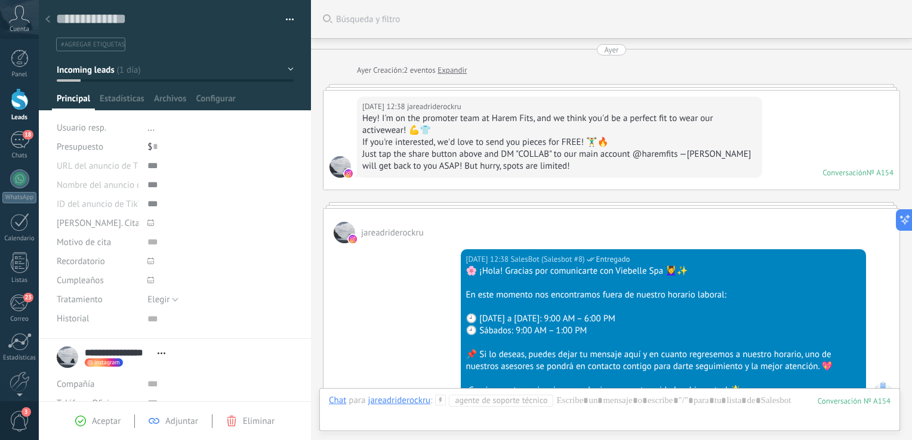
scroll to position [12, 0]
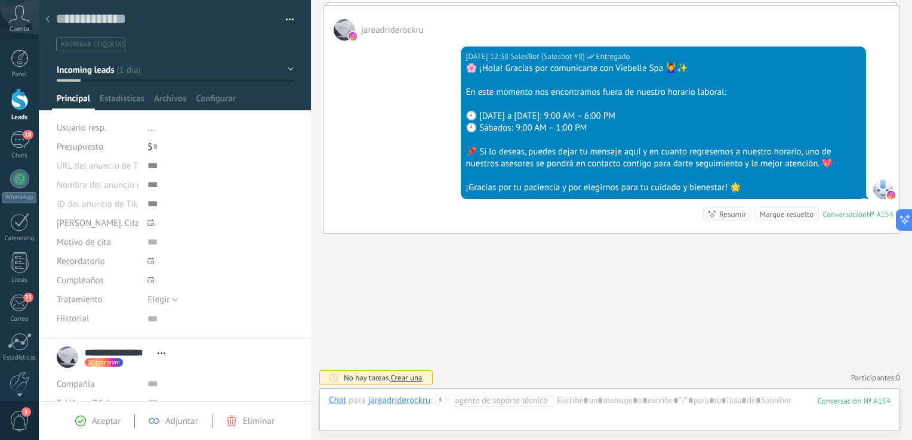
click at [48, 21] on use at bounding box center [47, 19] width 5 height 7
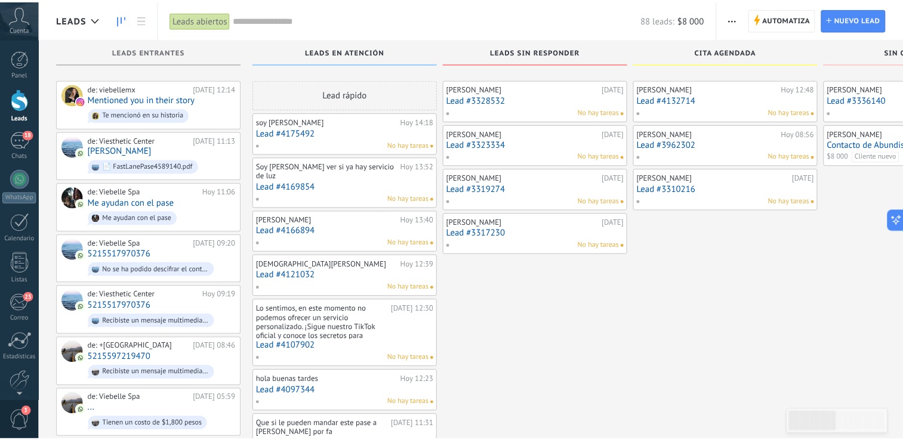
scroll to position [590, 0]
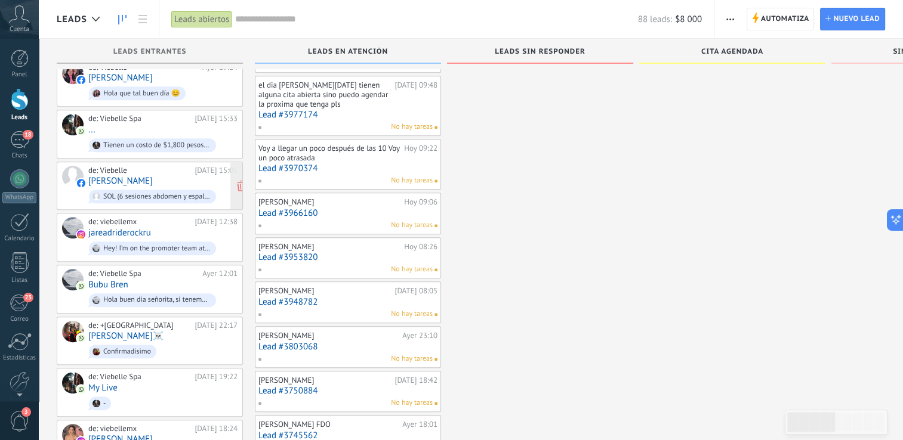
click at [153, 171] on div "de: Viebelle Ayer 15:05 Juaquin Romero SOL (6 sesiones abdomen y espalda – $3,6…" at bounding box center [162, 186] width 149 height 41
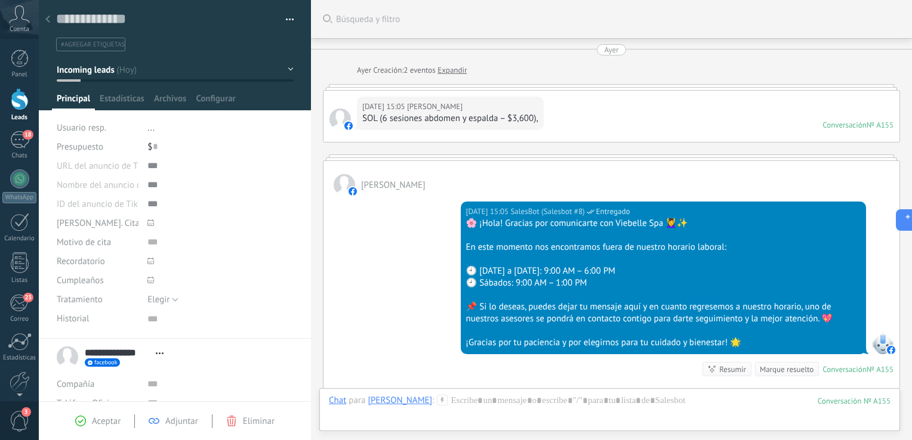
scroll to position [155, 0]
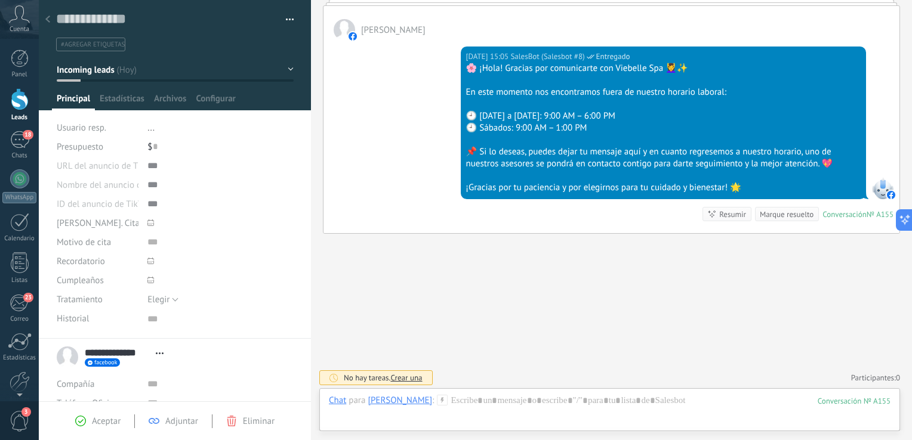
click at [98, 424] on span "Aceptar" at bounding box center [106, 421] width 29 height 11
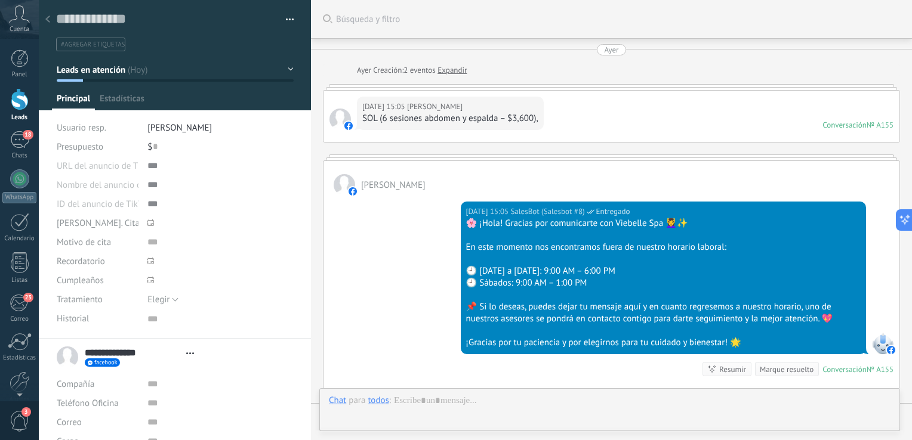
type textarea "***"
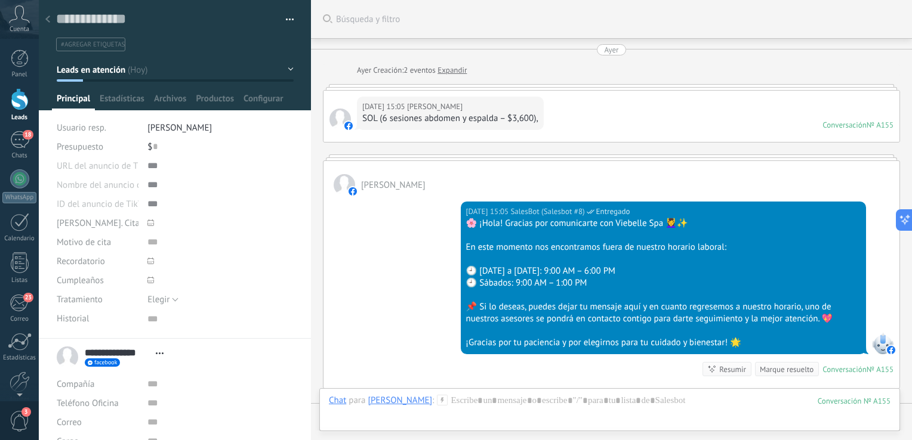
scroll to position [213, 0]
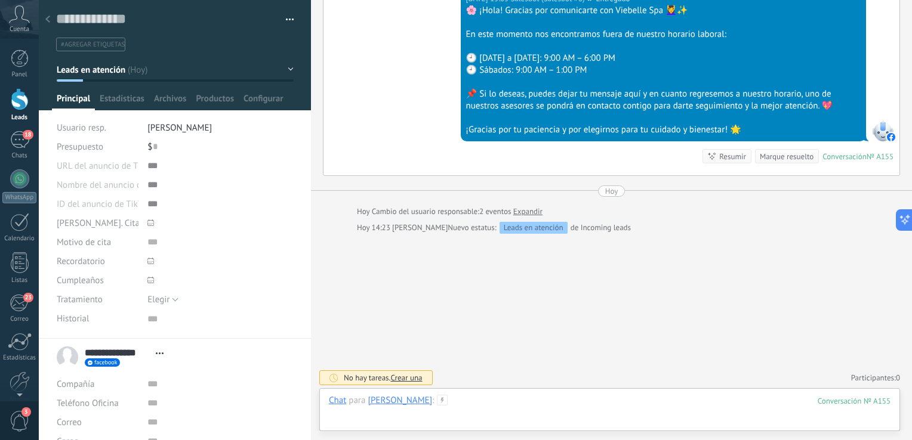
click at [554, 400] on div at bounding box center [610, 413] width 562 height 36
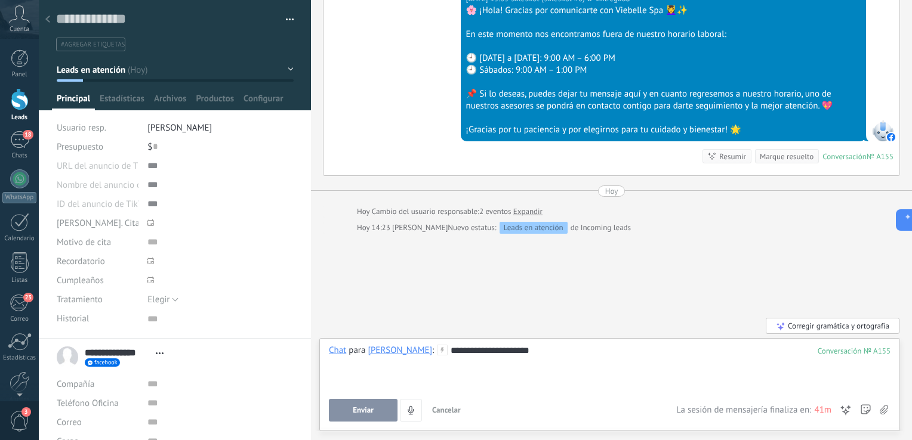
click at [541, 348] on div "**********" at bounding box center [610, 367] width 562 height 45
click at [353, 412] on span "Enviar" at bounding box center [363, 410] width 21 height 8
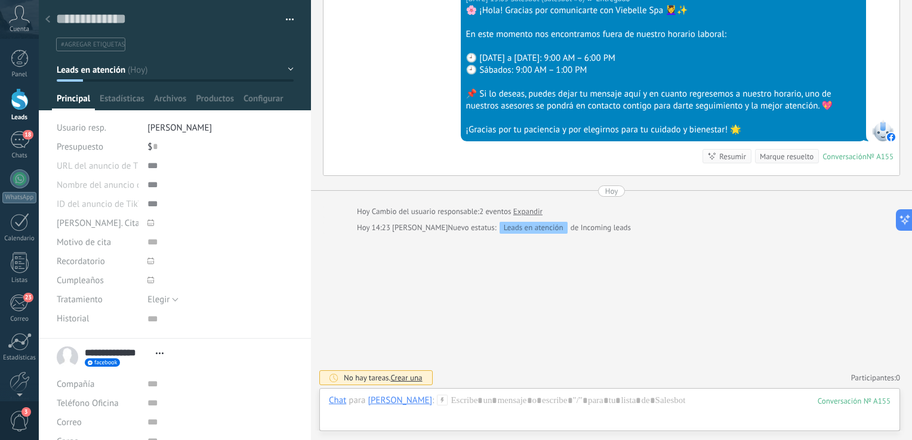
scroll to position [205, 0]
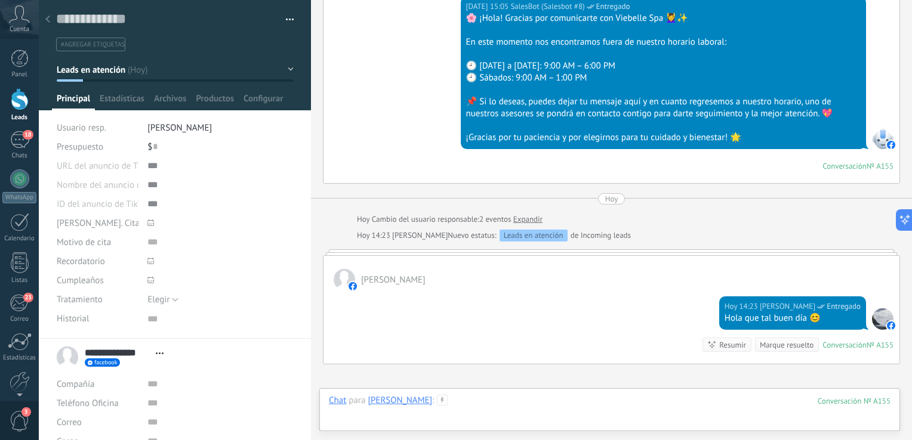
click at [475, 402] on div at bounding box center [610, 413] width 562 height 36
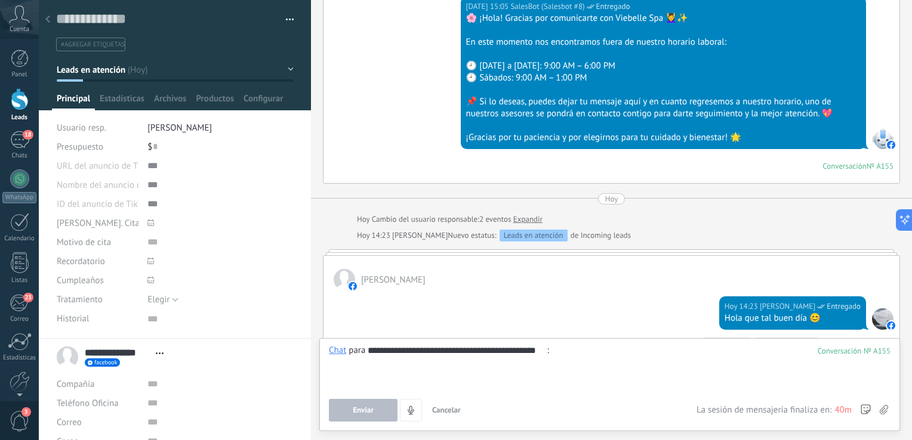
type input "**********"
drag, startPoint x: 554, startPoint y: 352, endPoint x: 369, endPoint y: 362, distance: 185.3
click at [369, 362] on div at bounding box center [610, 367] width 562 height 45
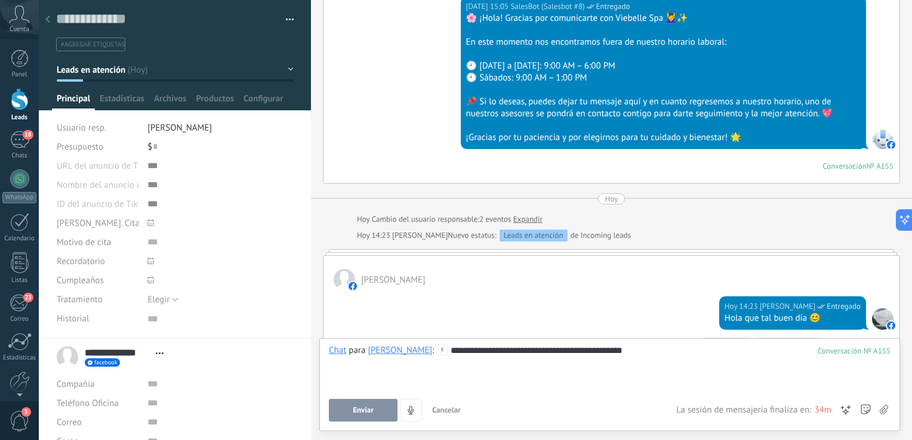
click at [640, 364] on div "**********" at bounding box center [610, 367] width 562 height 45
click at [373, 403] on button "Enviar" at bounding box center [363, 410] width 69 height 23
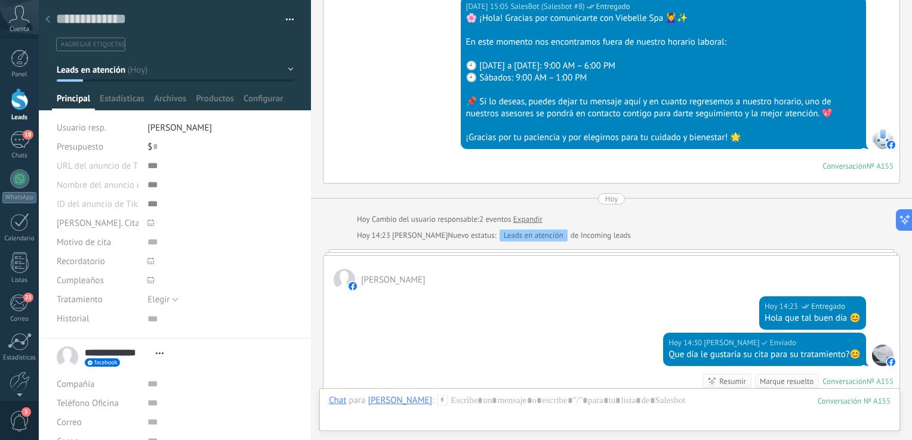
scroll to position [372, 0]
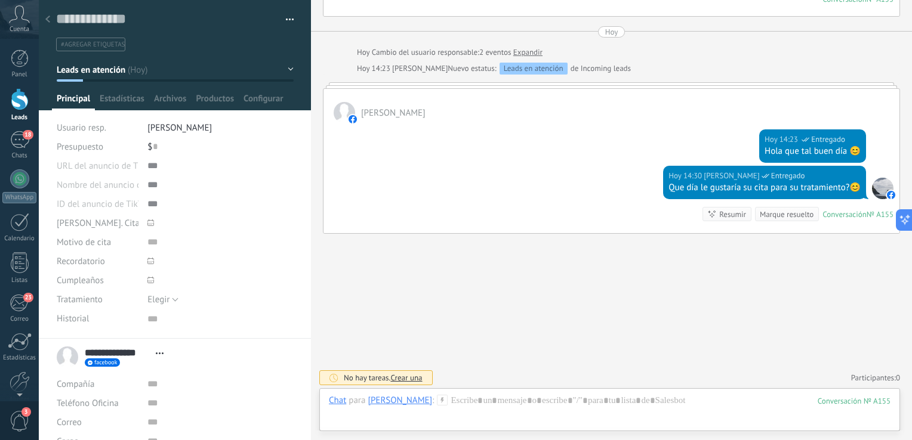
click at [51, 19] on div at bounding box center [47, 19] width 17 height 23
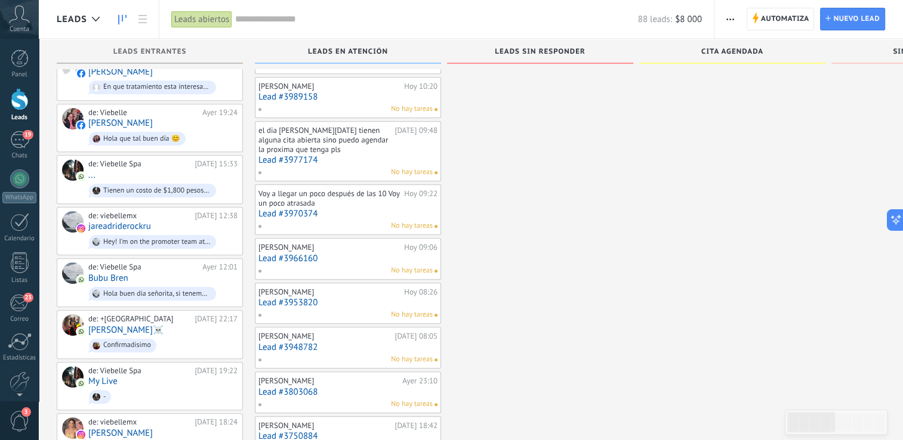
scroll to position [551, 0]
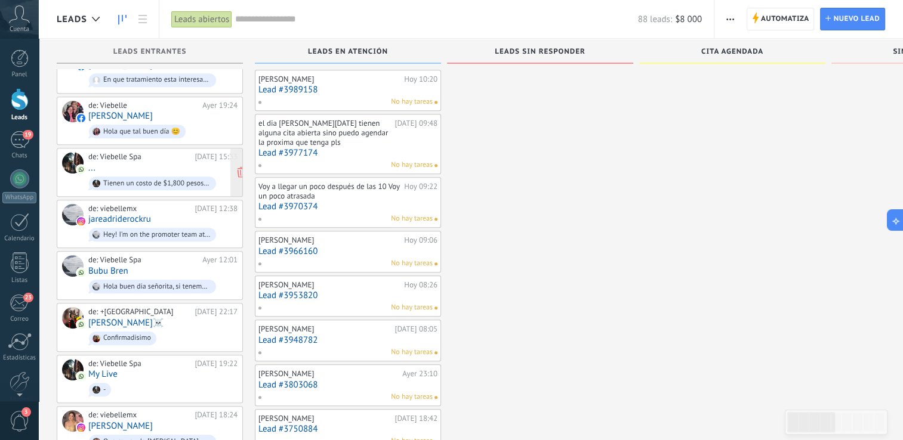
click at [147, 152] on div "de: Viebelle Spa" at bounding box center [139, 157] width 102 height 10
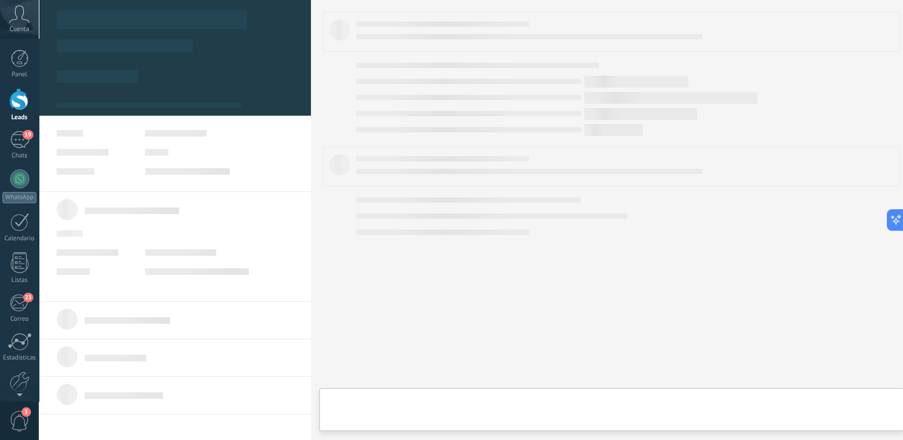
type textarea "***"
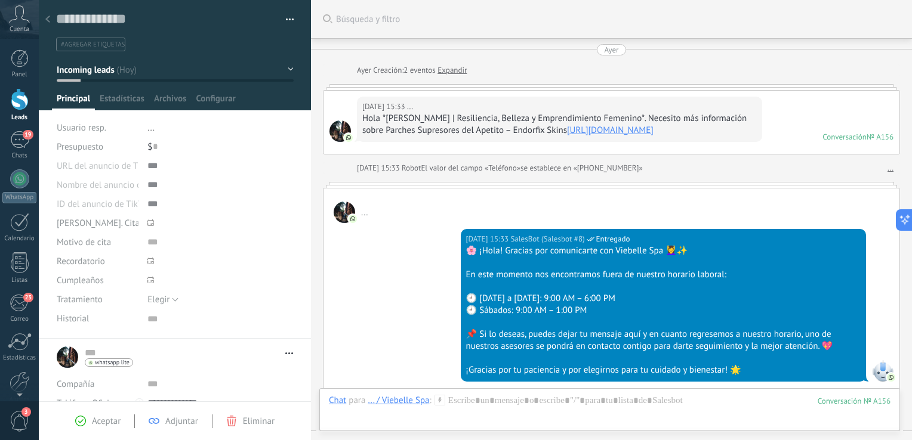
scroll to position [711, 0]
